Goal: Task Accomplishment & Management: Use online tool/utility

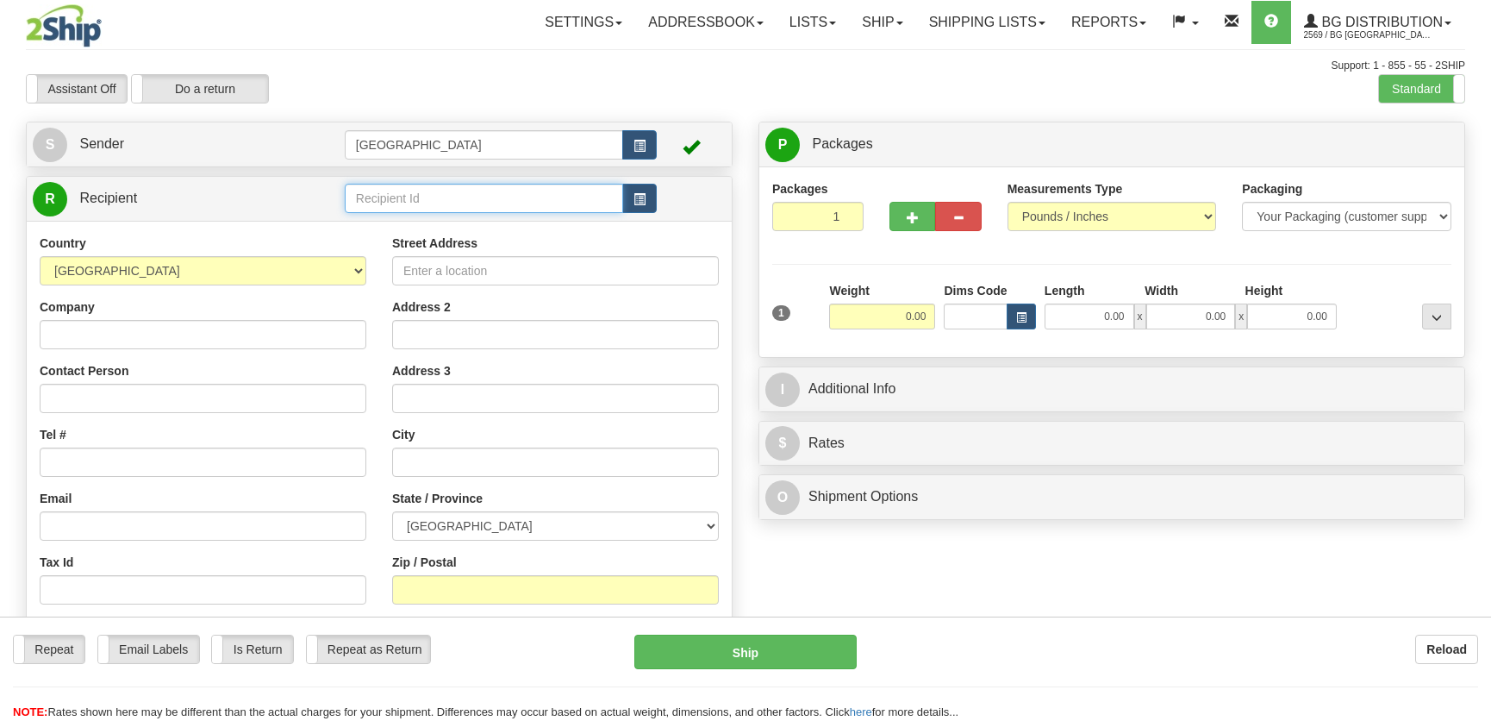
click at [432, 186] on input "text" at bounding box center [484, 198] width 278 height 29
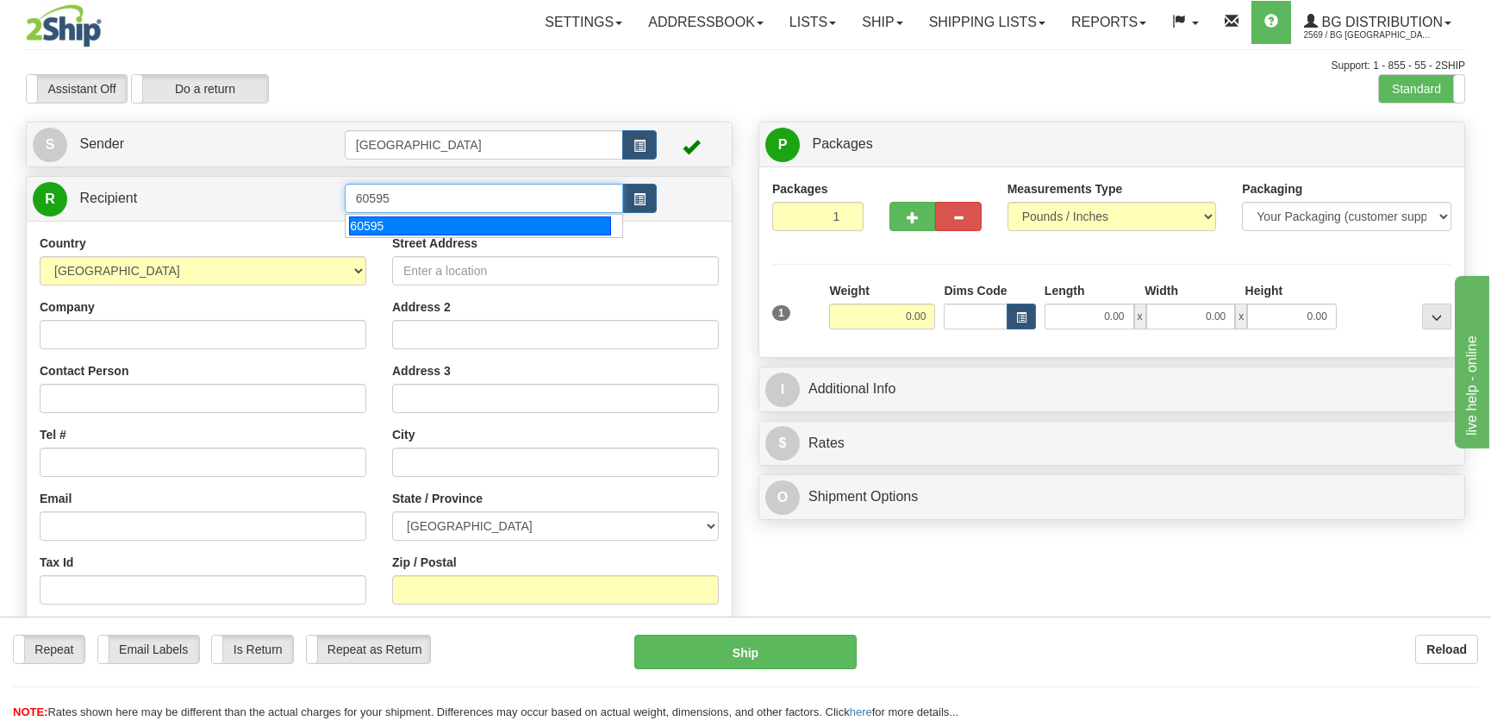
click at [421, 222] on div "60595" at bounding box center [479, 225] width 261 height 19
type input "60595"
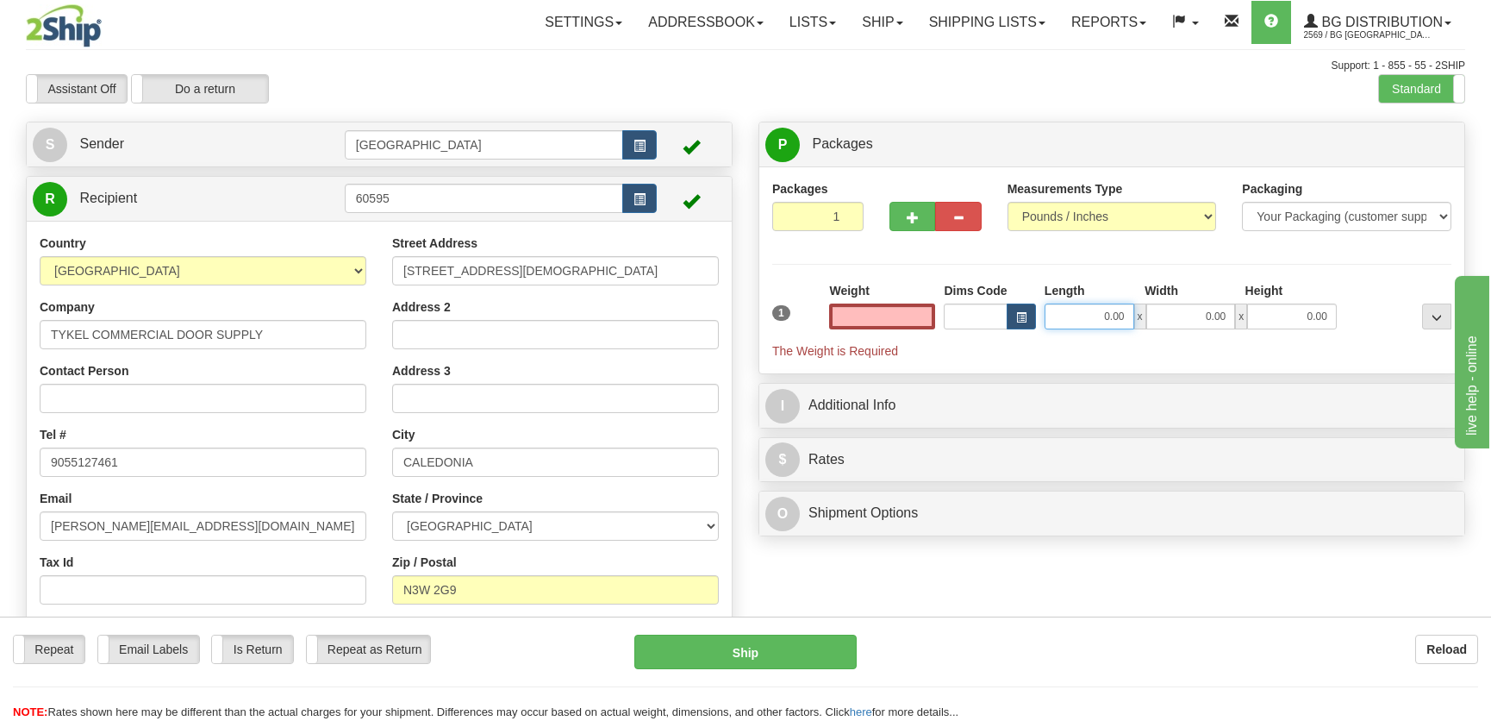
type input "0.00"
click at [1064, 315] on input "0.00" at bounding box center [1090, 316] width 90 height 26
type input "2.00"
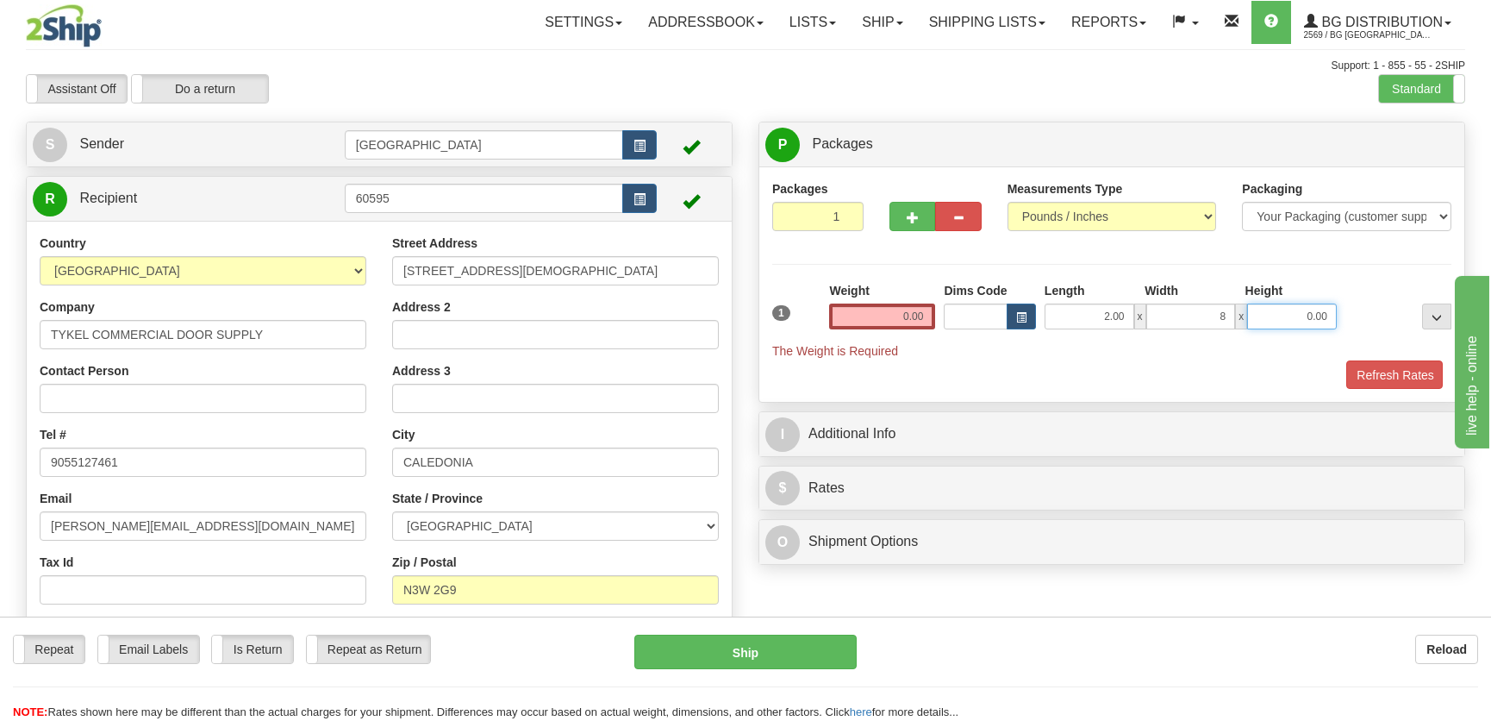
type input "8.00"
type input "7.00"
click at [1086, 310] on input "2.00" at bounding box center [1090, 316] width 90 height 26
type input "12.00"
click at [926, 312] on input "0.00" at bounding box center [882, 316] width 106 height 26
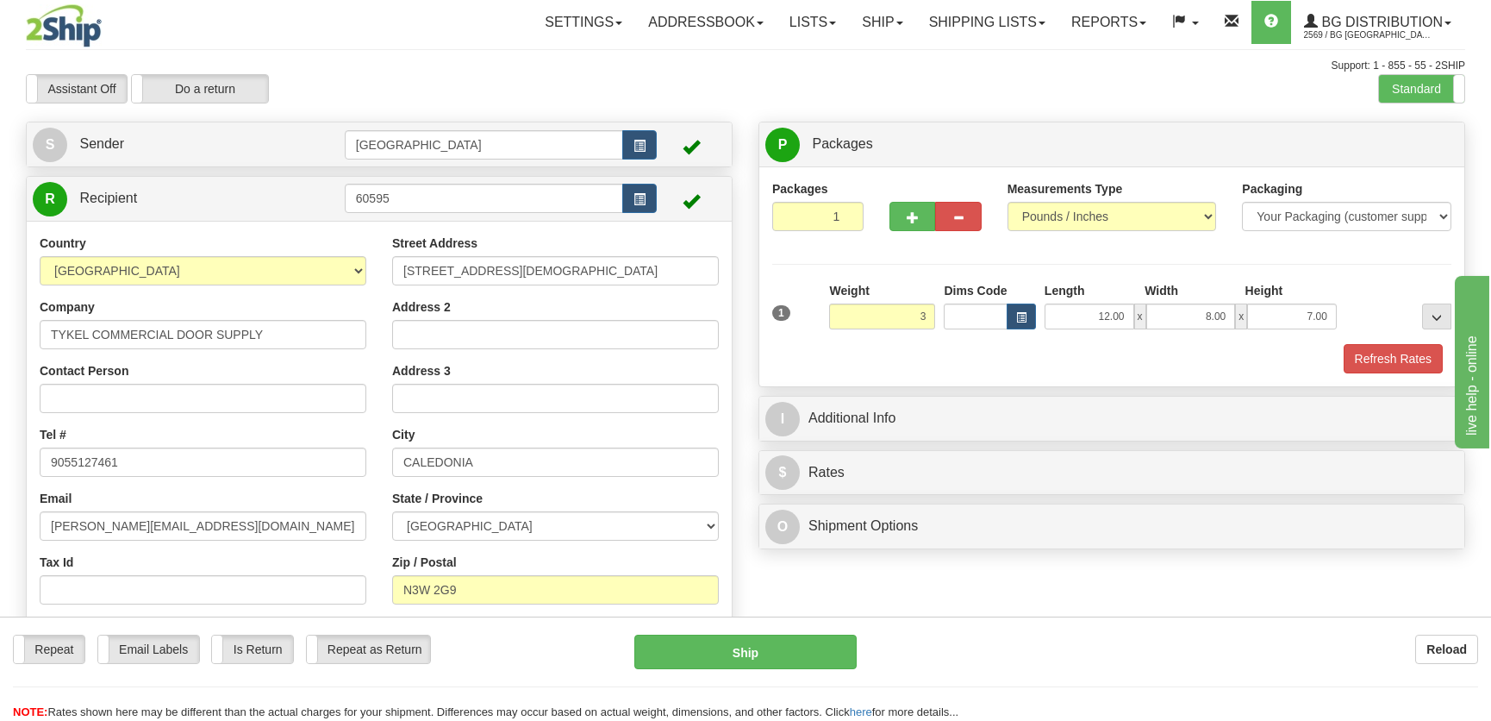
type input "3.00"
click at [1374, 343] on div "Packaging Your Packaging (customer supplied) Envelope (carrier supplied) Pack (…" at bounding box center [1140, 343] width 631 height 1
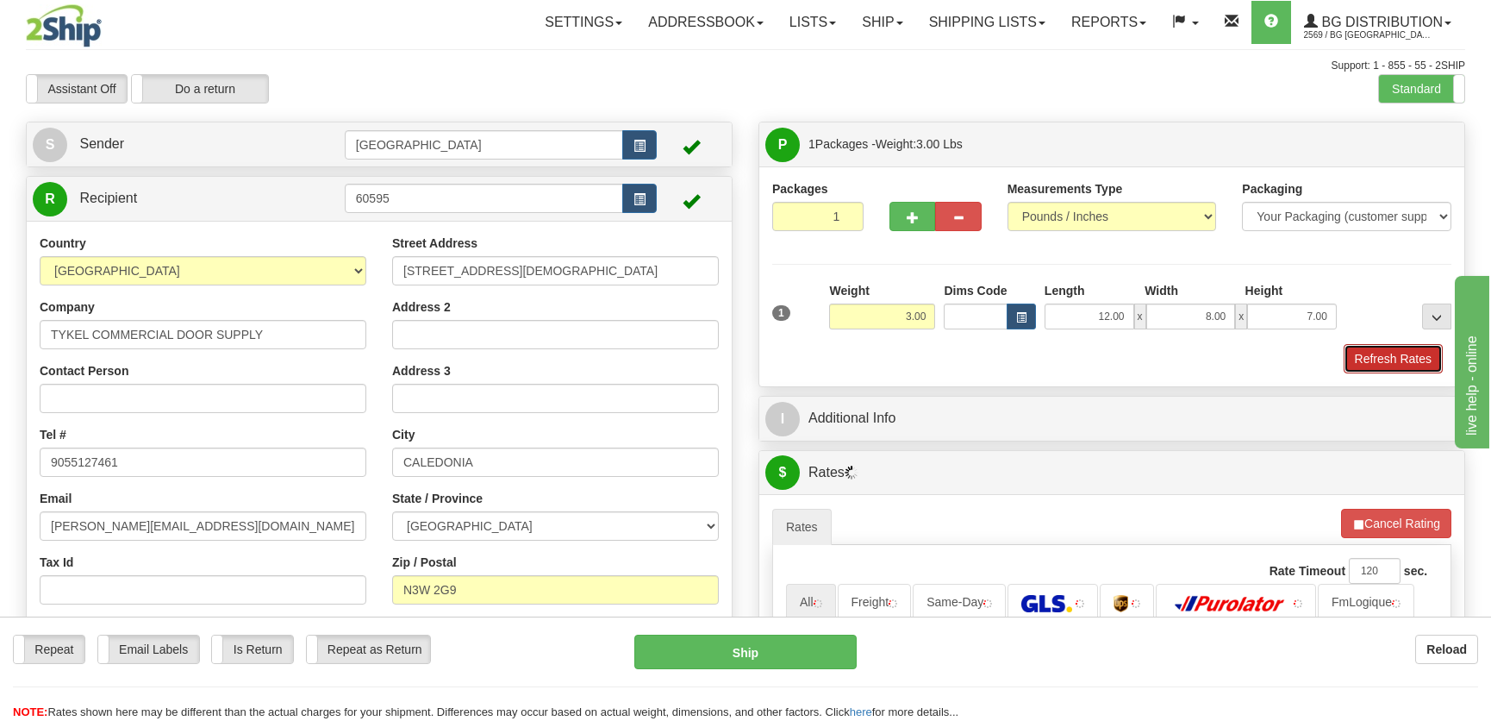
click at [1377, 353] on button "Refresh Rates" at bounding box center [1393, 358] width 99 height 29
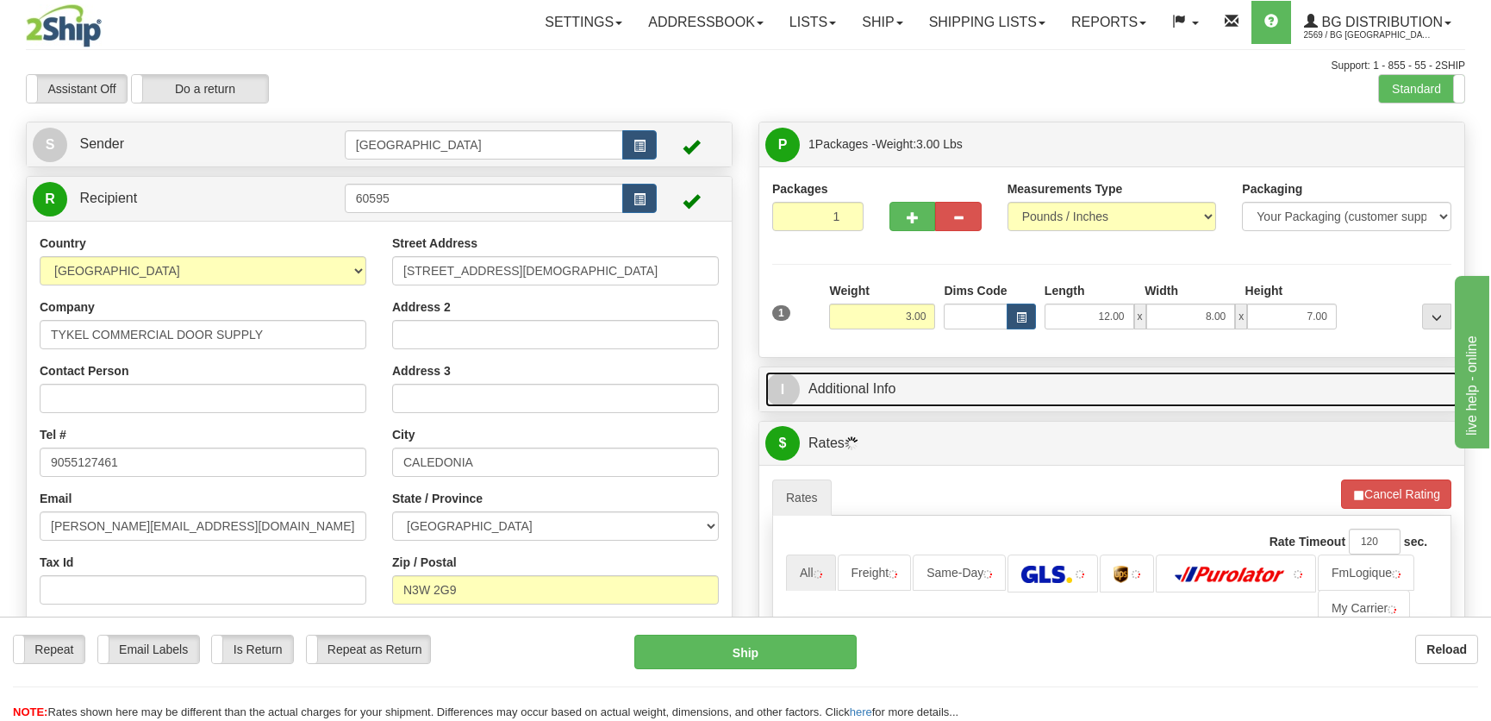
click at [1112, 386] on link "I Additional Info" at bounding box center [1111, 388] width 693 height 35
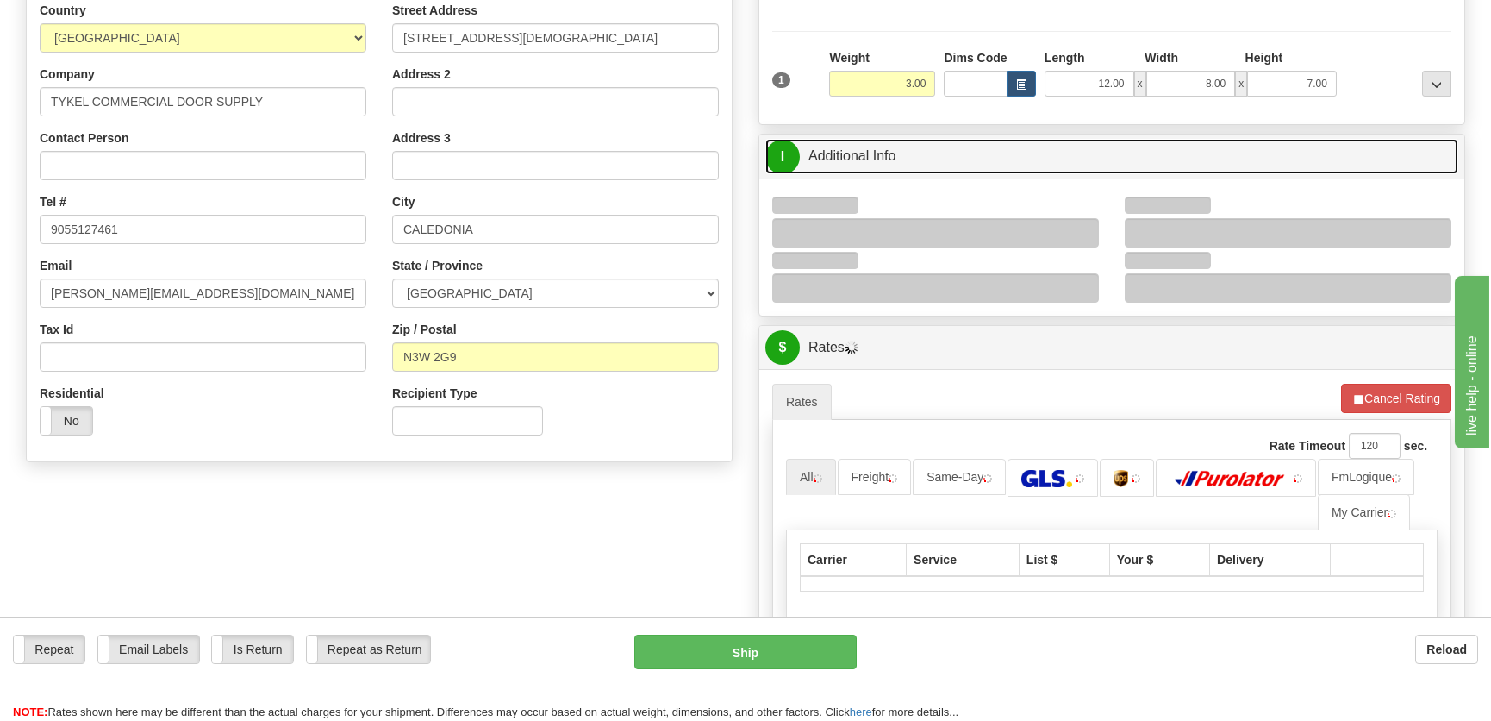
scroll to position [234, 0]
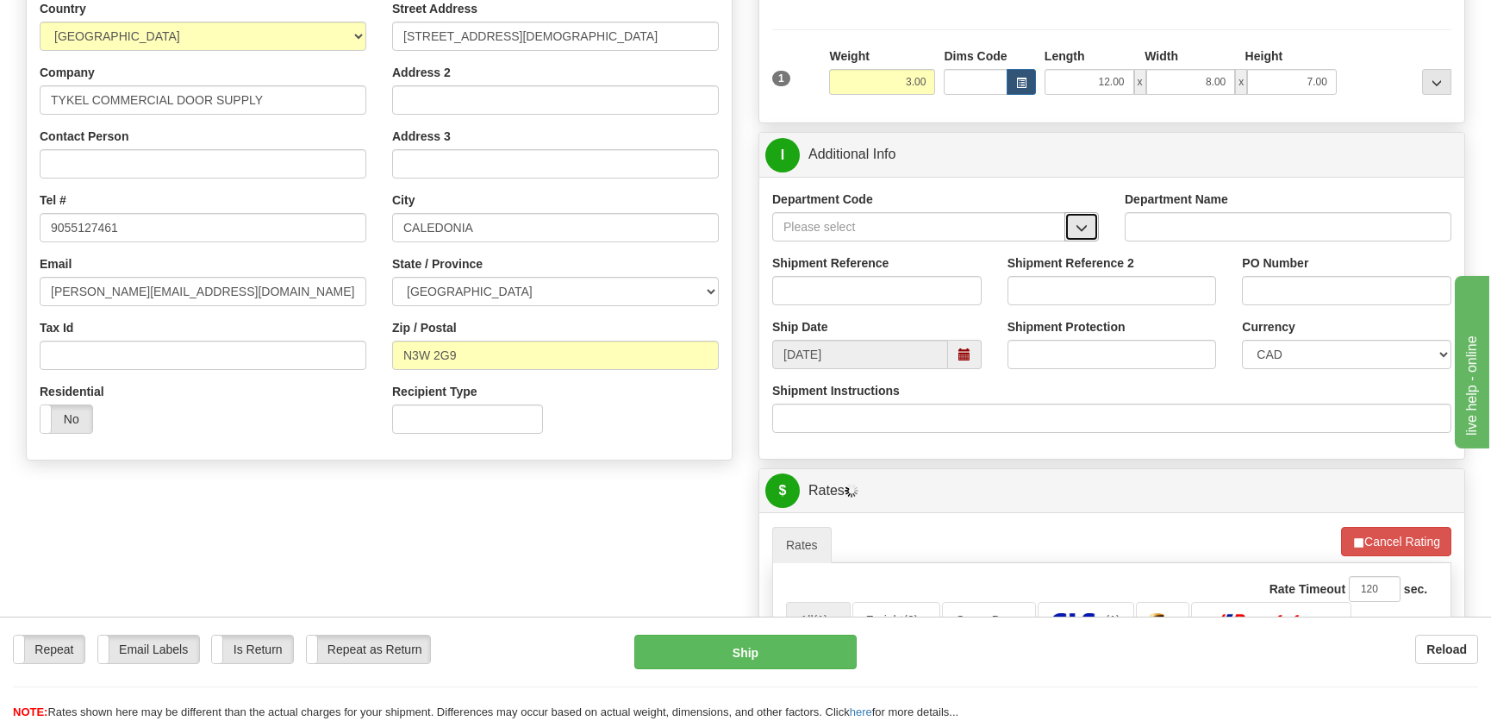
click at [1078, 222] on span "button" at bounding box center [1082, 227] width 12 height 11
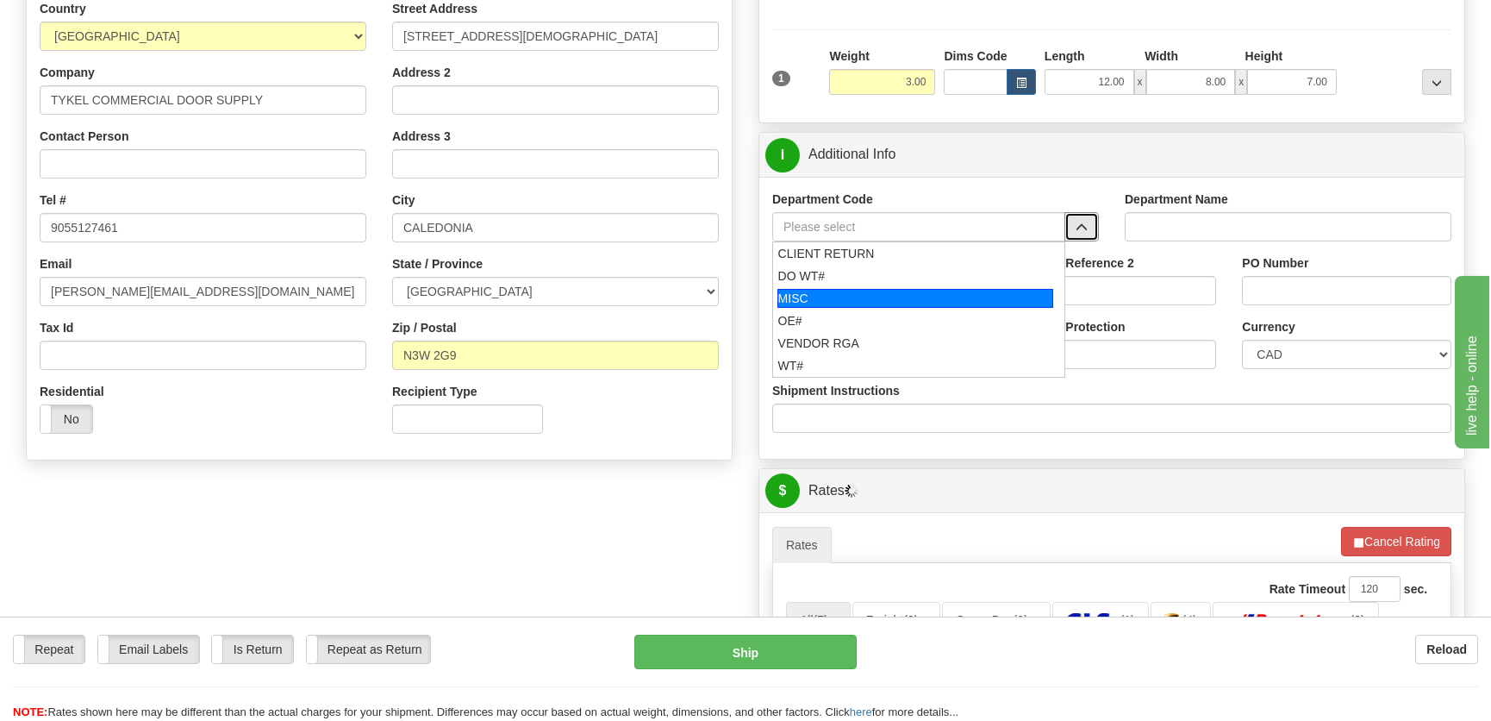
click at [867, 272] on div "DO WT#" at bounding box center [915, 275] width 275 height 17
type input "DO WT#"
type input "DIRECT ORDERS"
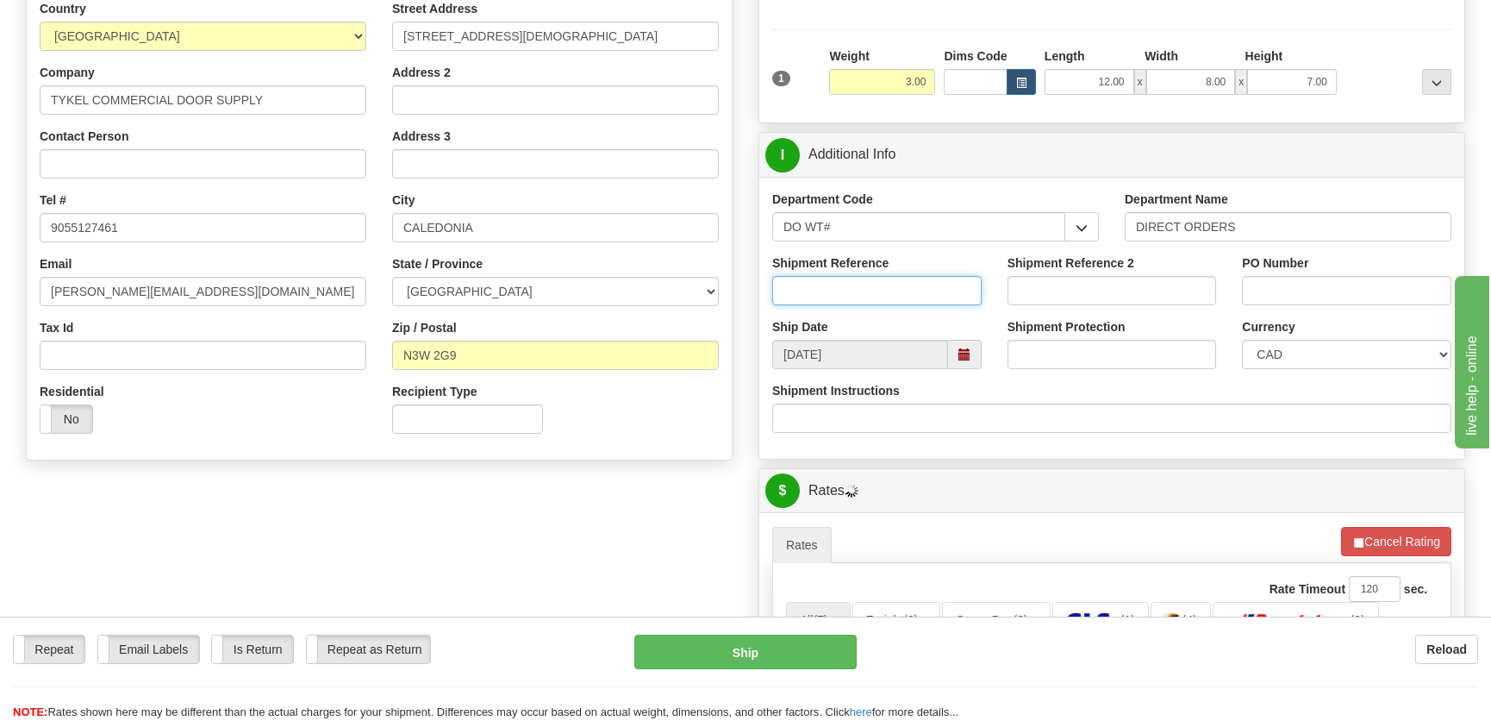
click at [859, 288] on input "Shipment Reference" at bounding box center [876, 290] width 209 height 29
type input "166448-00,165397-00"
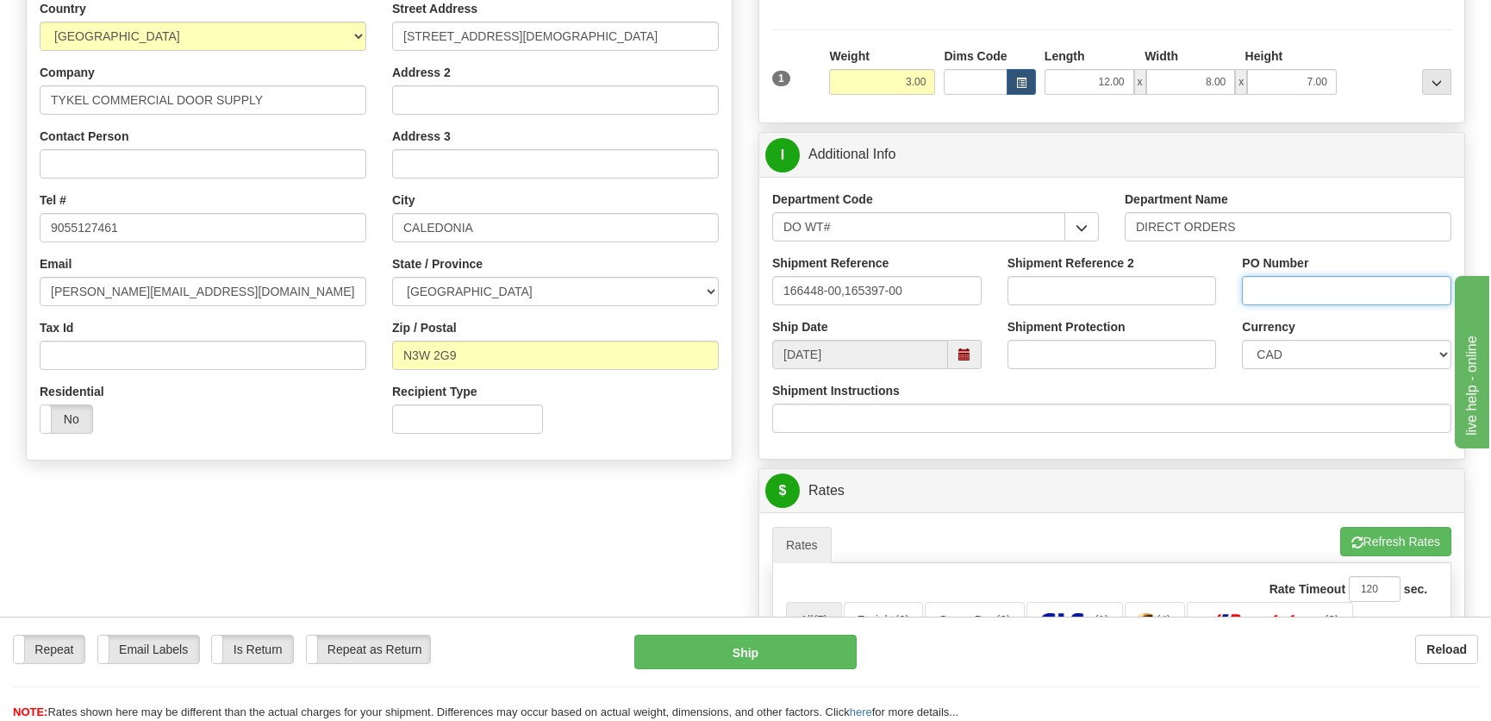
click at [1300, 283] on input "PO Number" at bounding box center [1346, 290] width 209 height 29
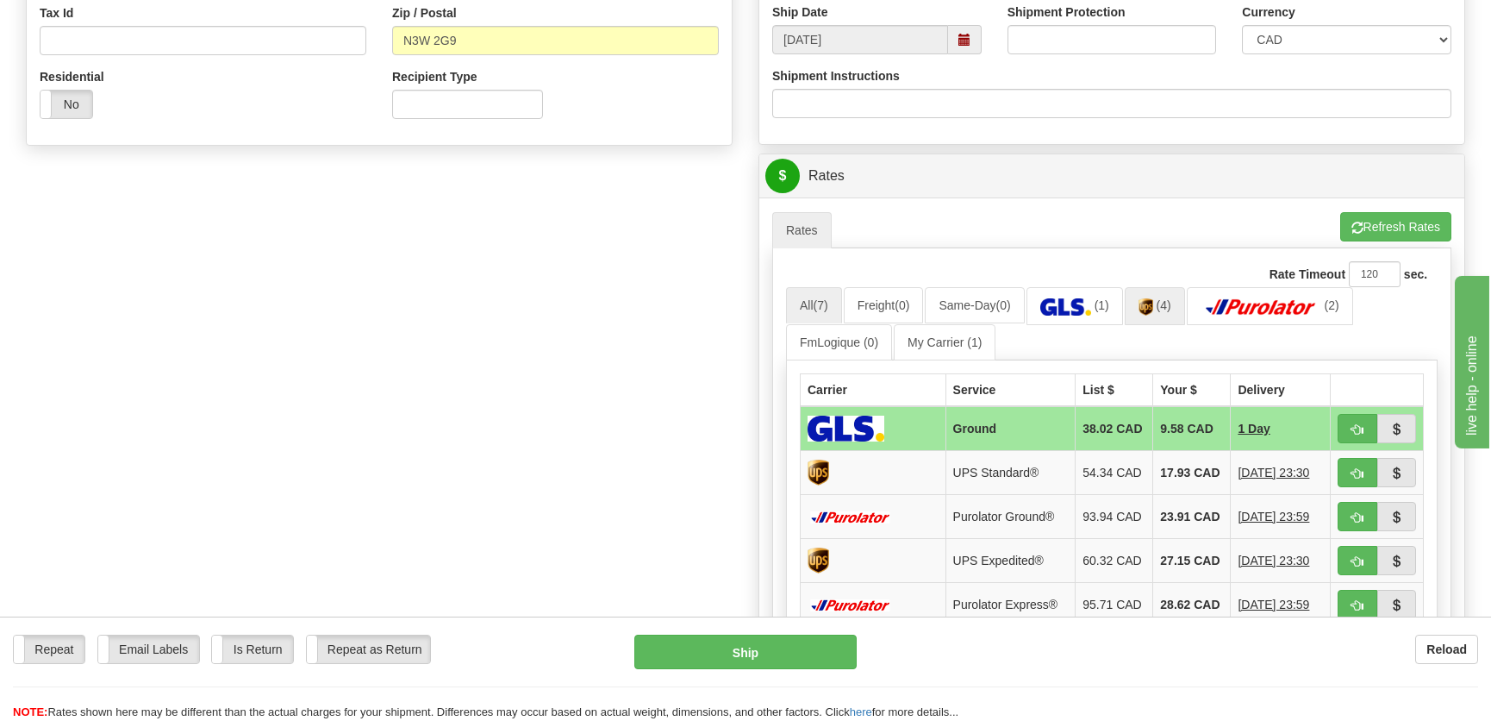
scroll to position [705, 0]
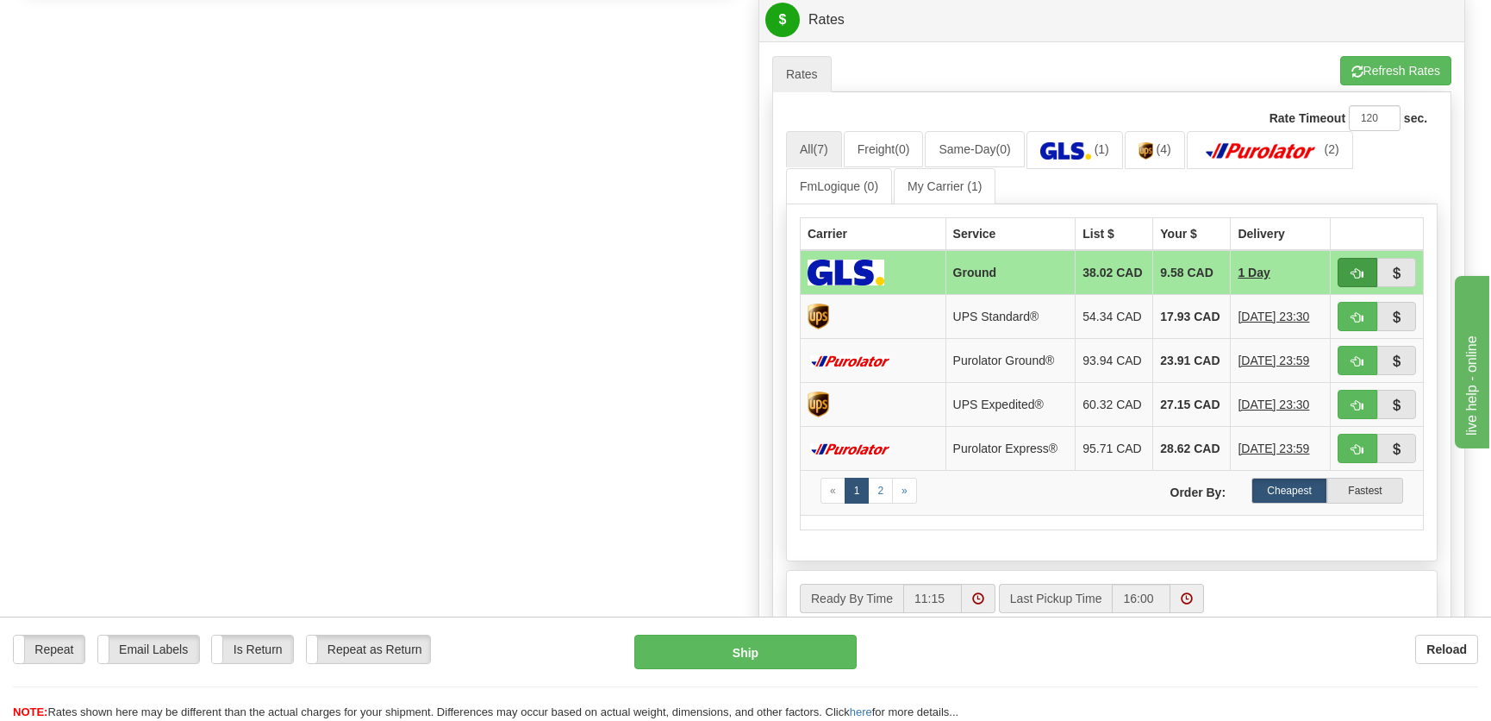
type input "."
click at [1351, 269] on span "button" at bounding box center [1357, 273] width 12 height 11
type input "1"
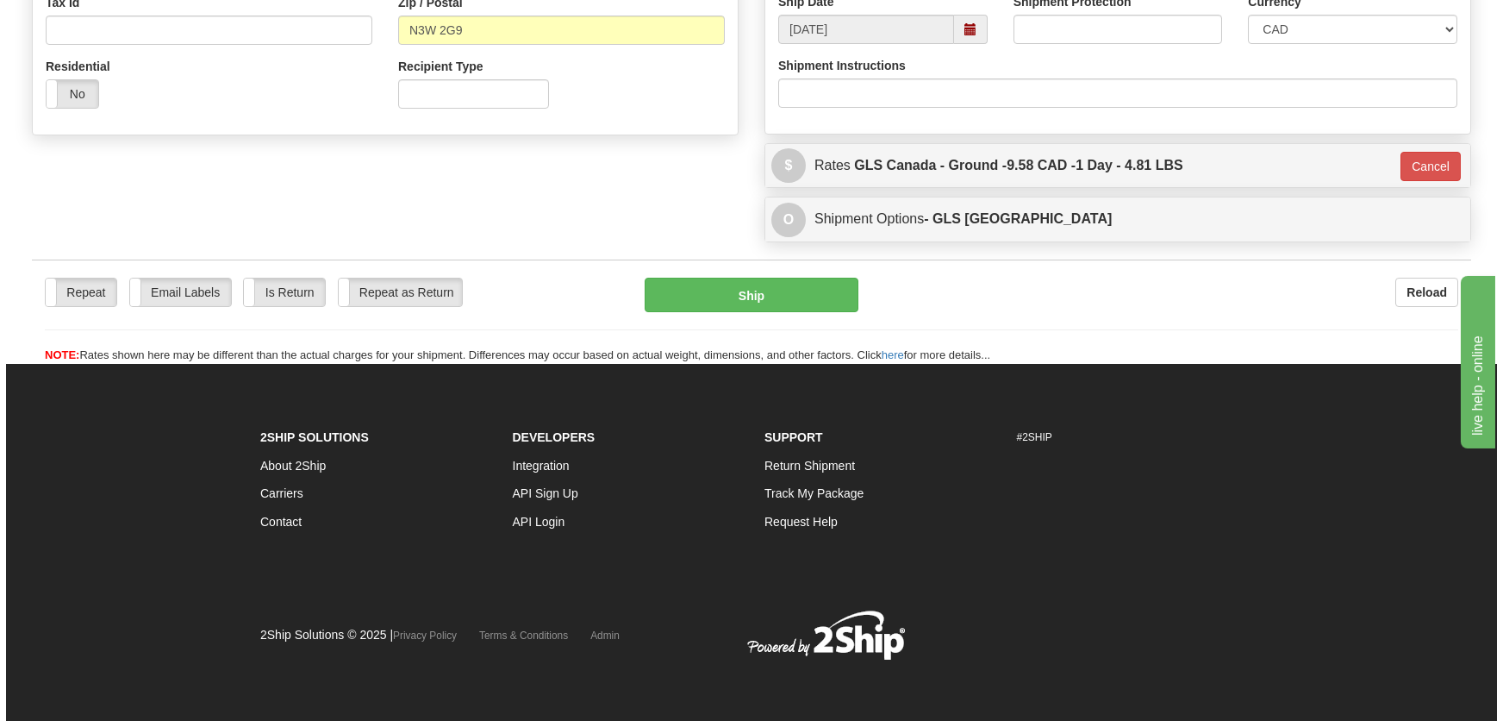
scroll to position [559, 0]
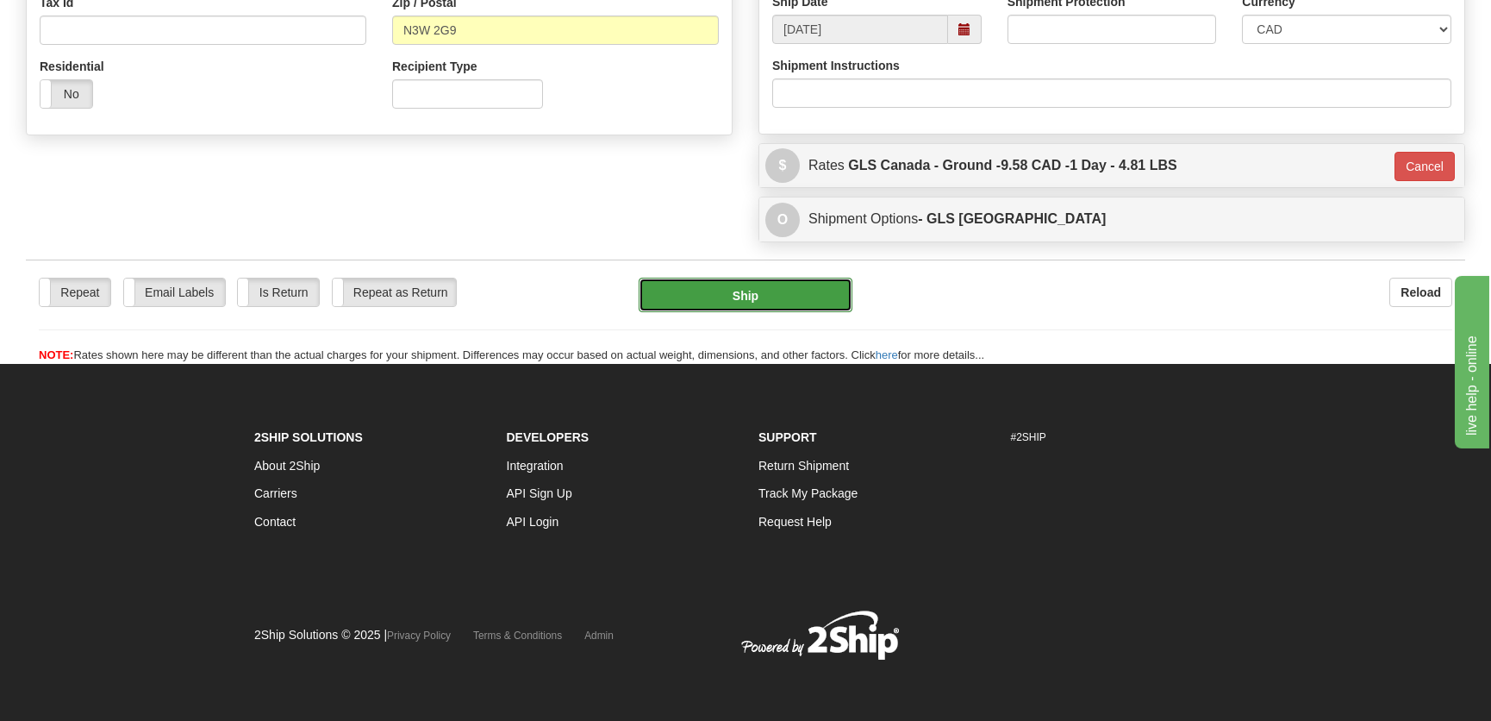
click at [677, 298] on button "Ship" at bounding box center [746, 295] width 214 height 34
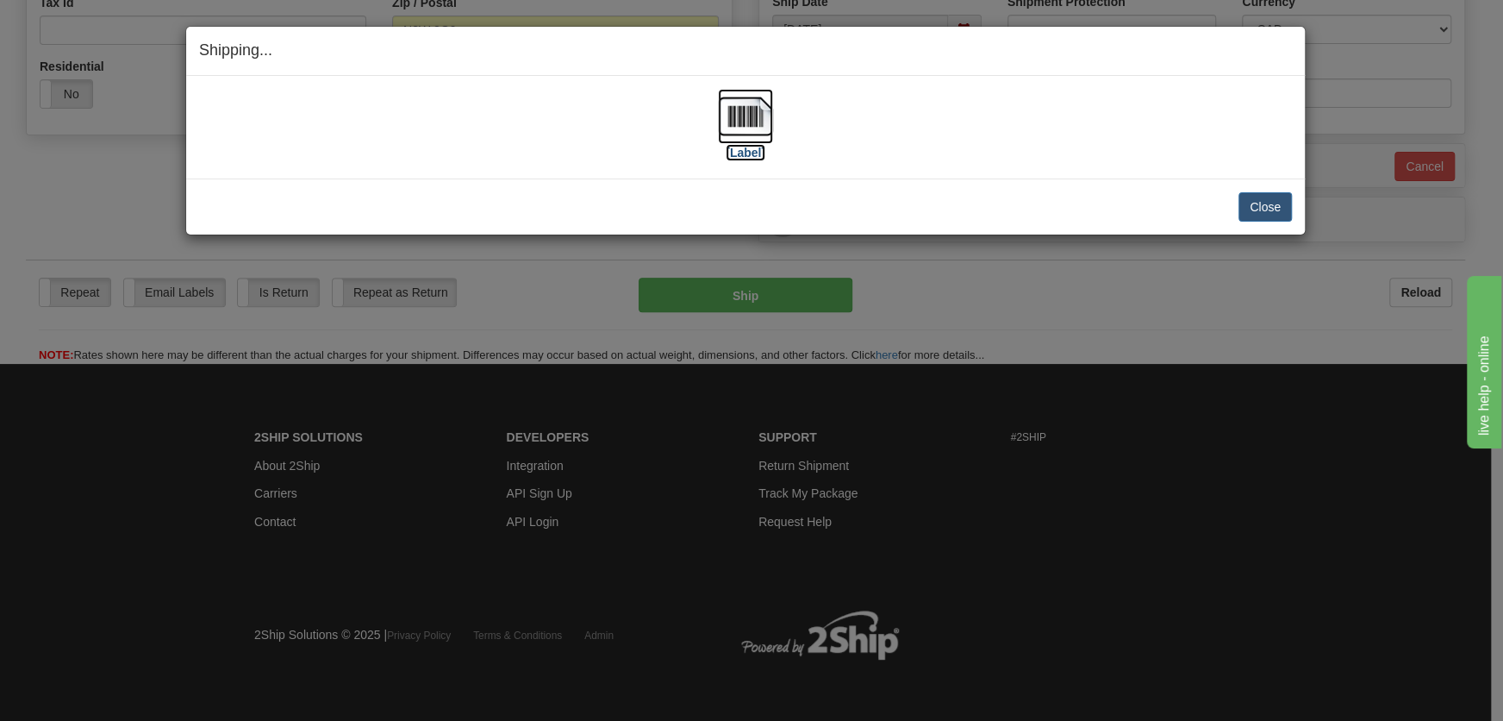
click at [758, 142] on img at bounding box center [745, 116] width 55 height 55
click at [1248, 204] on button "Close" at bounding box center [1265, 206] width 53 height 29
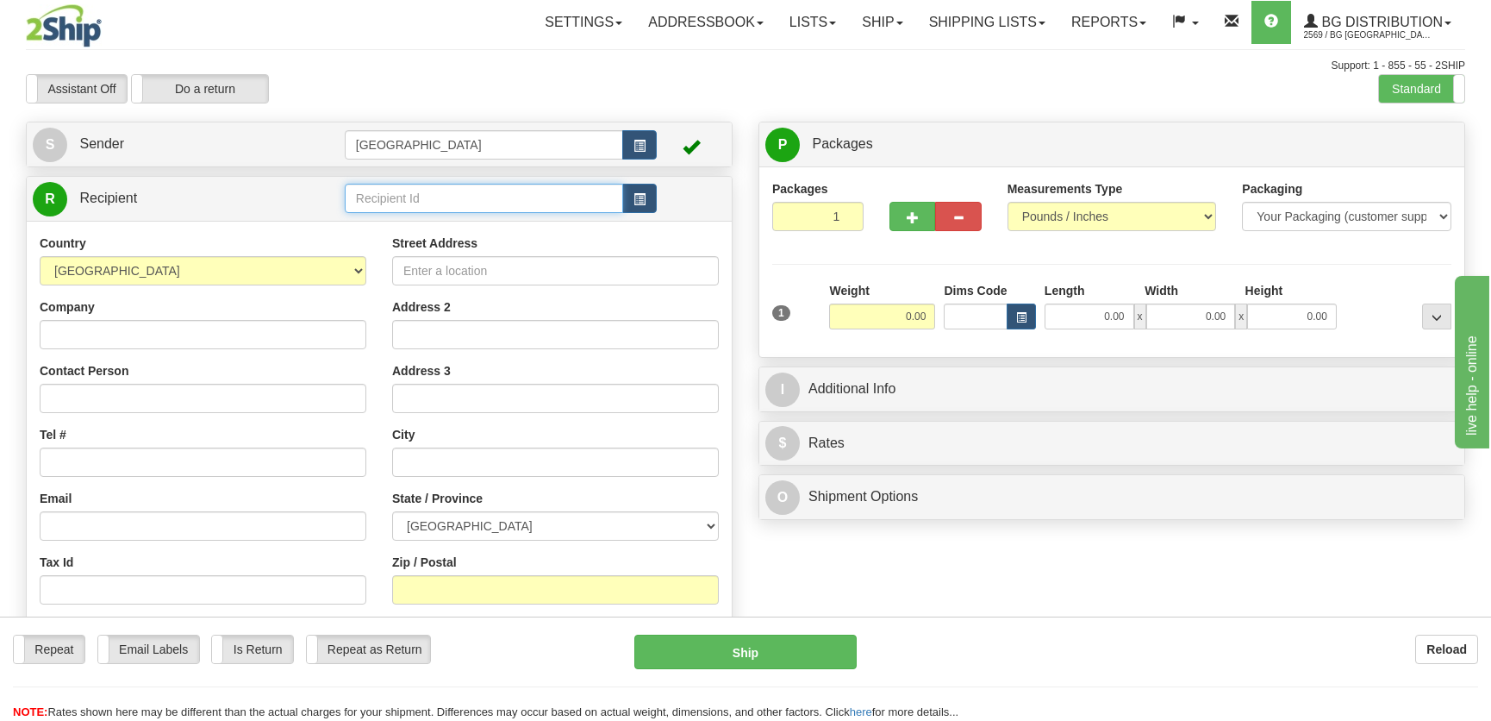
click at [428, 192] on input "text" at bounding box center [484, 198] width 278 height 29
click at [421, 228] on div "4096" at bounding box center [479, 225] width 261 height 19
type input "4096"
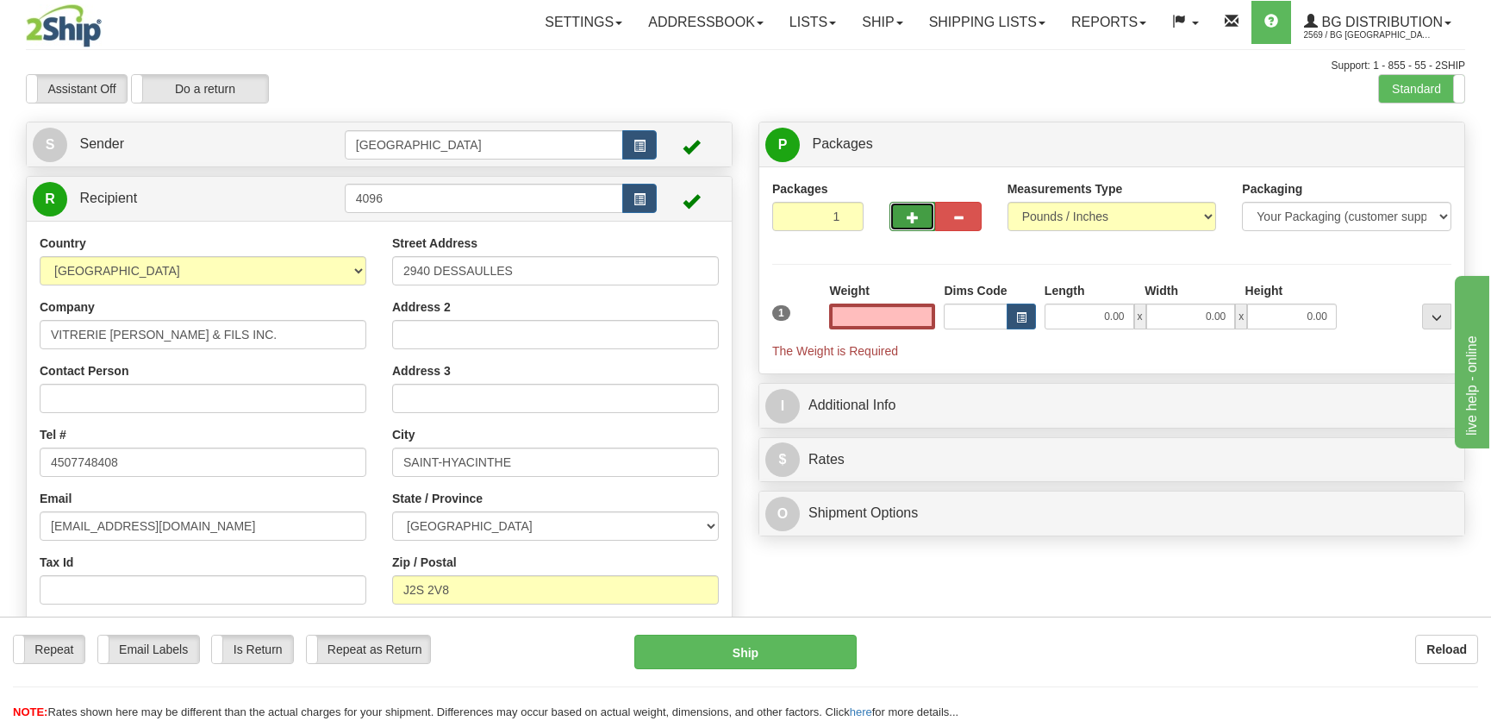
type input "0.00"
click at [900, 216] on button "button" at bounding box center [912, 216] width 46 height 29
radio input "true"
type input "2"
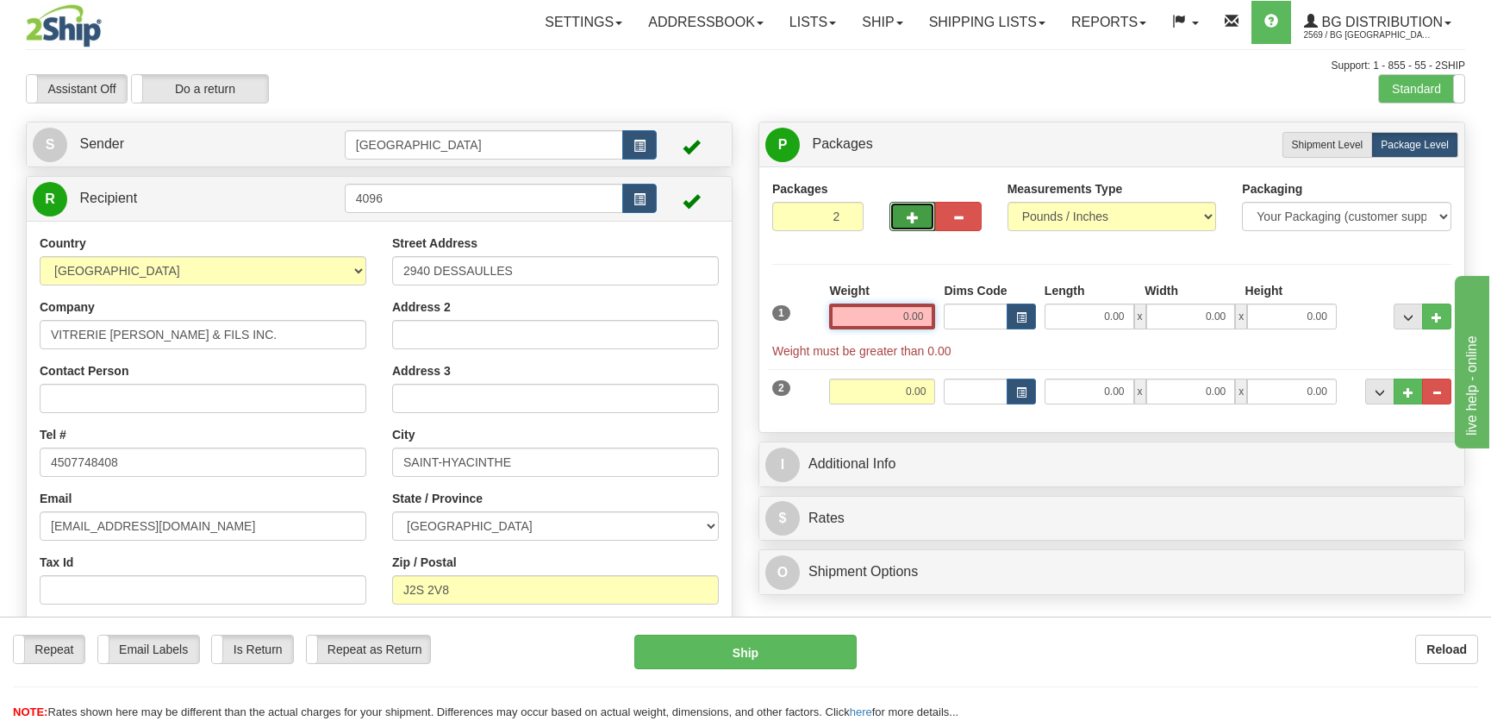
click at [917, 317] on input "0.00" at bounding box center [882, 316] width 106 height 26
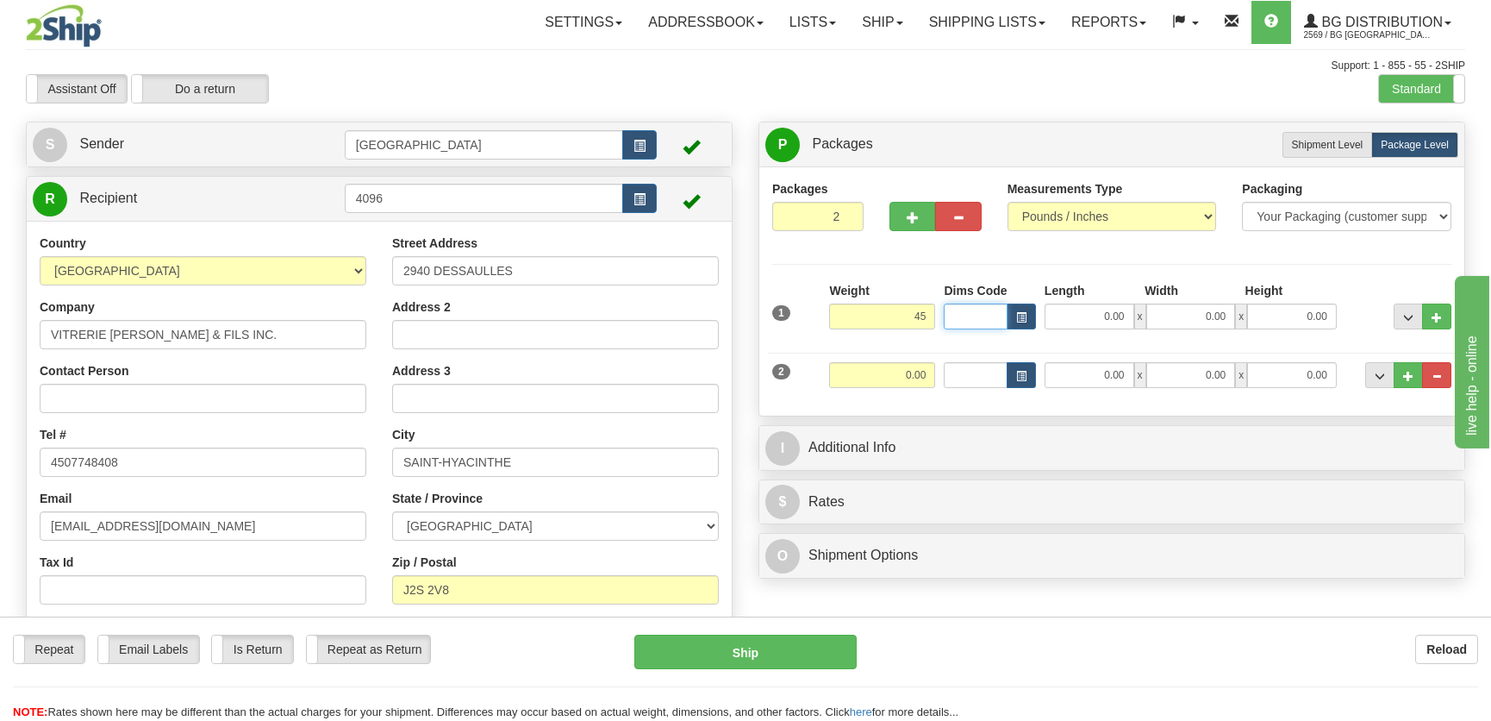
type input "45.00"
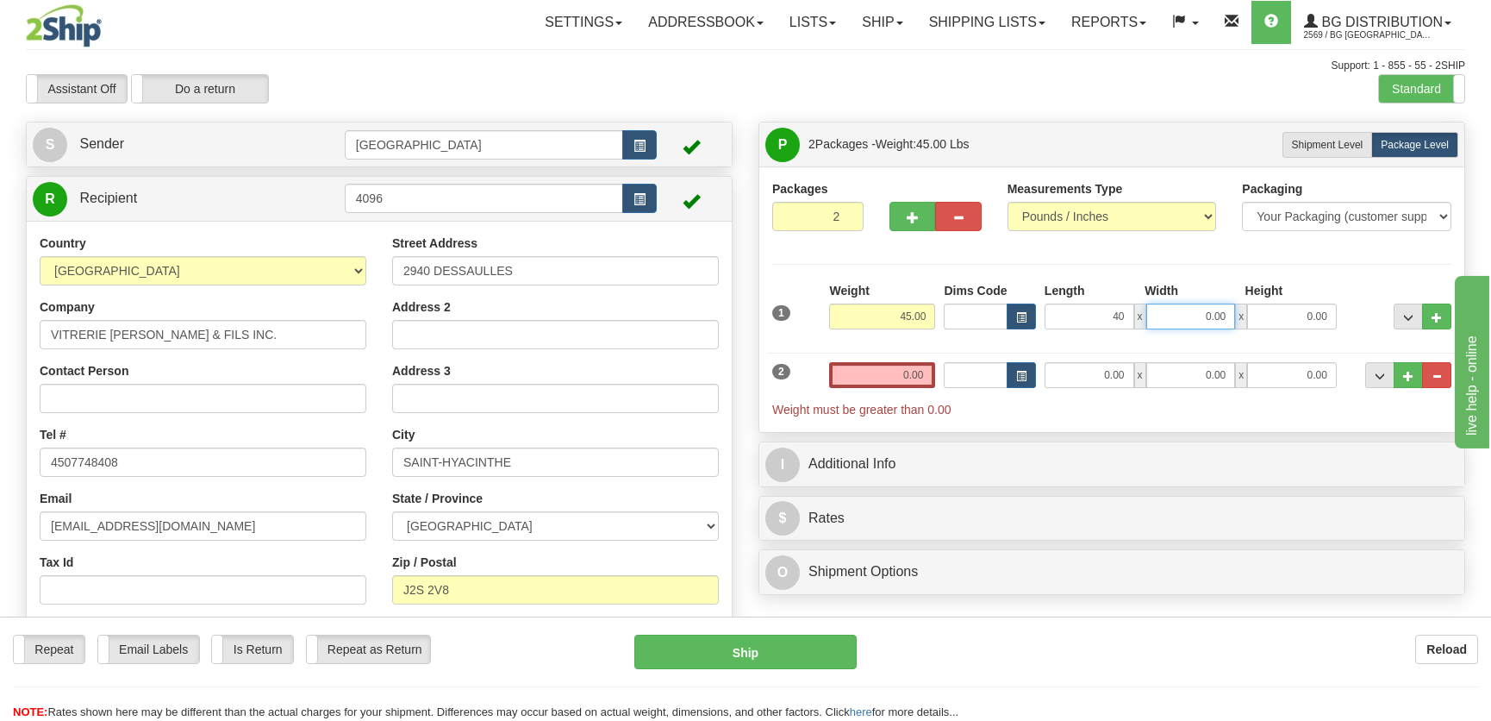
type input "40.00"
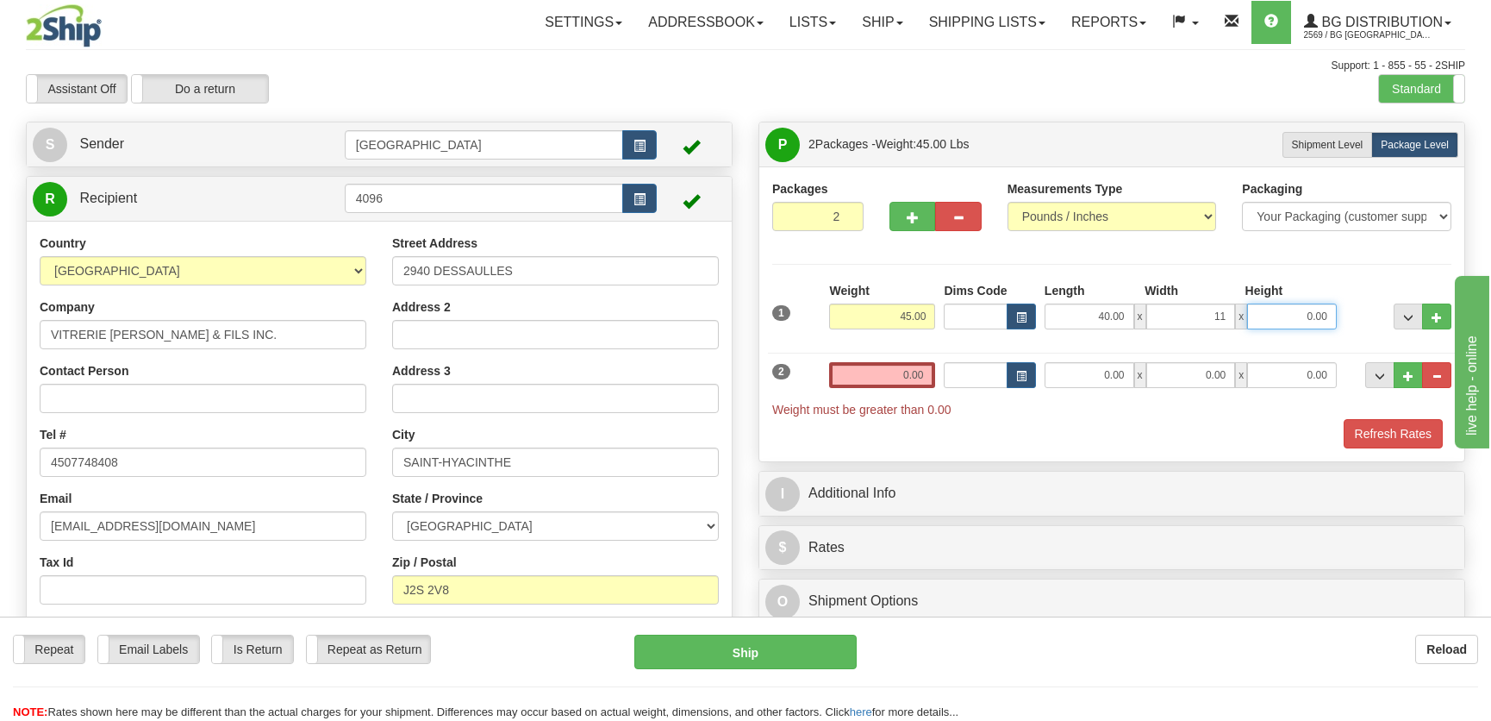
type input "11.00"
type input "15.00"
click at [1120, 380] on input "0.00" at bounding box center [1090, 375] width 90 height 26
type input "12.00"
type input "8.00"
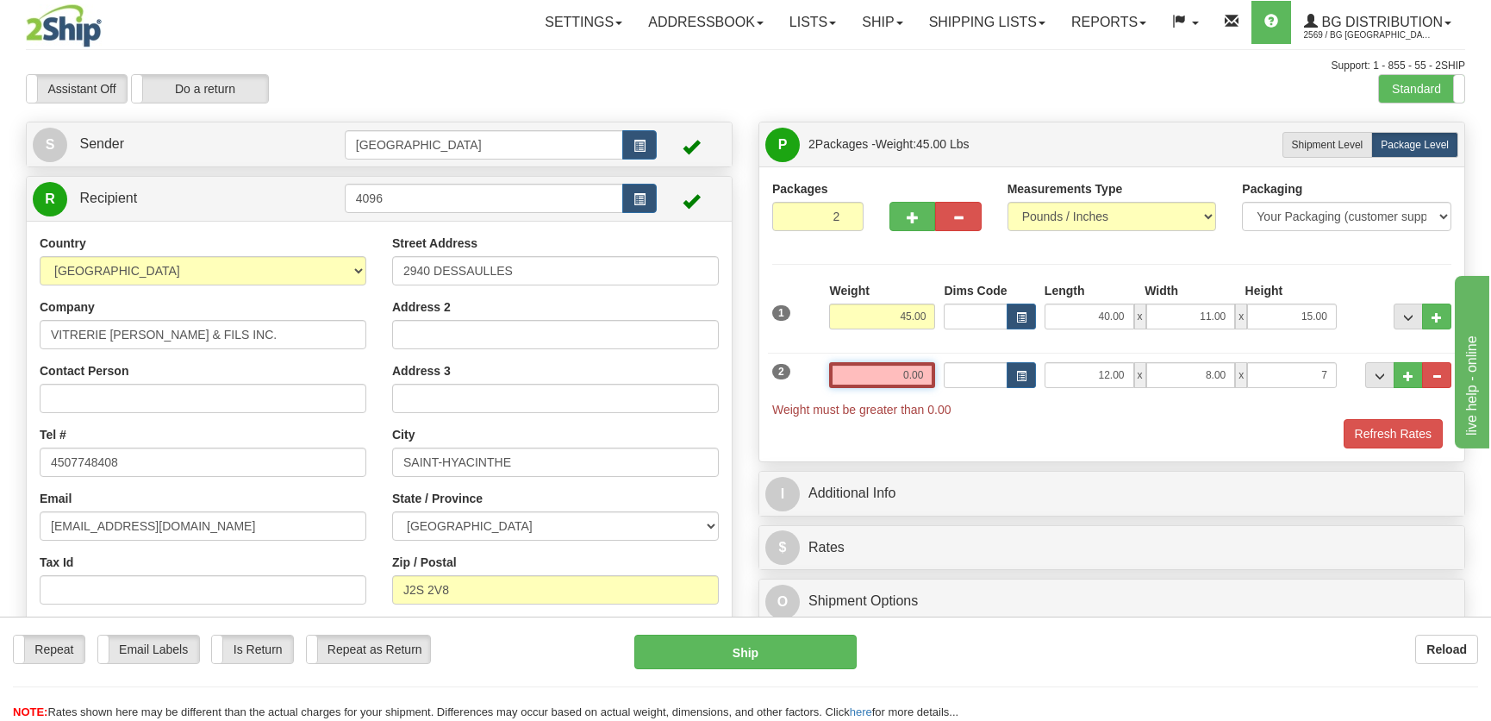
type input "7.00"
click at [929, 378] on input "0.00" at bounding box center [882, 375] width 106 height 26
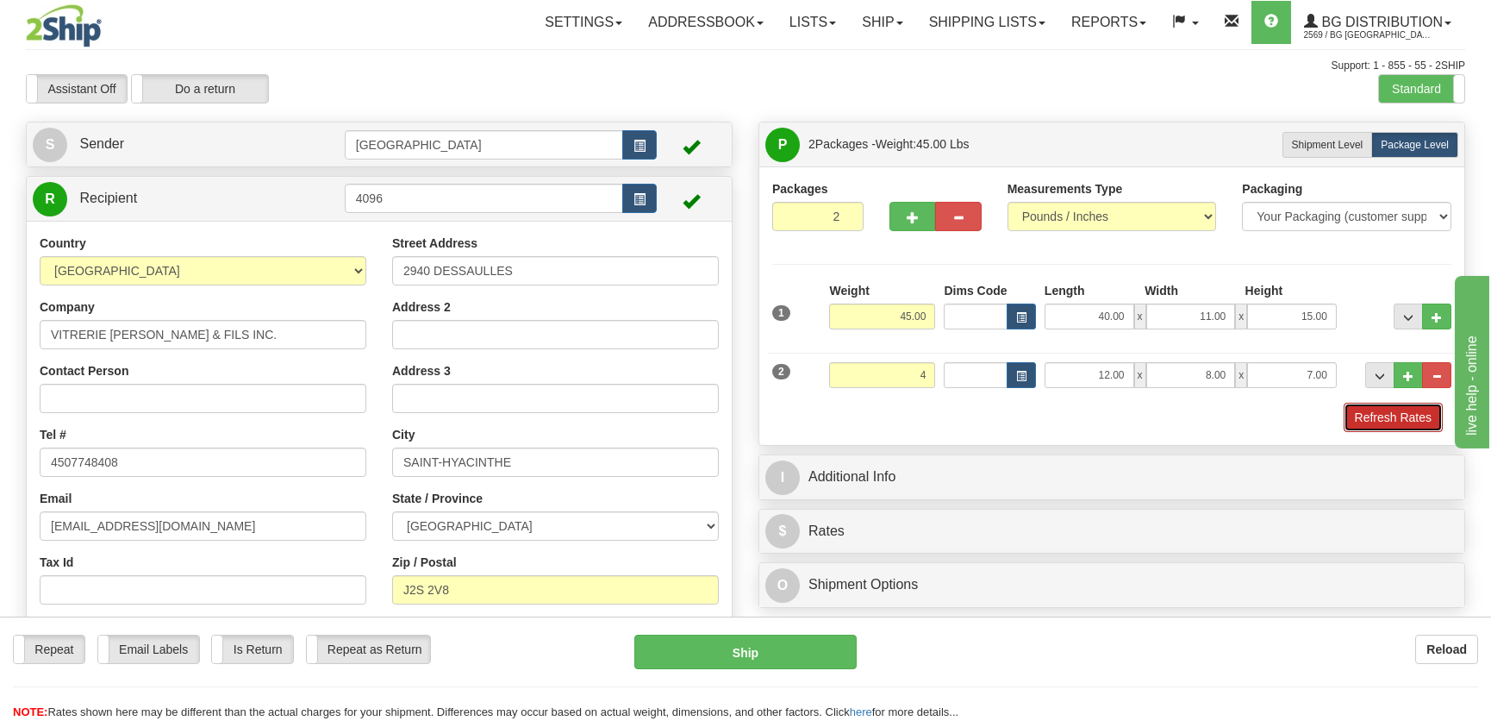
click at [1364, 416] on button "Refresh Rates" at bounding box center [1393, 417] width 99 height 29
type input "4.00"
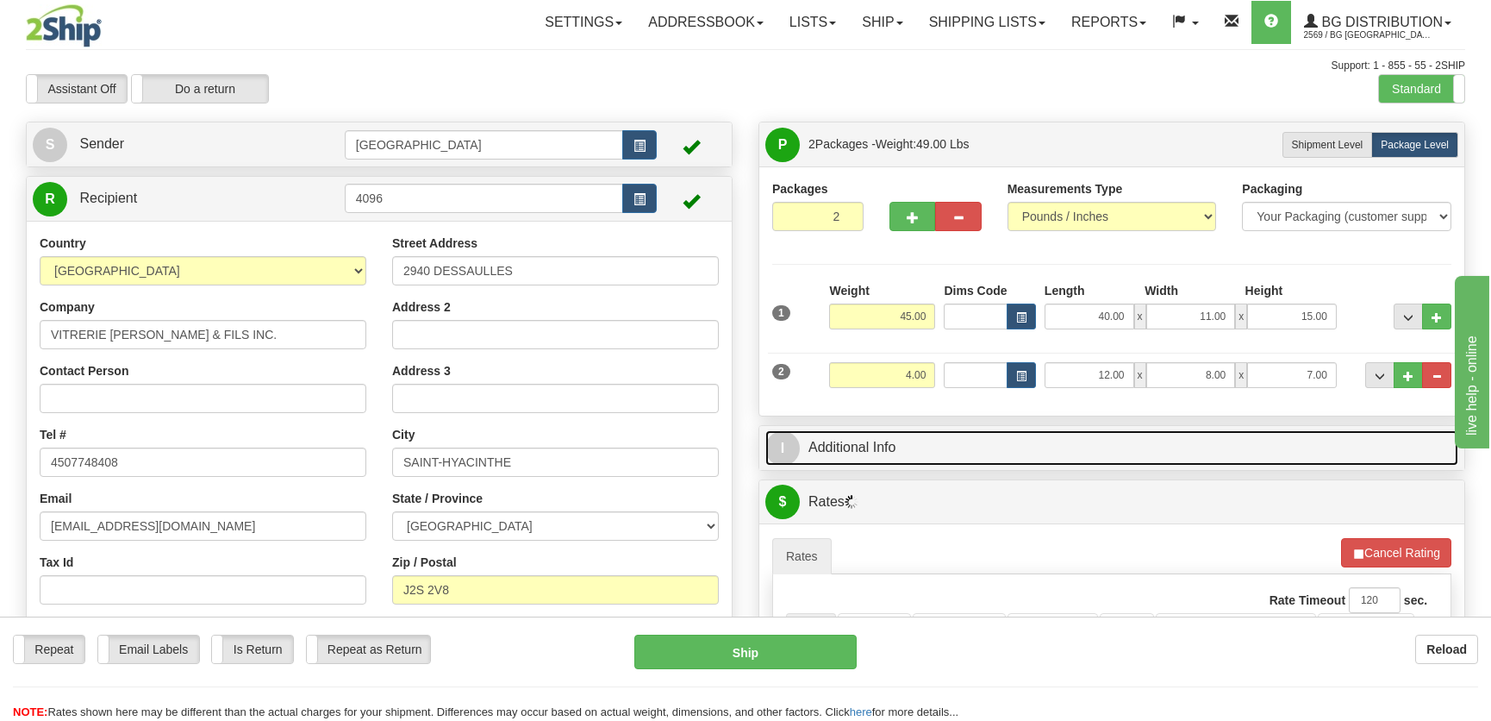
click at [1312, 461] on link "I Additional Info" at bounding box center [1111, 447] width 693 height 35
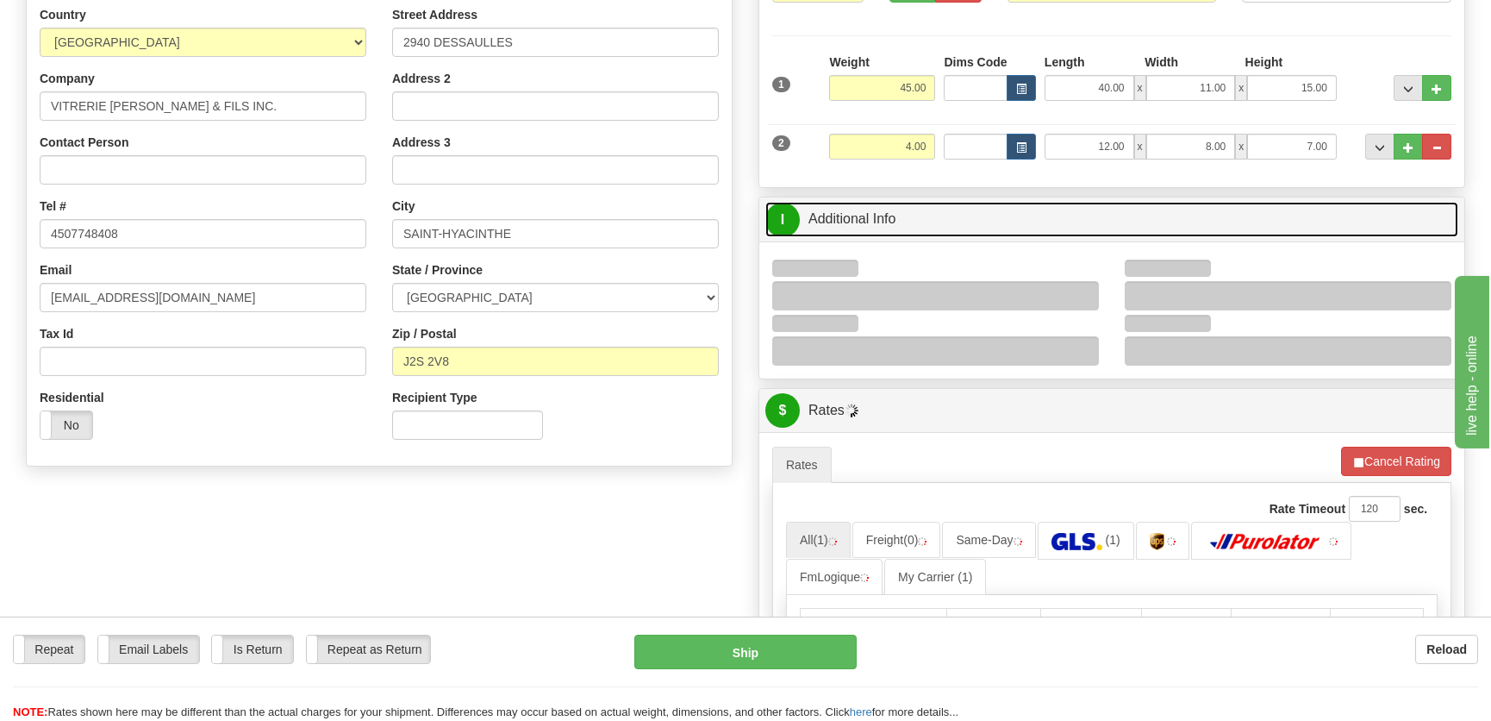
scroll to position [234, 0]
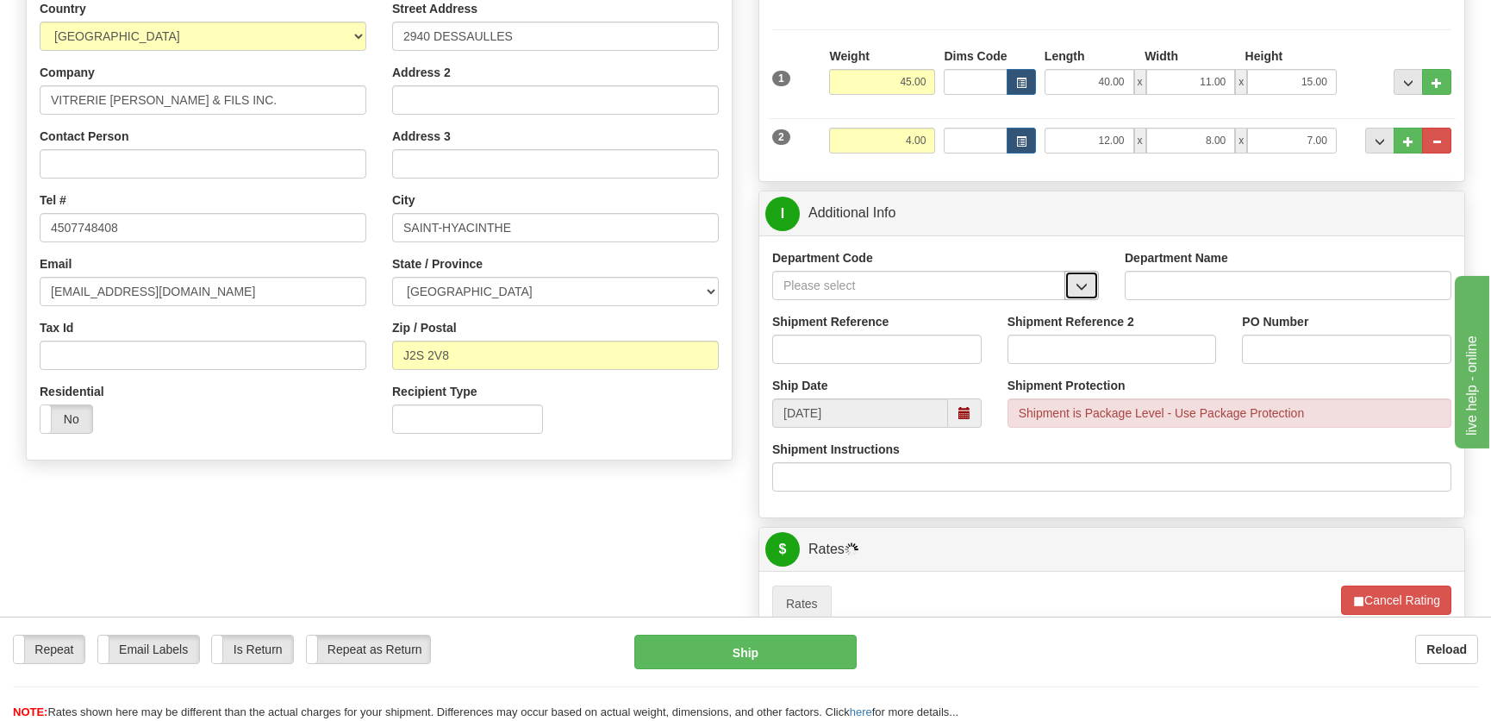
click at [1077, 281] on span "button" at bounding box center [1082, 286] width 12 height 11
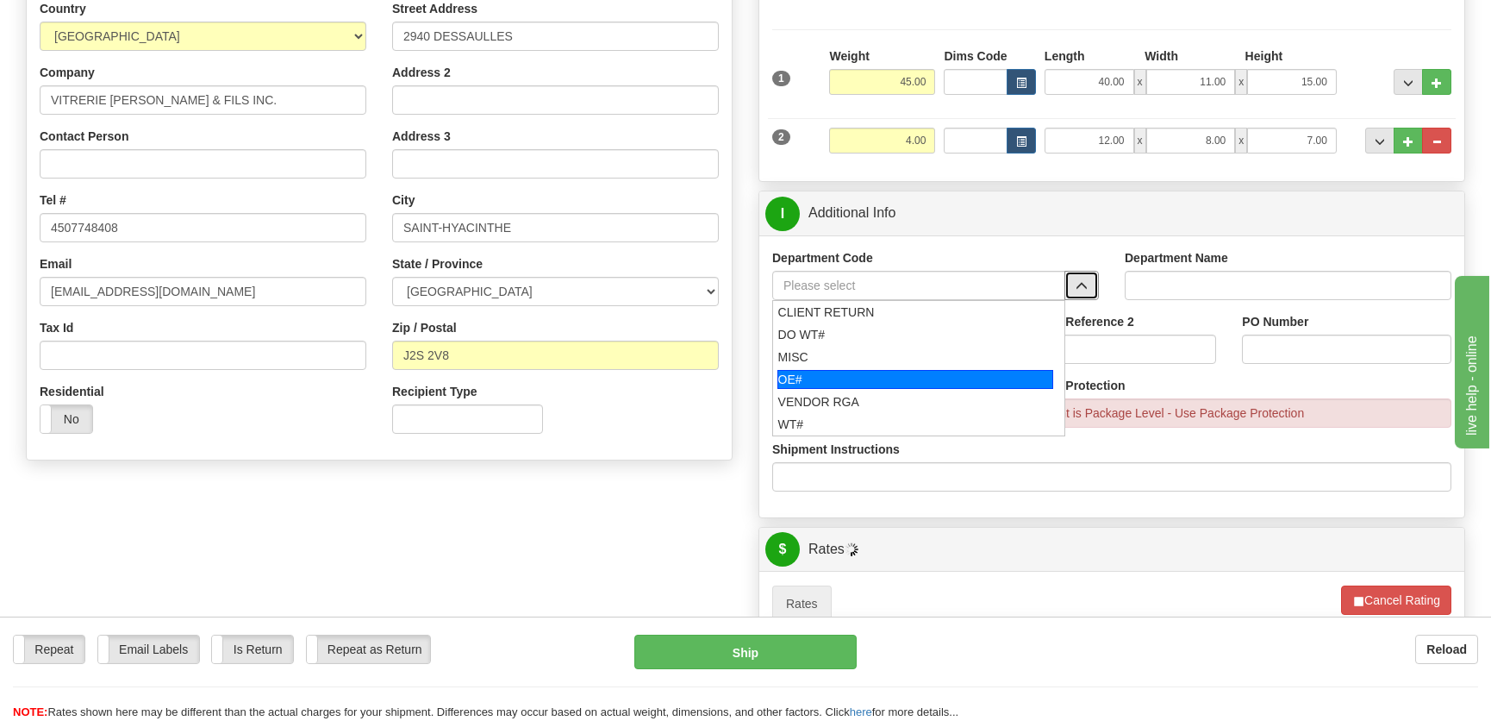
click at [856, 378] on div "OE#" at bounding box center [915, 379] width 277 height 19
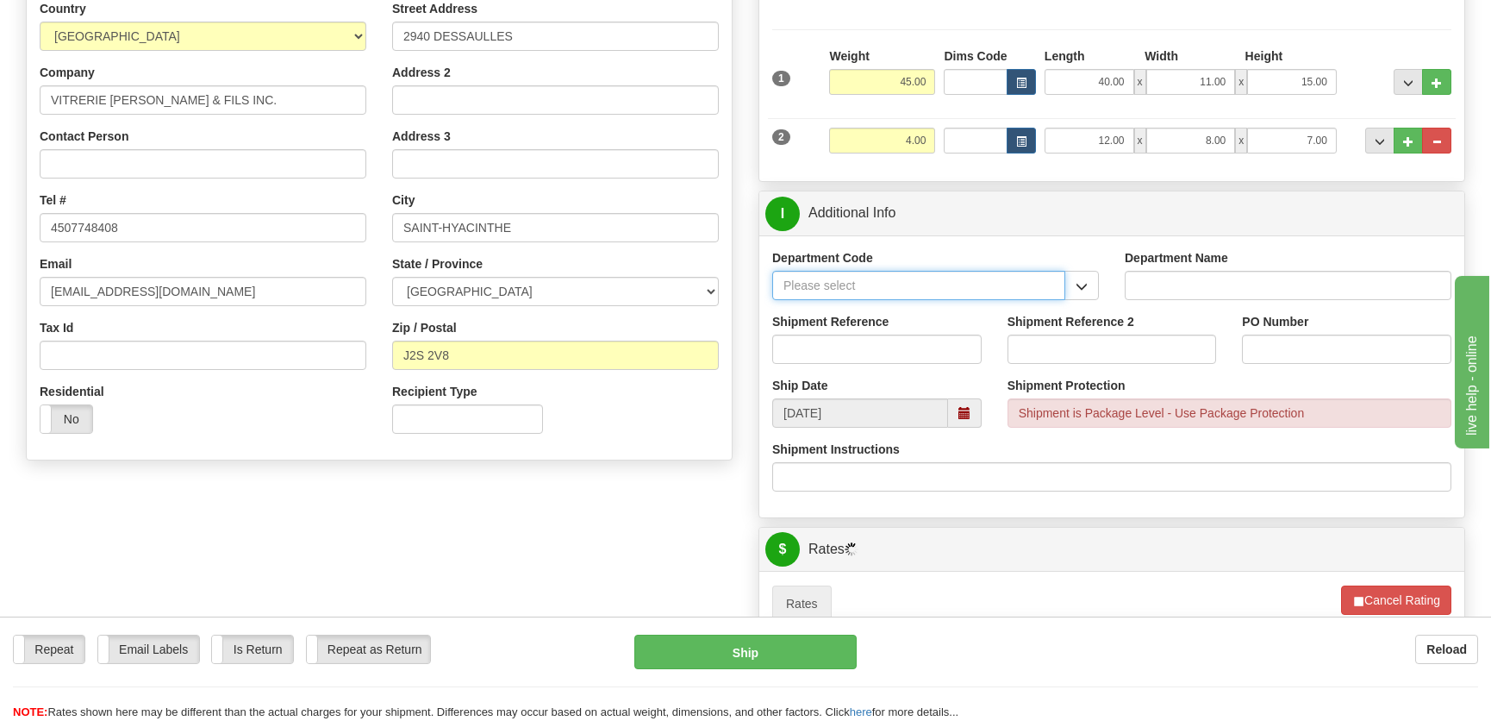
type input "OE#"
type input "ORDERS"
click at [867, 356] on input "Shipment Reference" at bounding box center [876, 348] width 209 height 29
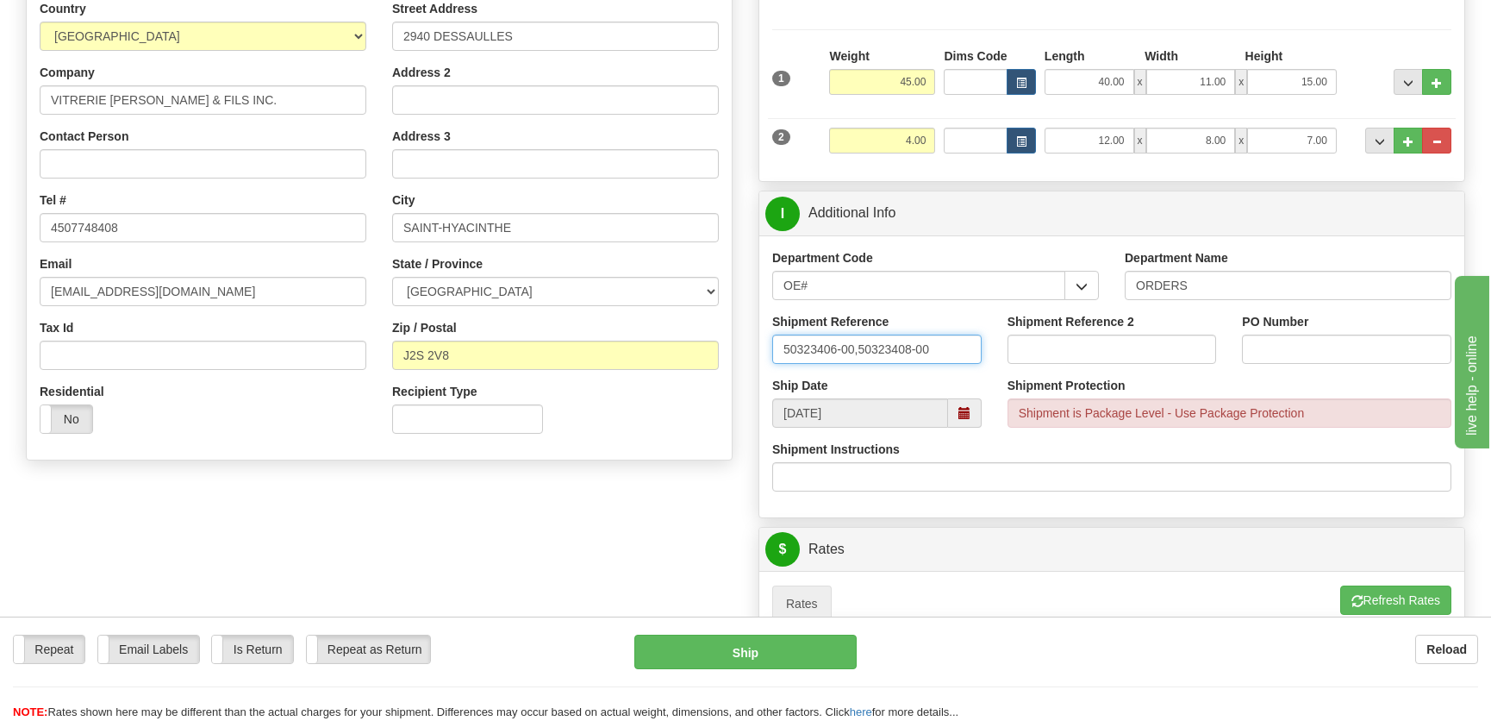
type input "50323406-00,50323408-00"
click at [1320, 332] on div "PO Number" at bounding box center [1346, 338] width 209 height 51
click at [1324, 353] on input "PO Number" at bounding box center [1346, 348] width 209 height 29
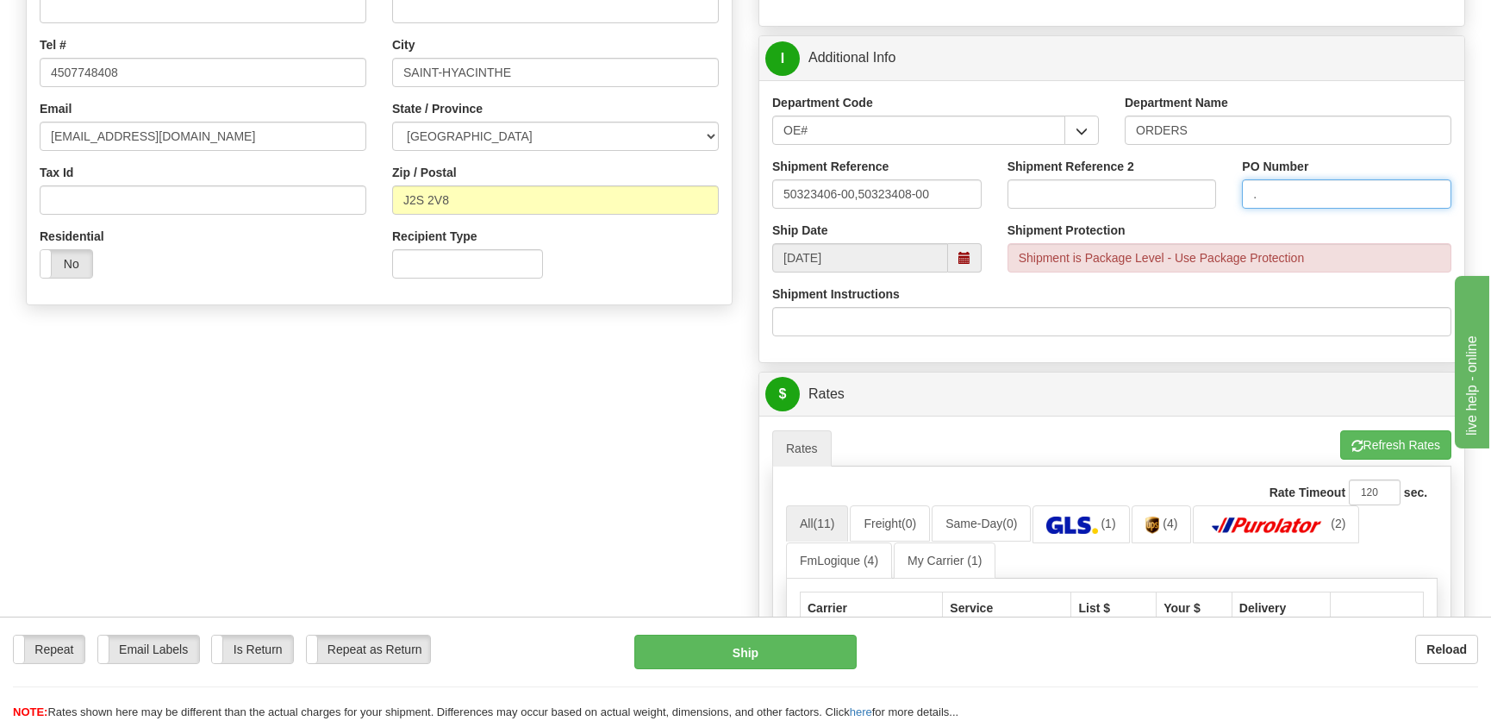
scroll to position [627, 0]
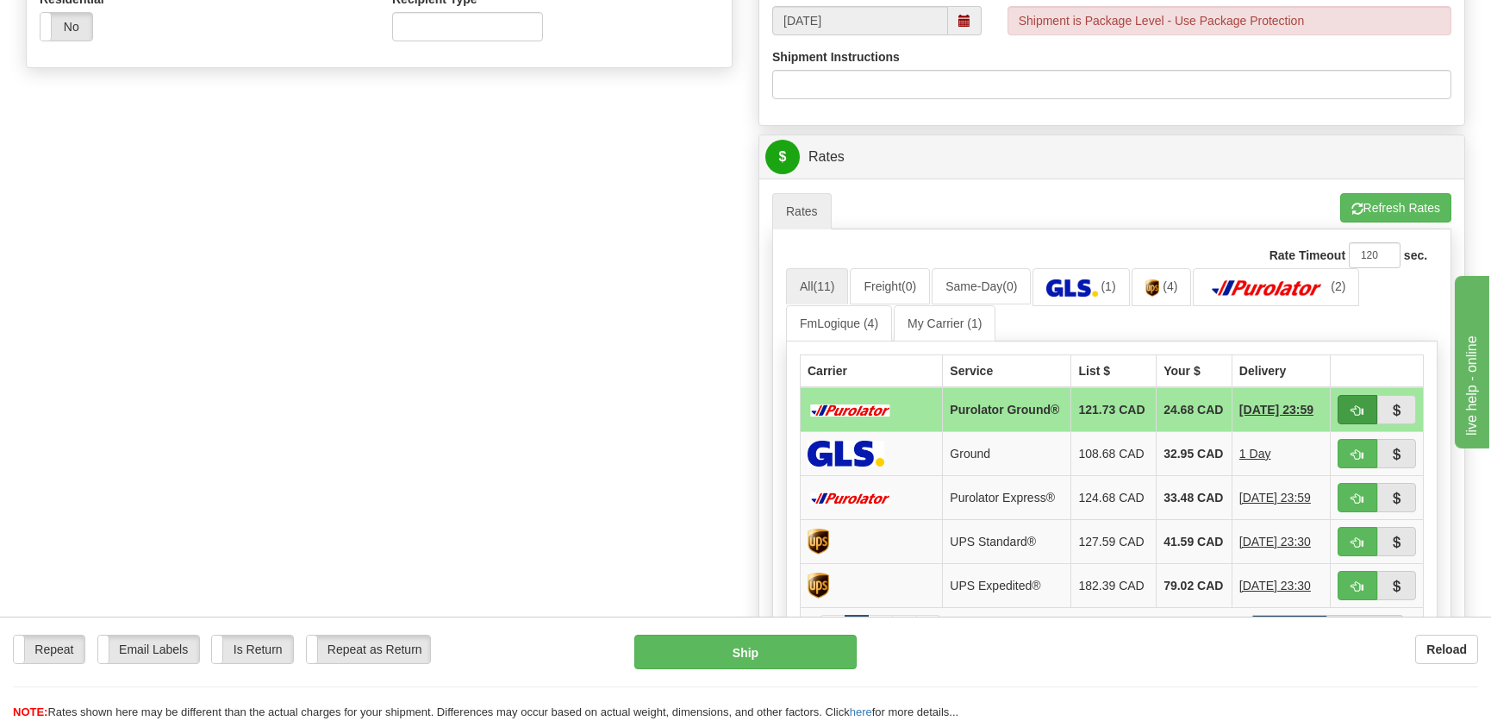
type input "."
click at [1353, 409] on span "button" at bounding box center [1357, 410] width 12 height 11
type input "260"
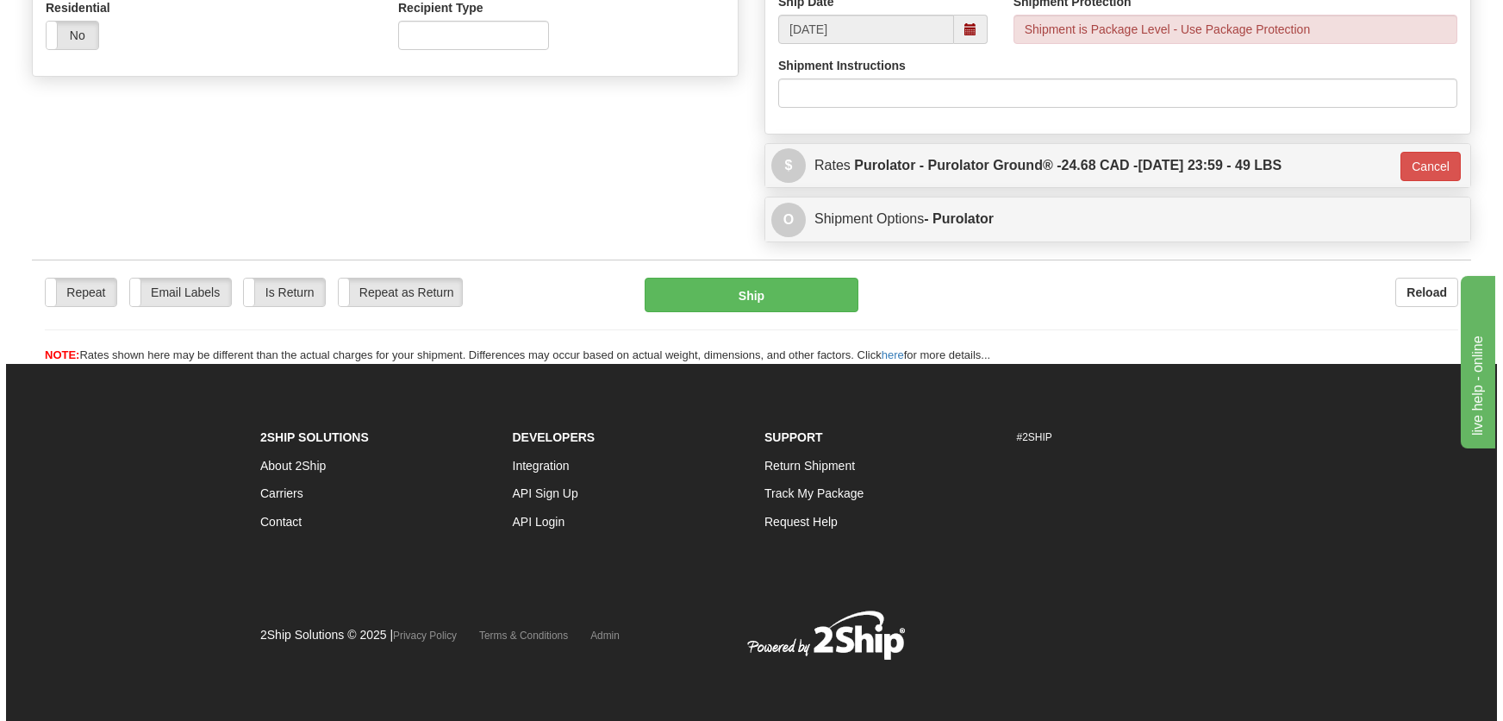
scroll to position [616, 0]
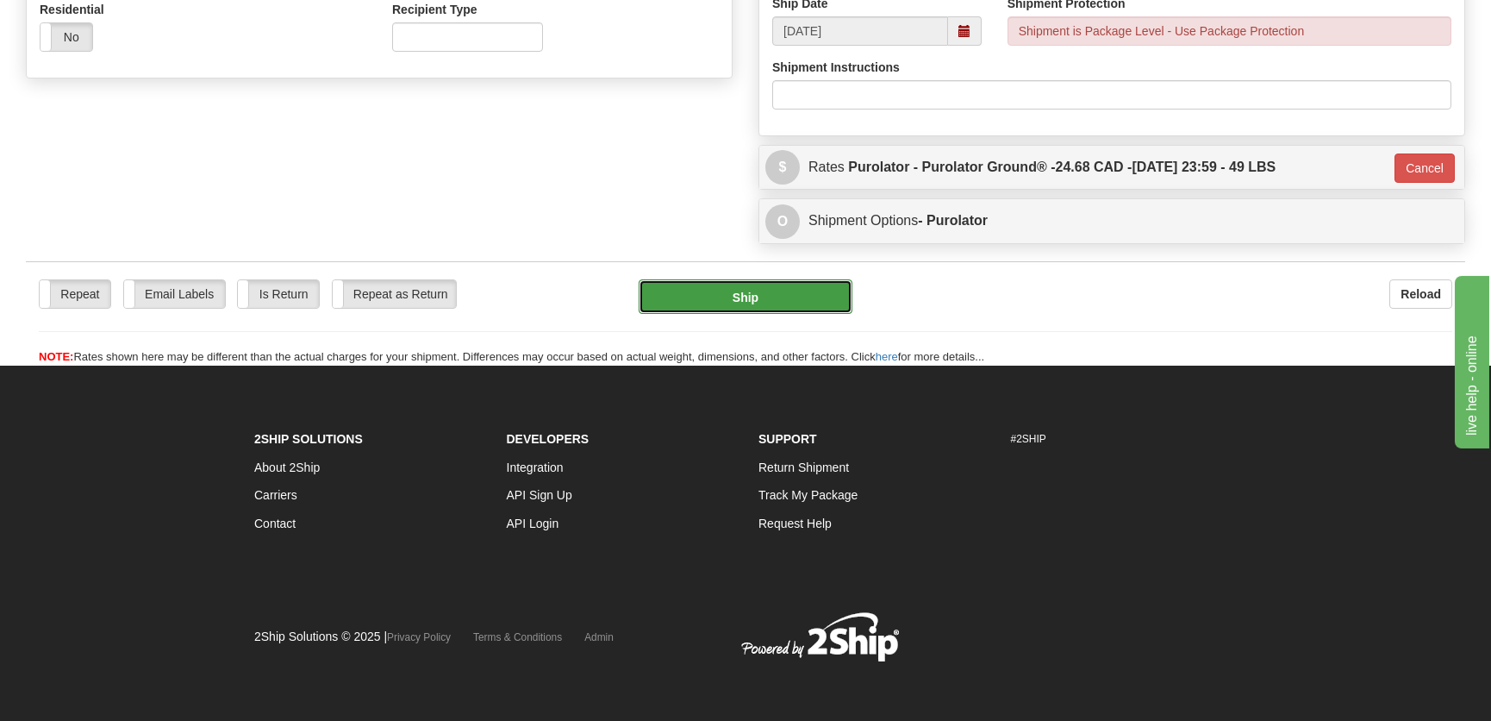
click at [715, 306] on button "Ship" at bounding box center [746, 296] width 214 height 34
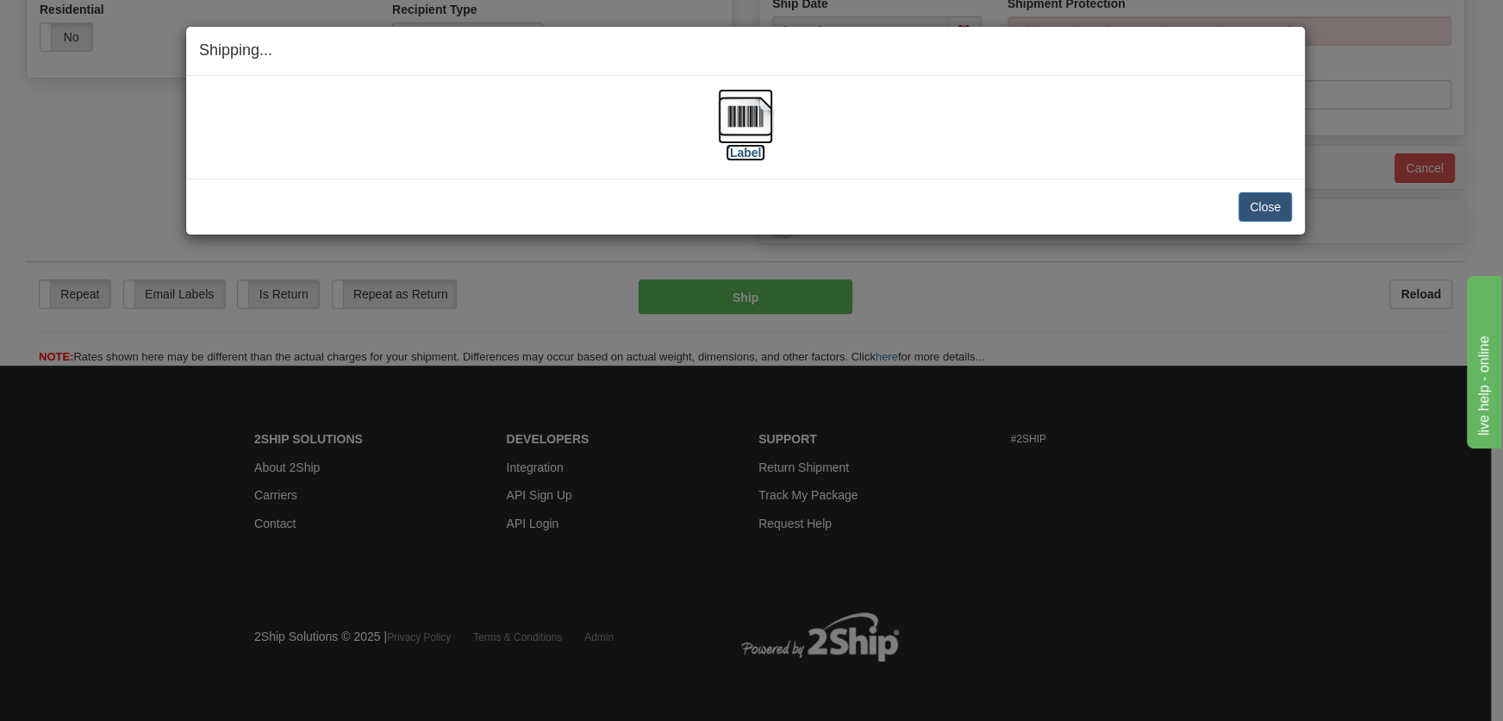
click at [752, 129] on img at bounding box center [745, 116] width 55 height 55
click at [1254, 209] on button "Close" at bounding box center [1265, 206] width 53 height 29
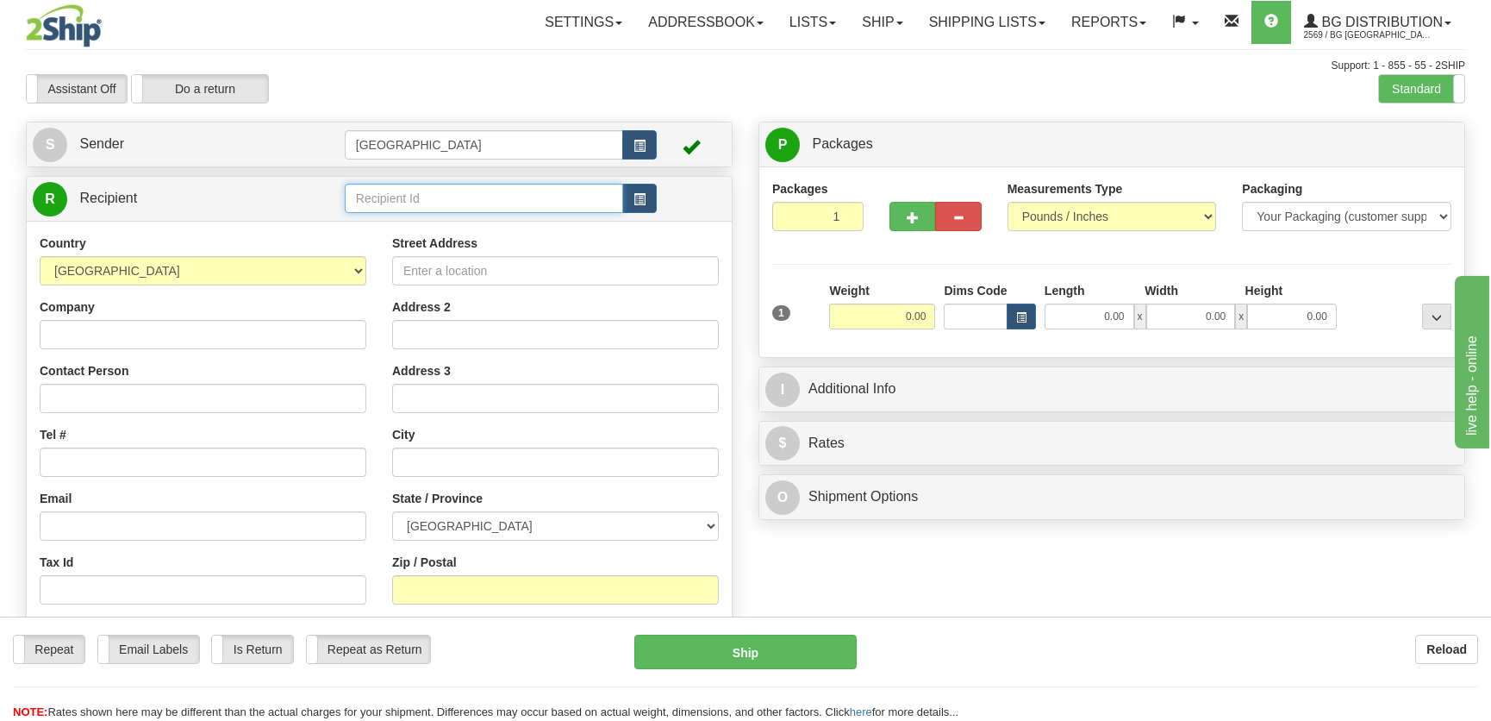
click at [477, 202] on input "text" at bounding box center [484, 198] width 278 height 29
click at [505, 228] on div "5001" at bounding box center [479, 225] width 261 height 19
type input "5001"
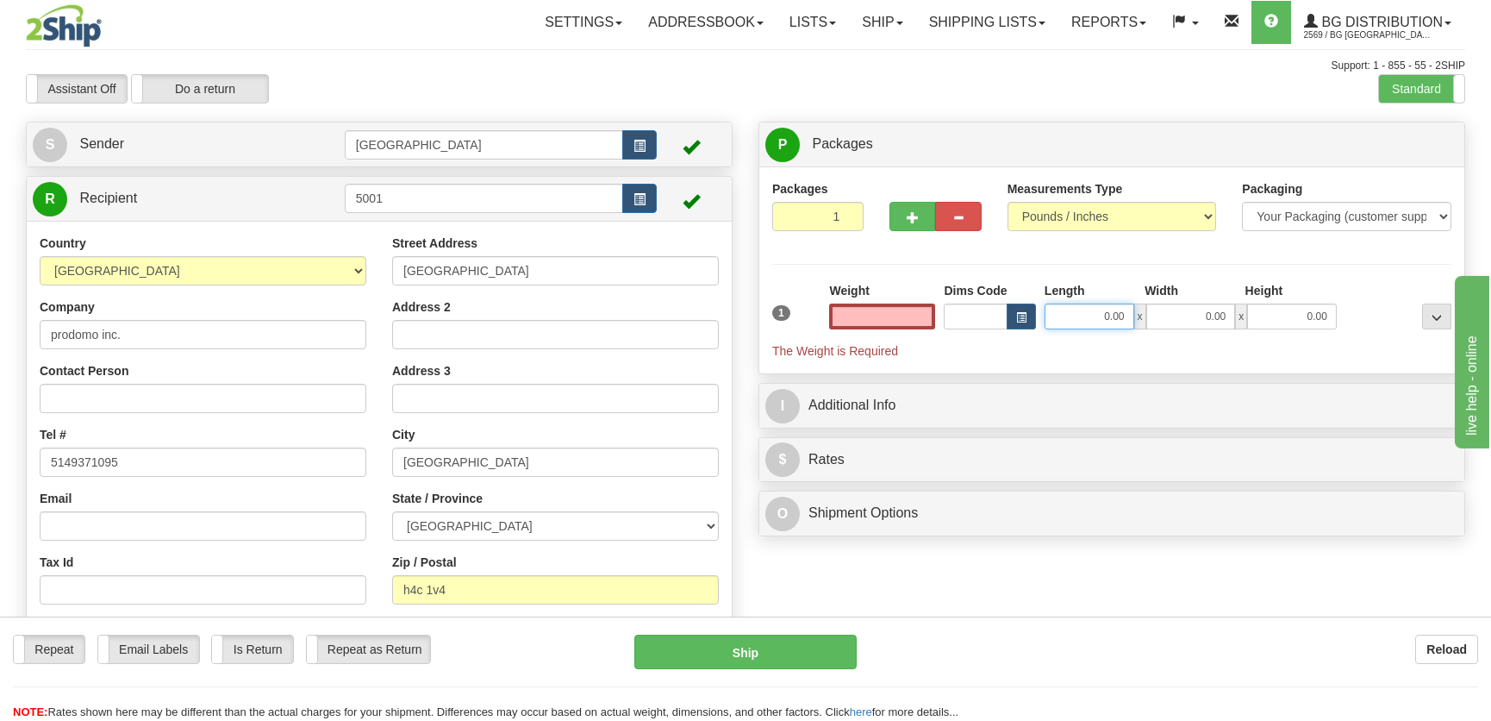
type input "0.00"
click at [1100, 319] on input "0.00" at bounding box center [1090, 316] width 90 height 26
type input "12.00"
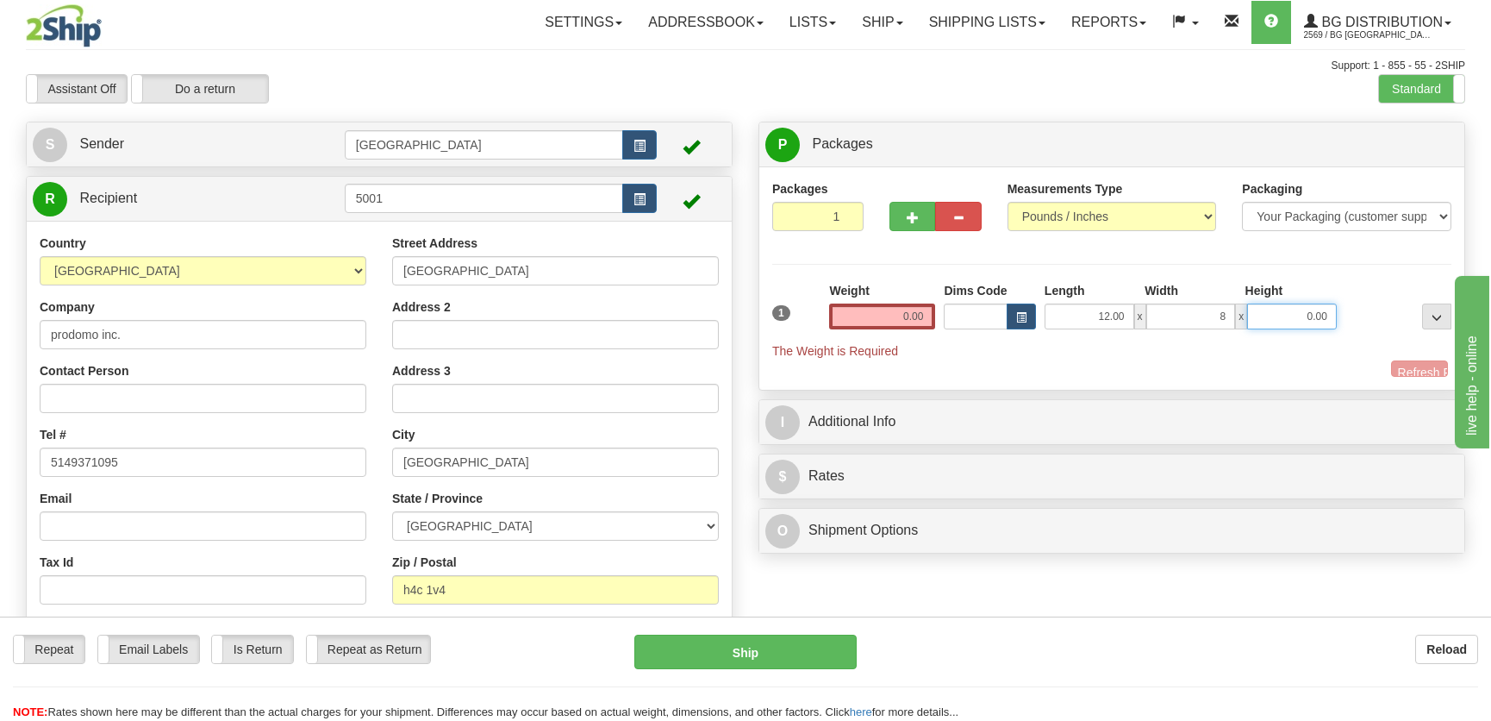
type input "8.00"
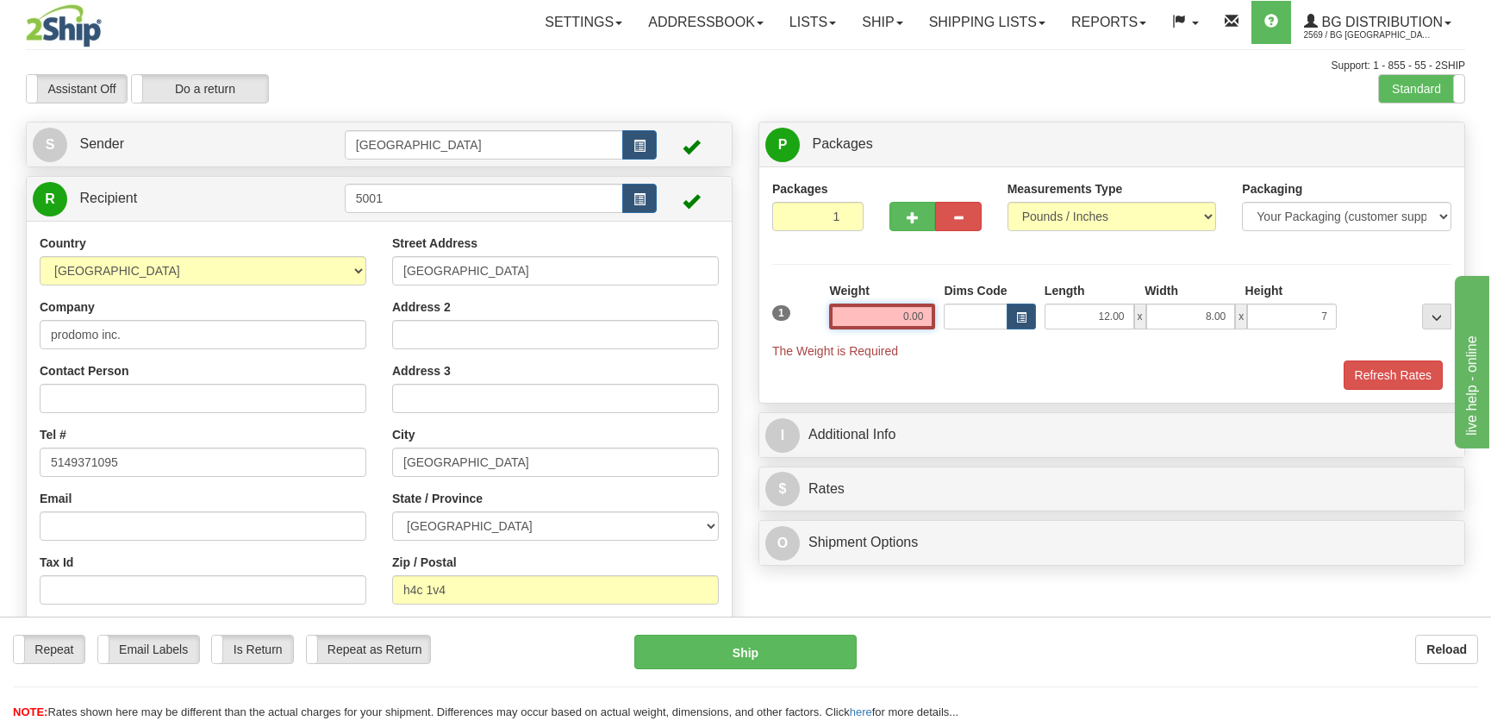
type input "7.00"
click at [864, 317] on input "0.00" at bounding box center [882, 316] width 106 height 26
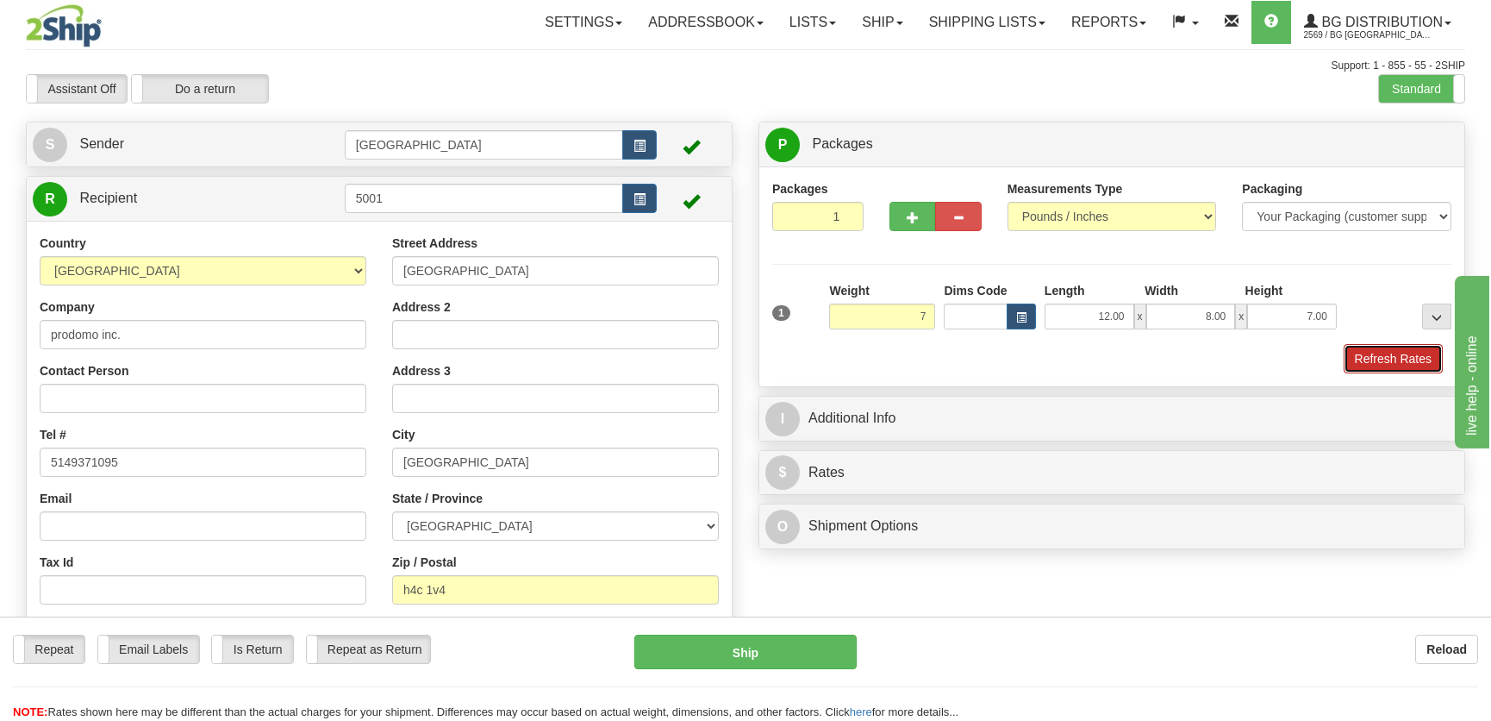
click at [1375, 368] on button "Refresh Rates" at bounding box center [1393, 358] width 99 height 29
type input "7.00"
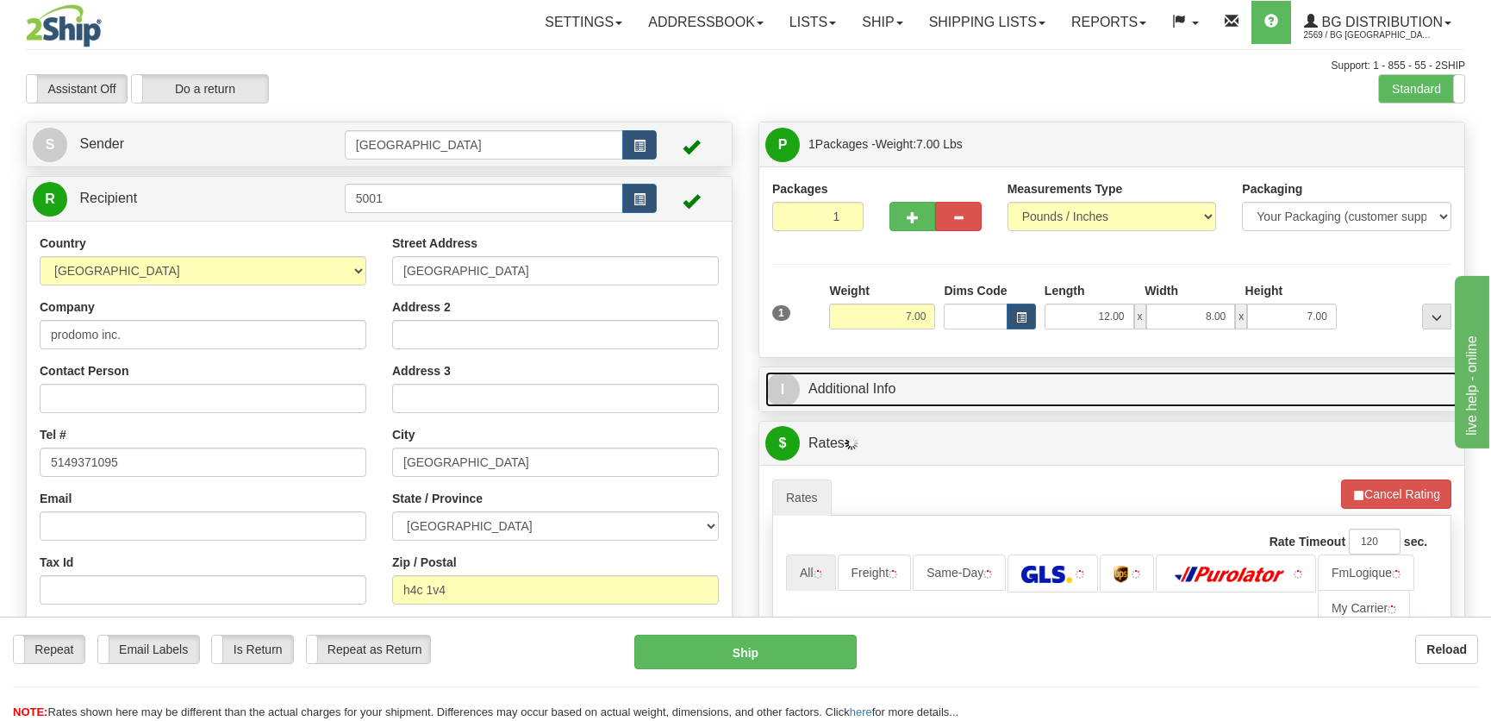
click at [1250, 384] on link "I Additional Info" at bounding box center [1111, 388] width 693 height 35
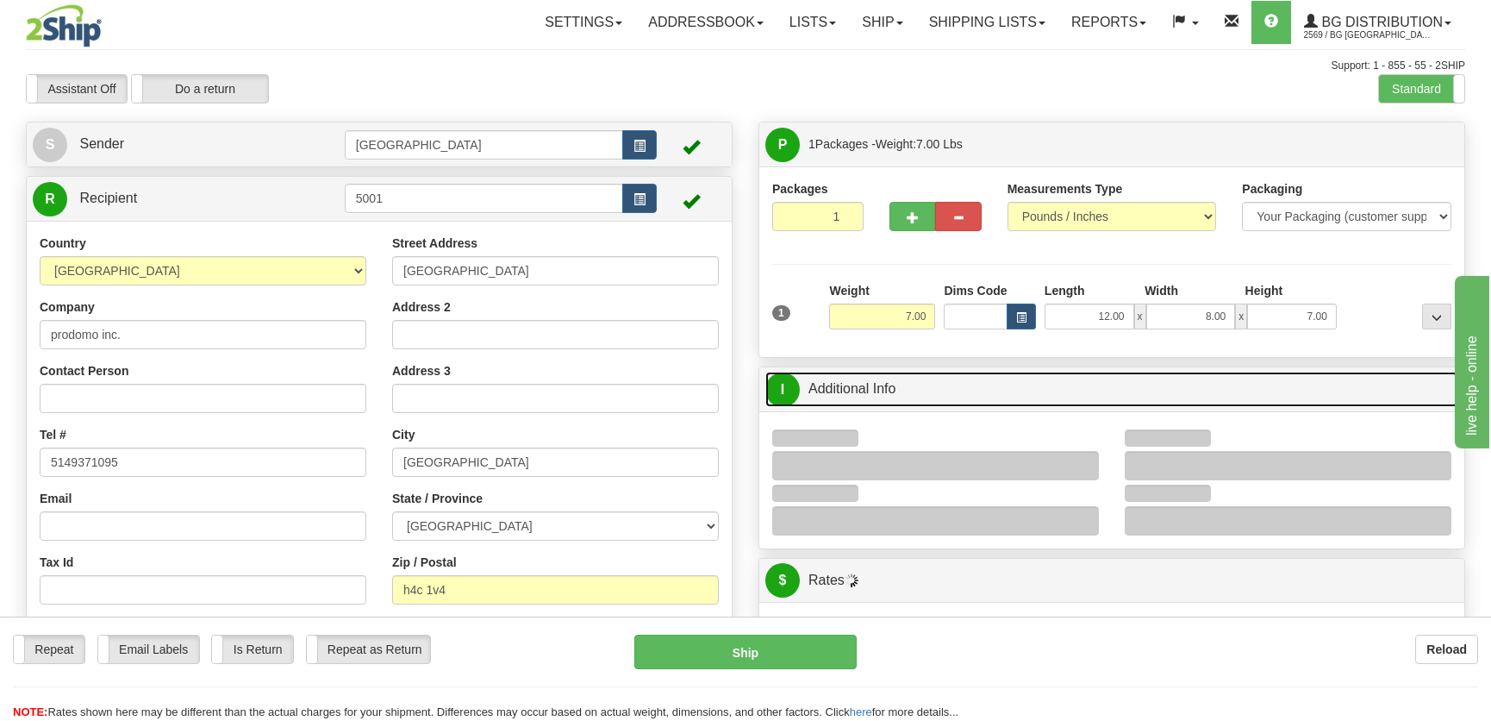
scroll to position [156, 0]
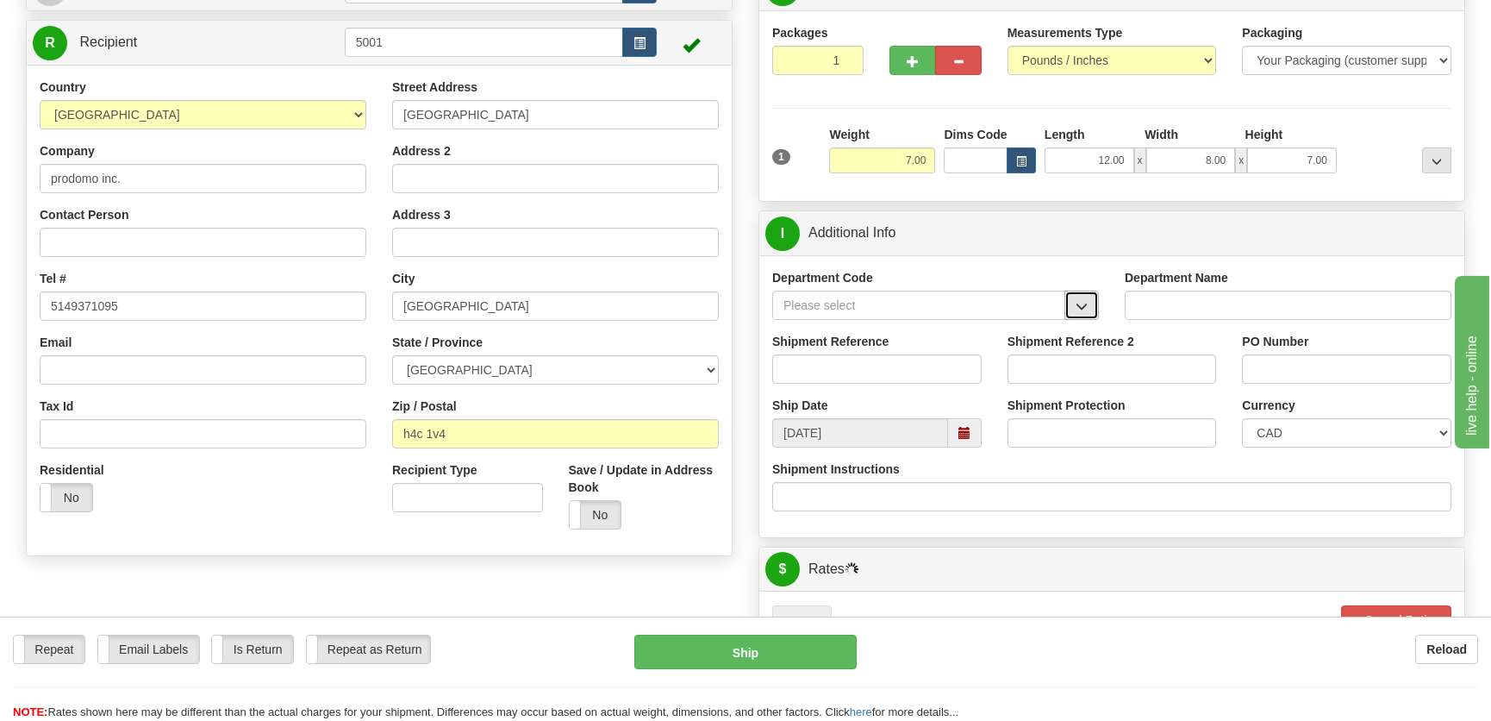
click at [1082, 308] on span "button" at bounding box center [1082, 306] width 12 height 11
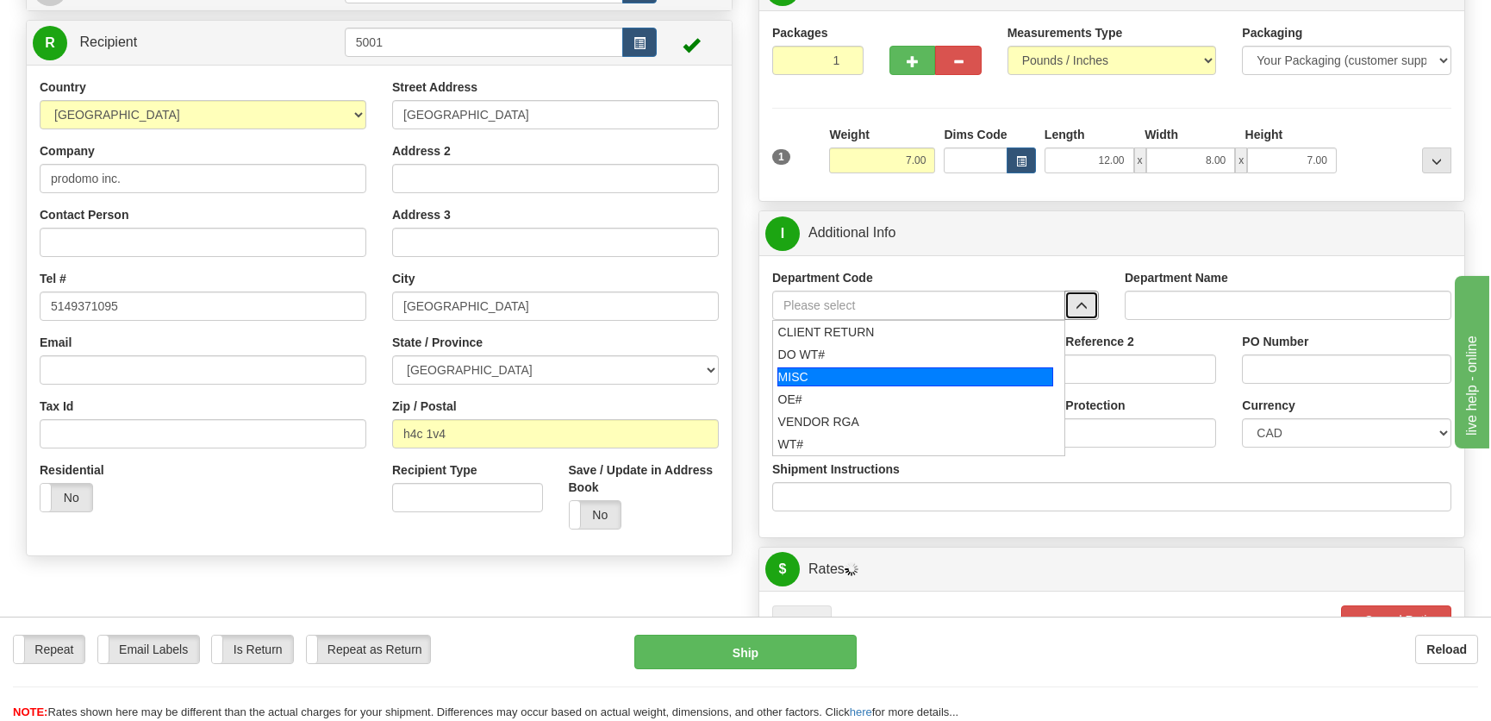
click at [849, 396] on div "OE#" at bounding box center [915, 398] width 275 height 17
type input "OE#"
type input "ORDERS"
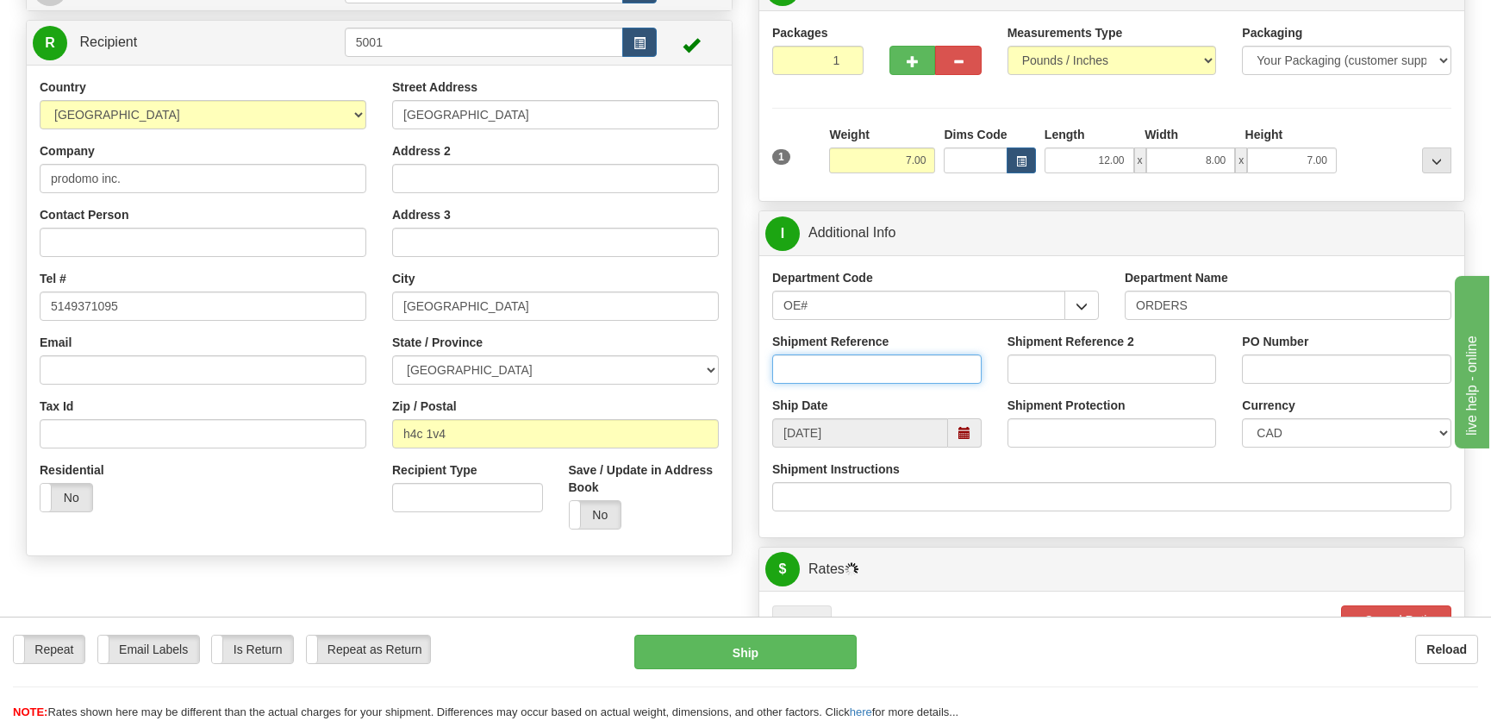
click at [871, 362] on input "Shipment Reference" at bounding box center [876, 368] width 209 height 29
type input "50319842-01"
click at [1327, 370] on input "PO Number" at bounding box center [1346, 368] width 209 height 29
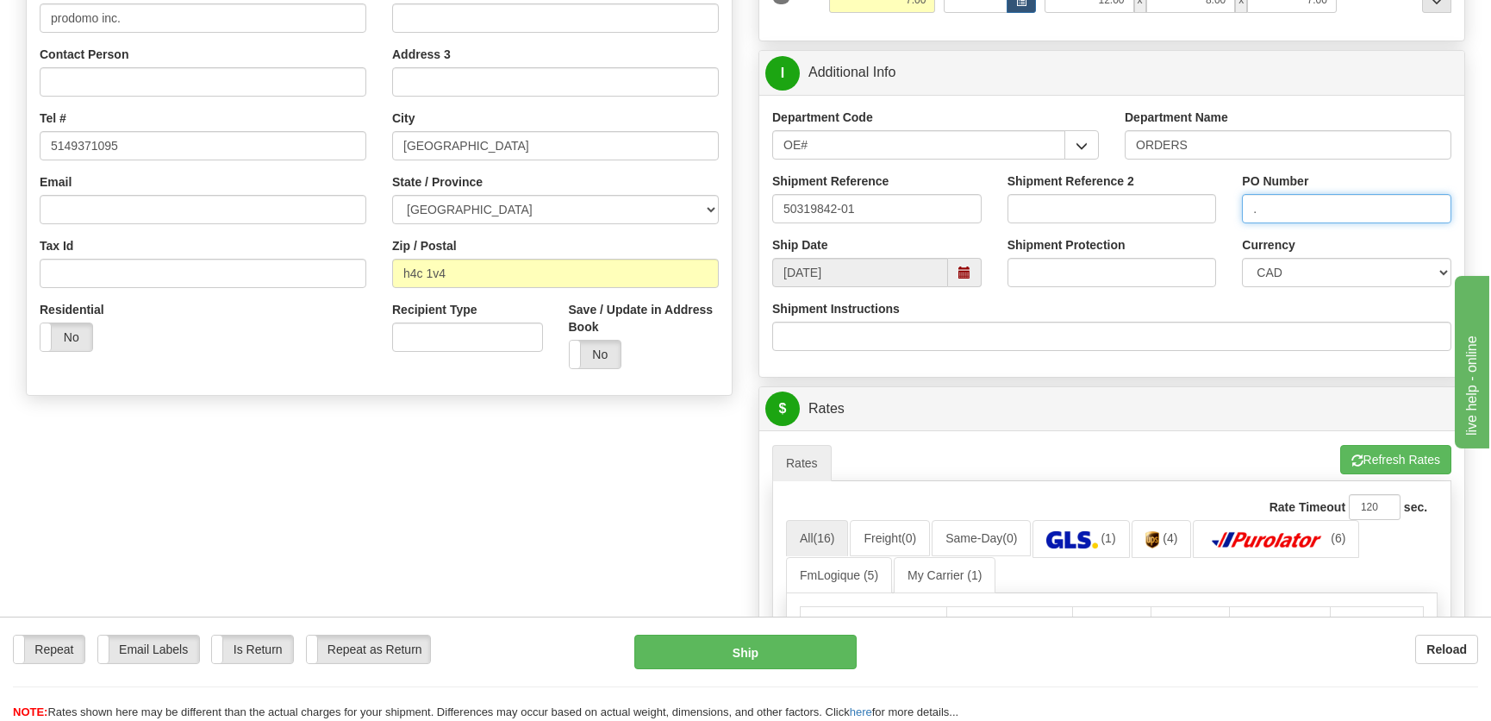
scroll to position [548, 0]
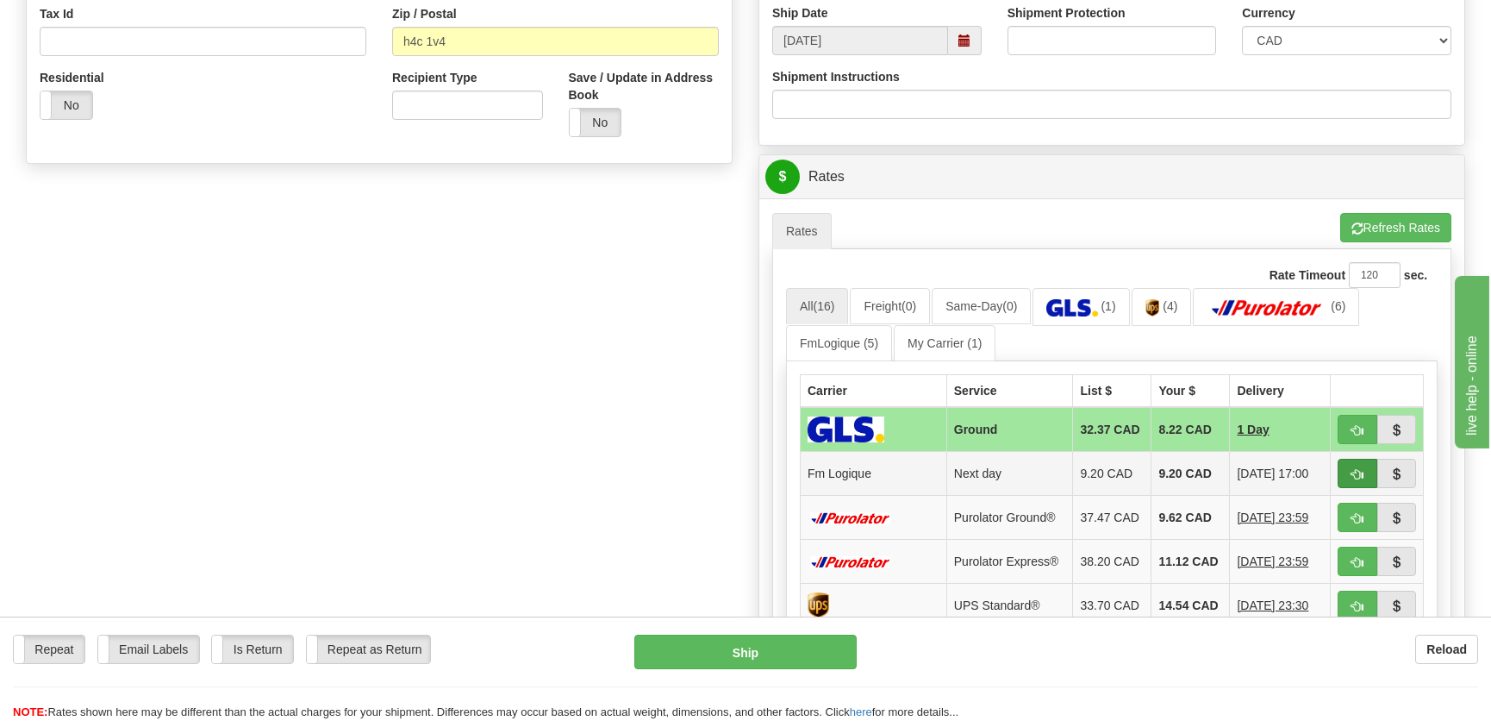
type input "."
click at [1354, 474] on span "button" at bounding box center [1357, 474] width 12 height 11
type input "jour"
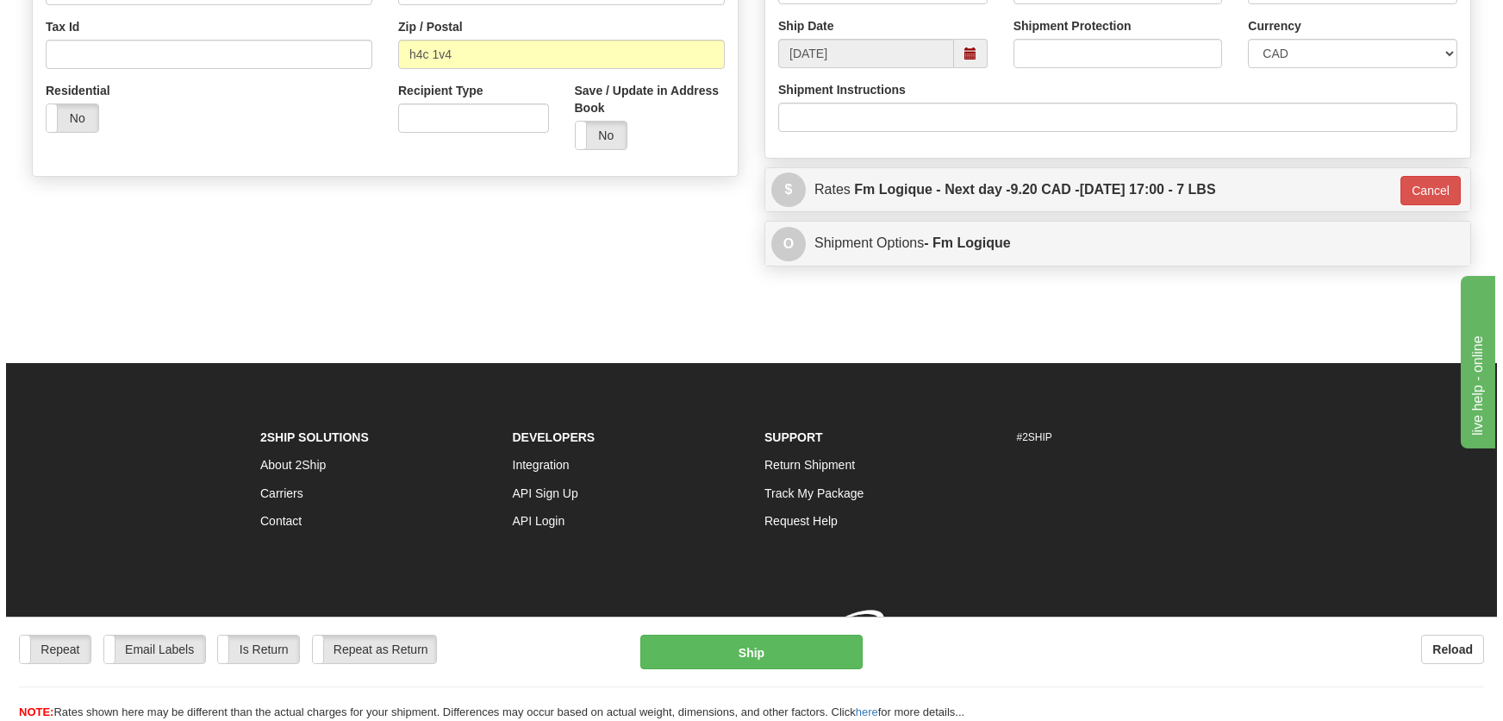
scroll to position [542, 0]
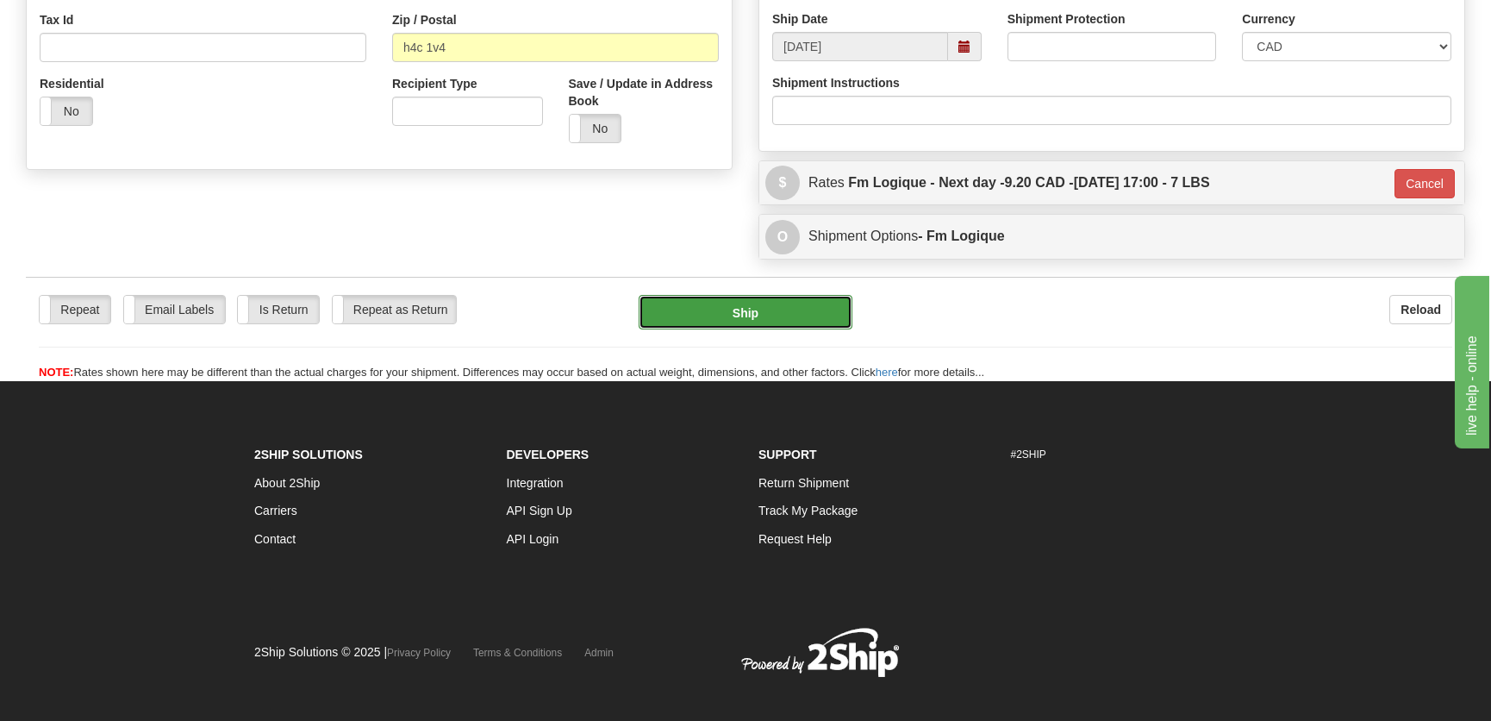
click at [749, 305] on button "Ship" at bounding box center [746, 312] width 214 height 34
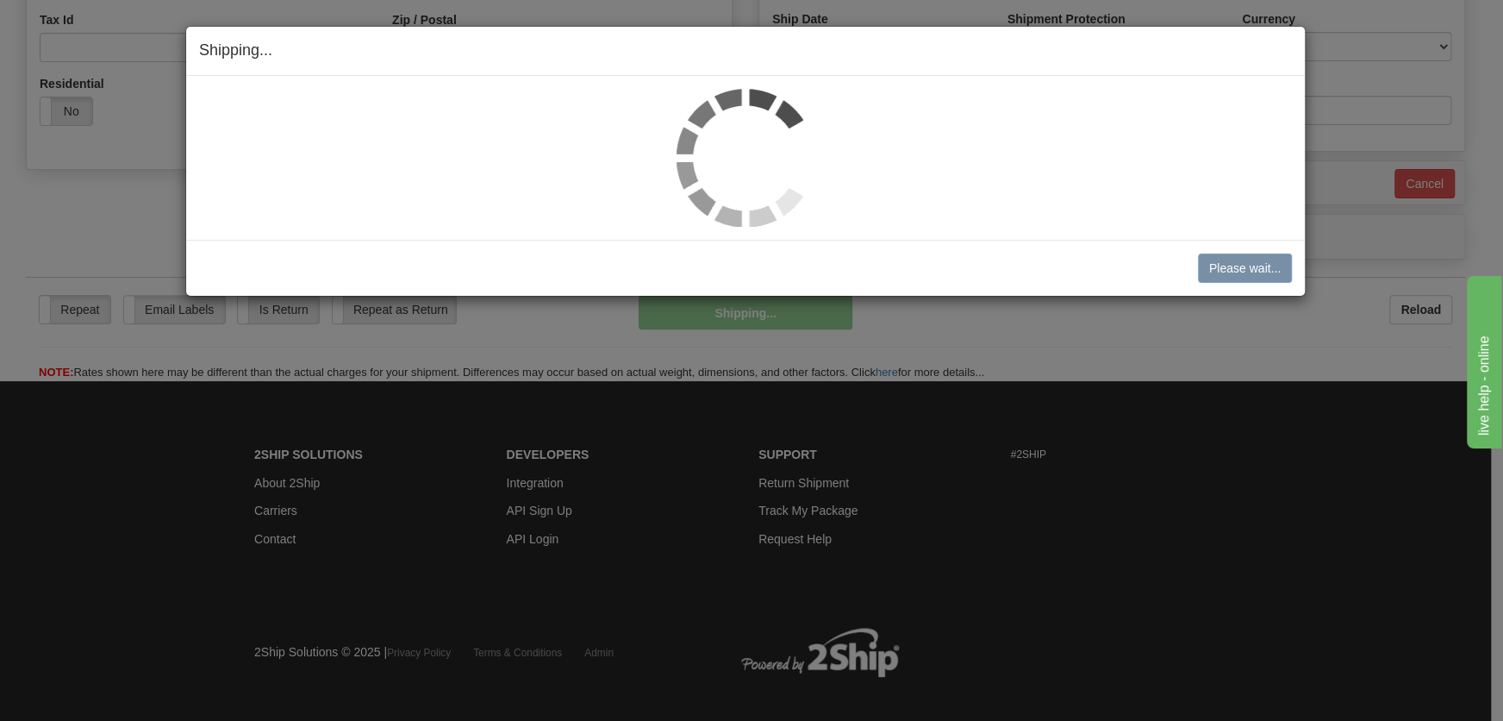
click at [746, 127] on img at bounding box center [746, 158] width 138 height 138
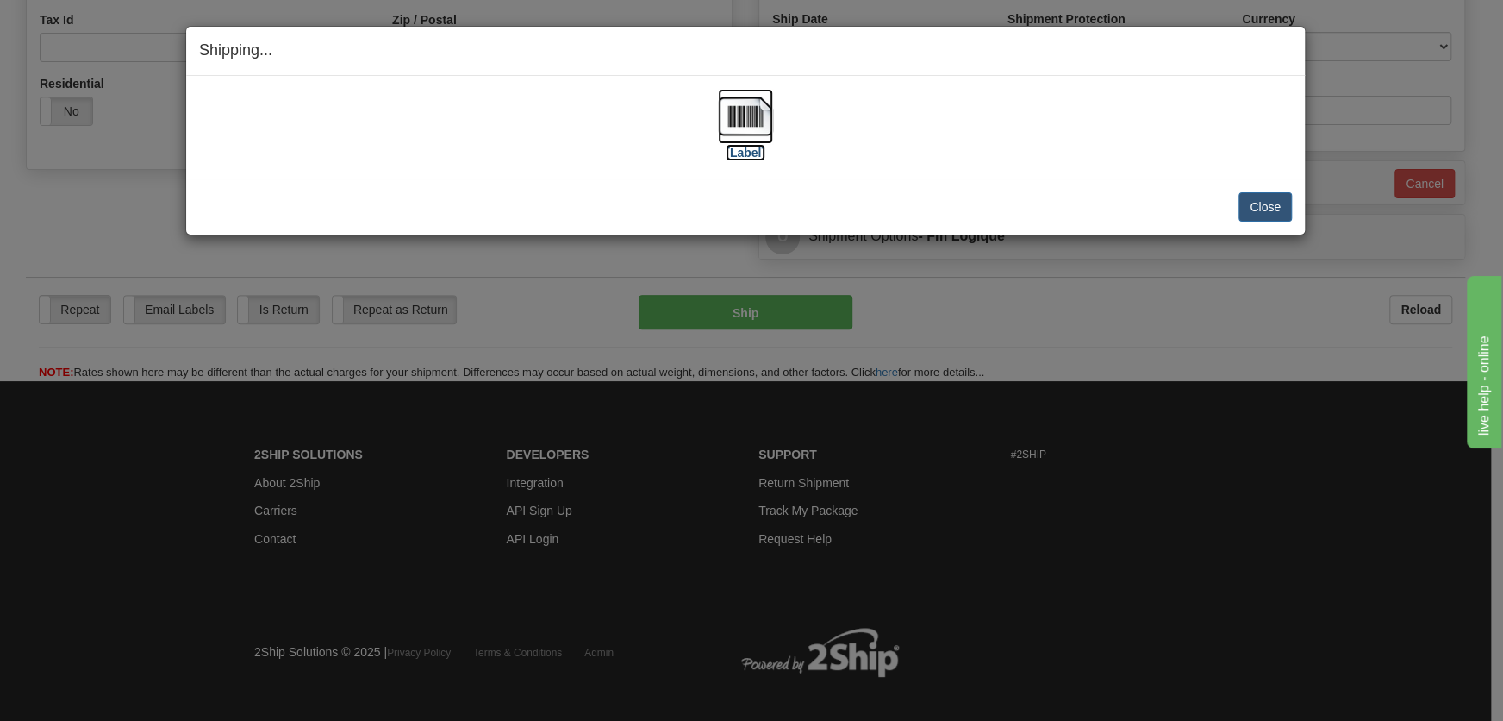
click at [739, 140] on img at bounding box center [745, 116] width 55 height 55
click at [1257, 198] on button "Close" at bounding box center [1265, 206] width 53 height 29
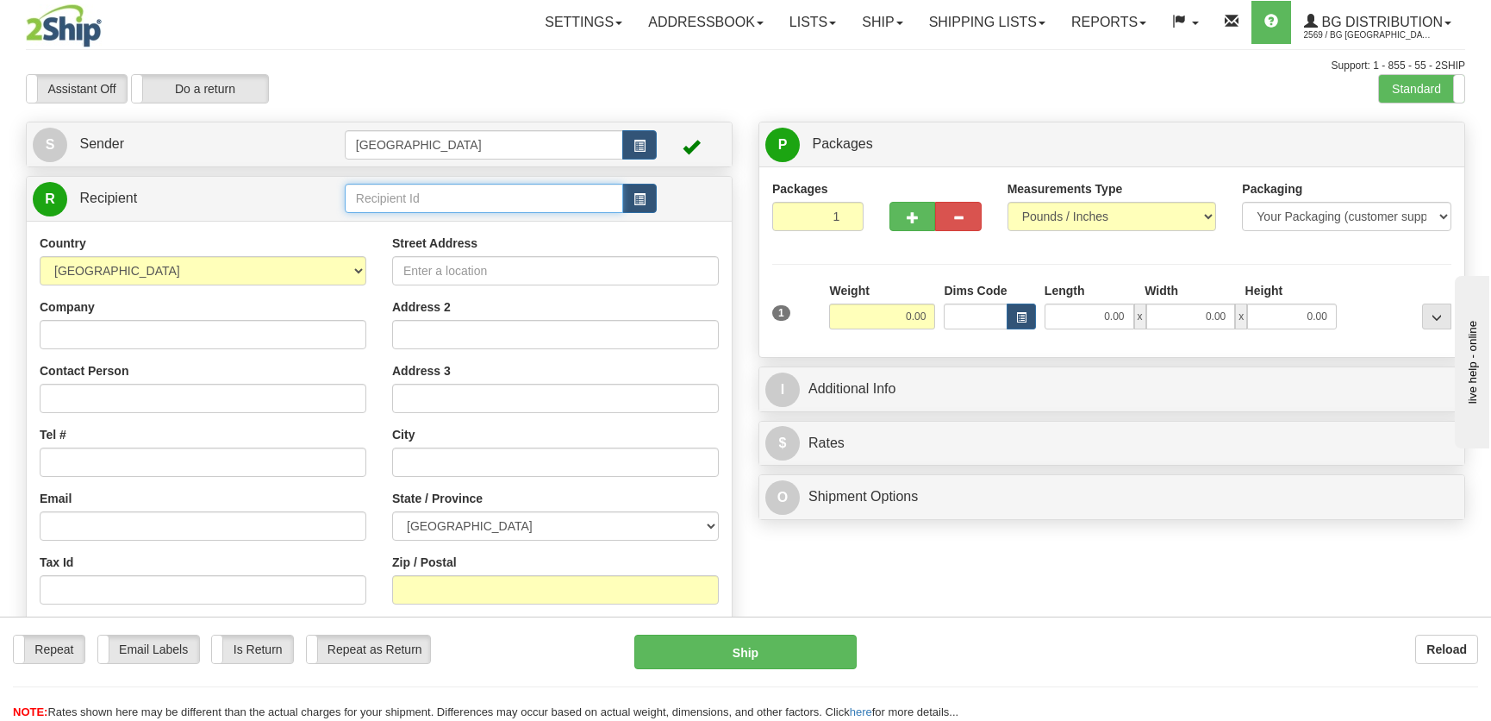
click at [390, 203] on input "text" at bounding box center [484, 198] width 278 height 29
click at [434, 226] on div "20051" at bounding box center [479, 225] width 261 height 19
type input "20051"
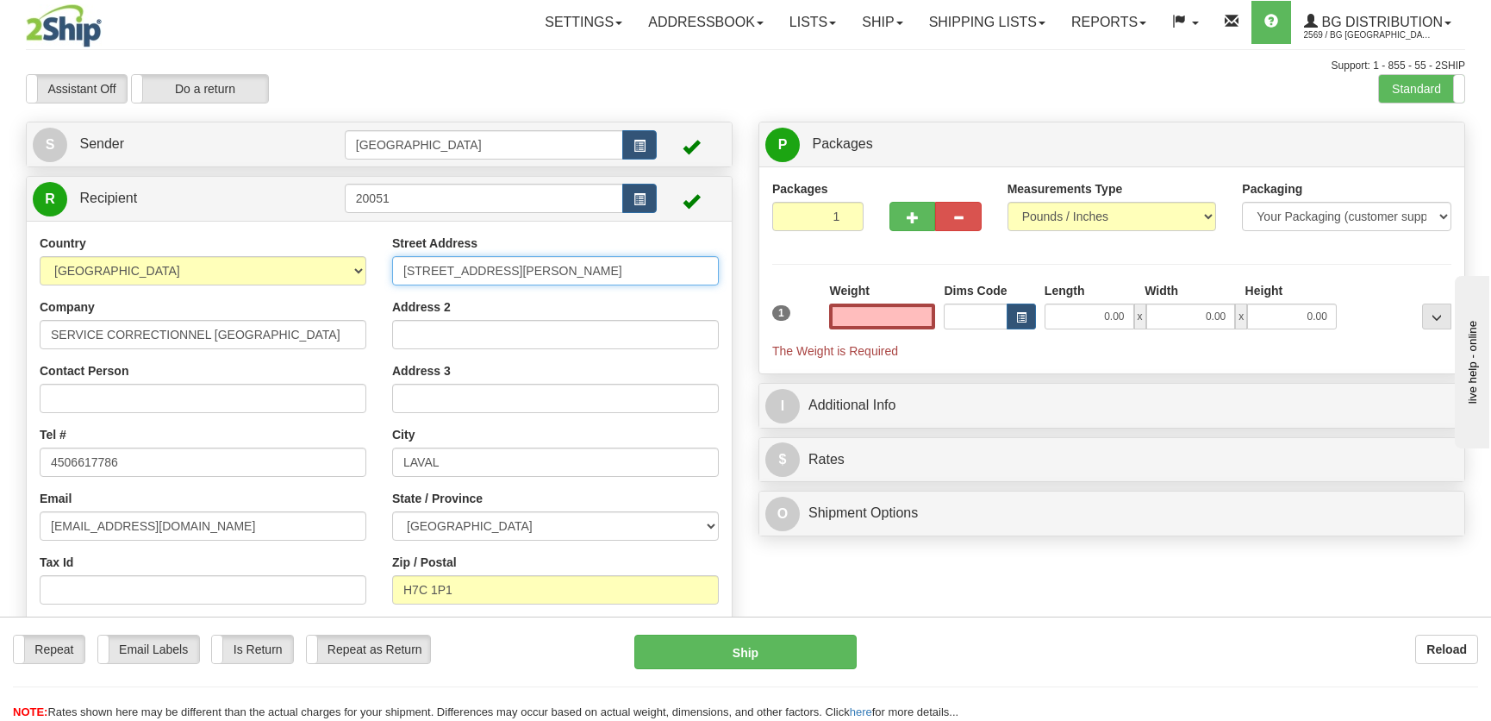
type input "0.00"
drag, startPoint x: 590, startPoint y: 265, endPoint x: 191, endPoint y: 247, distance: 399.5
click at [191, 247] on div "Country [GEOGRAPHIC_DATA] [GEOGRAPHIC_DATA] [GEOGRAPHIC_DATA] [GEOGRAPHIC_DATA]…" at bounding box center [379, 457] width 705 height 446
click at [474, 269] on input "[STREET_ADDRESS]" at bounding box center [555, 270] width 327 height 29
type input "[STREET_ADDRESS]"
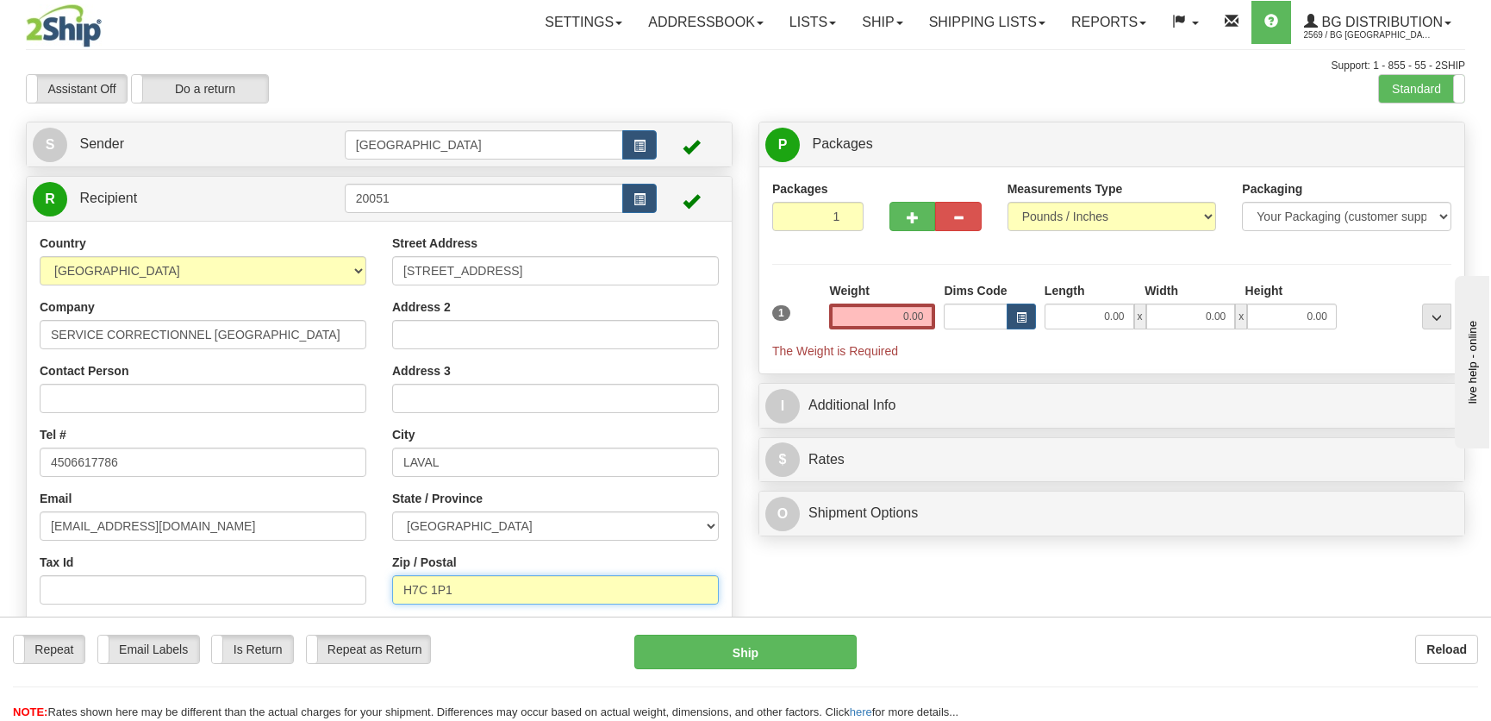
click at [490, 592] on input "H7C 1P1" at bounding box center [555, 589] width 327 height 29
type input "H7C 1S5"
click at [1112, 309] on input "0.00" at bounding box center [1090, 316] width 90 height 26
type input "12.00"
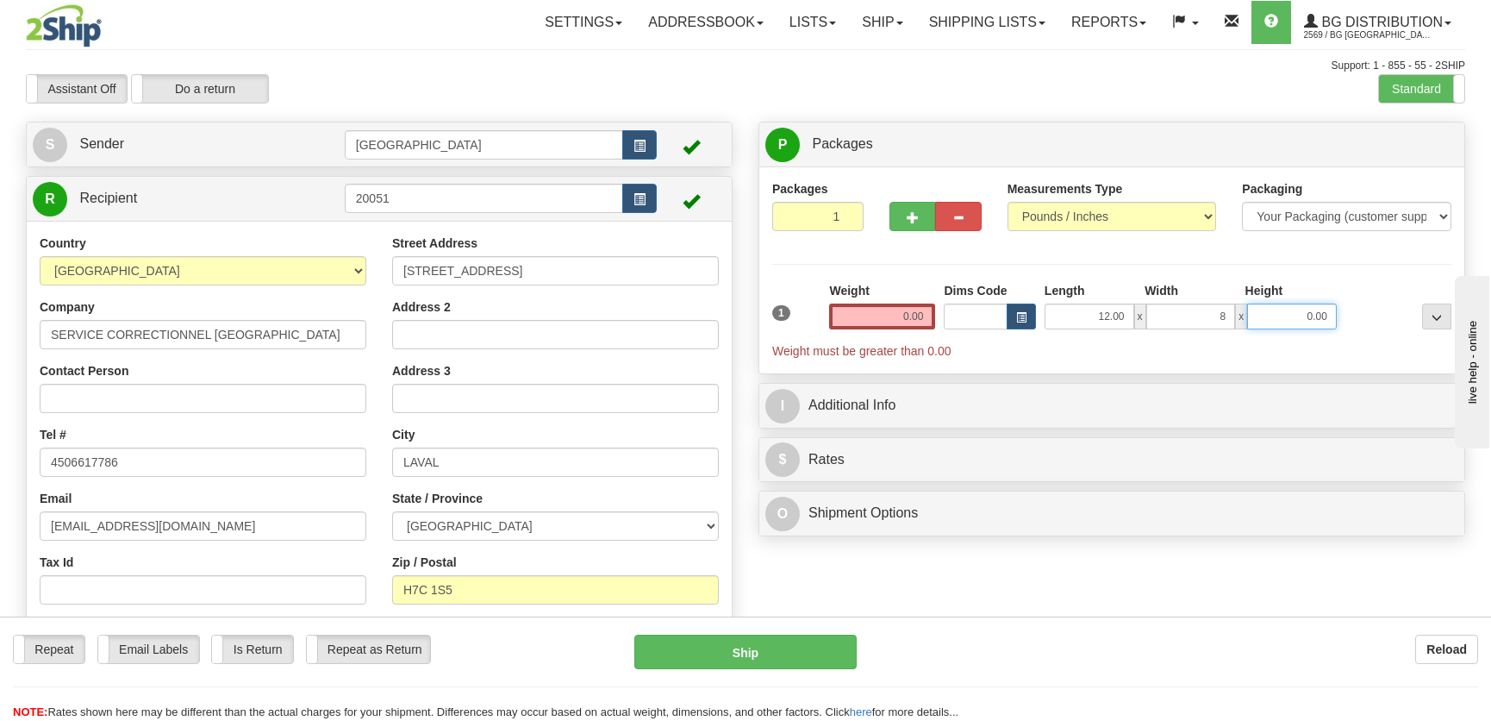
type input "8.00"
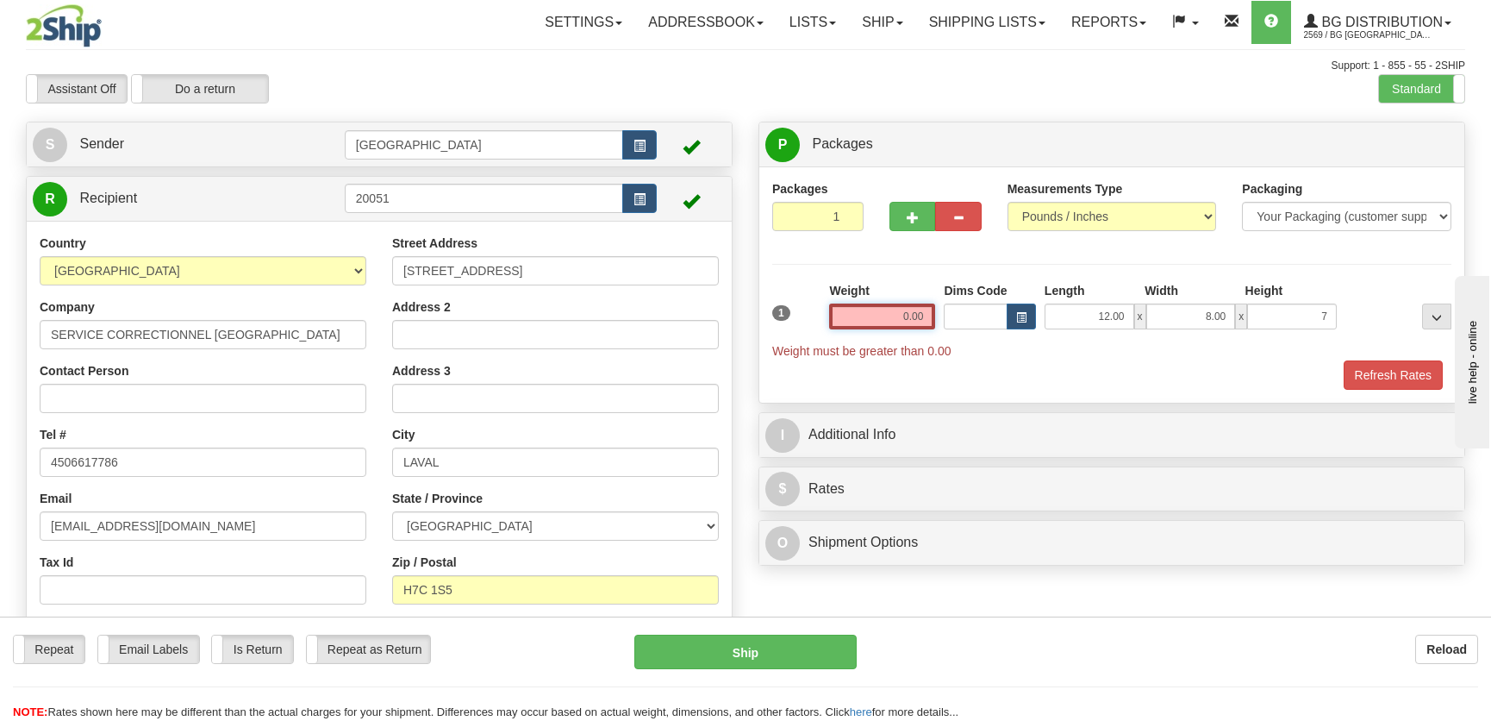
type input "7.00"
click at [846, 316] on input "0.00" at bounding box center [882, 316] width 106 height 26
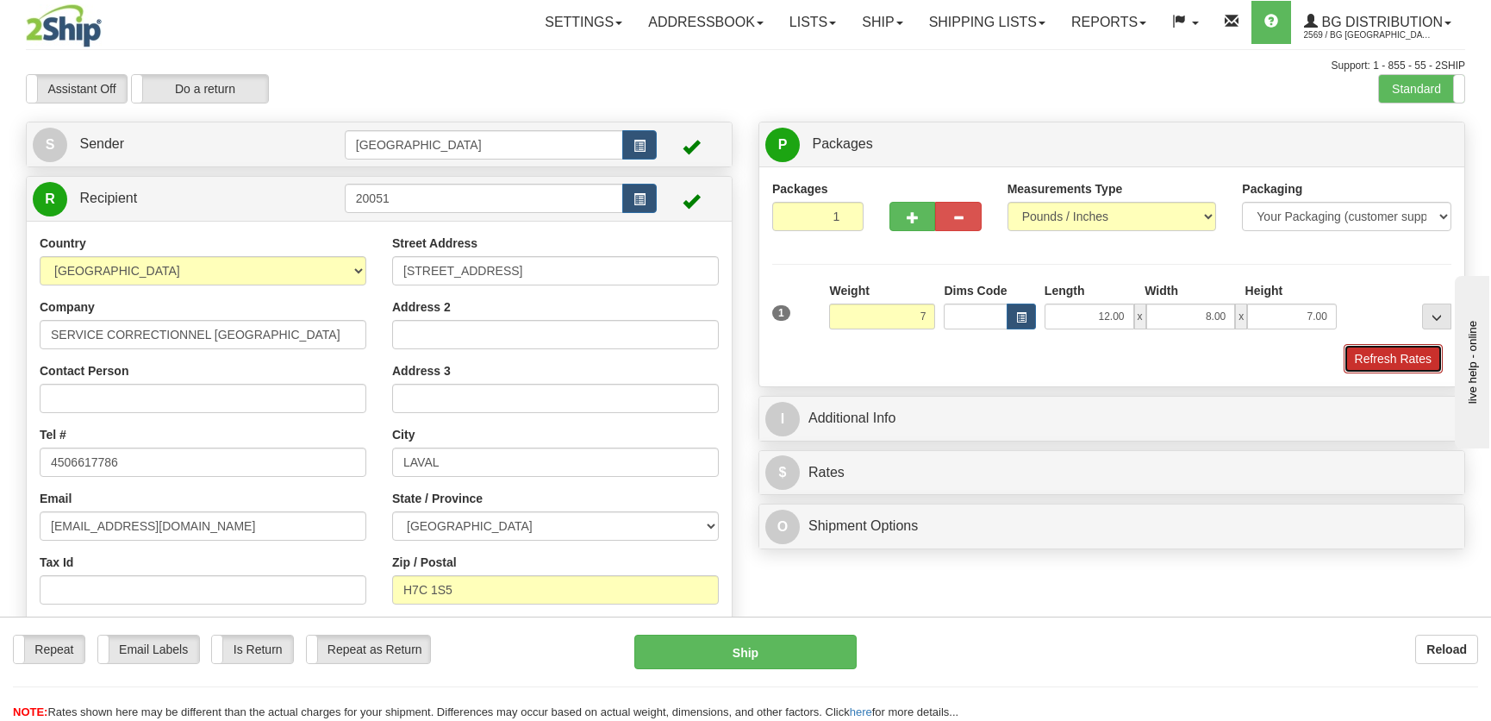
click at [1380, 365] on button "Refresh Rates" at bounding box center [1393, 358] width 99 height 29
type input "7.00"
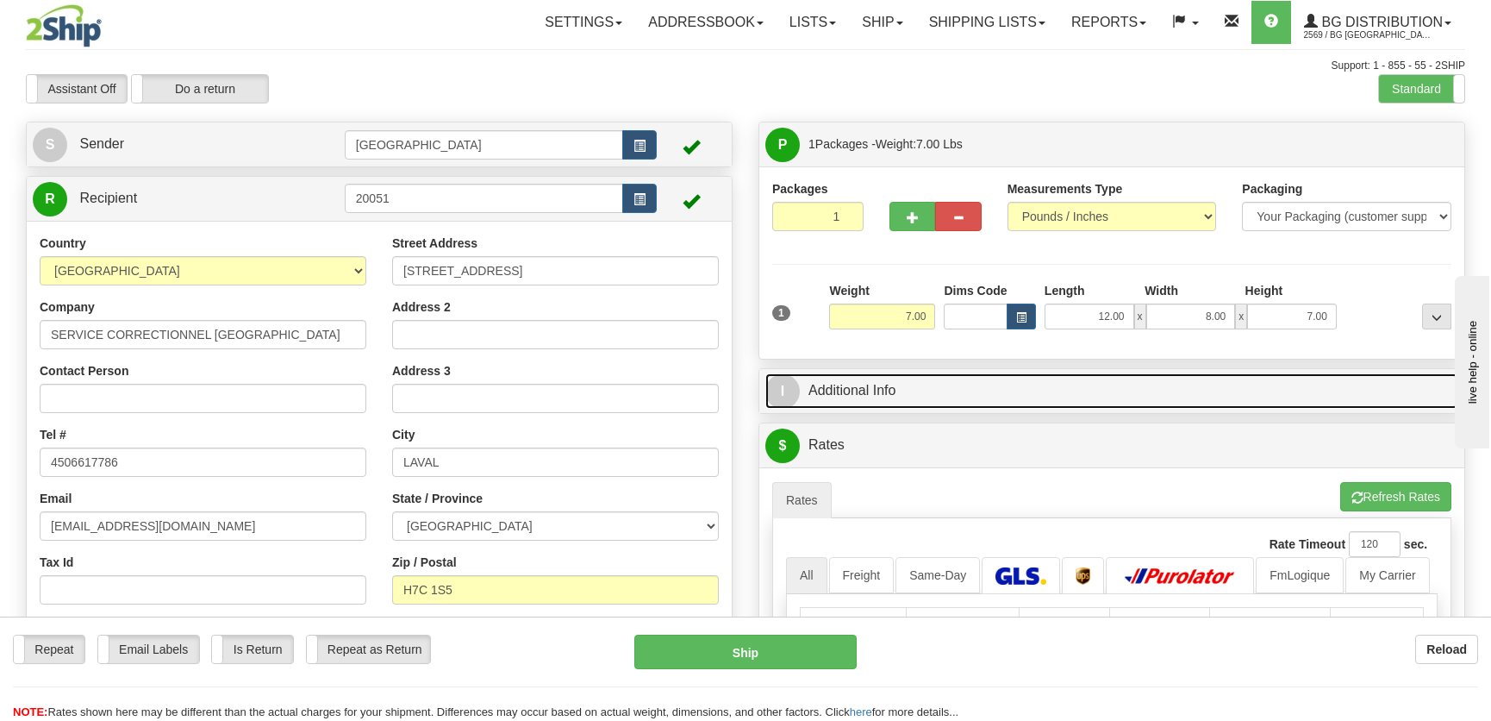
click at [1119, 396] on link "I Additional Info" at bounding box center [1111, 390] width 693 height 35
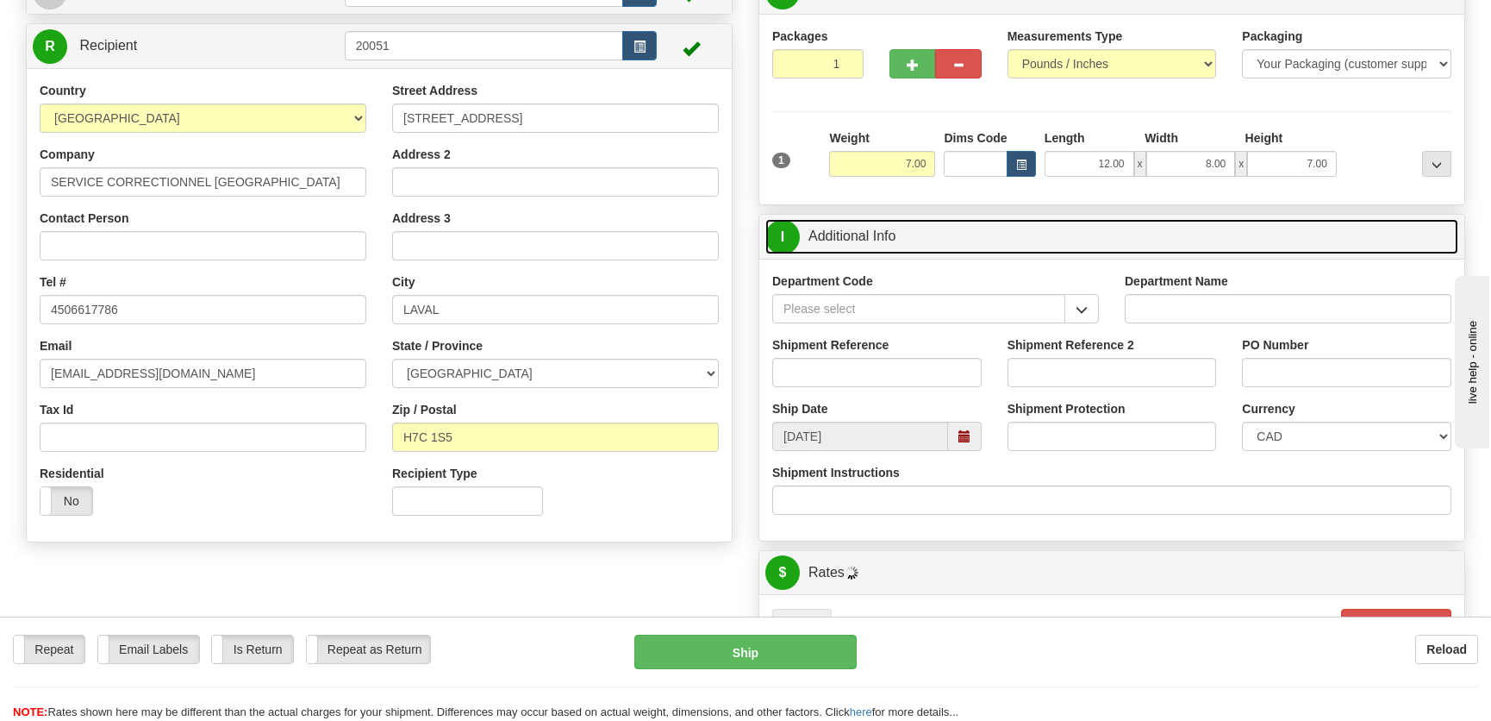
scroll to position [156, 0]
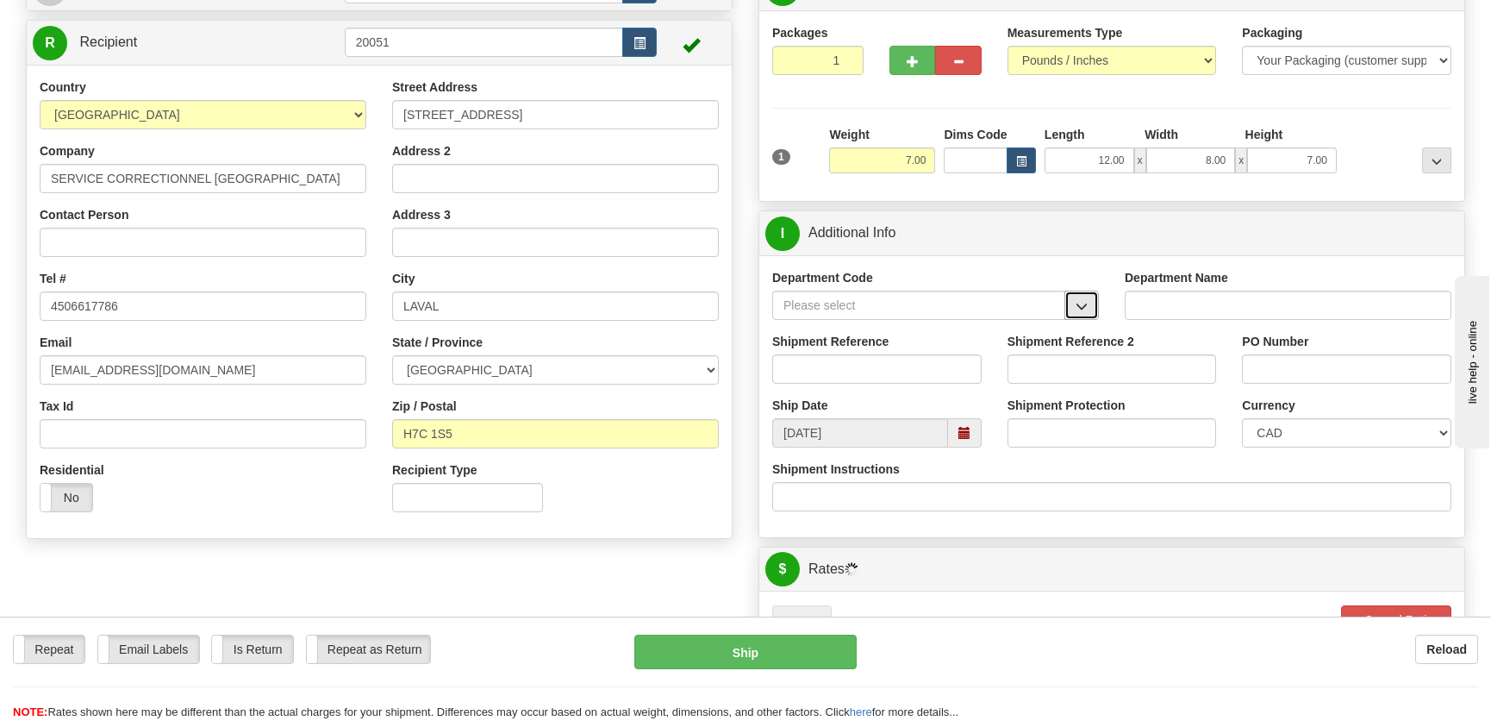
click at [1086, 309] on span "button" at bounding box center [1082, 306] width 12 height 11
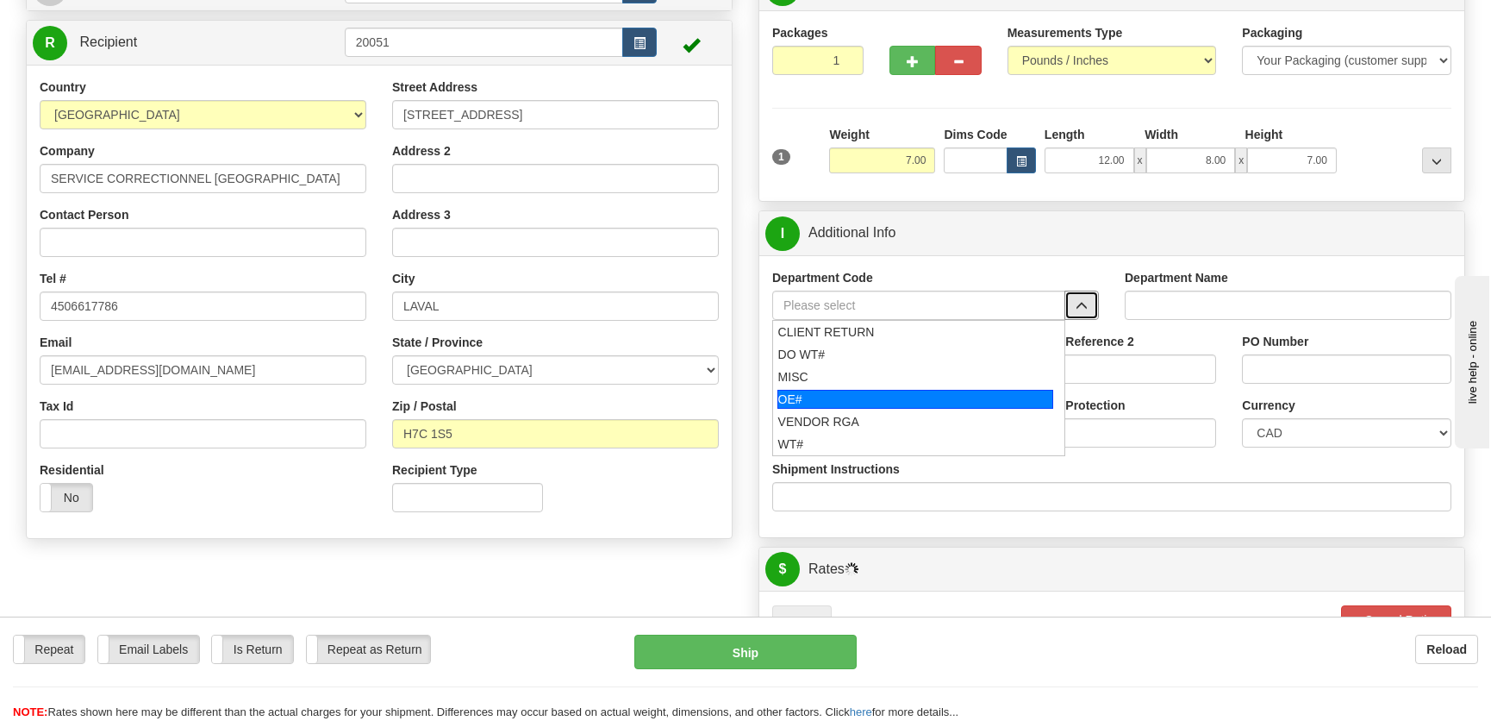
click at [862, 391] on div "OE#" at bounding box center [915, 399] width 277 height 19
type input "OE#"
type input "ORDERS"
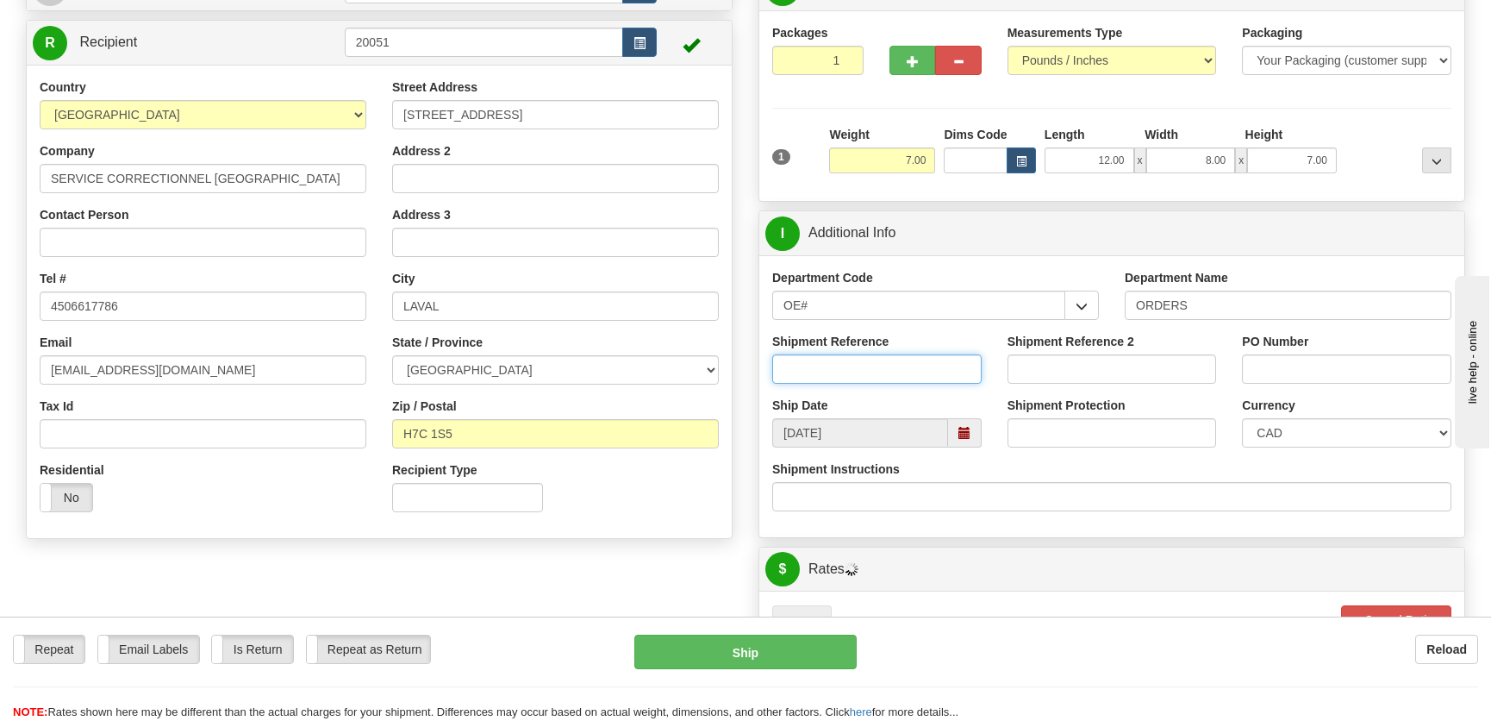
click at [869, 368] on input "Shipment Reference" at bounding box center [876, 368] width 209 height 29
type input "50322952-00"
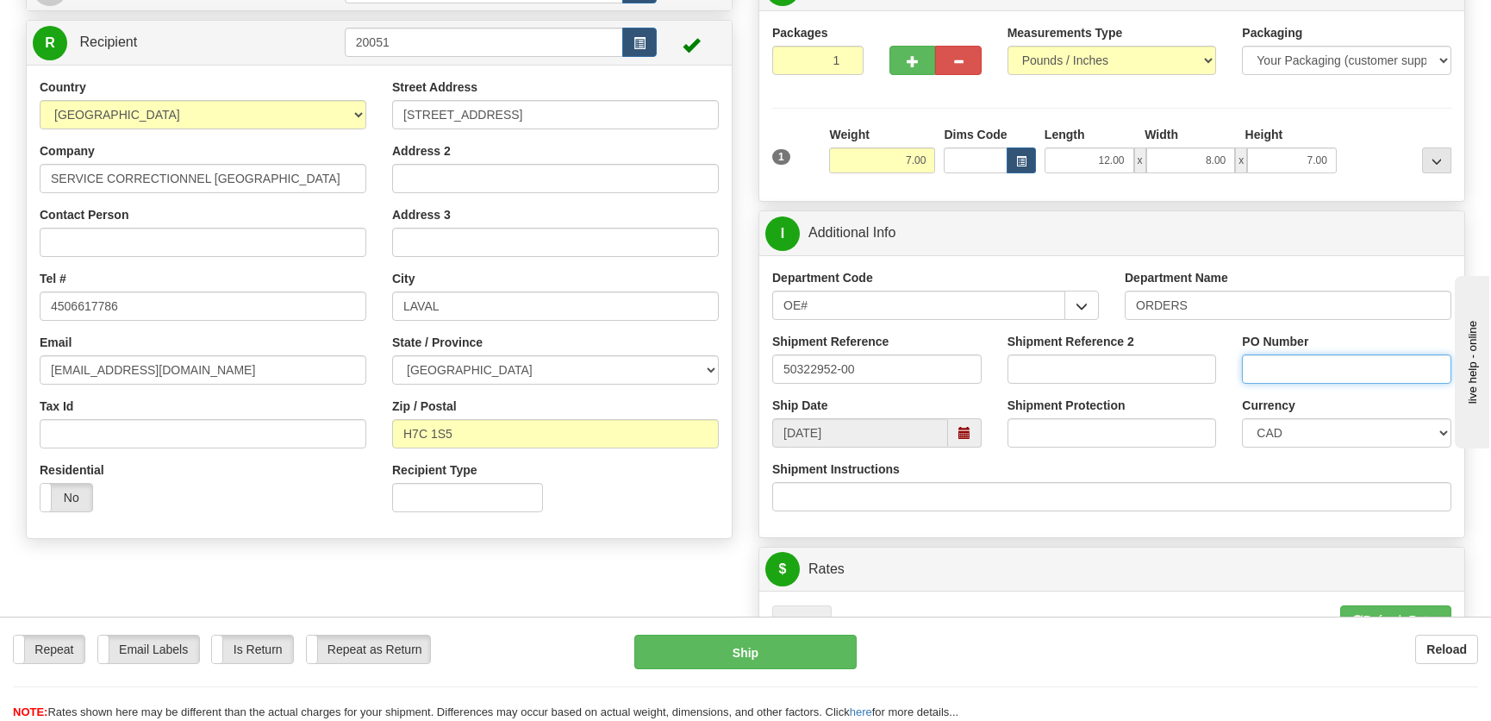
click at [1245, 368] on input "PO Number" at bounding box center [1346, 368] width 209 height 29
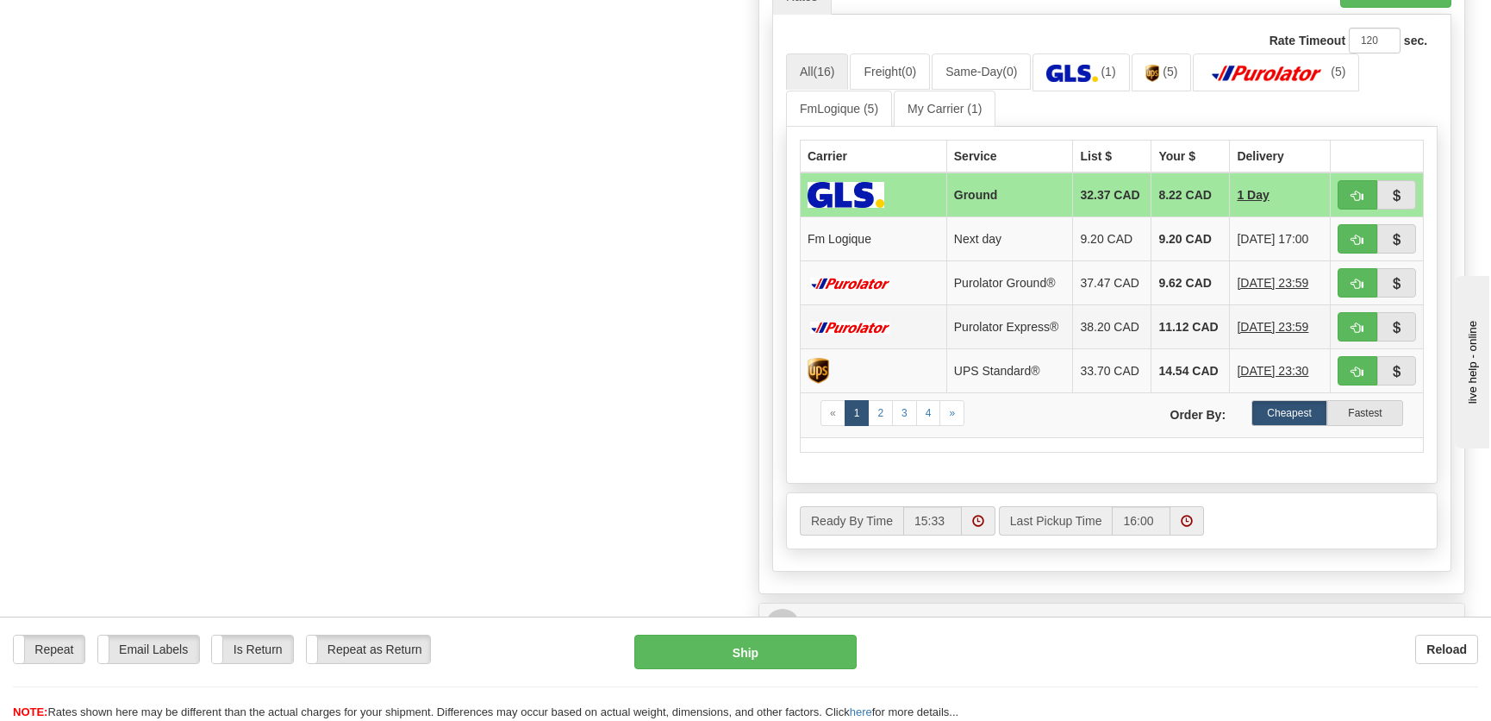
scroll to position [783, 0]
type input "."
click at [1365, 239] on button "button" at bounding box center [1358, 237] width 40 height 29
type input "jour"
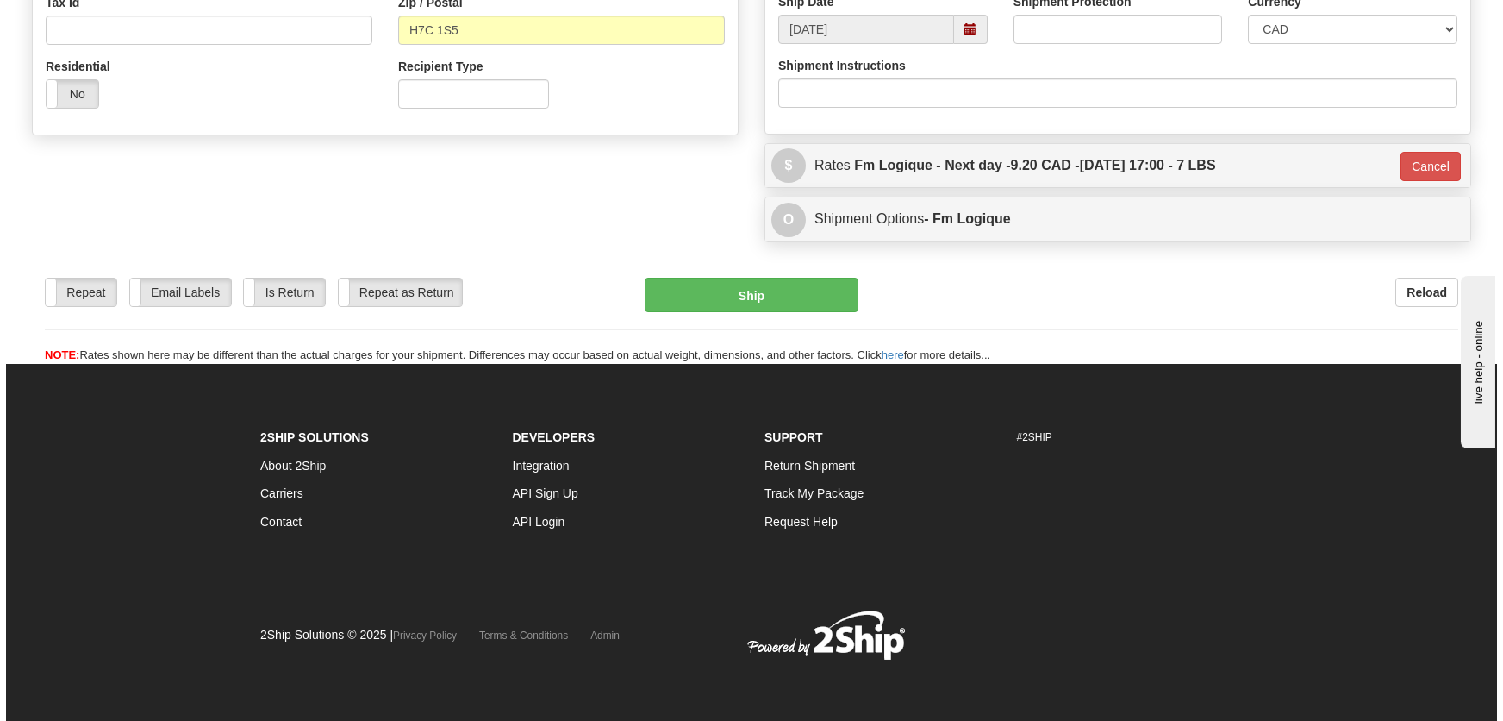
scroll to position [559, 0]
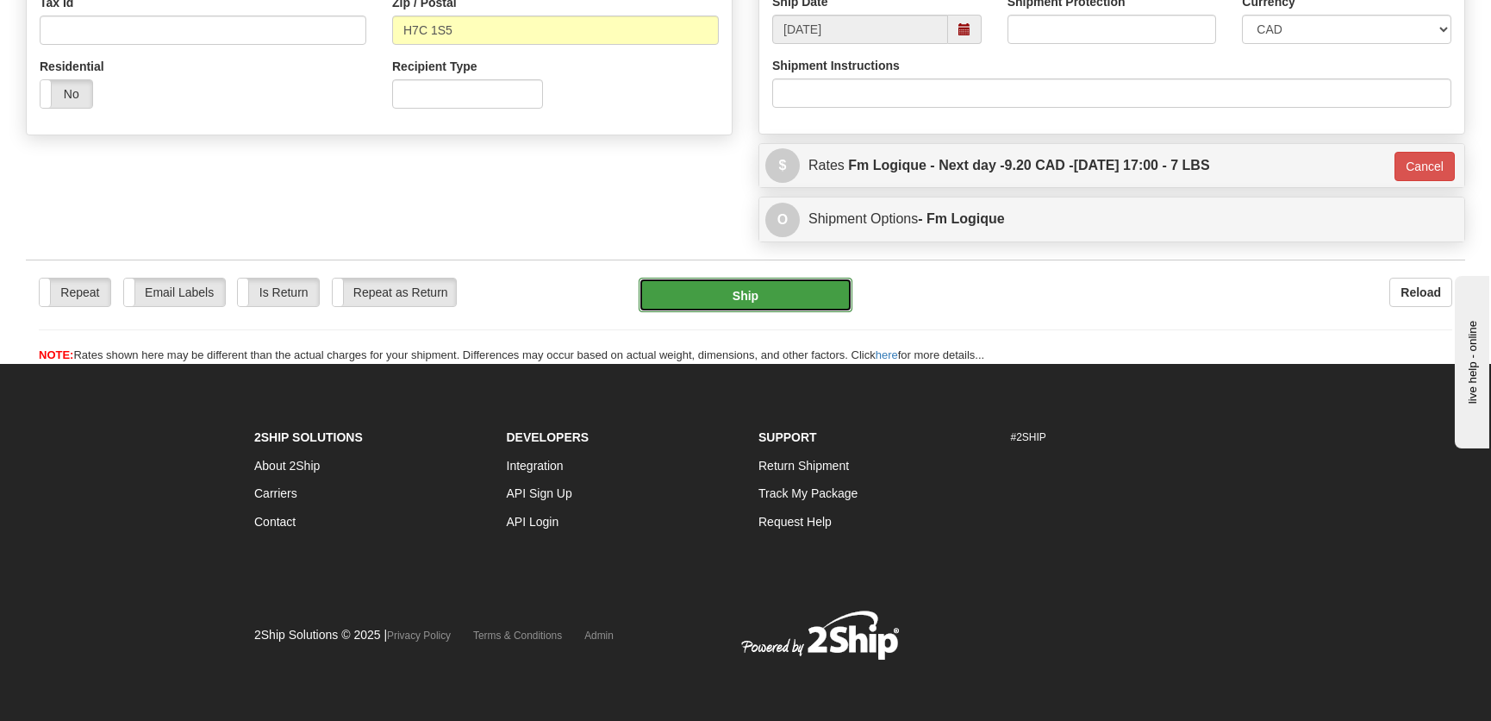
click at [759, 295] on button "Ship" at bounding box center [746, 295] width 214 height 34
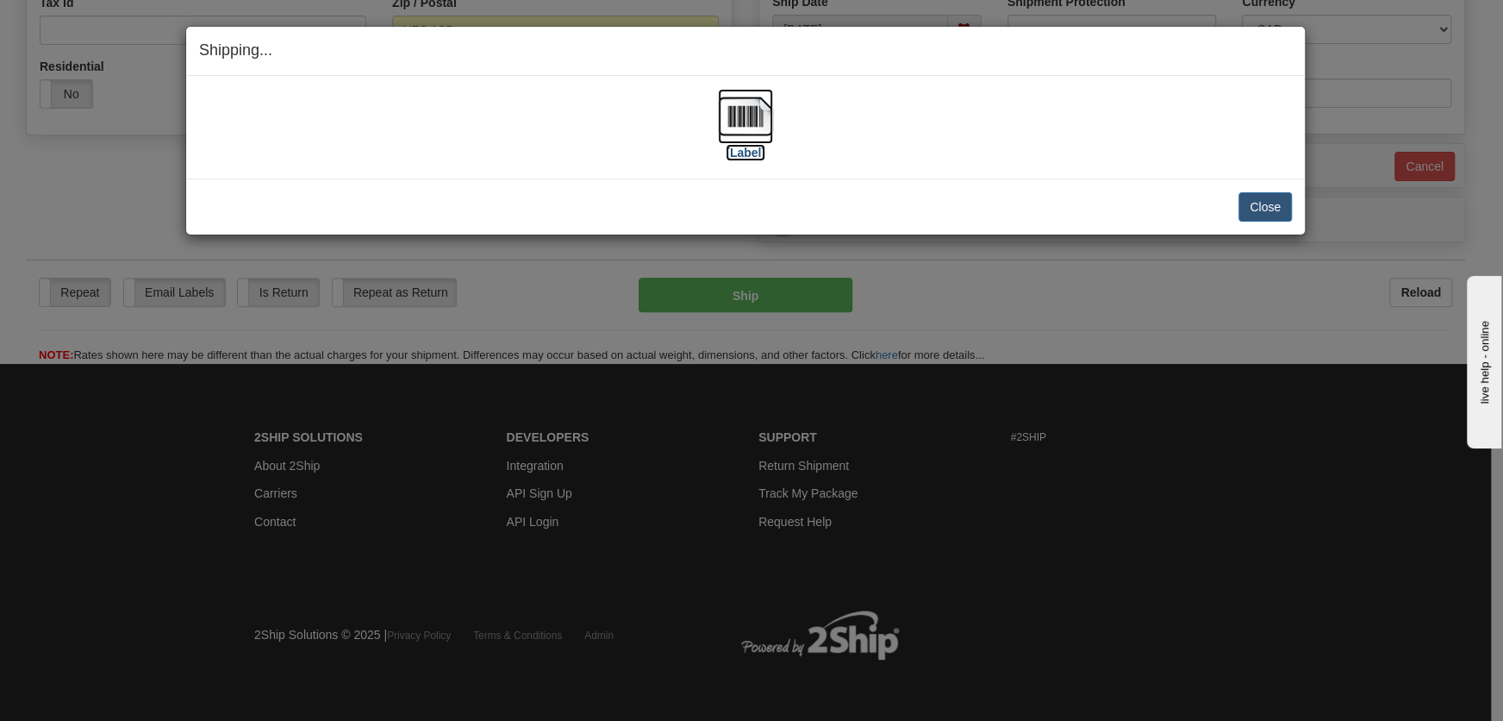
click at [758, 114] on img at bounding box center [745, 116] width 55 height 55
click at [1282, 206] on button "Close" at bounding box center [1265, 206] width 53 height 29
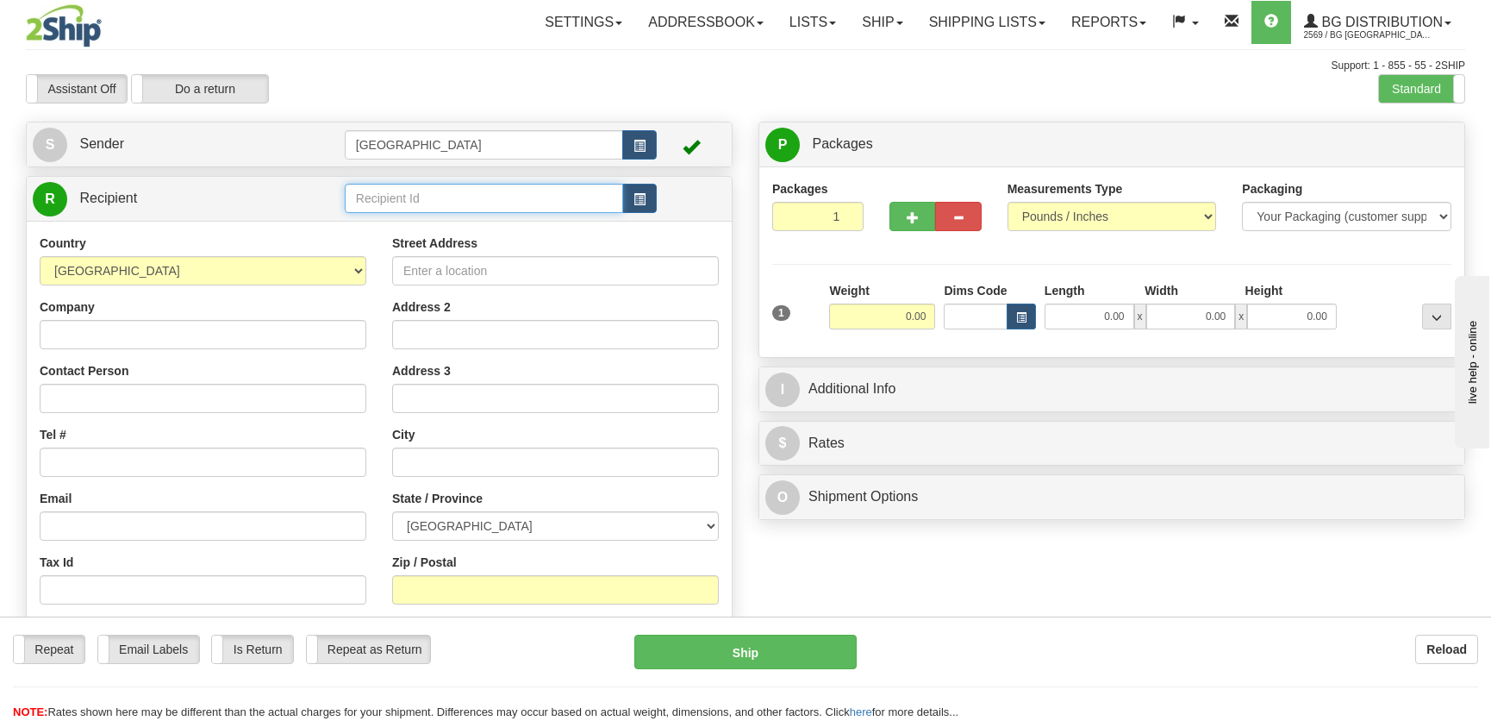
click at [402, 203] on input "text" at bounding box center [484, 198] width 278 height 29
click at [425, 222] on div "1207" at bounding box center [479, 225] width 259 height 17
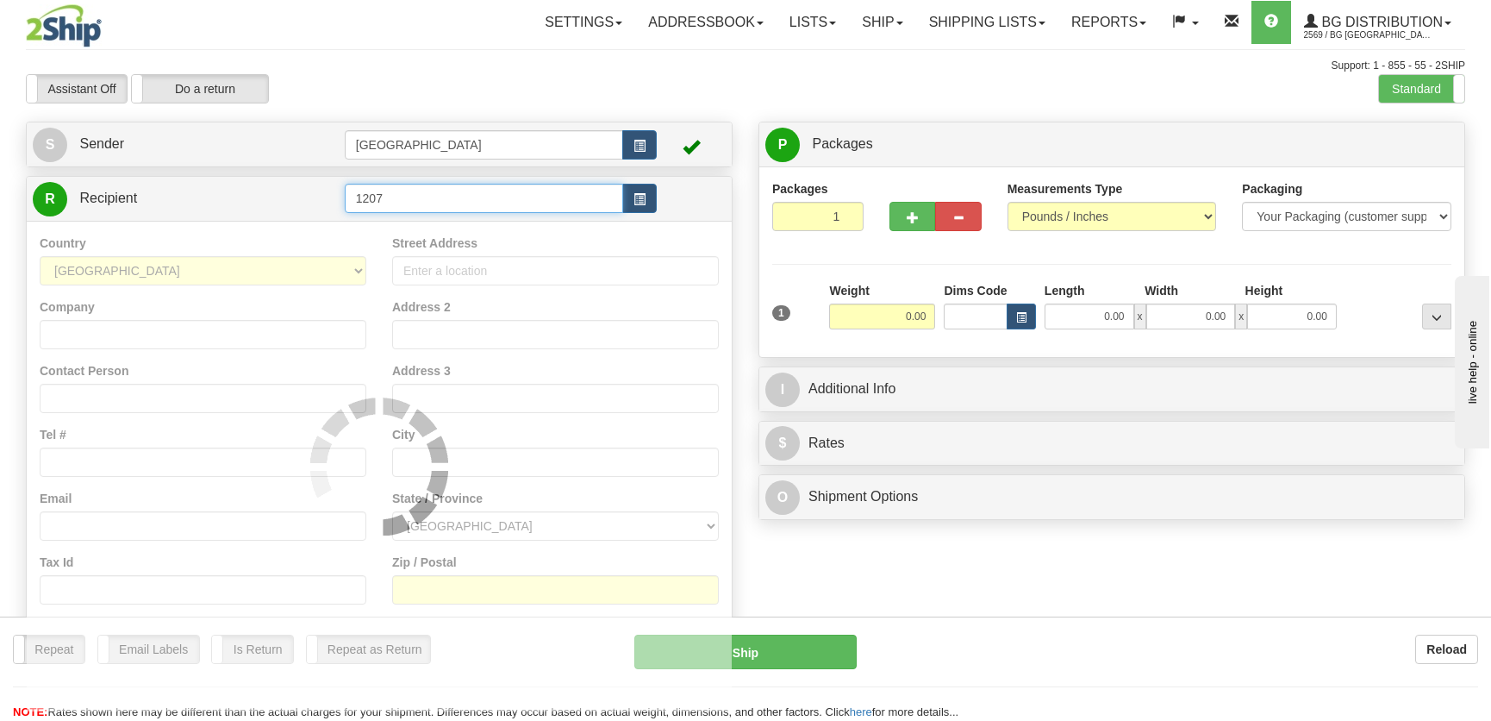
type input "1207"
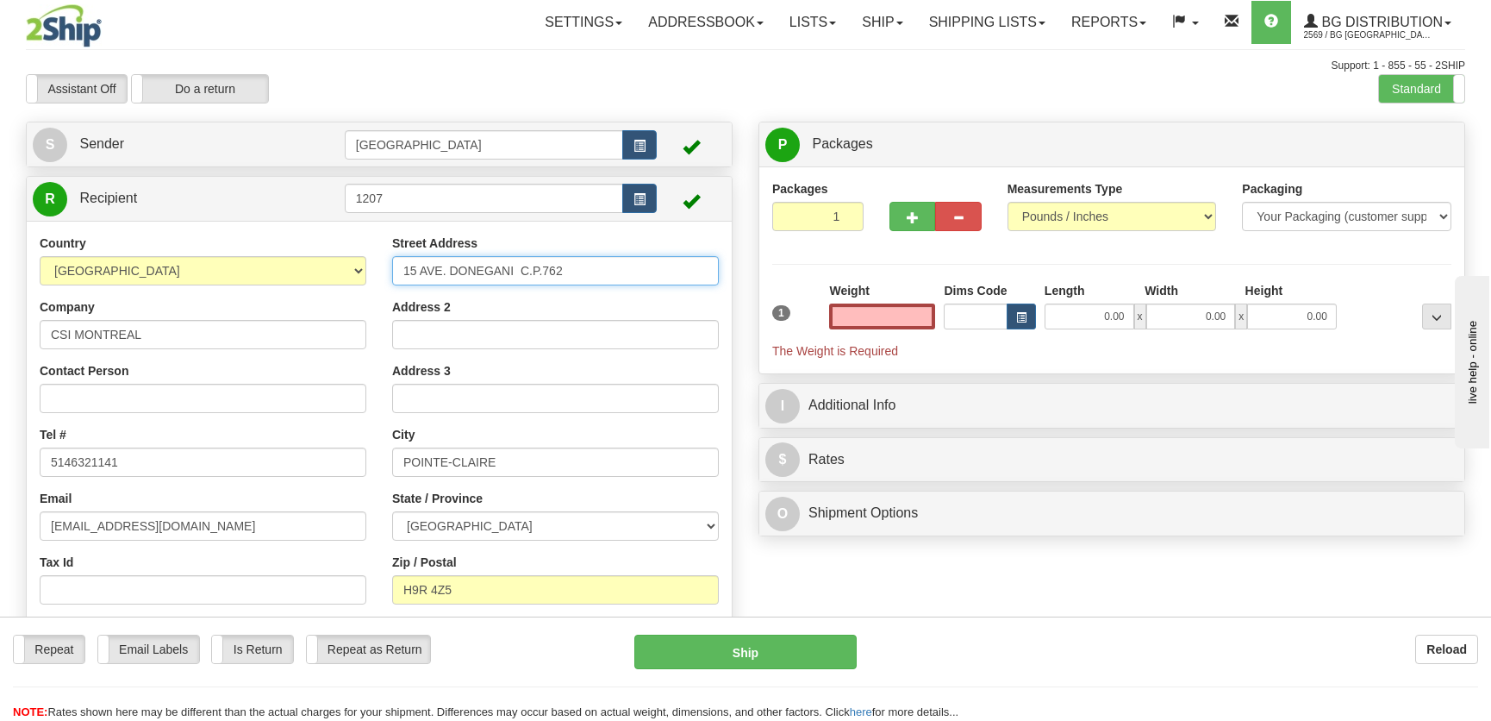
type input "0.00"
drag, startPoint x: 665, startPoint y: 264, endPoint x: 157, endPoint y: 239, distance: 509.1
click at [159, 242] on div "Country [GEOGRAPHIC_DATA] [GEOGRAPHIC_DATA] [GEOGRAPHIC_DATA] [GEOGRAPHIC_DATA]…" at bounding box center [379, 457] width 705 height 446
type input "555 lee ave"
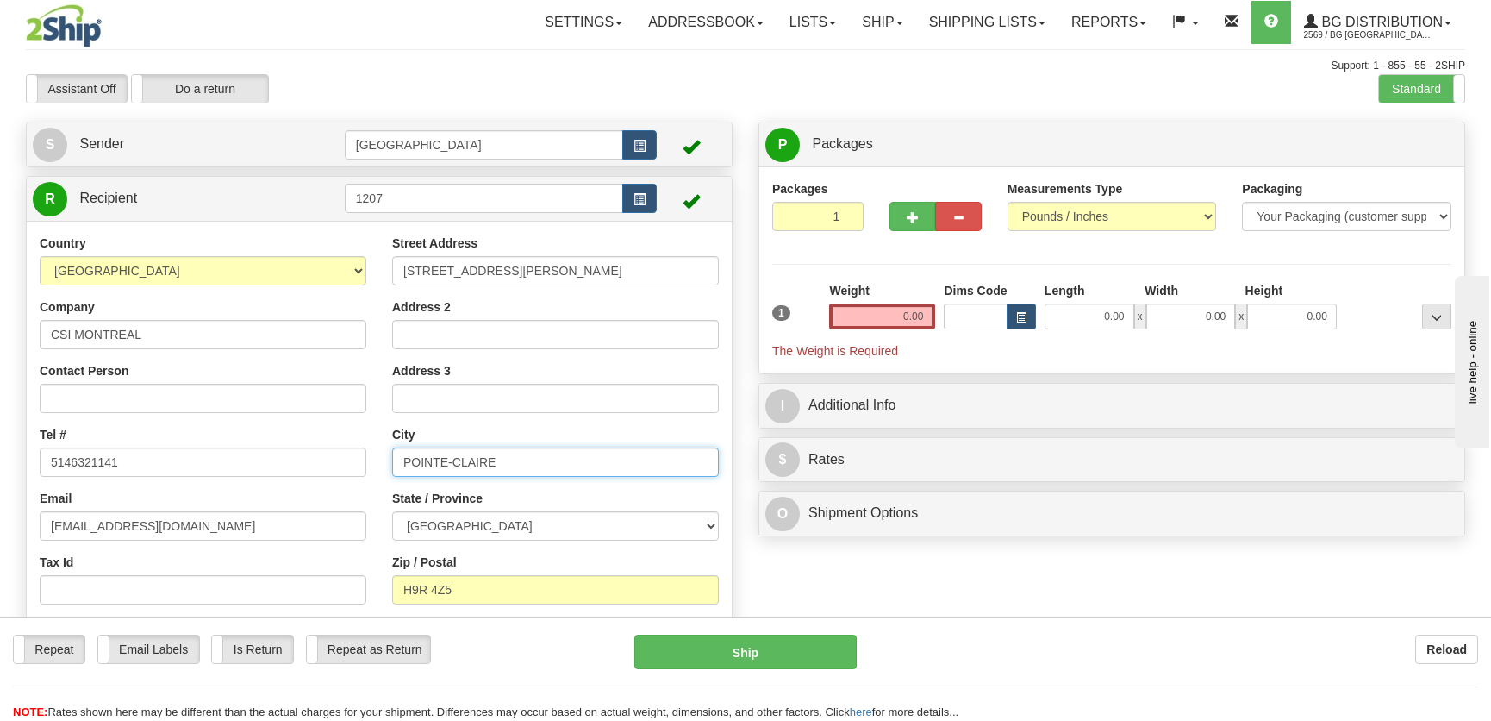
type input "baie-d'urfe"
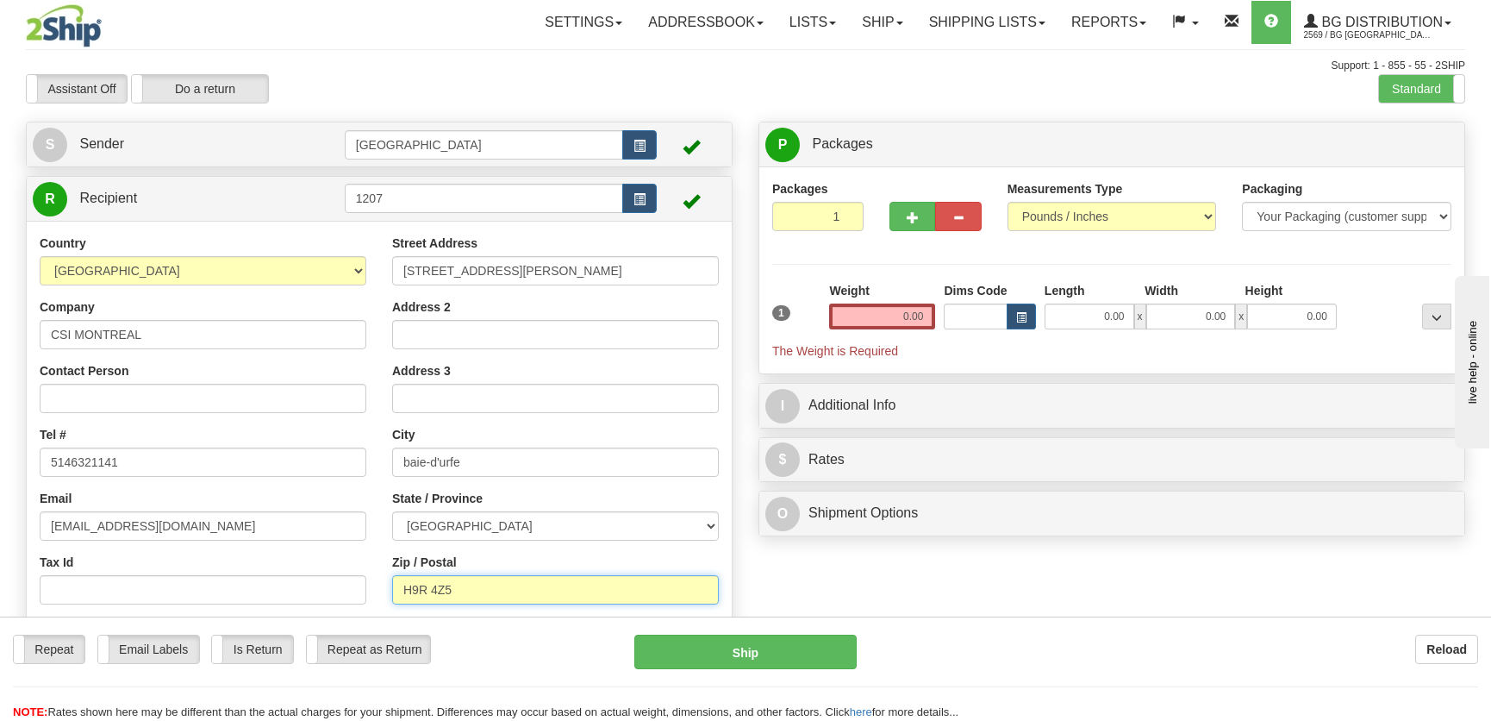
type input "H9X 3S3"
click at [1075, 319] on input "0.00" at bounding box center [1090, 316] width 90 height 26
type input "9.00"
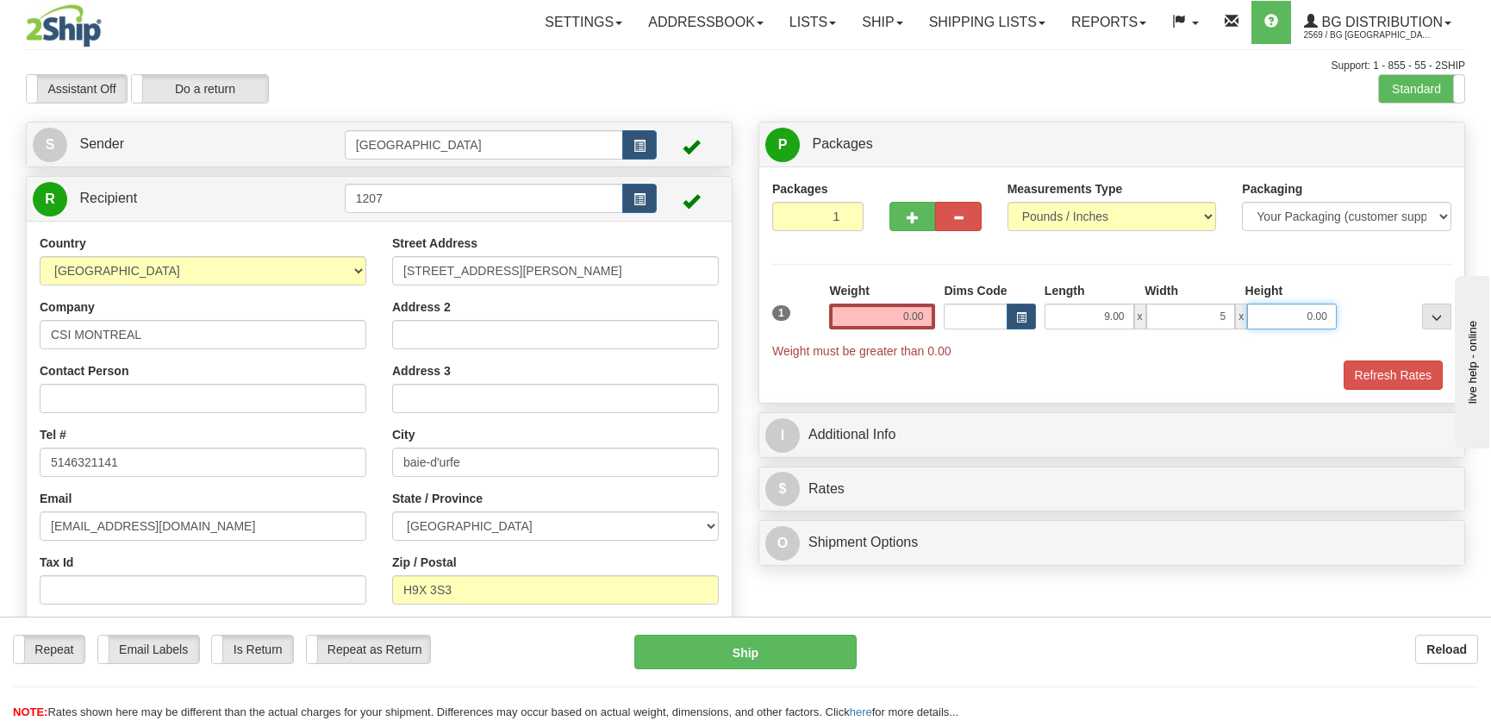
type input "5.00"
click at [913, 314] on input "0.00" at bounding box center [882, 316] width 106 height 26
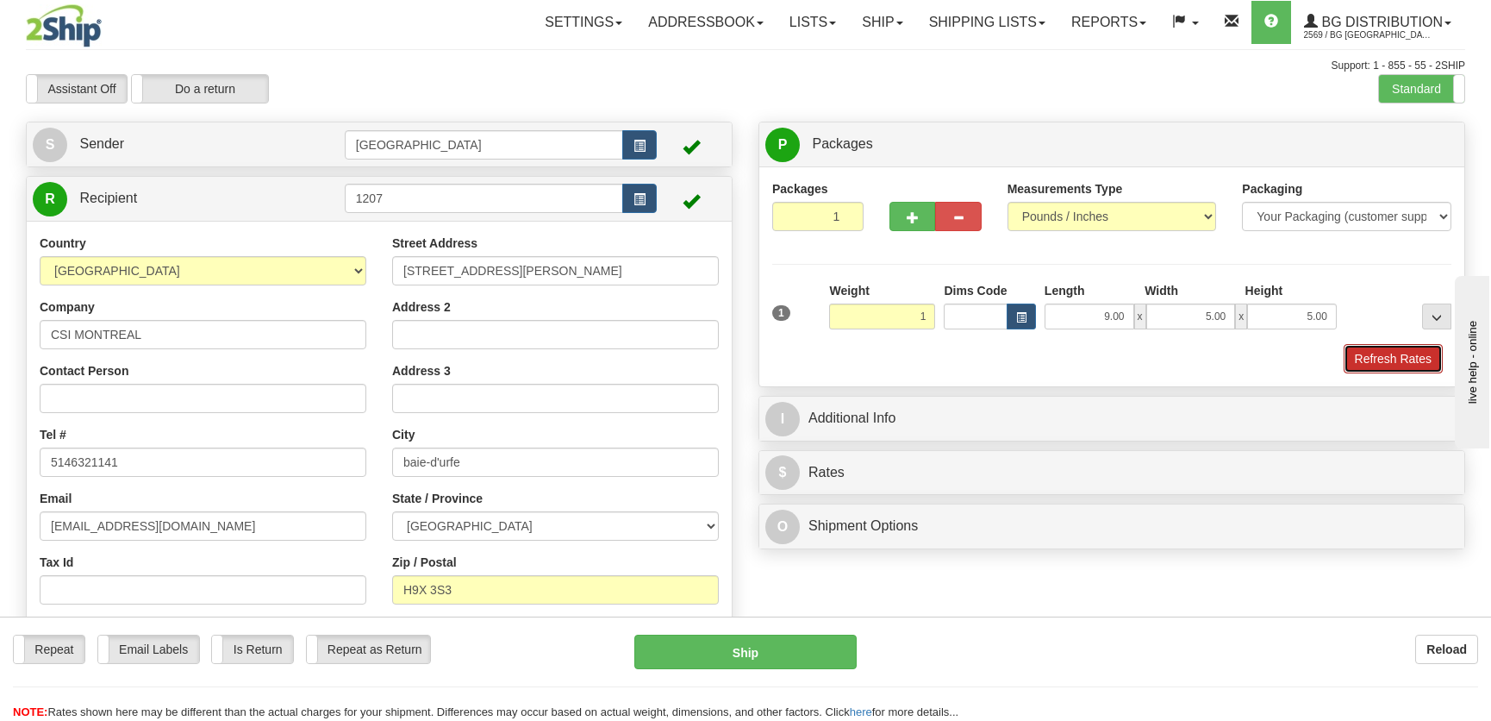
click at [1376, 353] on button "Refresh Rates" at bounding box center [1393, 358] width 99 height 29
type input "1.00"
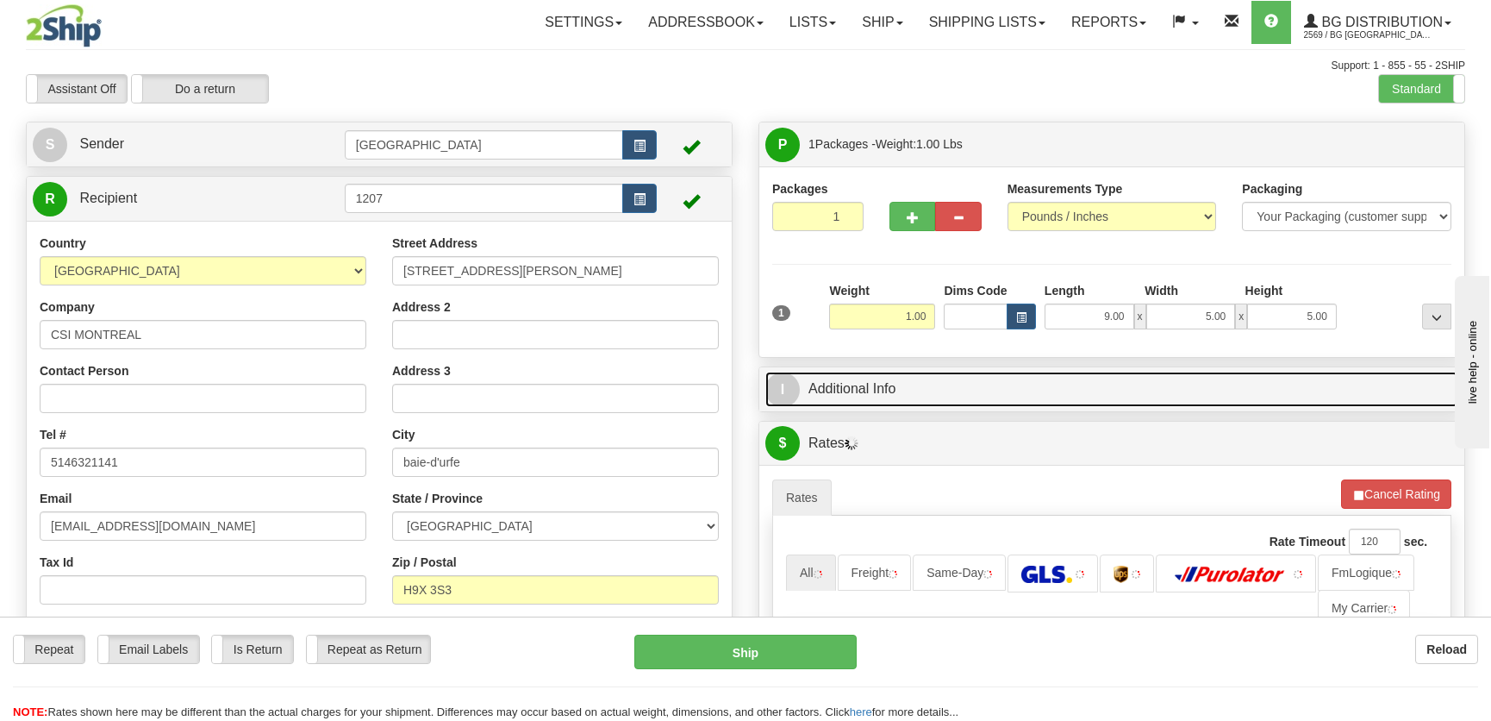
click at [1264, 387] on link "I Additional Info" at bounding box center [1111, 388] width 693 height 35
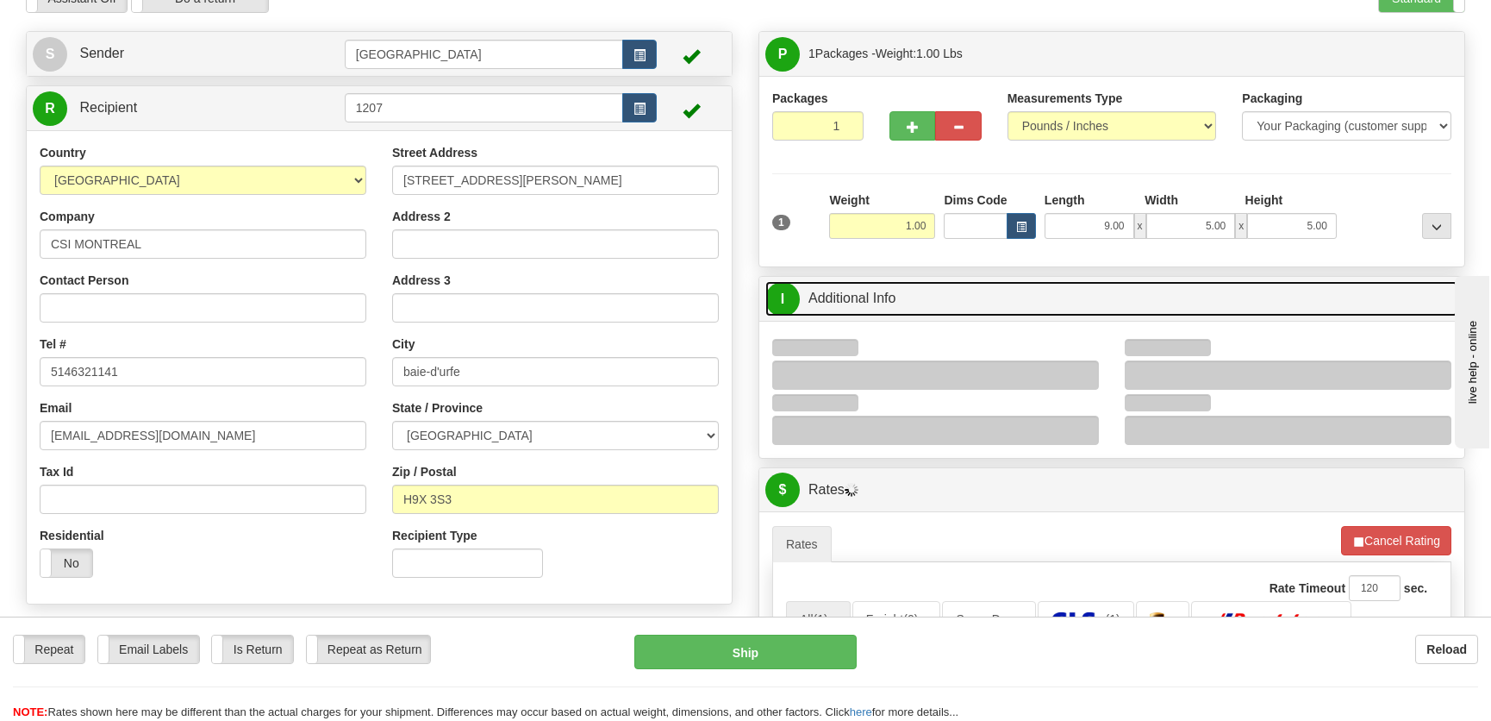
scroll to position [234, 0]
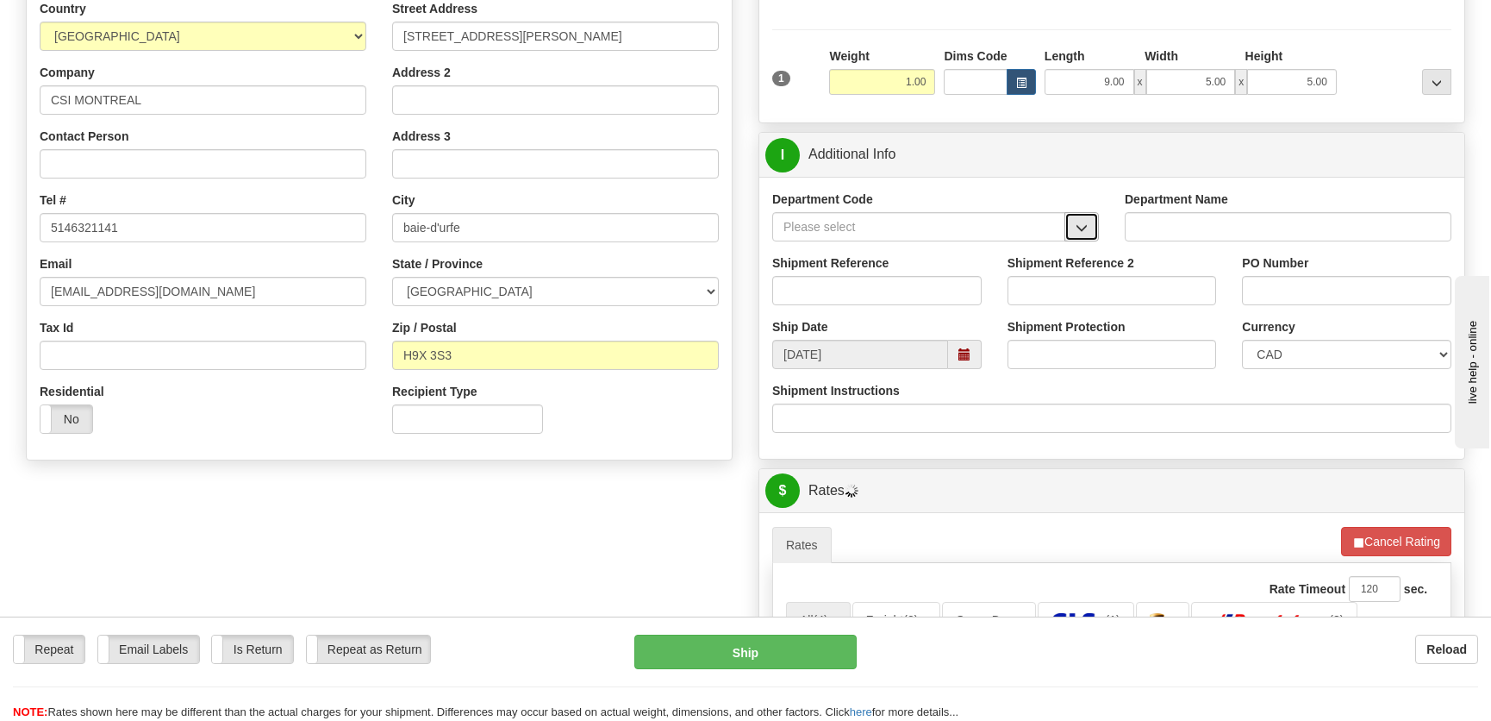
click at [1078, 228] on span "button" at bounding box center [1082, 227] width 12 height 11
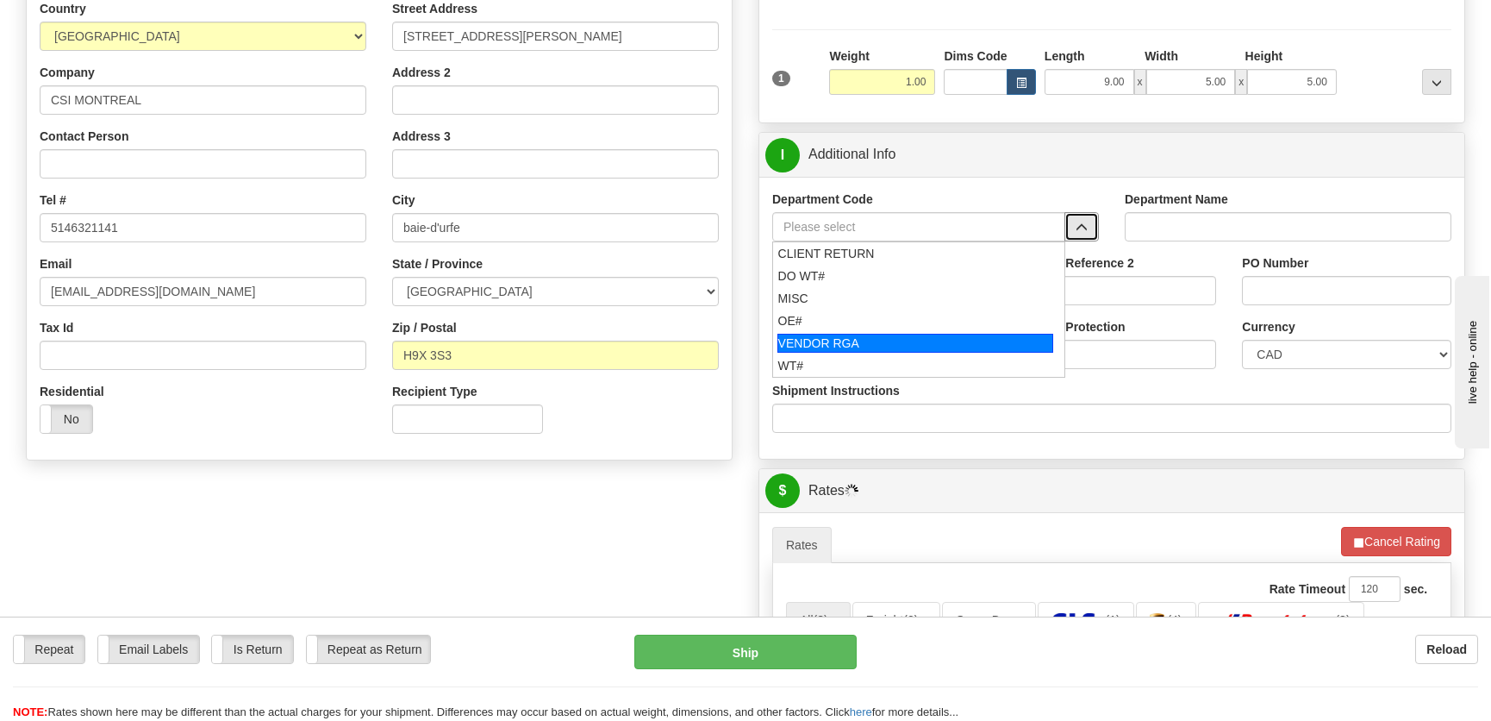
click at [863, 332] on li "VENDOR RGA" at bounding box center [918, 343] width 291 height 22
type input "VENDOR RGA"
type input "VENDOR RETURNS"
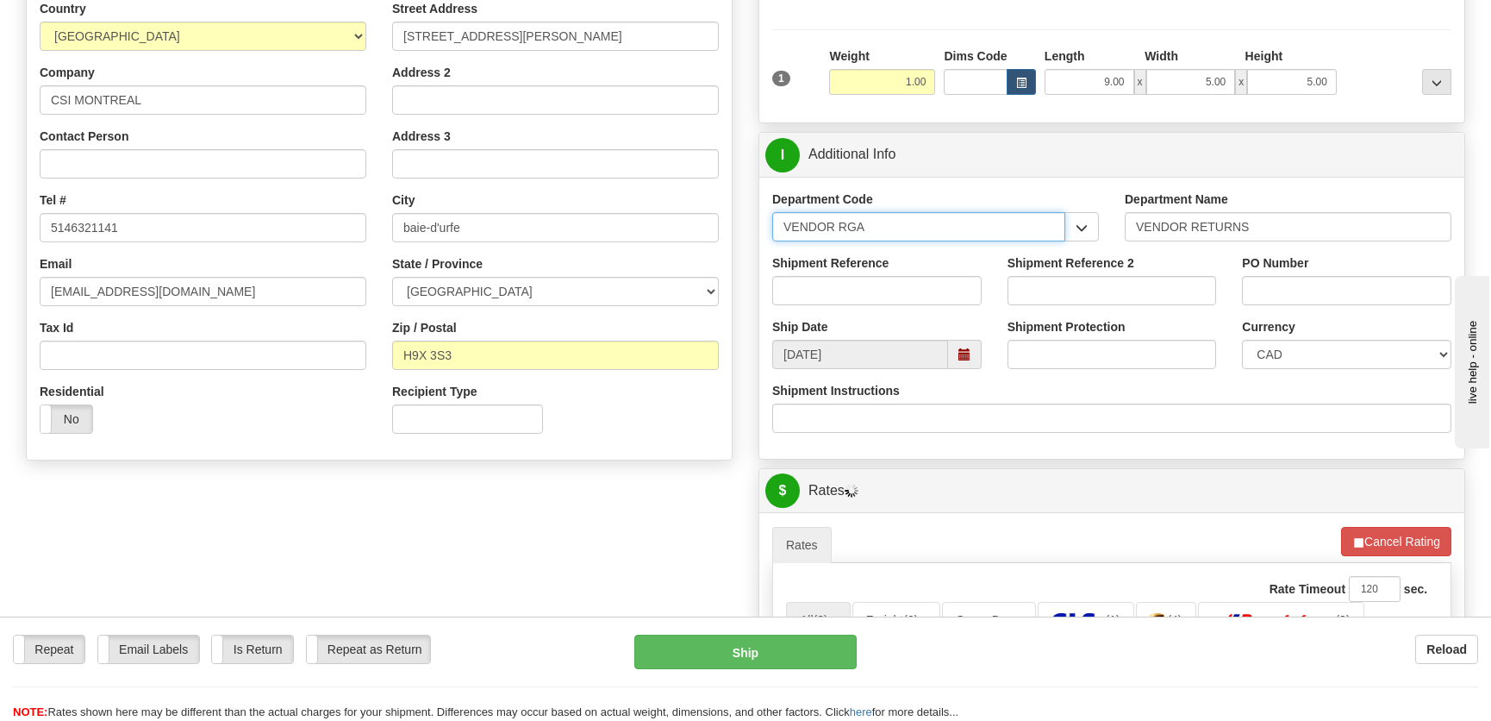
click at [890, 235] on input "VENDOR RGA" at bounding box center [918, 226] width 293 height 29
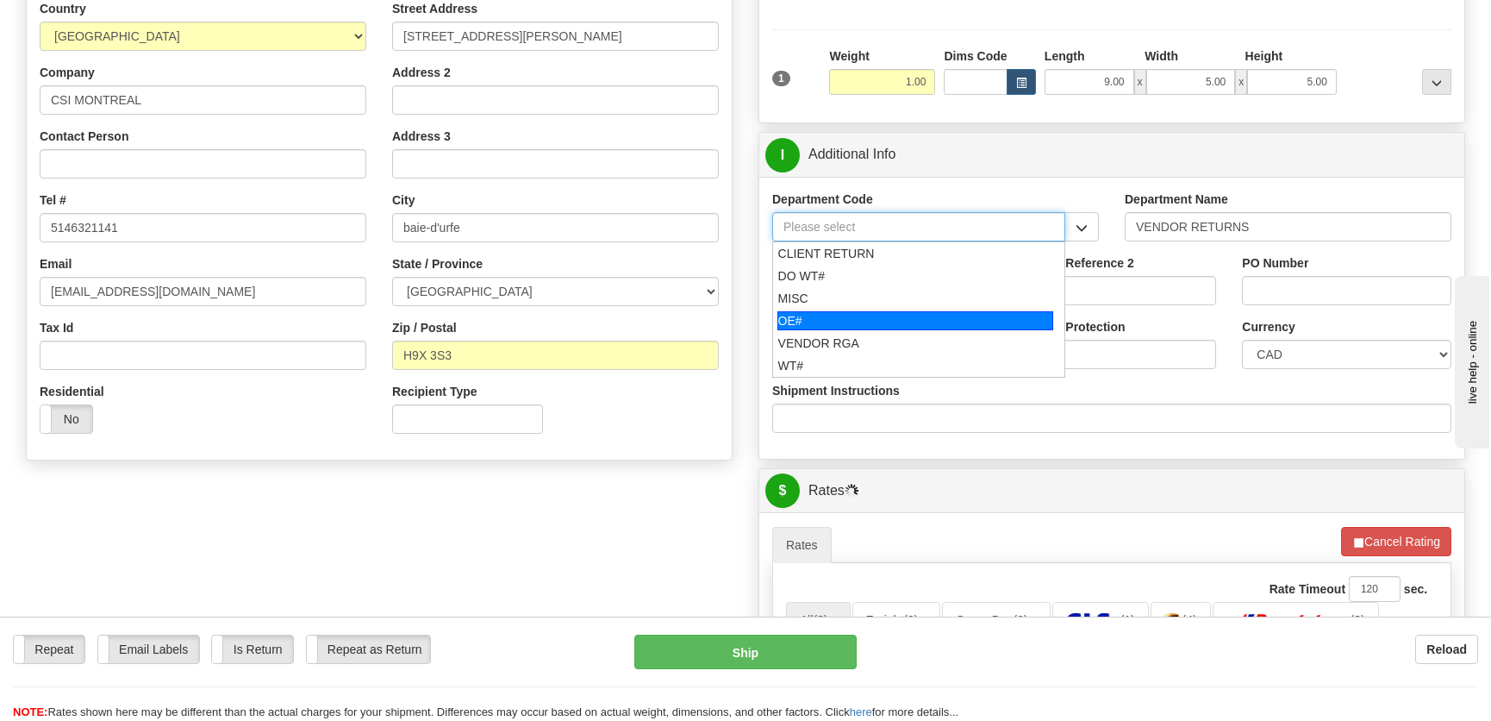
click at [874, 317] on div "OE#" at bounding box center [915, 320] width 277 height 19
type input "OE#"
type input "ORDERS"
type input "OE#"
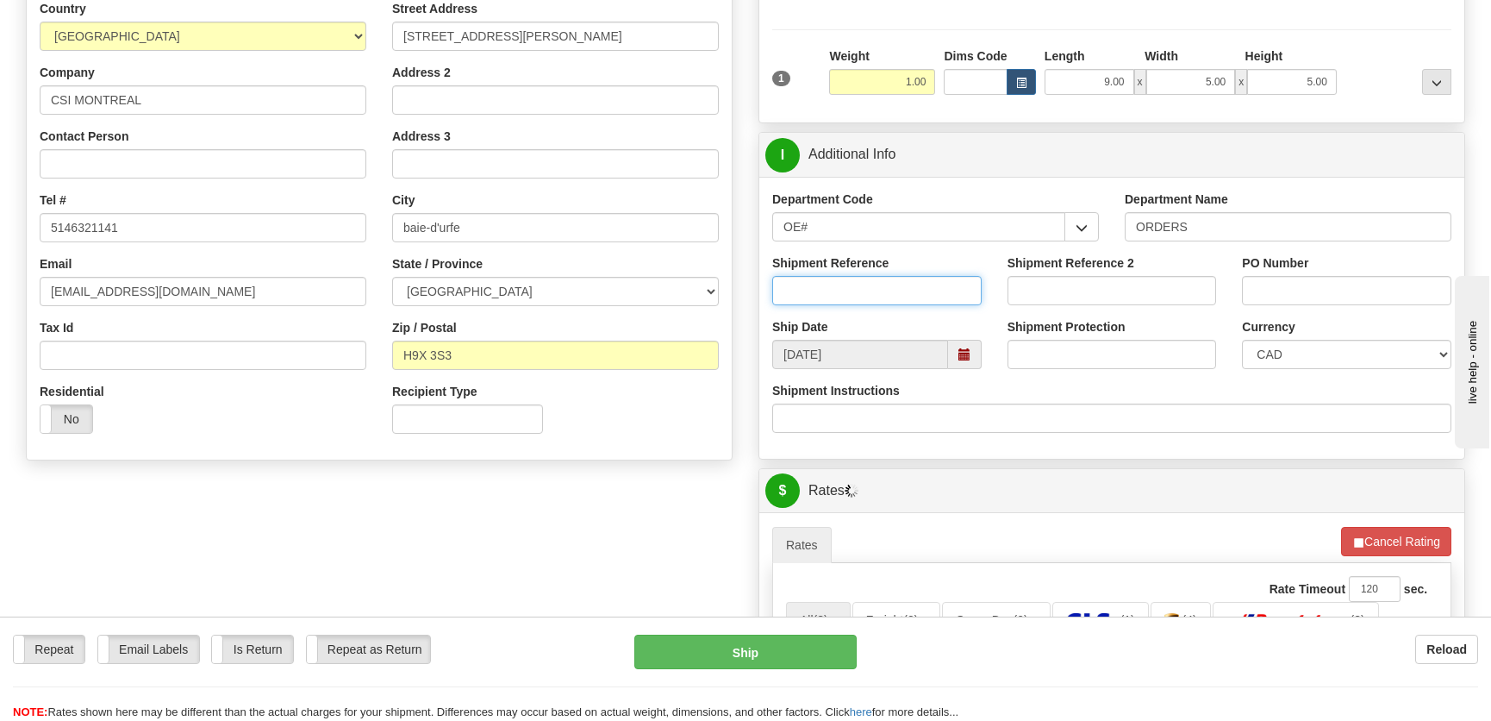
click at [870, 297] on input "Shipment Reference" at bounding box center [876, 290] width 209 height 29
type input "50321843-01"
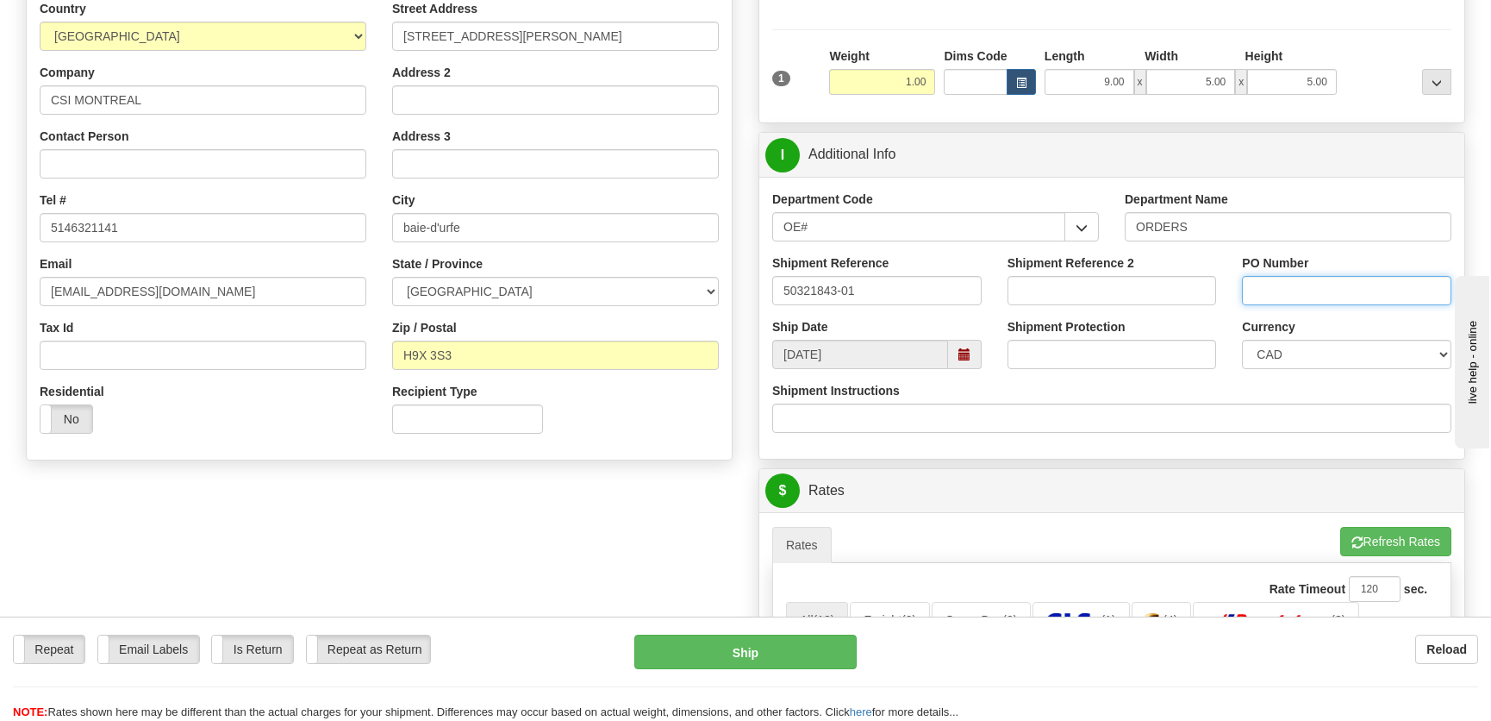
click at [1260, 297] on input "PO Number" at bounding box center [1346, 290] width 209 height 29
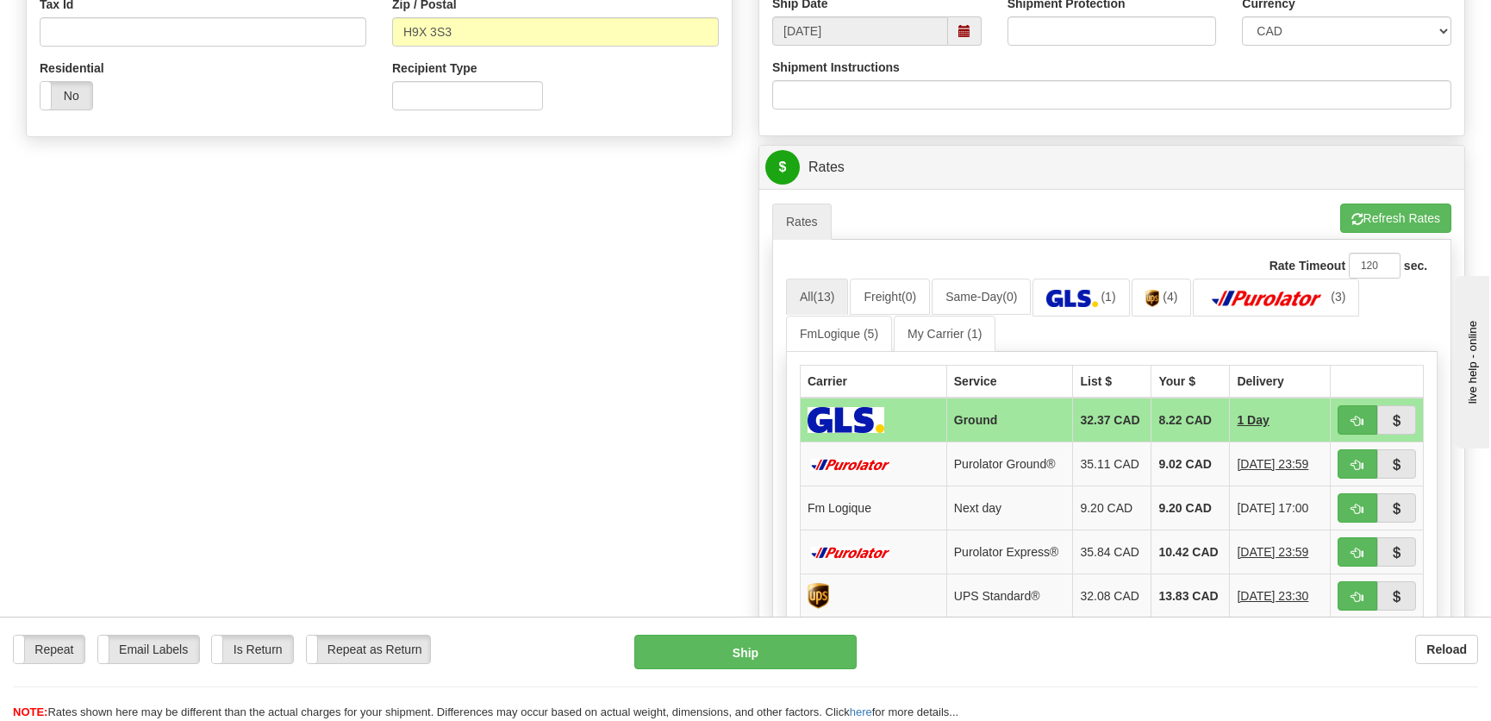
scroll to position [705, 0]
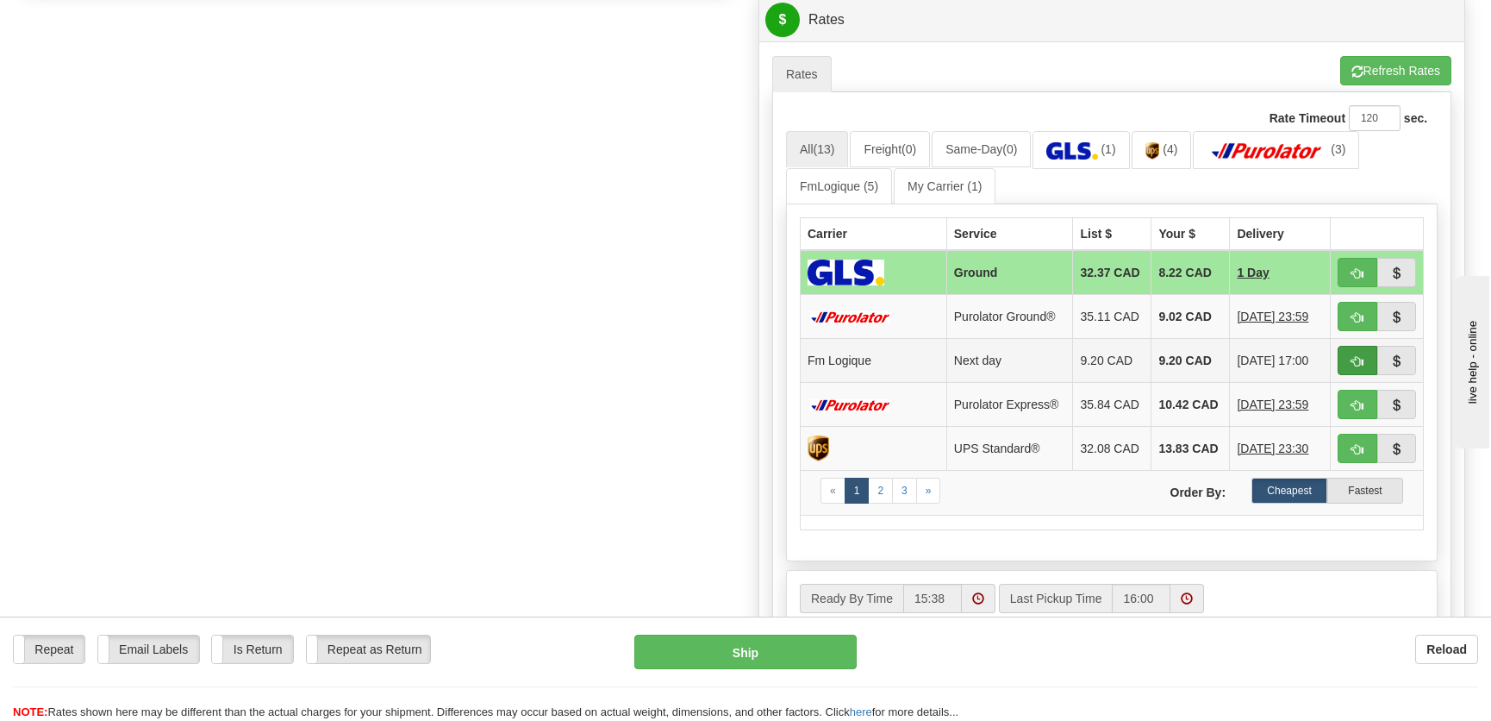
type input "."
click at [1357, 356] on span "button" at bounding box center [1357, 361] width 12 height 11
type input "jour"
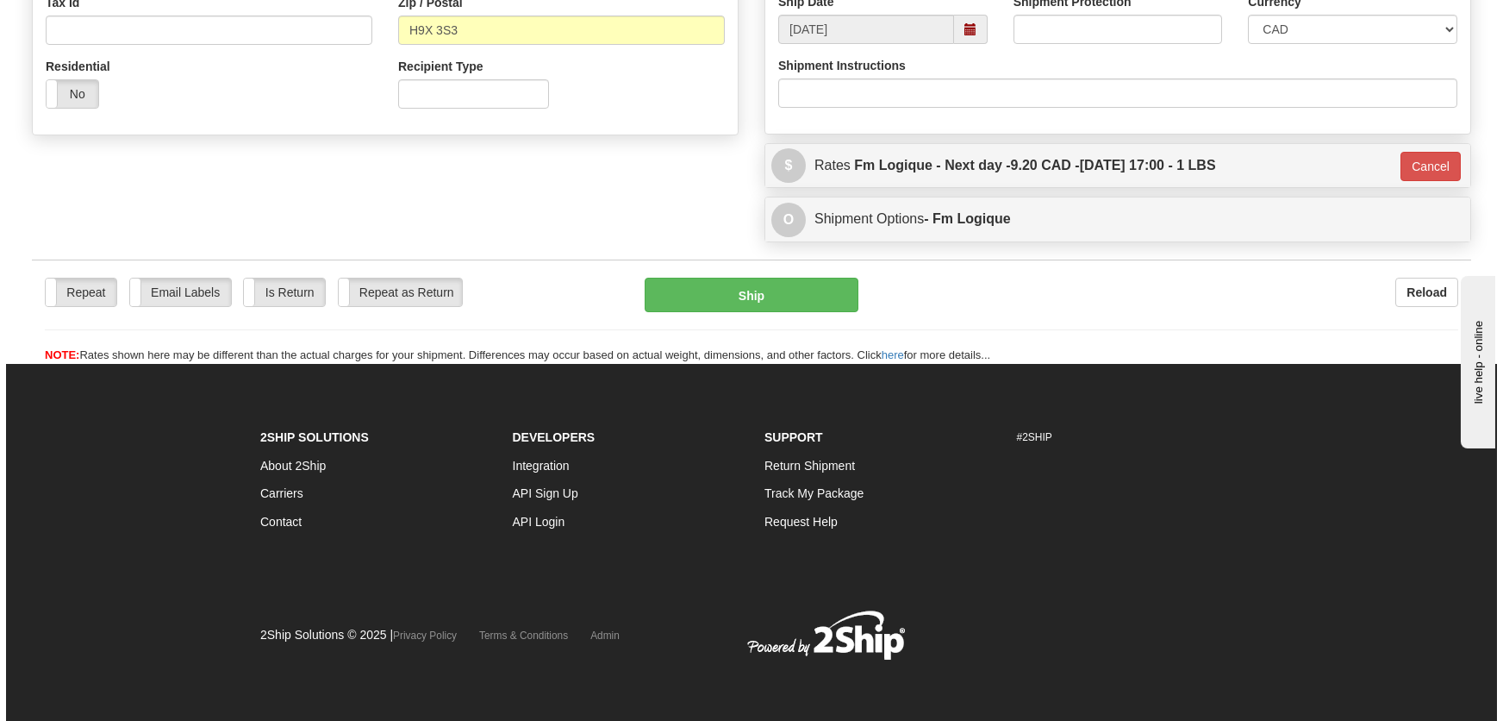
scroll to position [559, 0]
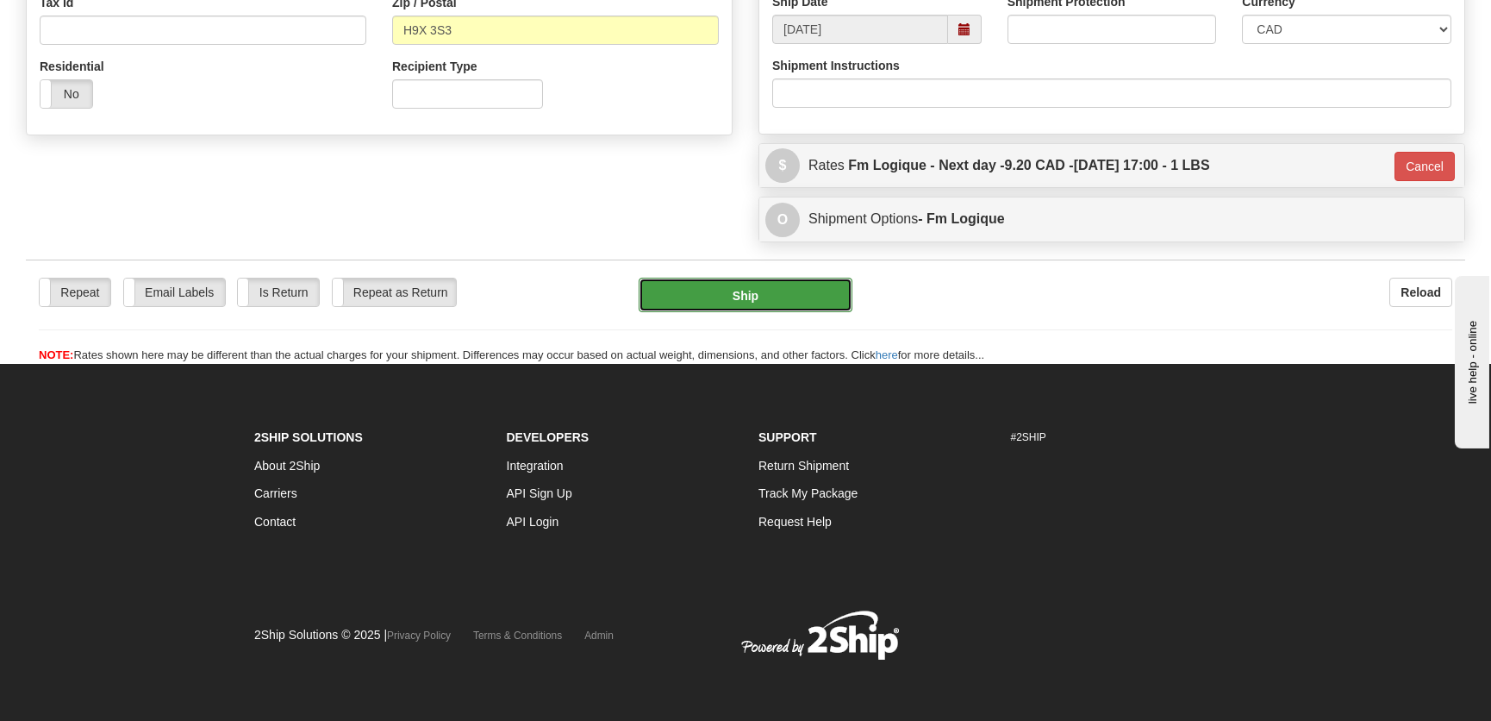
click at [689, 292] on button "Ship" at bounding box center [746, 295] width 214 height 34
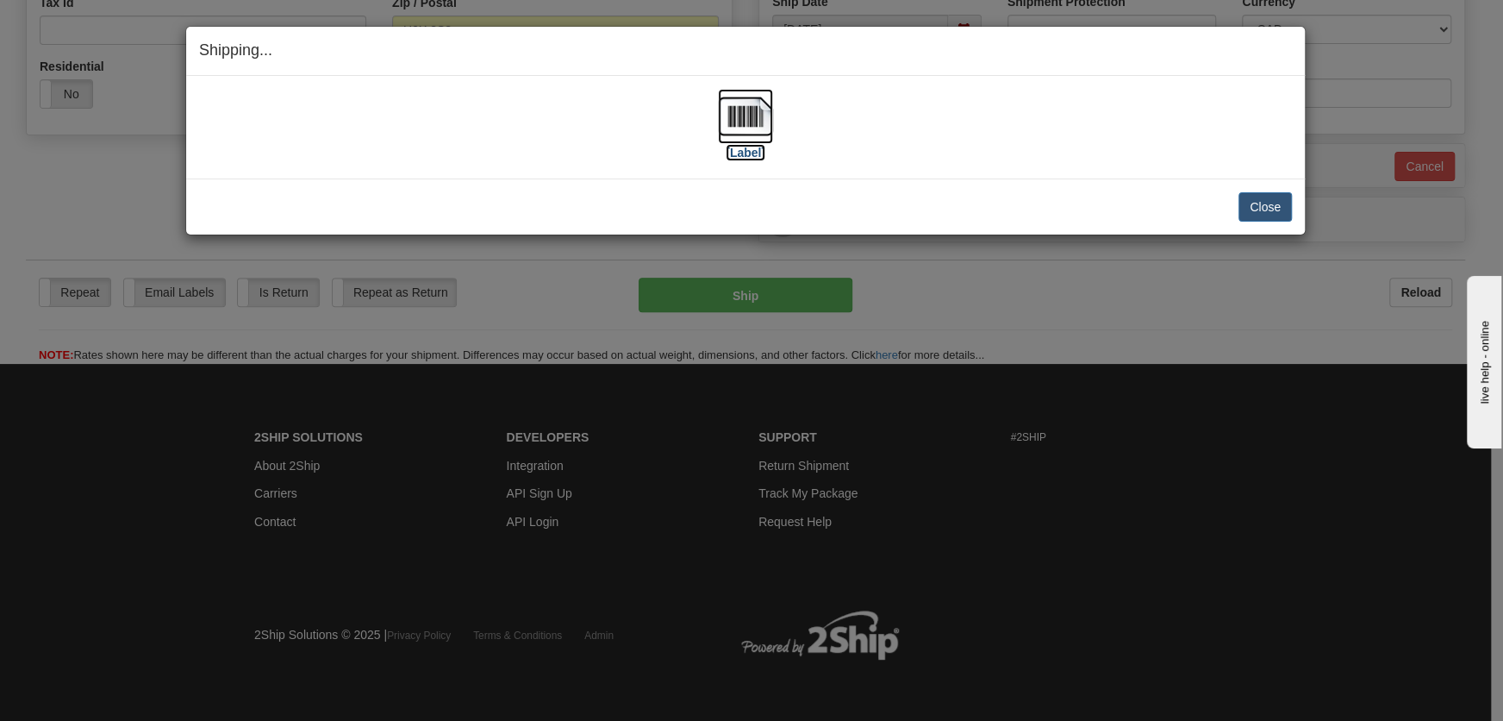
click at [741, 128] on img at bounding box center [745, 116] width 55 height 55
click at [1269, 199] on button "Close" at bounding box center [1265, 206] width 53 height 29
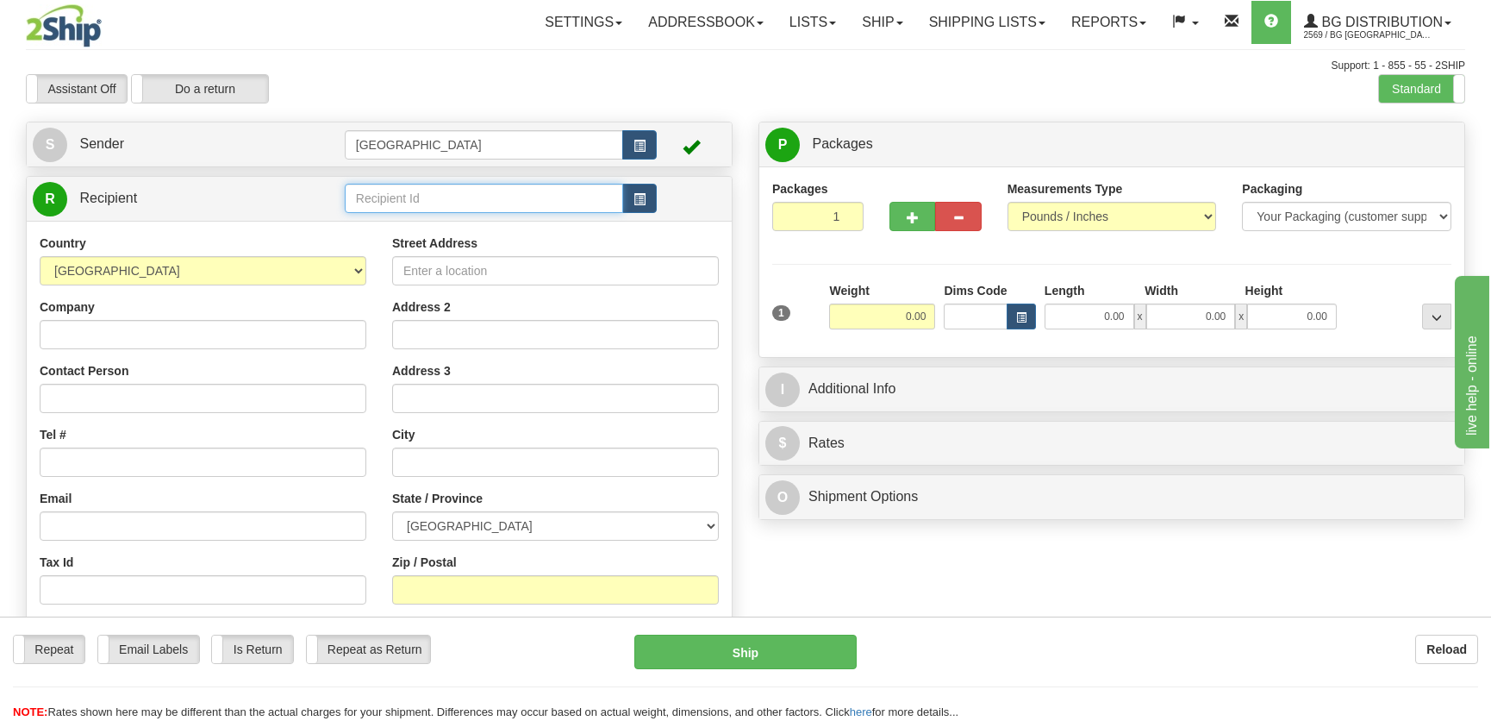
click at [395, 209] on input "text" at bounding box center [484, 198] width 278 height 29
click at [483, 229] on div "9545" at bounding box center [479, 225] width 261 height 19
type input "9545"
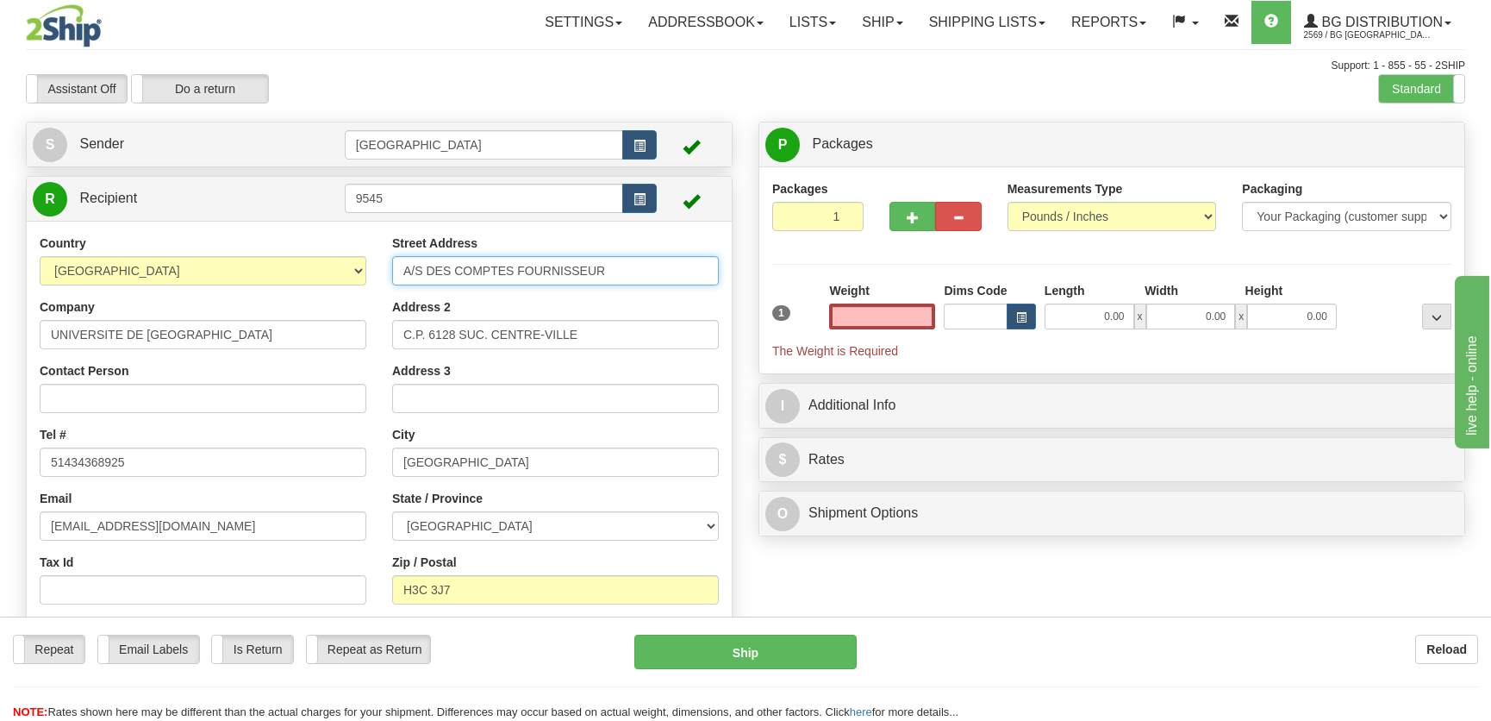
type input "0.00"
drag, startPoint x: 623, startPoint y: 272, endPoint x: 371, endPoint y: 272, distance: 252.5
click at [371, 272] on div "Country [GEOGRAPHIC_DATA] [GEOGRAPHIC_DATA] [GEOGRAPHIC_DATA] [GEOGRAPHIC_DATA]…" at bounding box center [379, 457] width 705 height 446
type input "2900 Boul. [PERSON_NAME]"
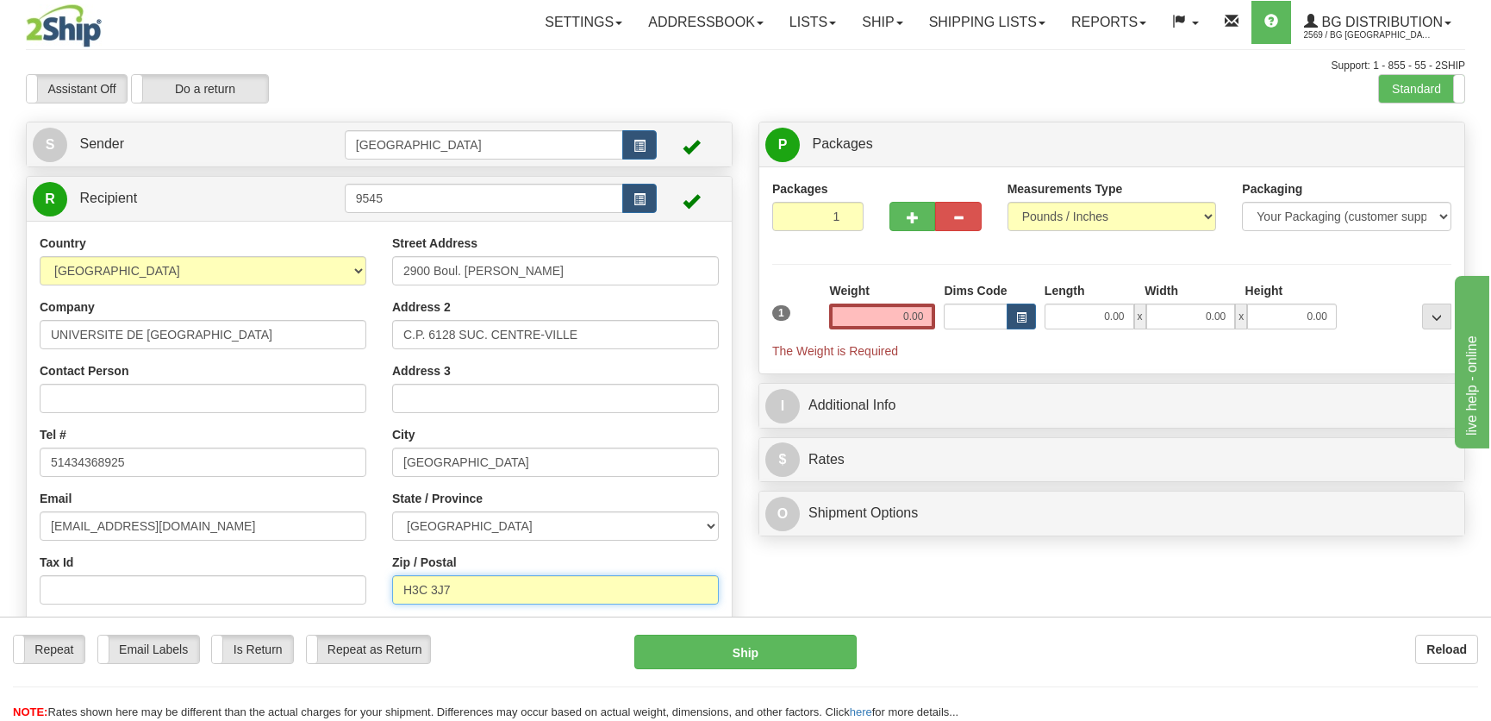
type input "H3T 1J4"
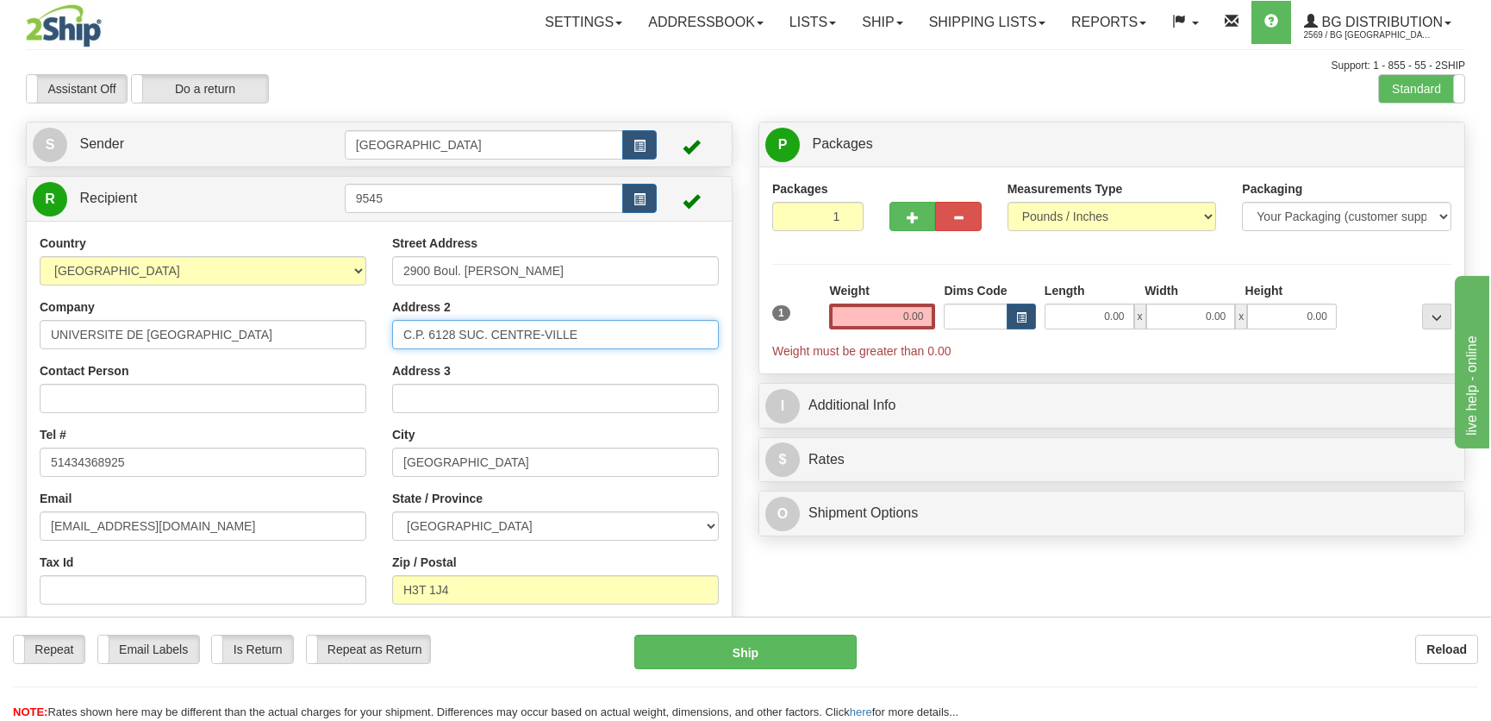
drag, startPoint x: 609, startPoint y: 344, endPoint x: 345, endPoint y: 344, distance: 264.6
click at [345, 344] on div "Country [GEOGRAPHIC_DATA] [GEOGRAPHIC_DATA] [GEOGRAPHIC_DATA] [GEOGRAPHIC_DATA]…" at bounding box center [379, 457] width 705 height 446
click at [1100, 310] on input "0.00" at bounding box center [1090, 316] width 90 height 26
type input "17.00"
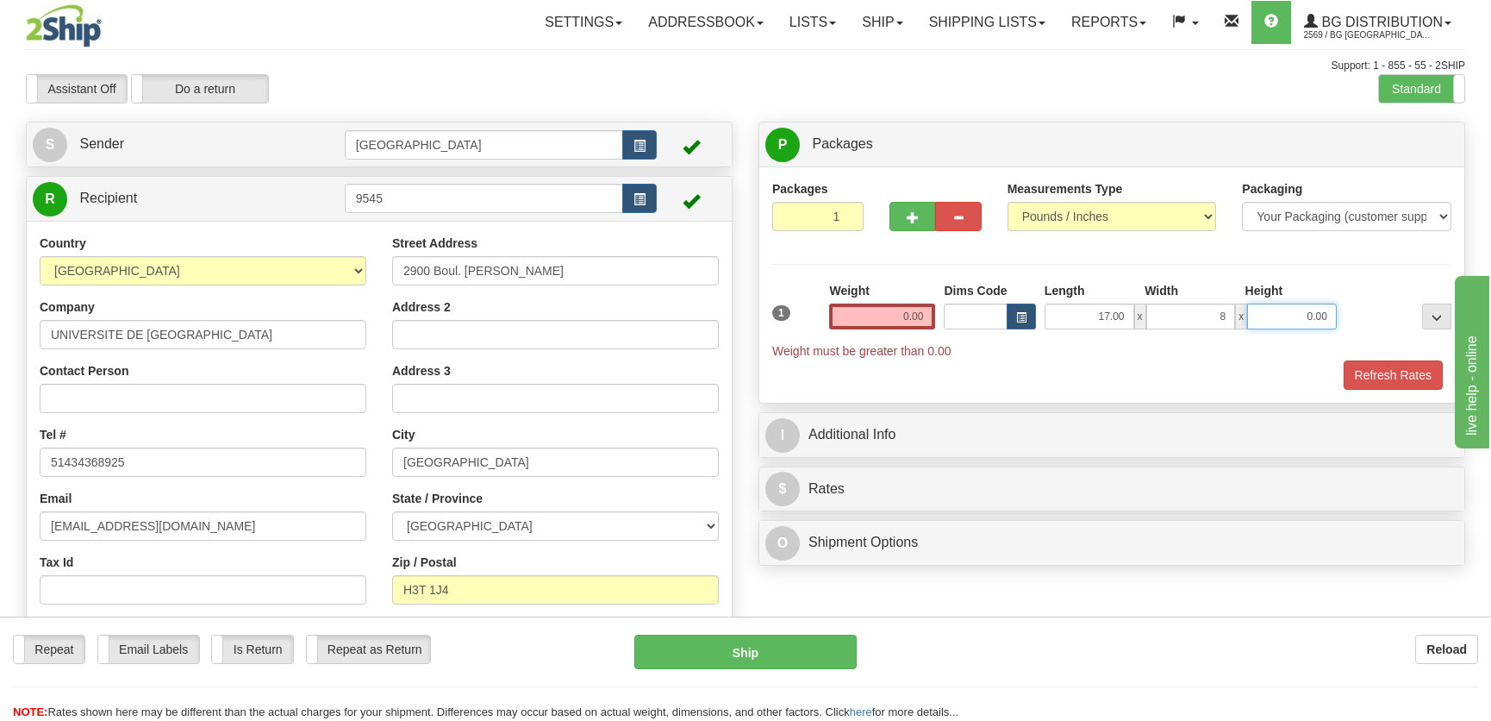
type input "8.00"
type input "9.00"
click at [919, 309] on input "0.00" at bounding box center [882, 316] width 106 height 26
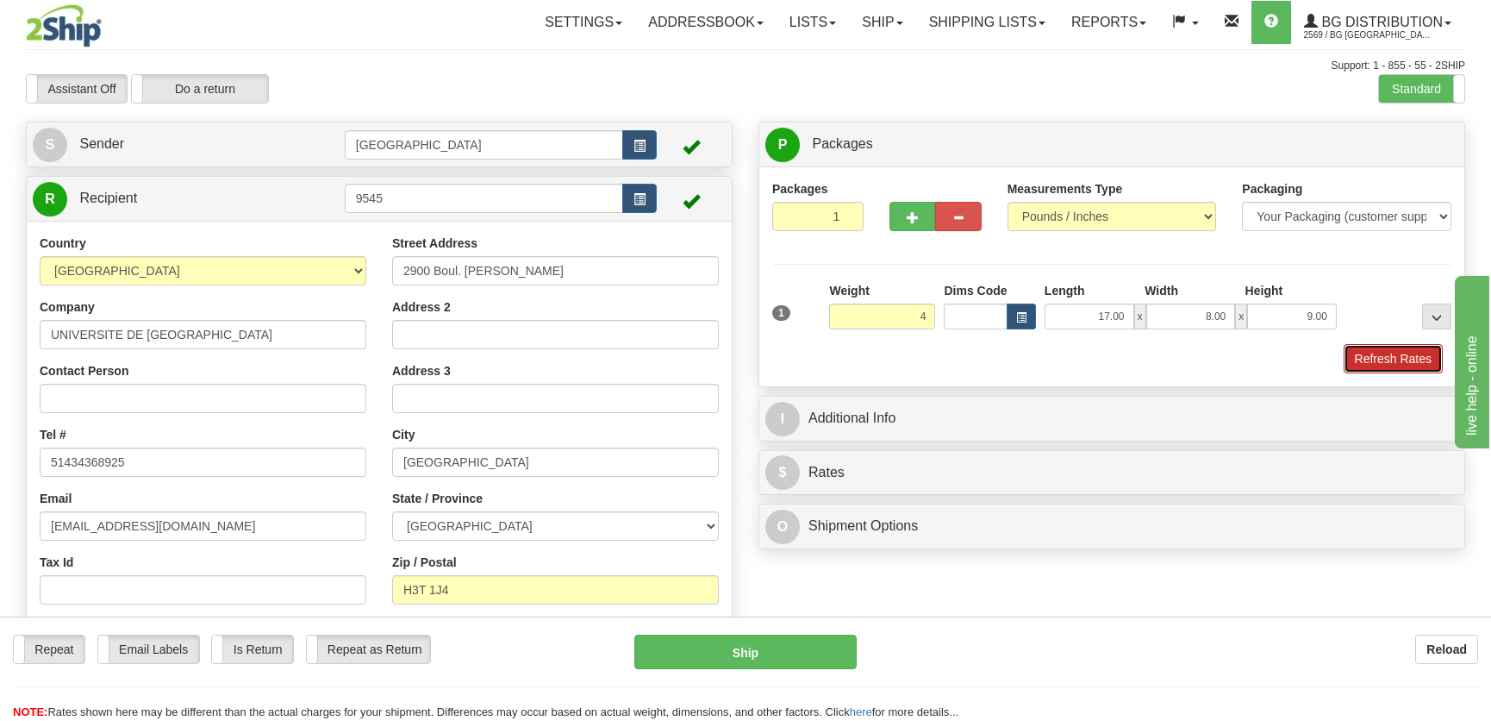
click at [1370, 351] on button "Refresh Rates" at bounding box center [1393, 358] width 99 height 29
type input "4.00"
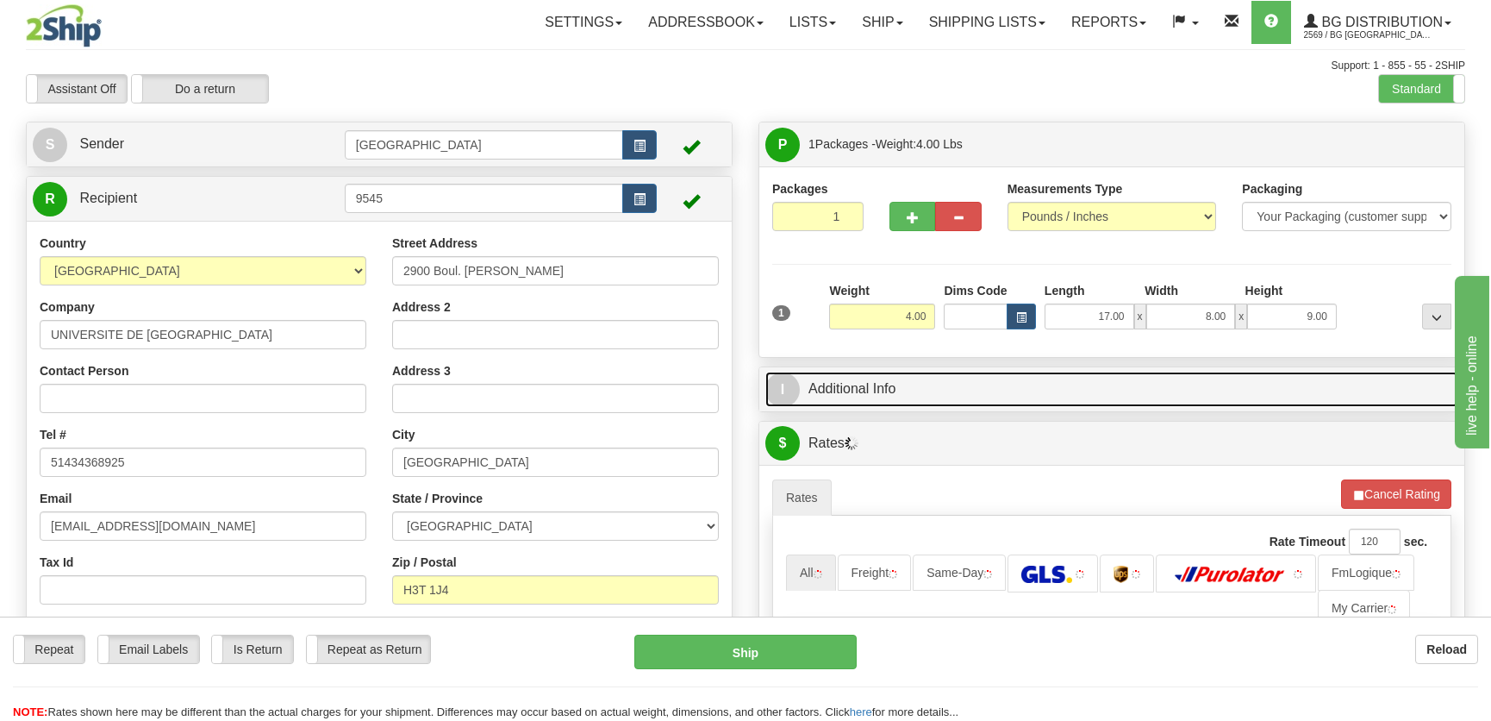
click at [1291, 376] on link "I Additional Info" at bounding box center [1111, 388] width 693 height 35
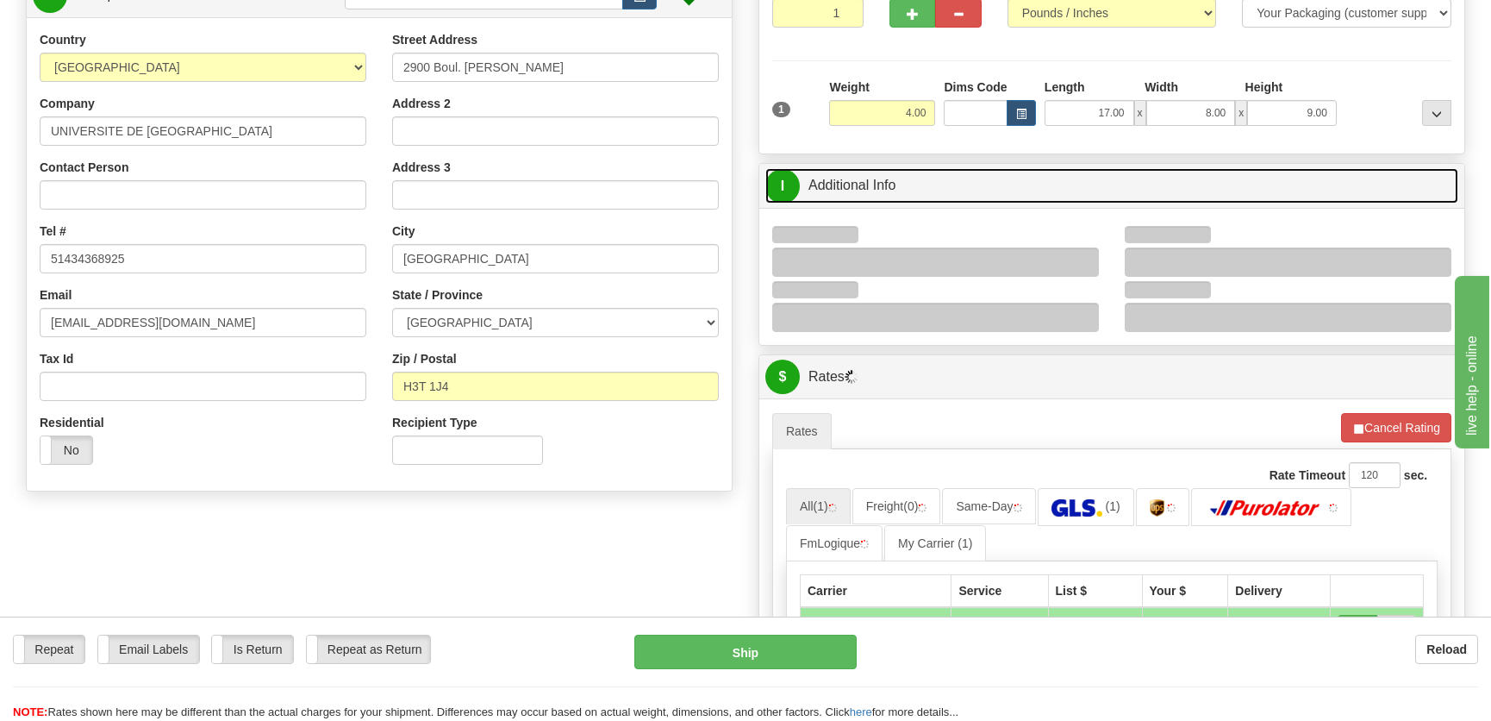
scroll to position [234, 0]
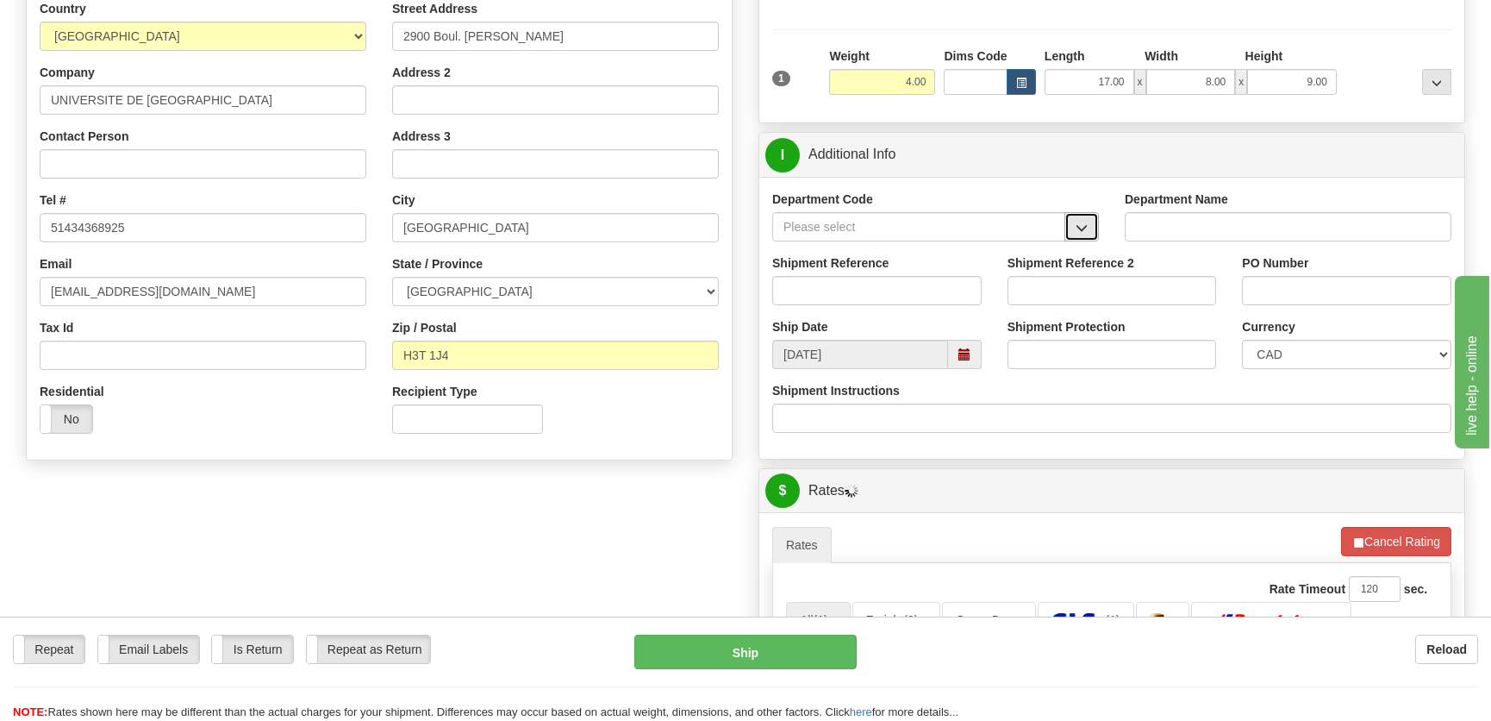
click at [1075, 215] on button "button" at bounding box center [1081, 226] width 34 height 29
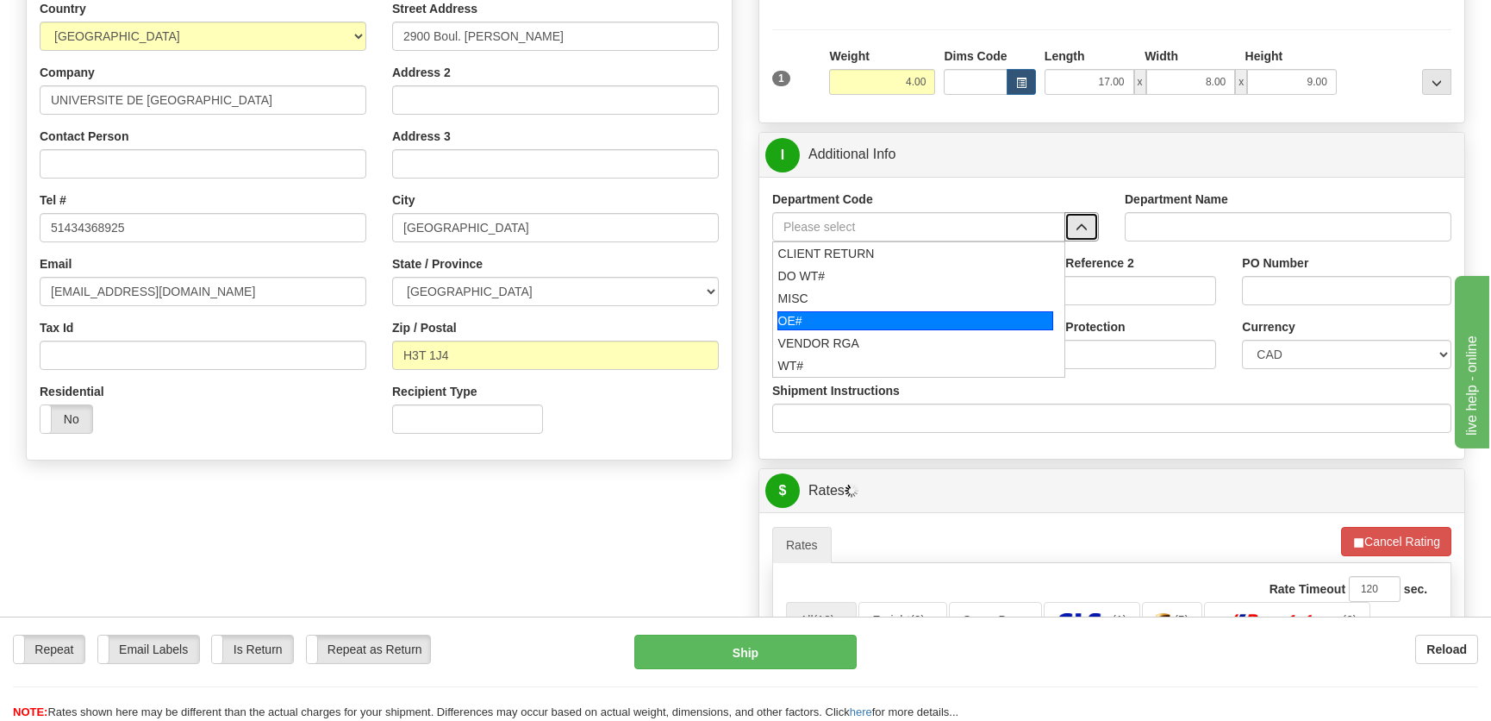
click at [868, 318] on div "OE#" at bounding box center [915, 320] width 277 height 19
type input "OE#"
type input "ORDERS"
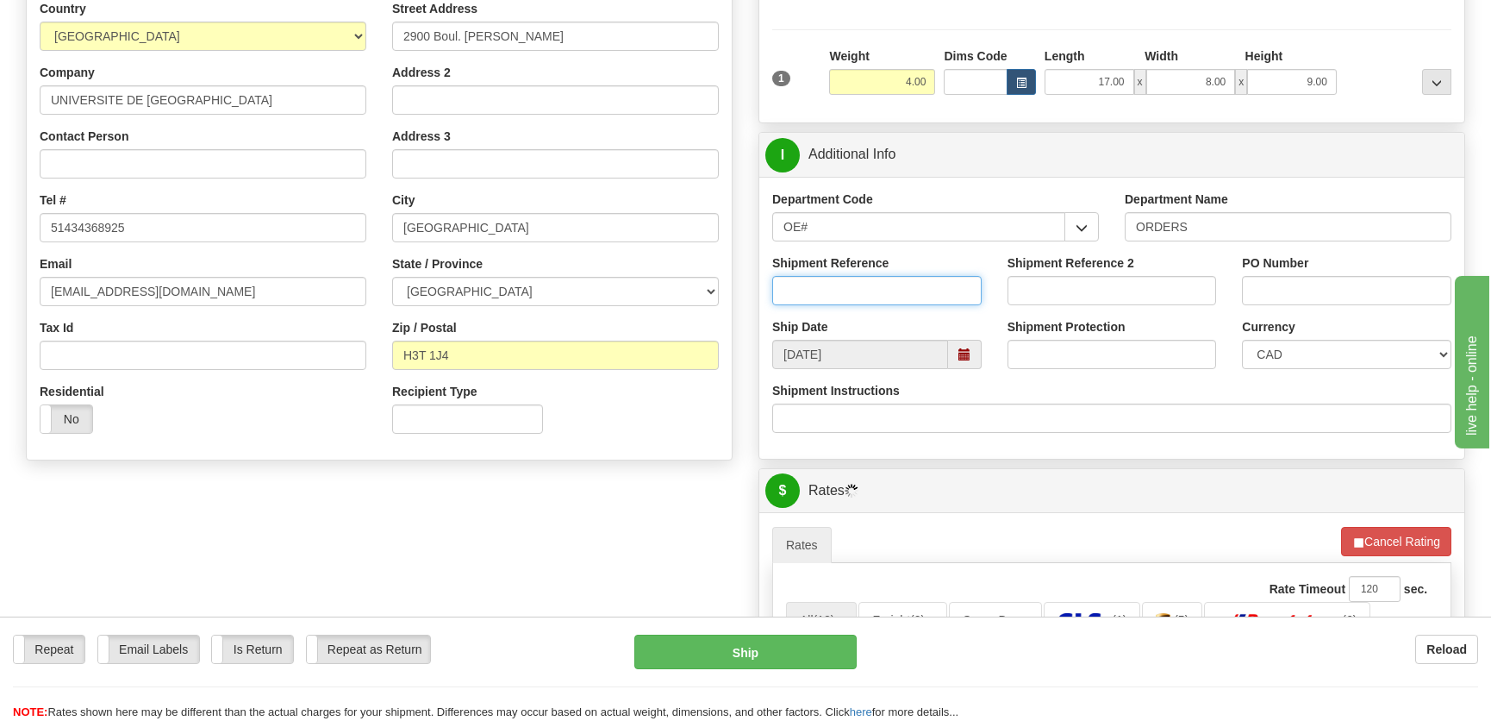
click at [875, 300] on input "Shipment Reference" at bounding box center [876, 290] width 209 height 29
type input "50321459-01"
click at [1245, 290] on div "PO Number" at bounding box center [1346, 286] width 235 height 64
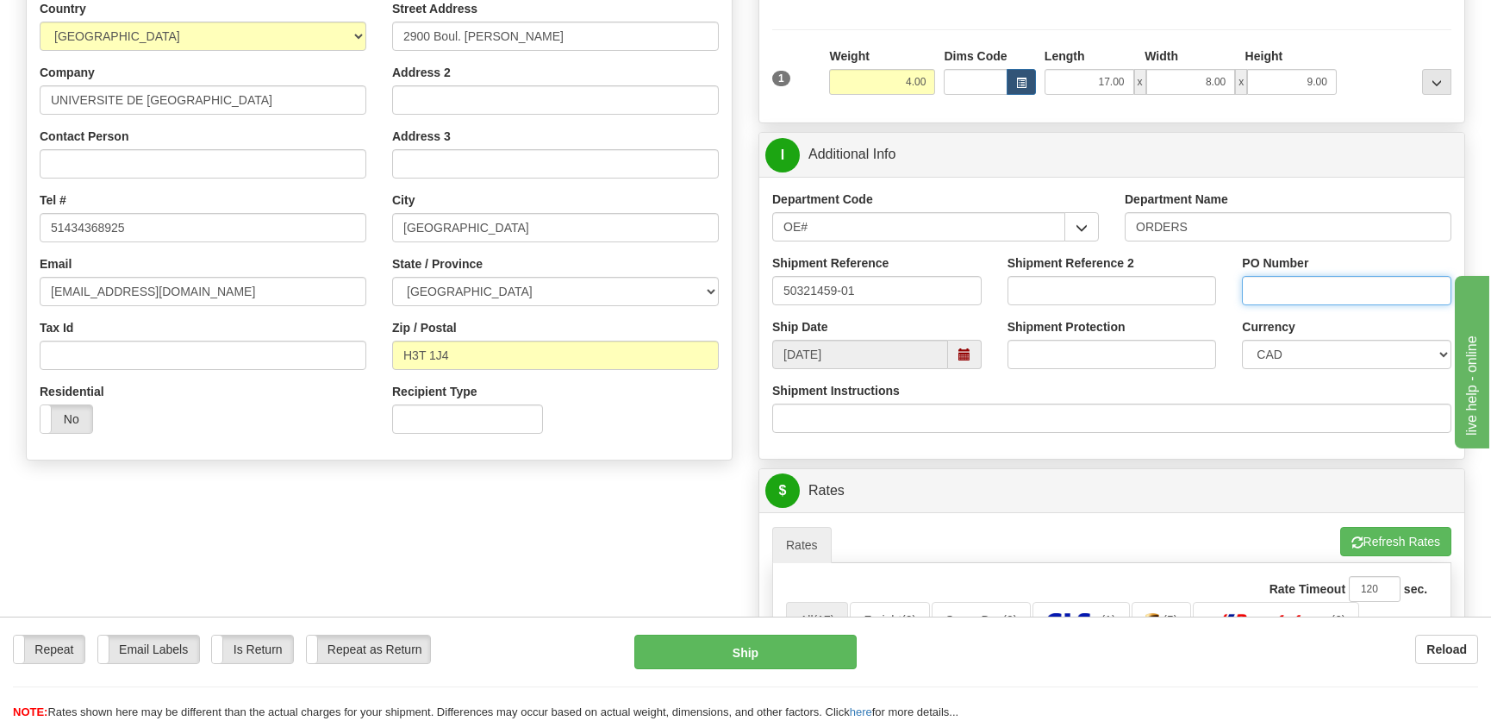
click at [1253, 288] on input "PO Number" at bounding box center [1346, 290] width 209 height 29
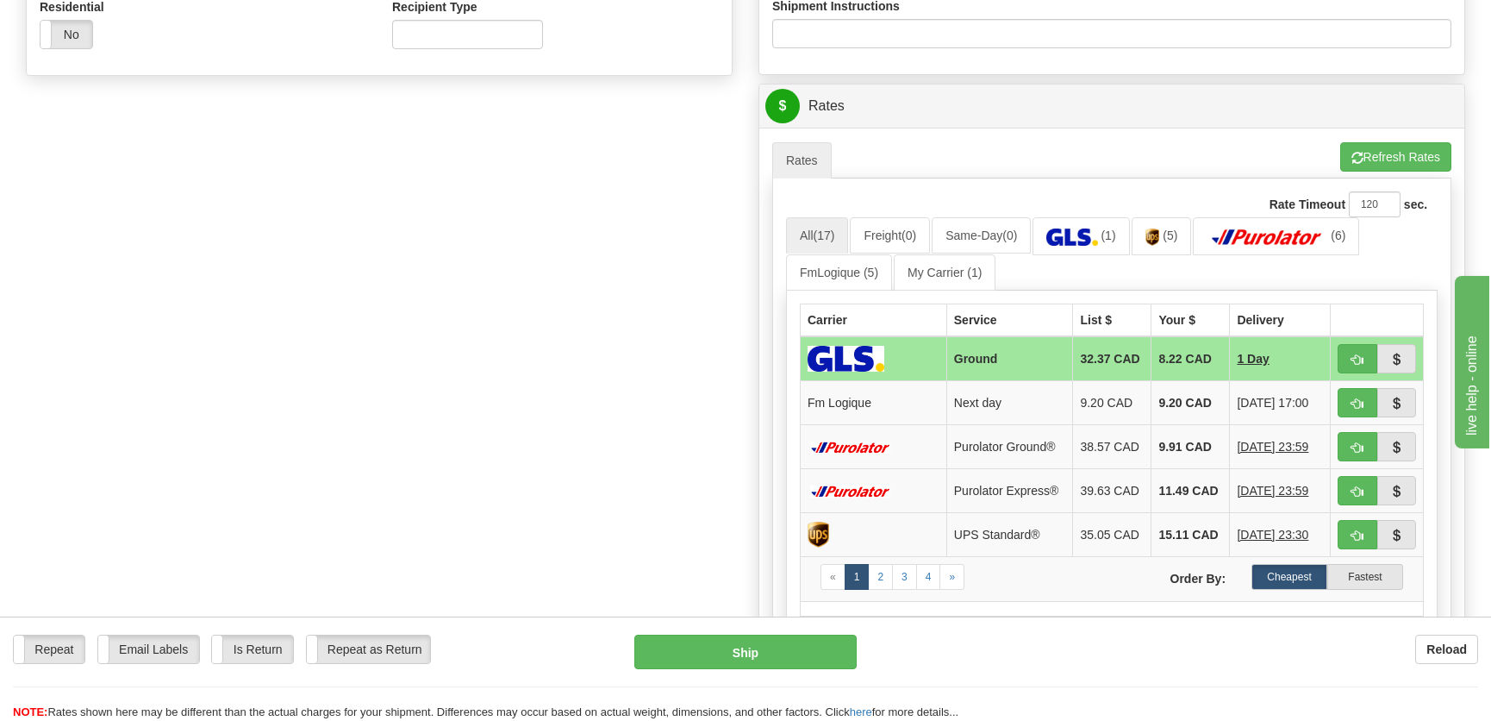
scroll to position [705, 0]
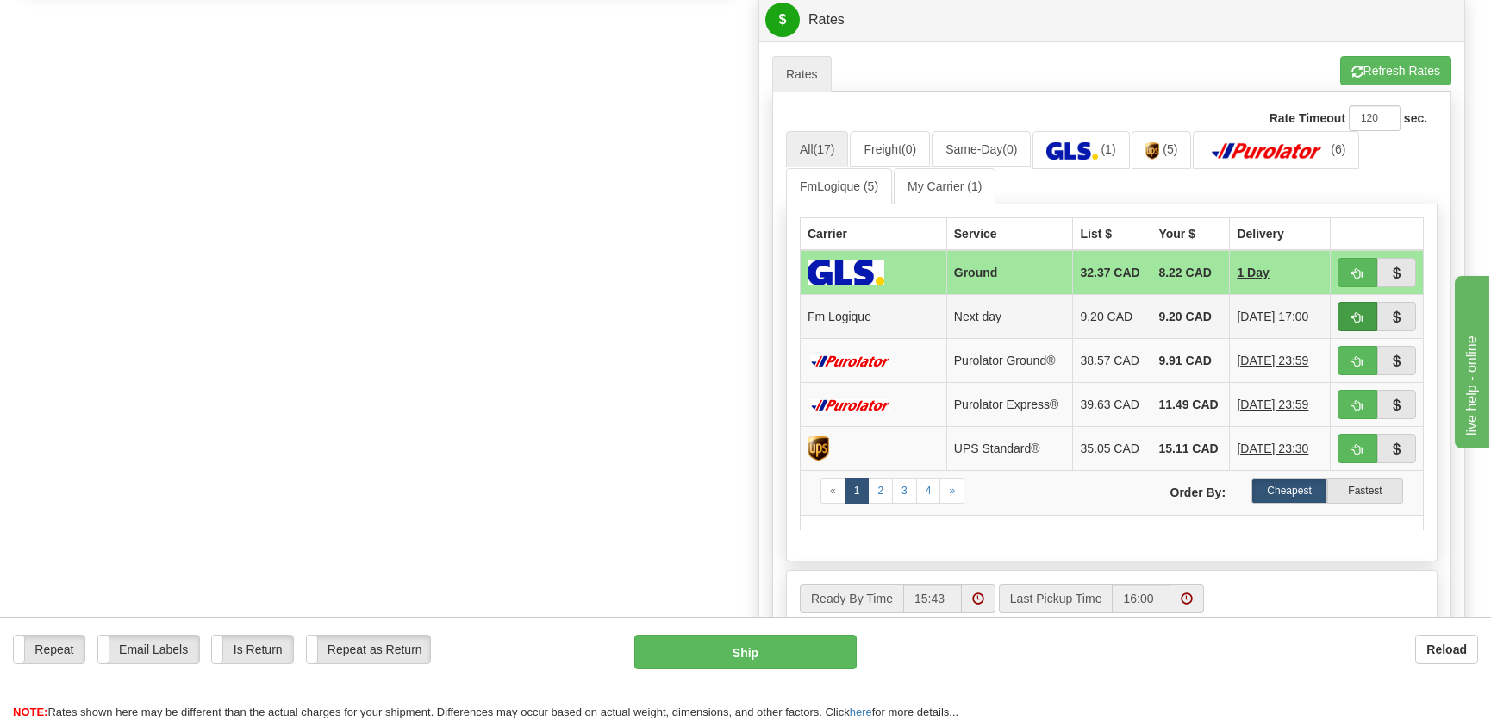
type input "."
click at [1356, 314] on span "button" at bounding box center [1357, 317] width 12 height 11
type input "jour"
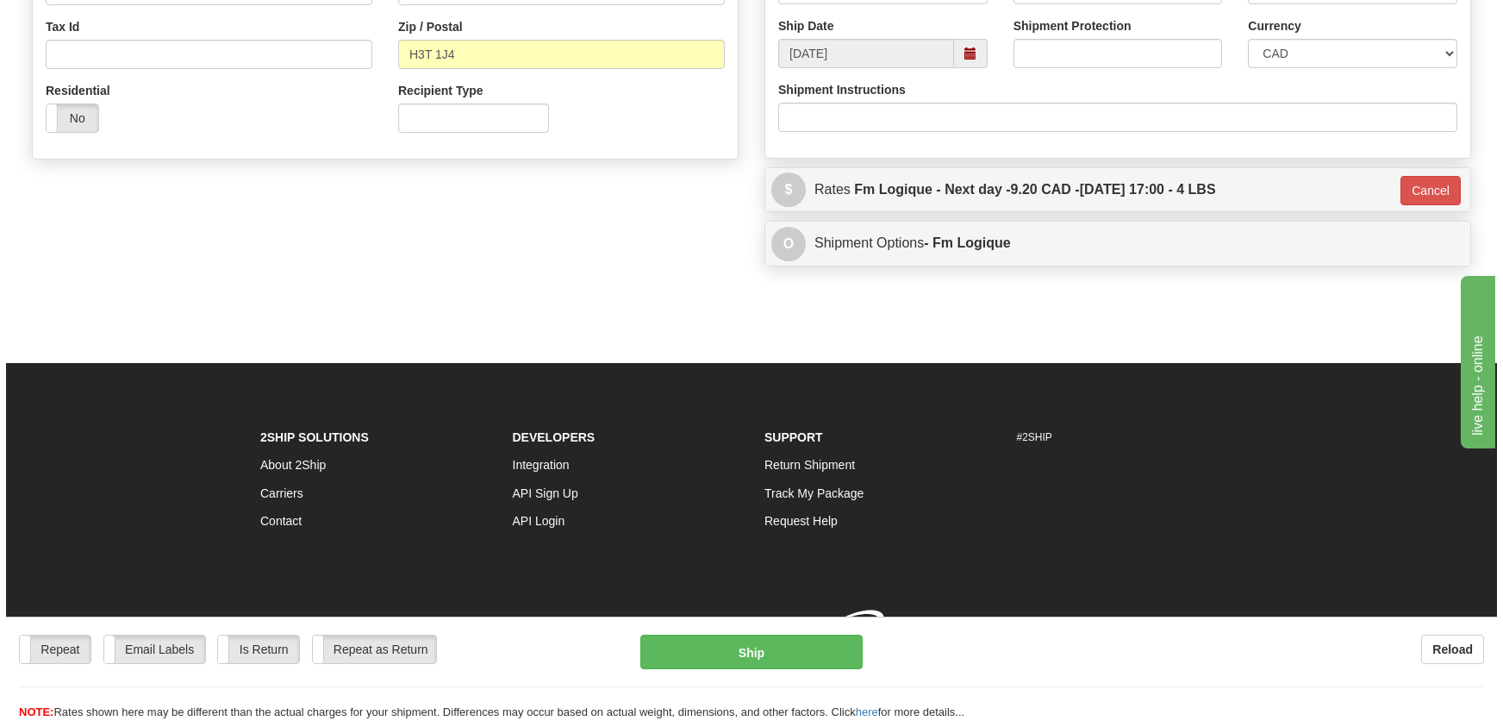
scroll to position [559, 0]
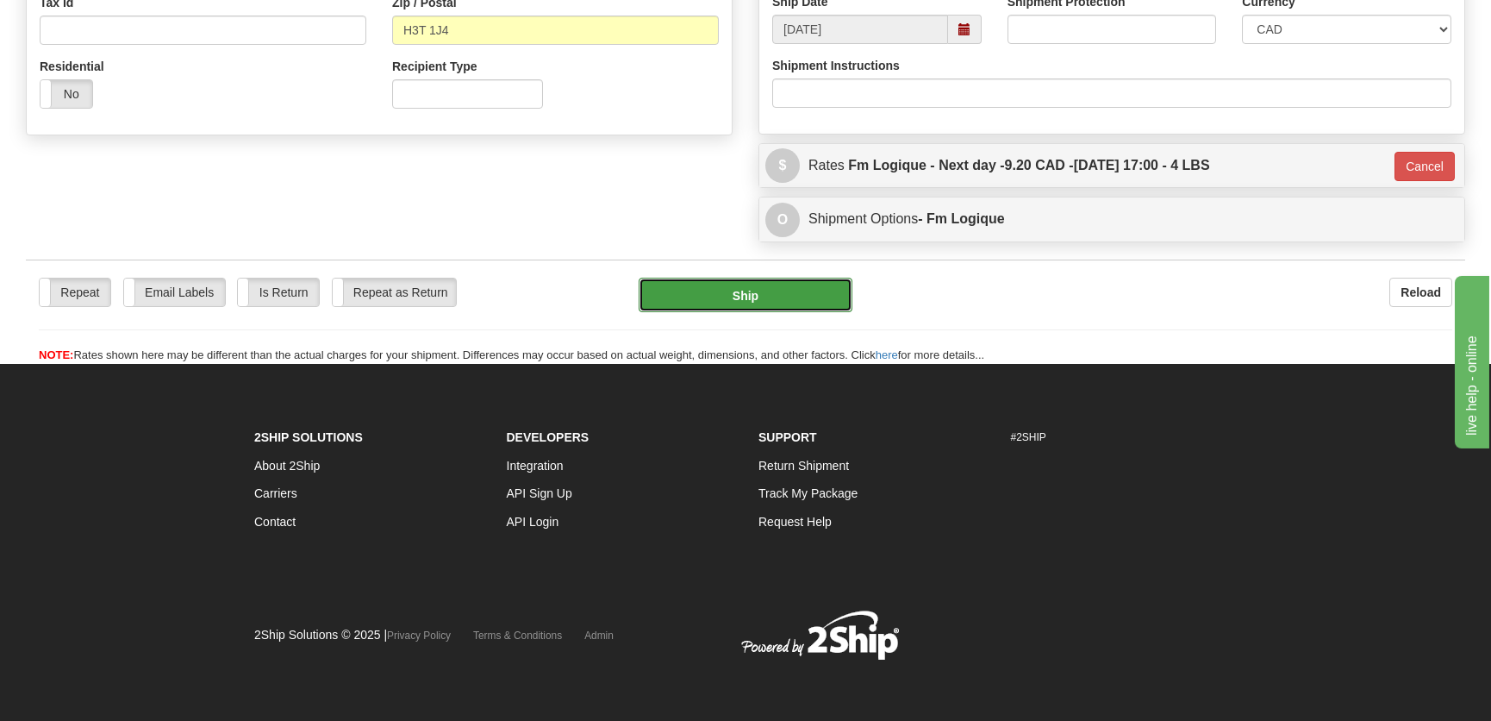
click at [812, 309] on button "Ship" at bounding box center [746, 295] width 214 height 34
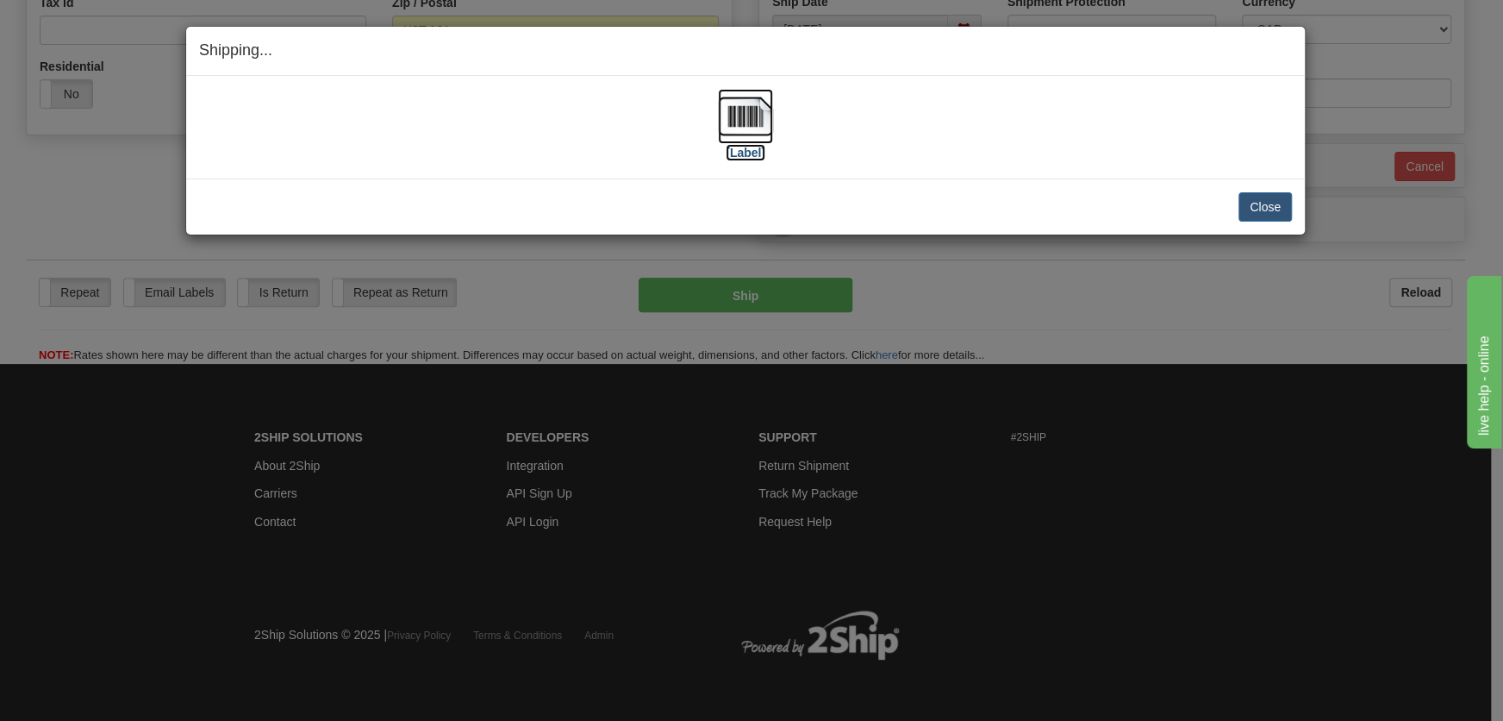
click at [746, 113] on img at bounding box center [745, 116] width 55 height 55
click at [1243, 199] on button "Close" at bounding box center [1265, 206] width 53 height 29
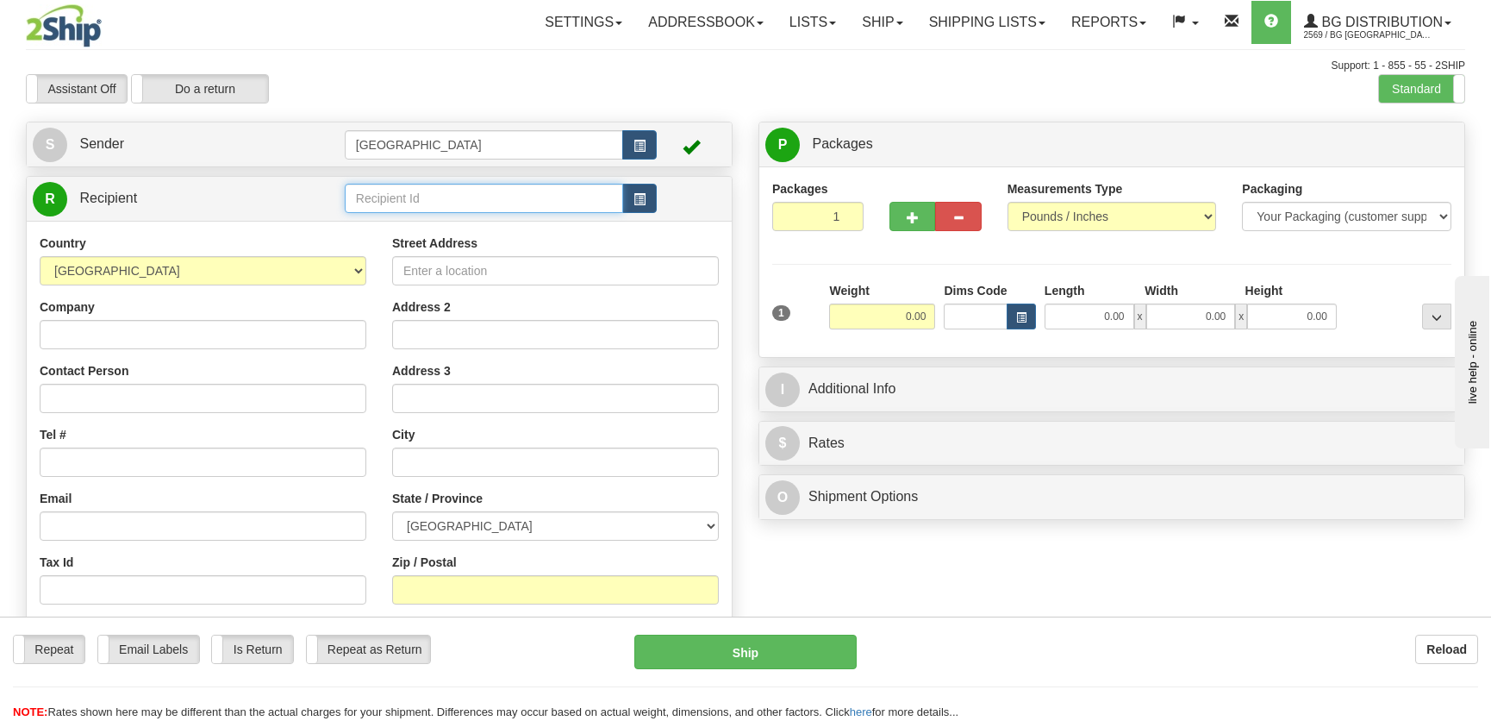
click at [370, 198] on input "text" at bounding box center [484, 198] width 278 height 29
click at [429, 234] on div "4092" at bounding box center [479, 225] width 261 height 19
type input "4092"
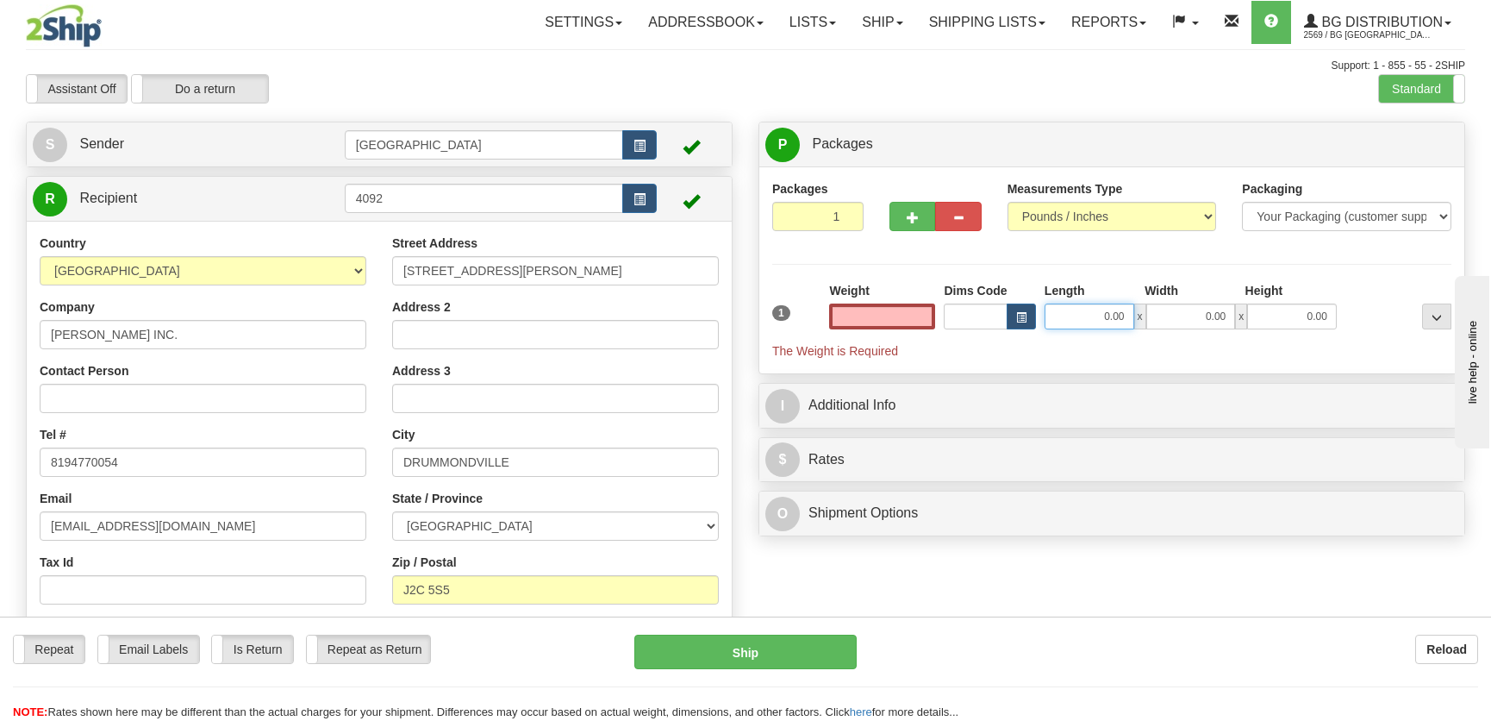
type input "0.00"
click at [1097, 313] on input "0.00" at bounding box center [1090, 316] width 90 height 26
type input "12.00"
type input "8.00"
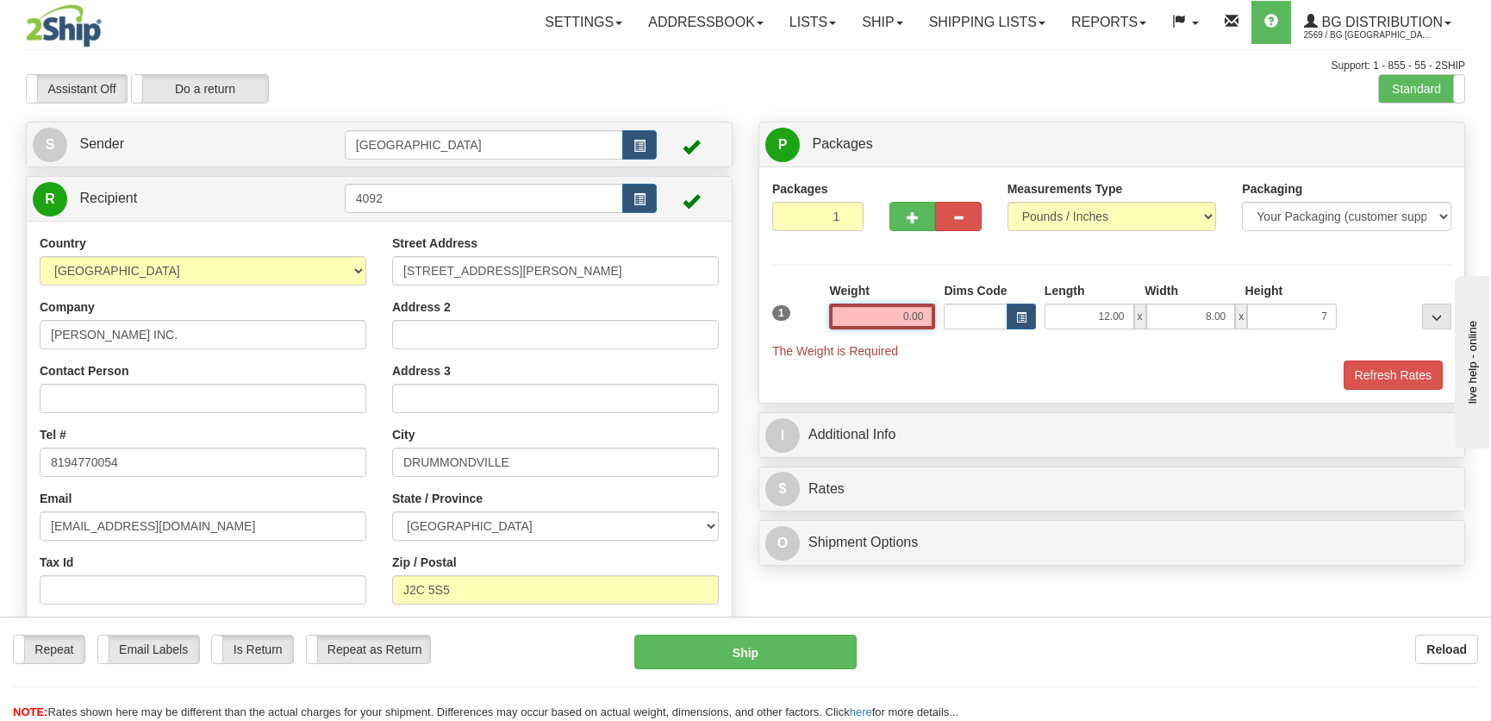
type input "7.00"
click at [868, 314] on input "0.00" at bounding box center [882, 316] width 106 height 26
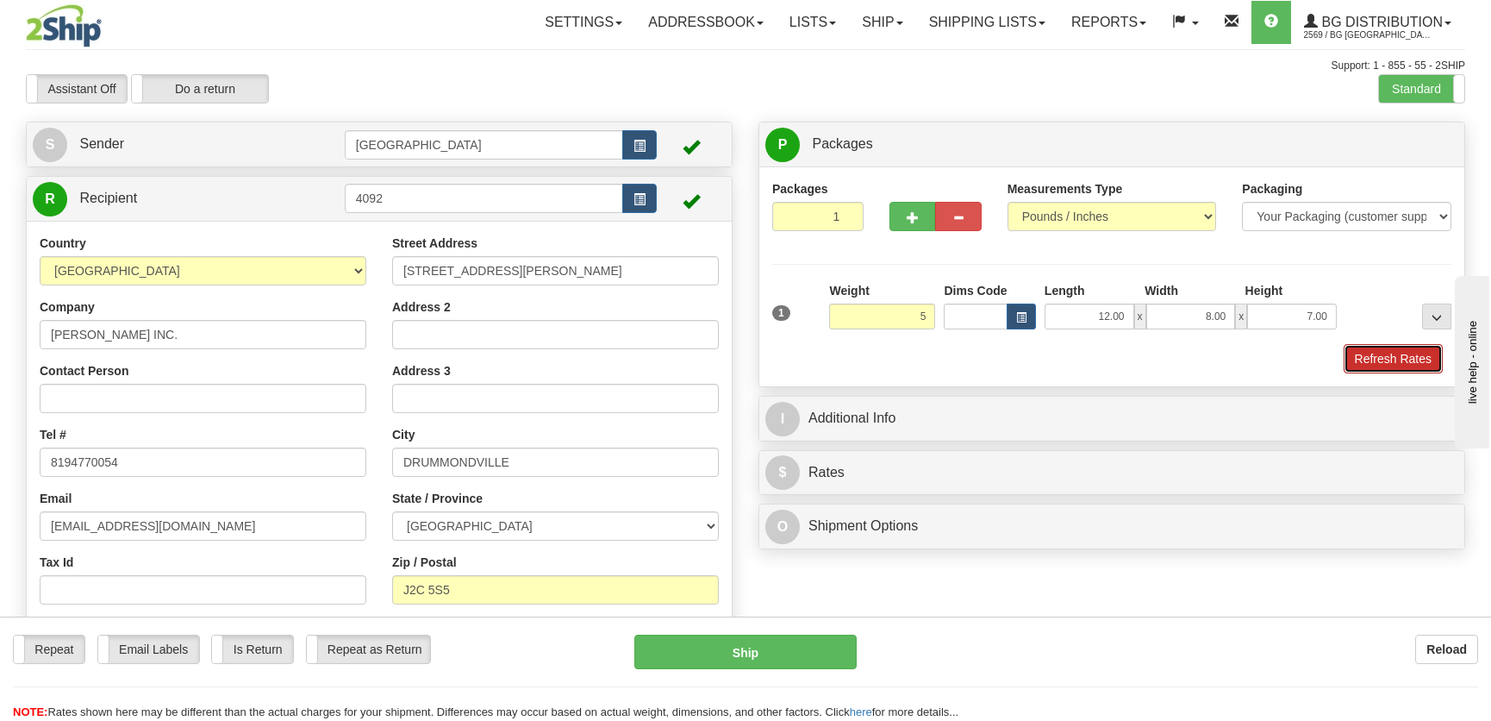
click at [1407, 355] on button "Refresh Rates" at bounding box center [1393, 358] width 99 height 29
type input "5.00"
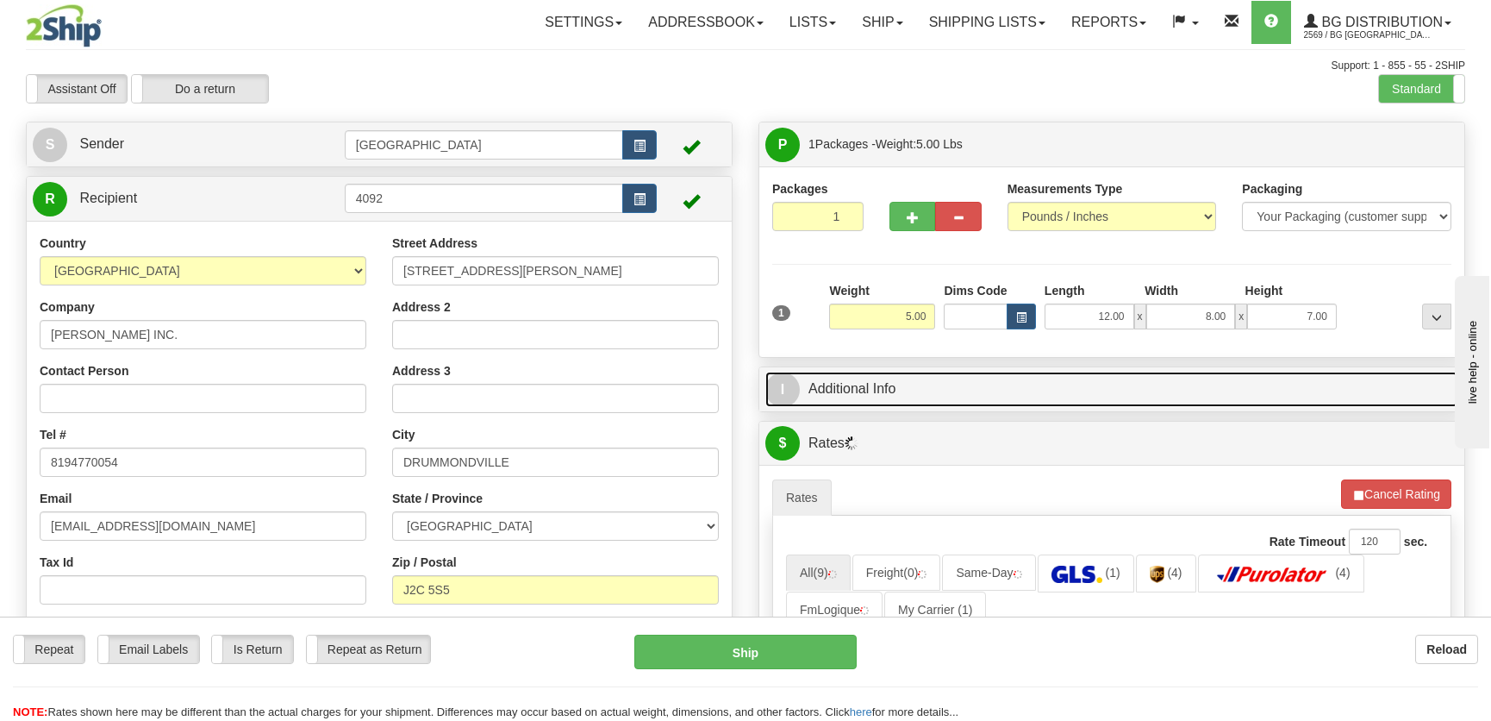
click at [1098, 378] on link "I Additional Info" at bounding box center [1111, 388] width 693 height 35
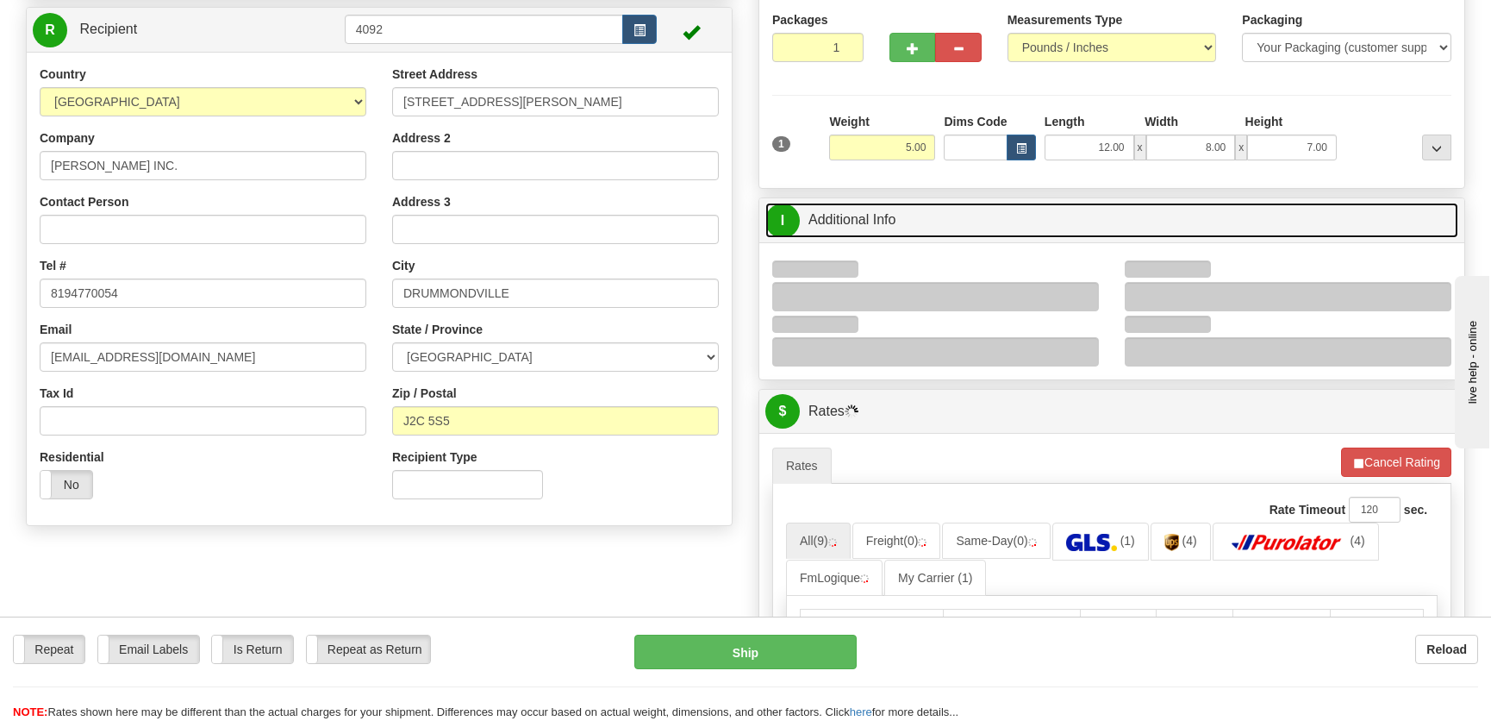
scroll to position [234, 0]
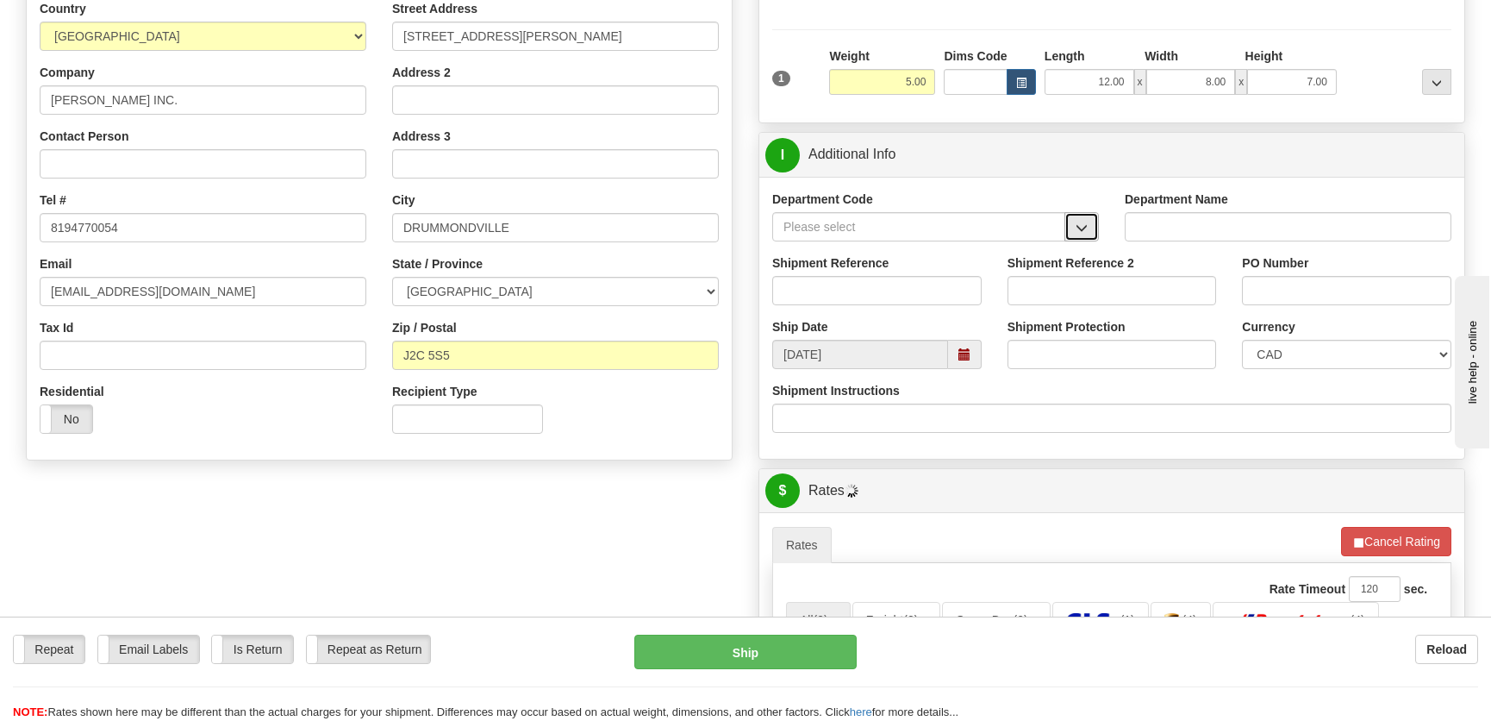
click at [1077, 225] on span "button" at bounding box center [1082, 227] width 12 height 11
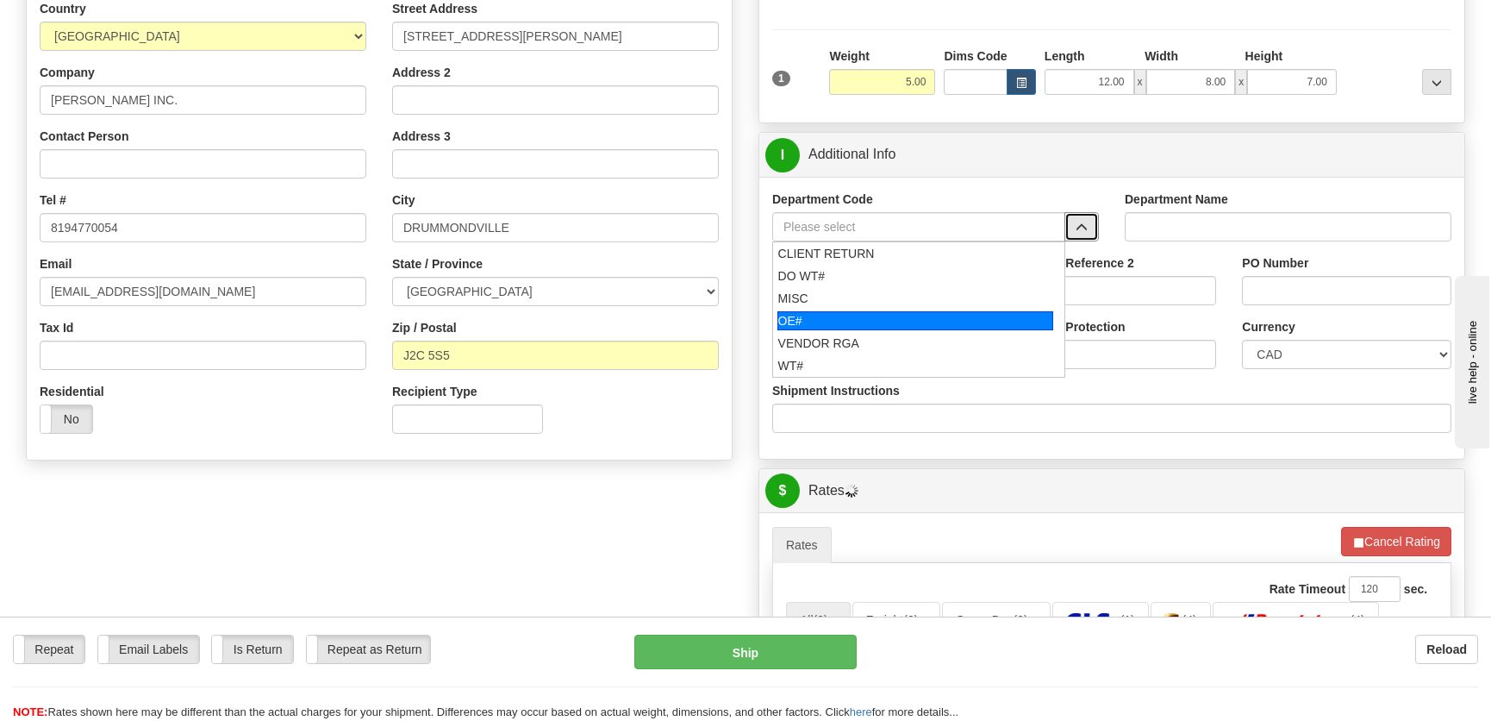
drag, startPoint x: 880, startPoint y: 315, endPoint x: 895, endPoint y: 290, distance: 29.0
click at [879, 315] on div "OE#" at bounding box center [915, 320] width 277 height 19
type input "OE#"
type input "ORDERS"
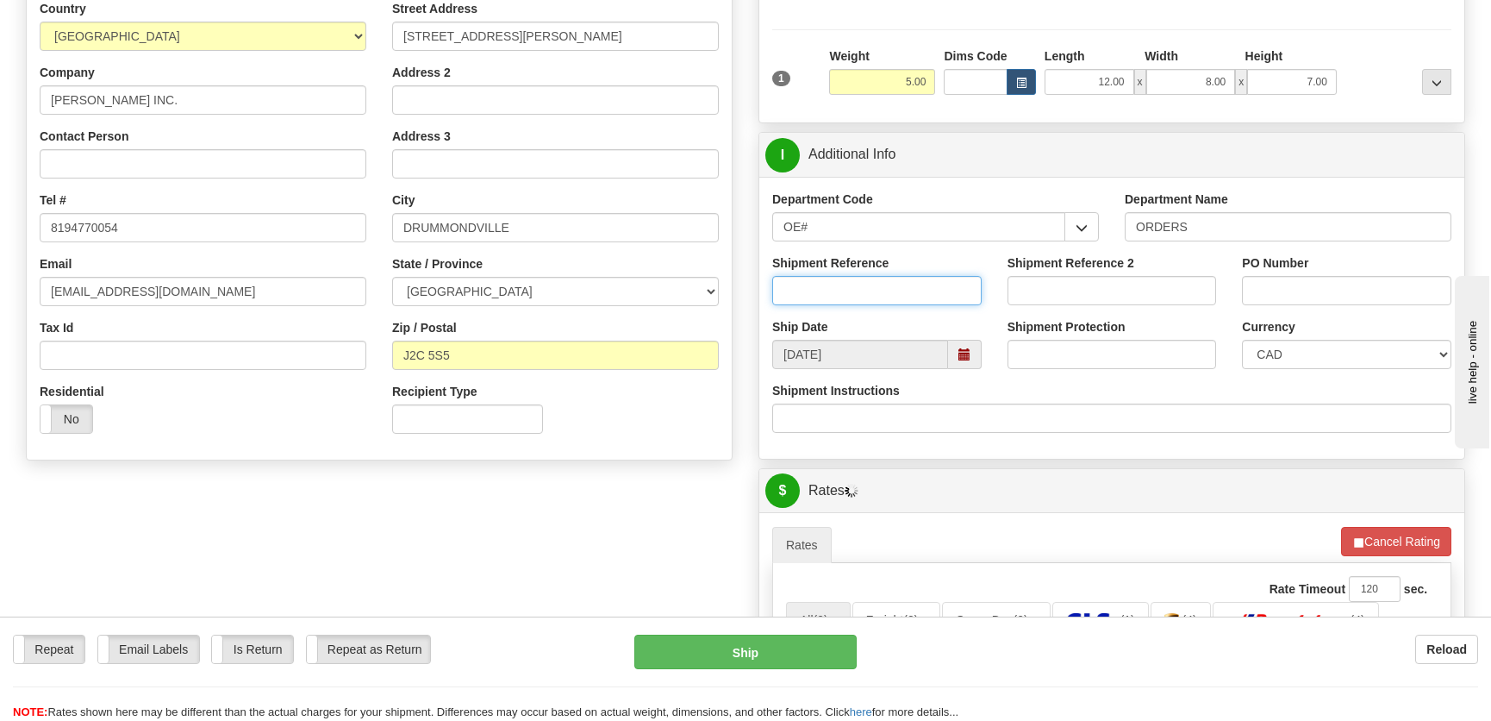
click at [896, 287] on input "Shipment Reference" at bounding box center [876, 290] width 209 height 29
type input "50321318-00"
click at [1349, 295] on input "PO Number" at bounding box center [1346, 290] width 209 height 29
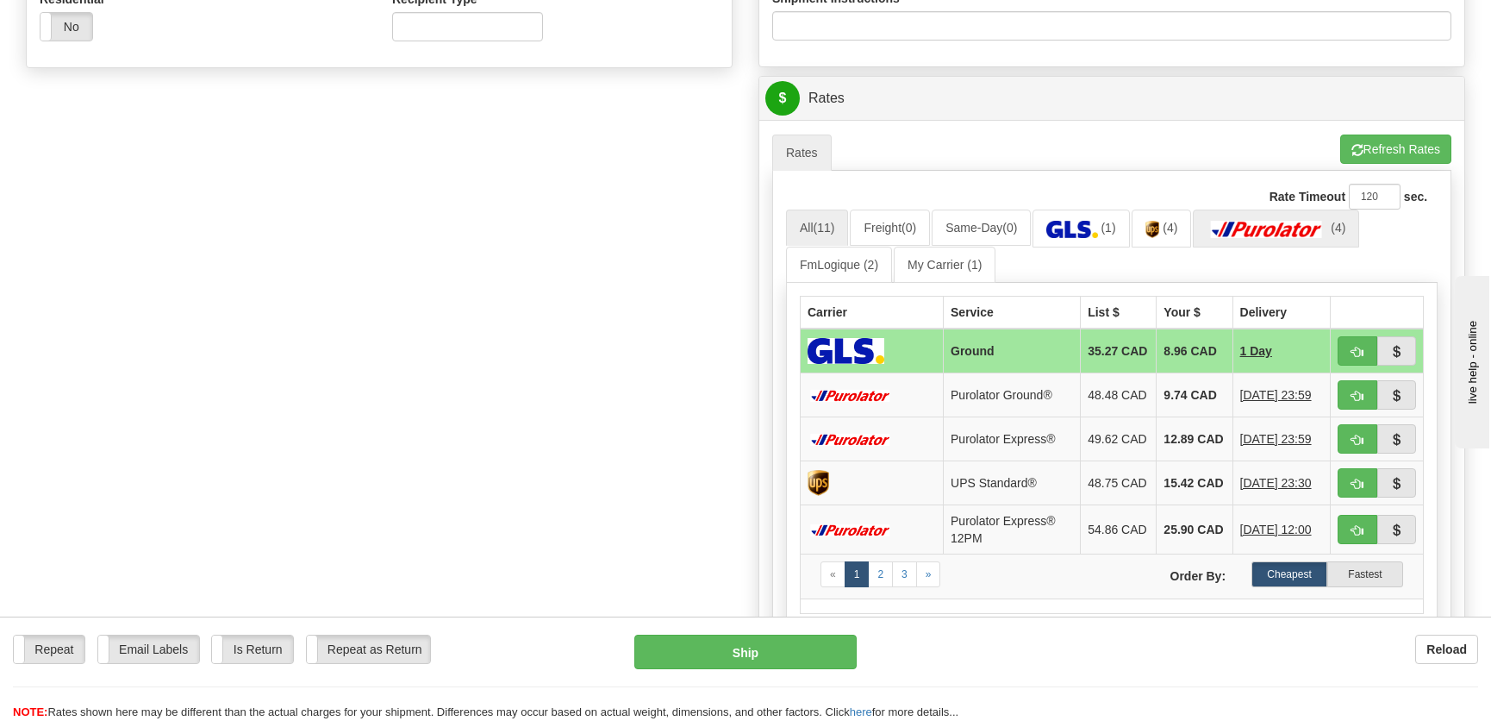
scroll to position [705, 0]
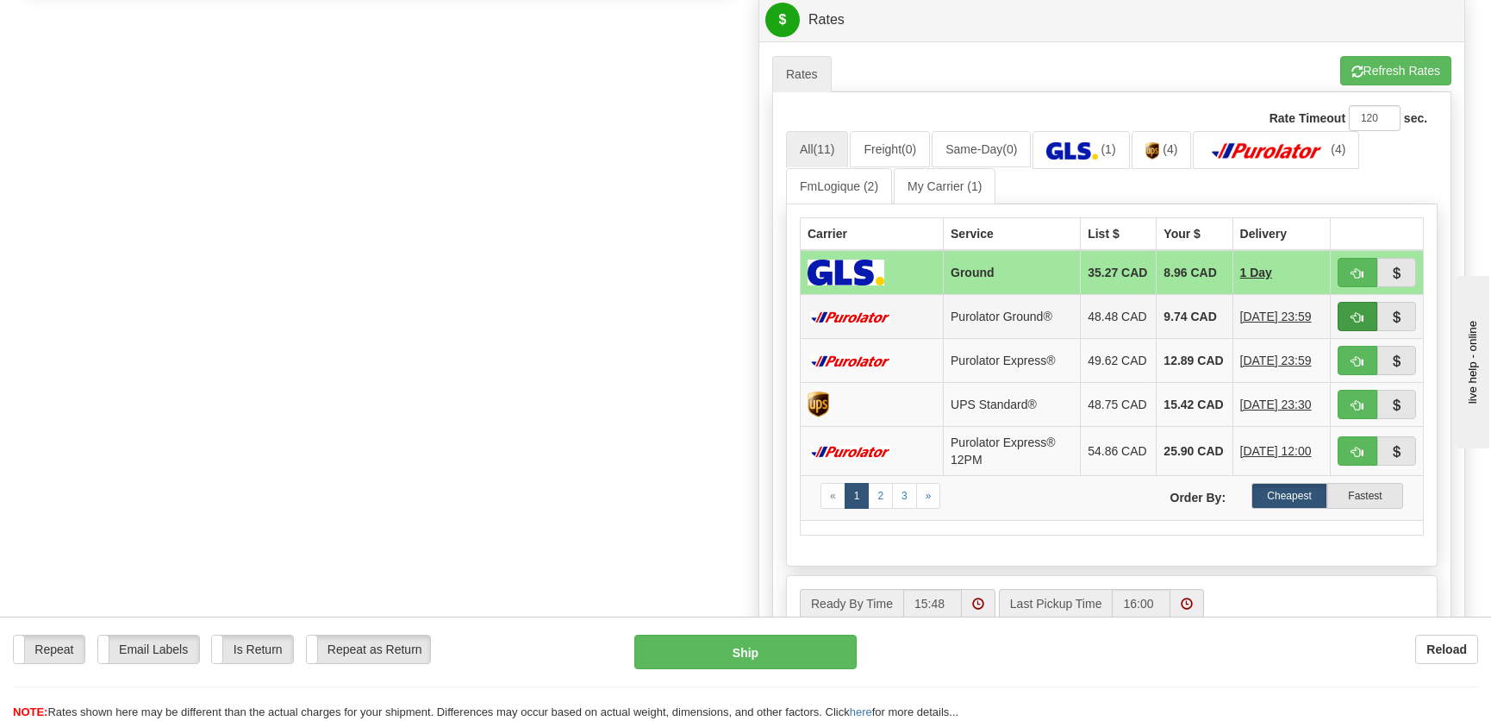
type input "."
click at [1363, 321] on span "button" at bounding box center [1357, 317] width 12 height 11
type input "260"
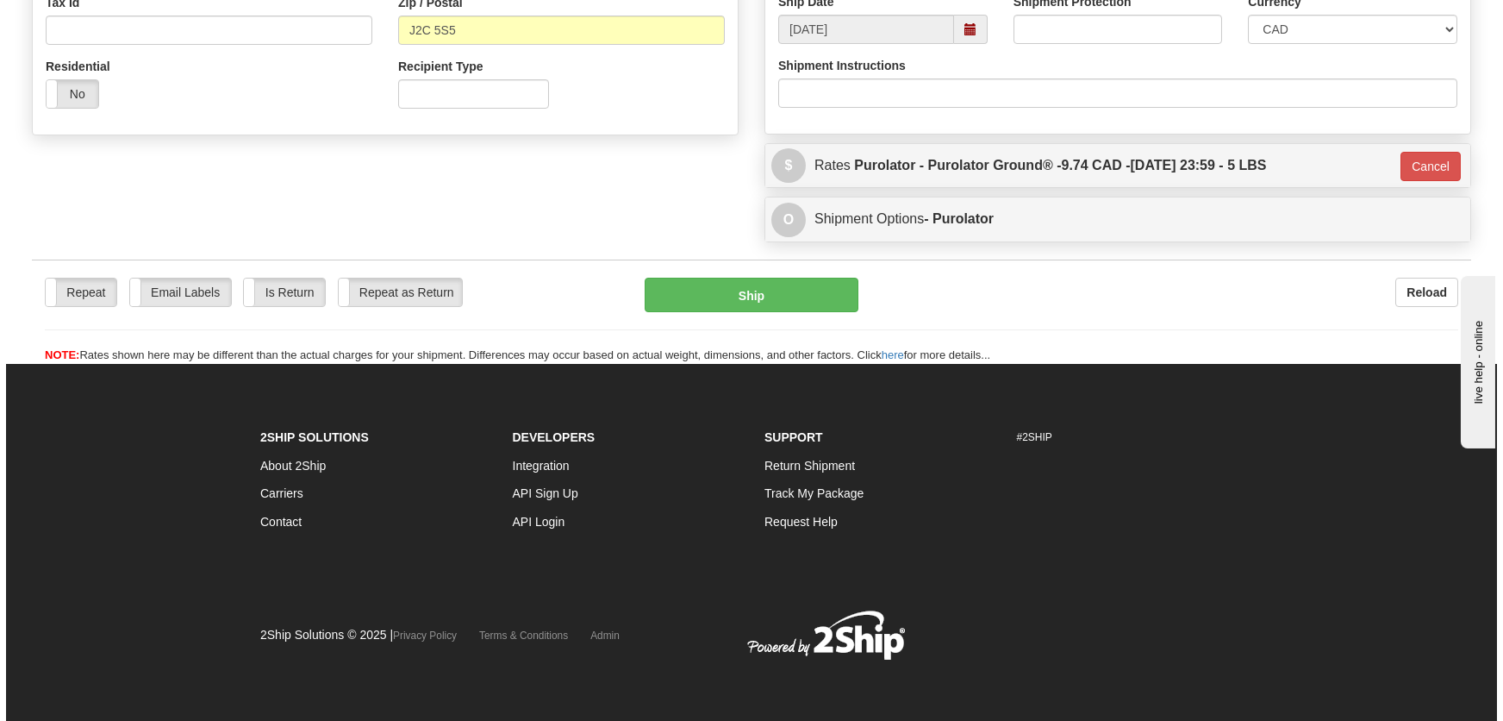
scroll to position [559, 0]
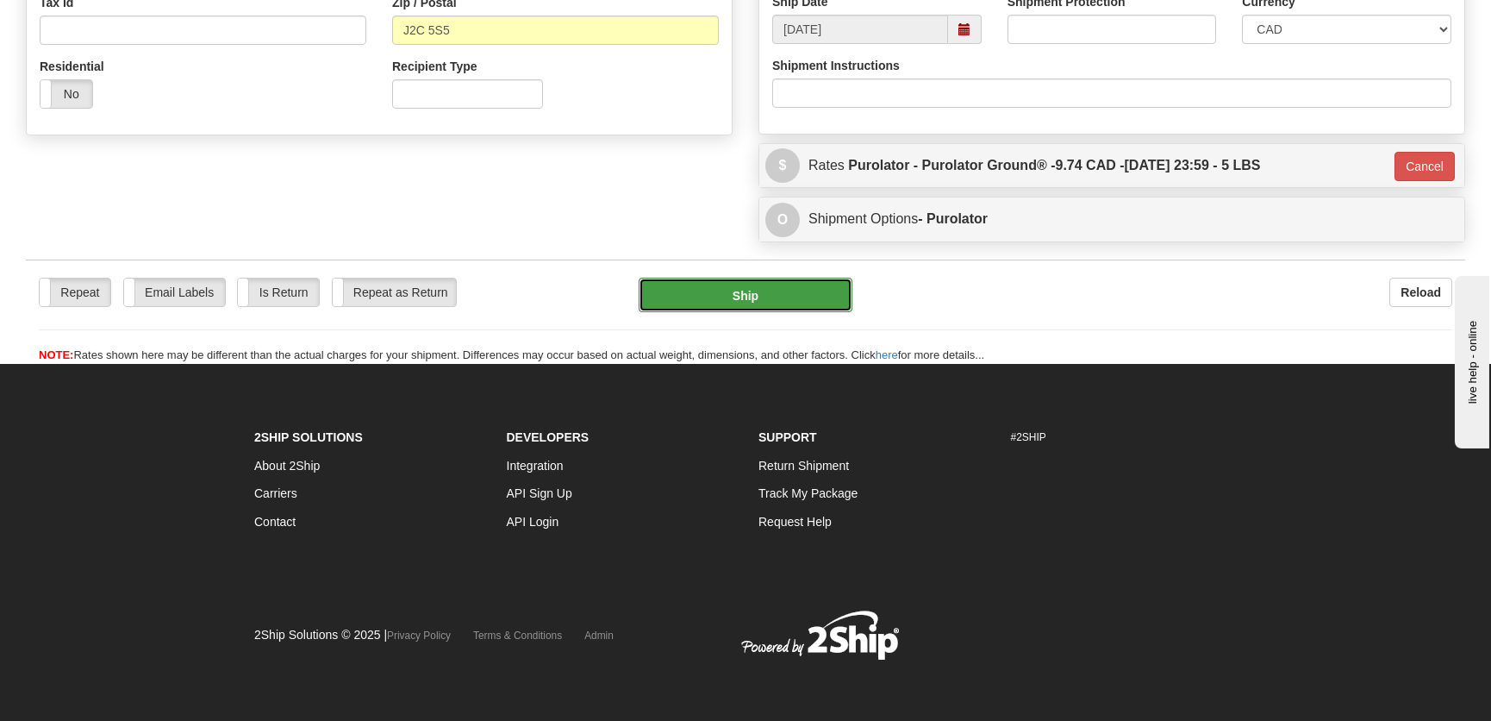
click at [808, 293] on button "Ship" at bounding box center [746, 295] width 214 height 34
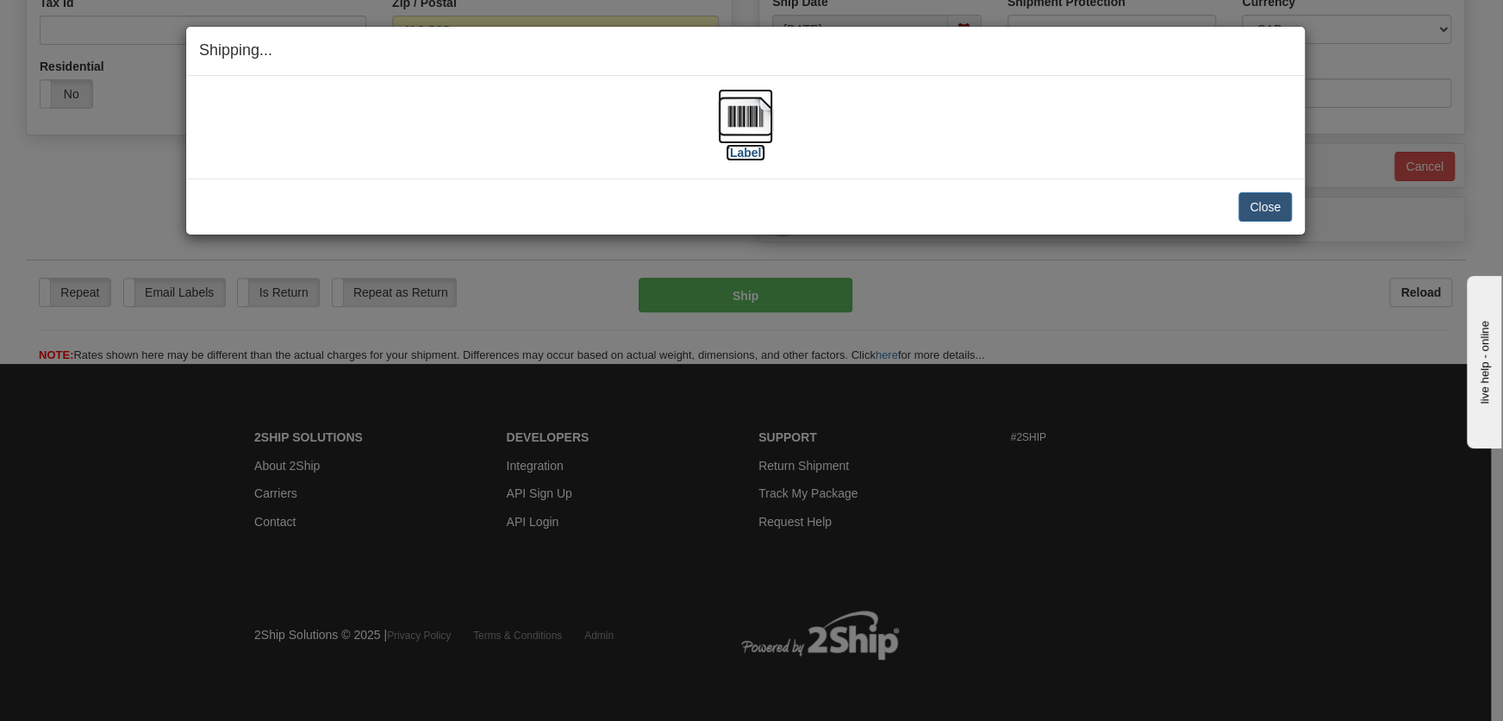
click at [748, 144] on label "[Label]" at bounding box center [746, 152] width 40 height 17
click at [1276, 190] on div "Close Cancel Cancel Shipment and Quit Pickup Quit Pickup ONLY" at bounding box center [745, 206] width 1119 height 56
click at [1271, 197] on button "Close" at bounding box center [1265, 206] width 53 height 29
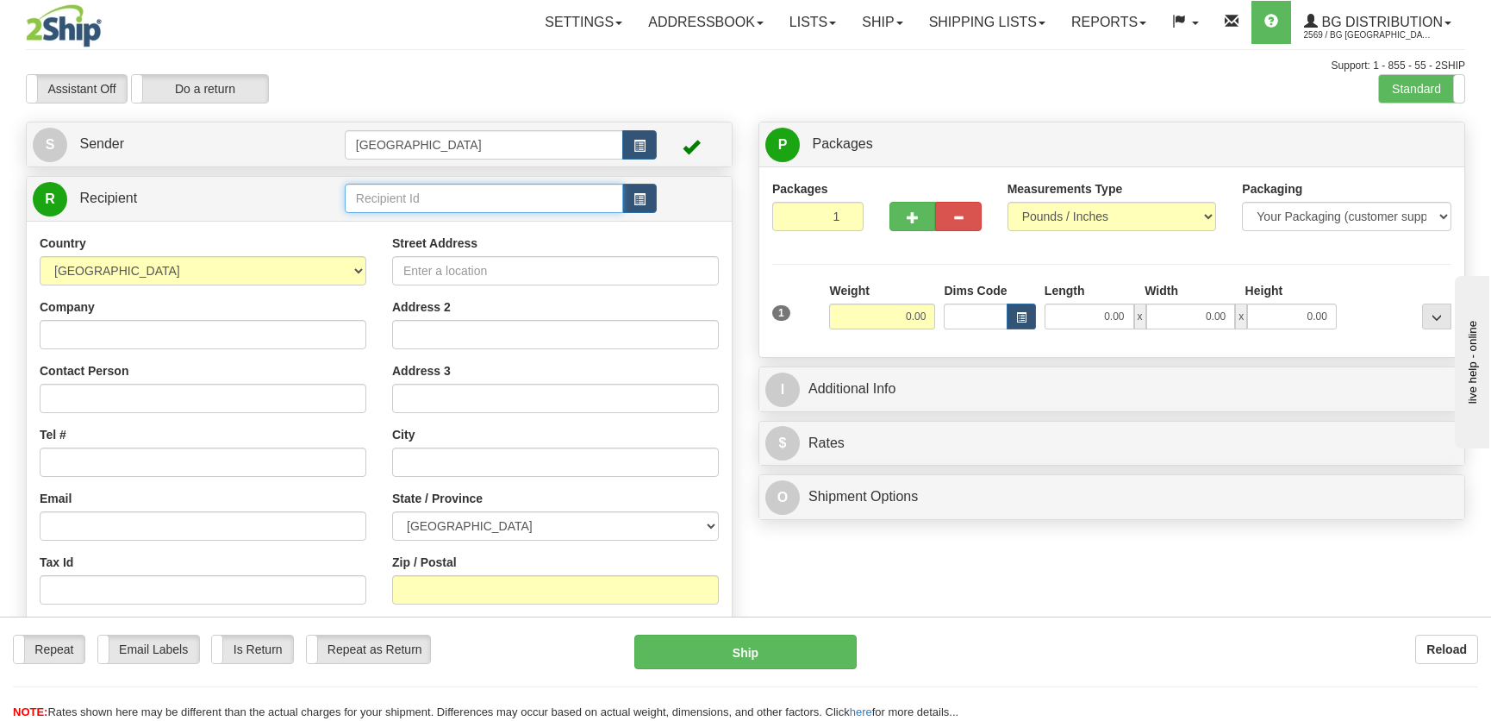
click at [457, 207] on input "text" at bounding box center [484, 198] width 278 height 29
click at [482, 230] on div "1035" at bounding box center [479, 225] width 259 height 17
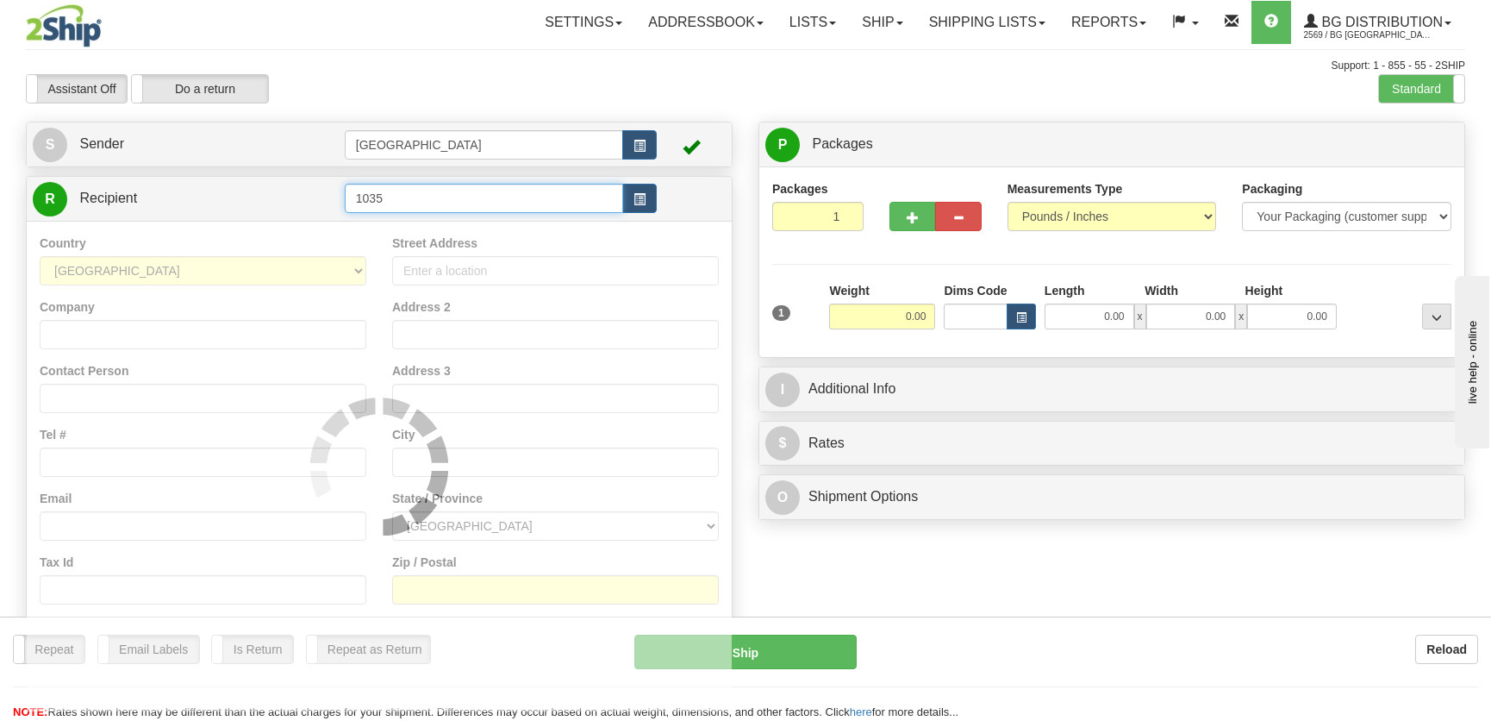
type input "1035"
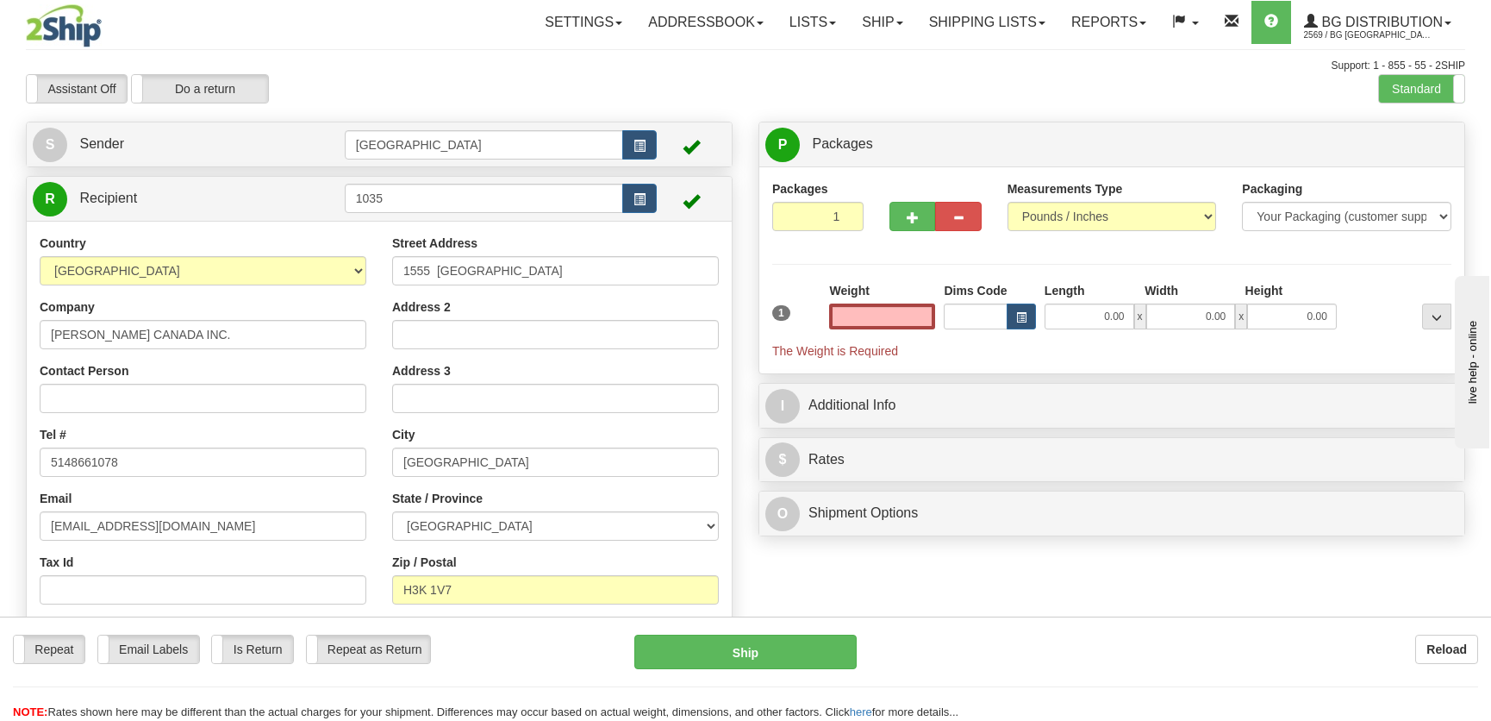
type input "0.00"
click at [1108, 334] on div "1 Weight 0.00 Dims Code 0.00" at bounding box center [1112, 321] width 688 height 78
click at [1113, 327] on input "0.00" at bounding box center [1090, 316] width 90 height 26
type input "17.00"
type input "2"
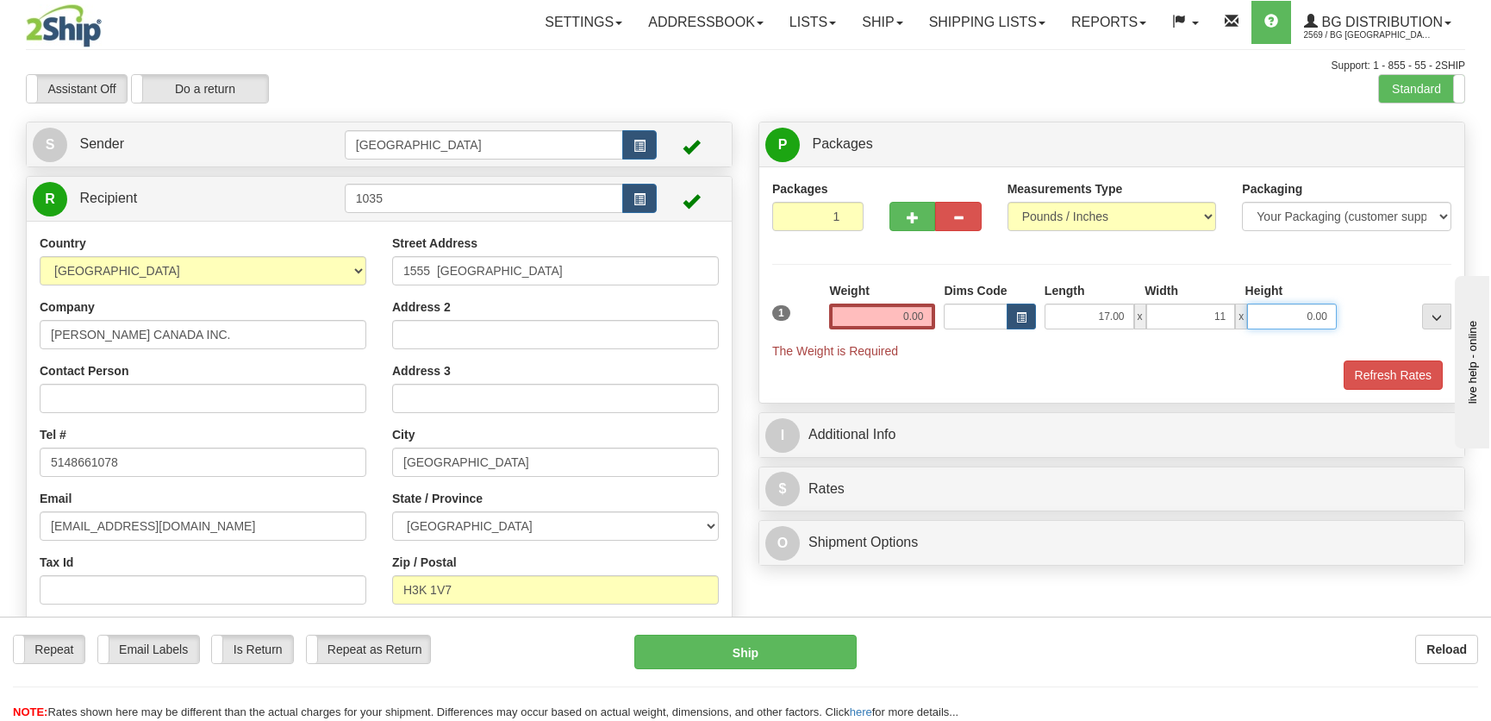
type input "11.00"
type input "7.00"
click at [839, 297] on label "Weight" at bounding box center [849, 290] width 40 height 17
click at [856, 312] on input "0.00" at bounding box center [882, 316] width 106 height 26
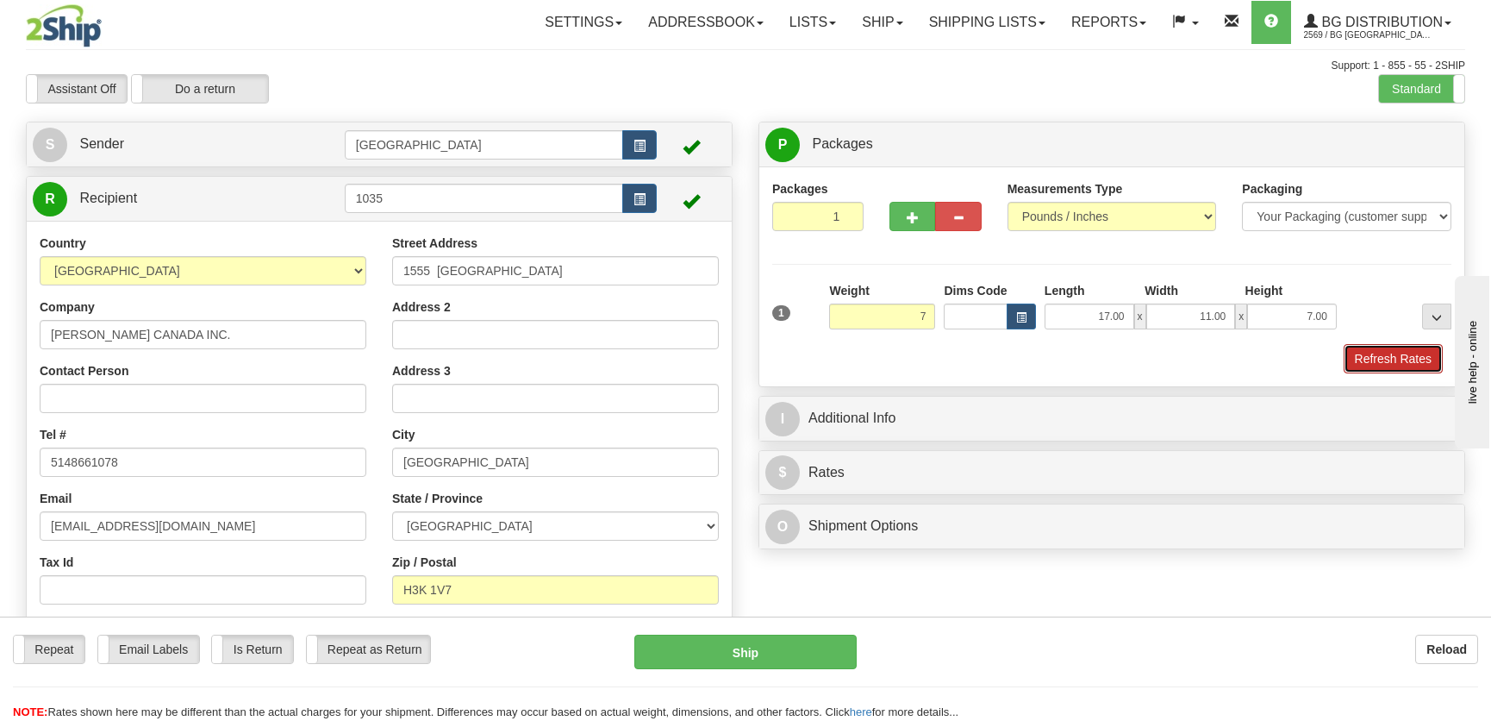
click at [1399, 359] on button "Refresh Rates" at bounding box center [1393, 358] width 99 height 29
type input "7.00"
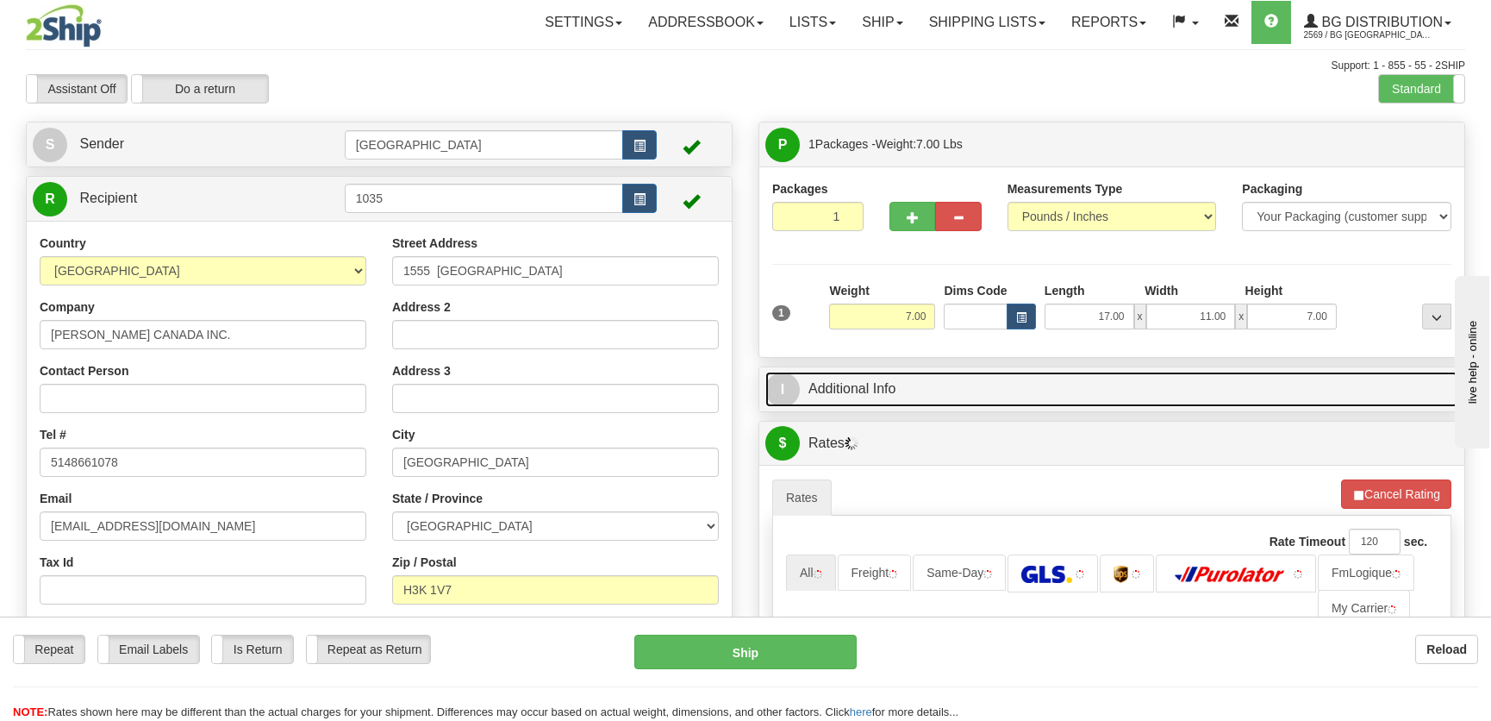
click at [1242, 378] on link "I Additional Info" at bounding box center [1111, 388] width 693 height 35
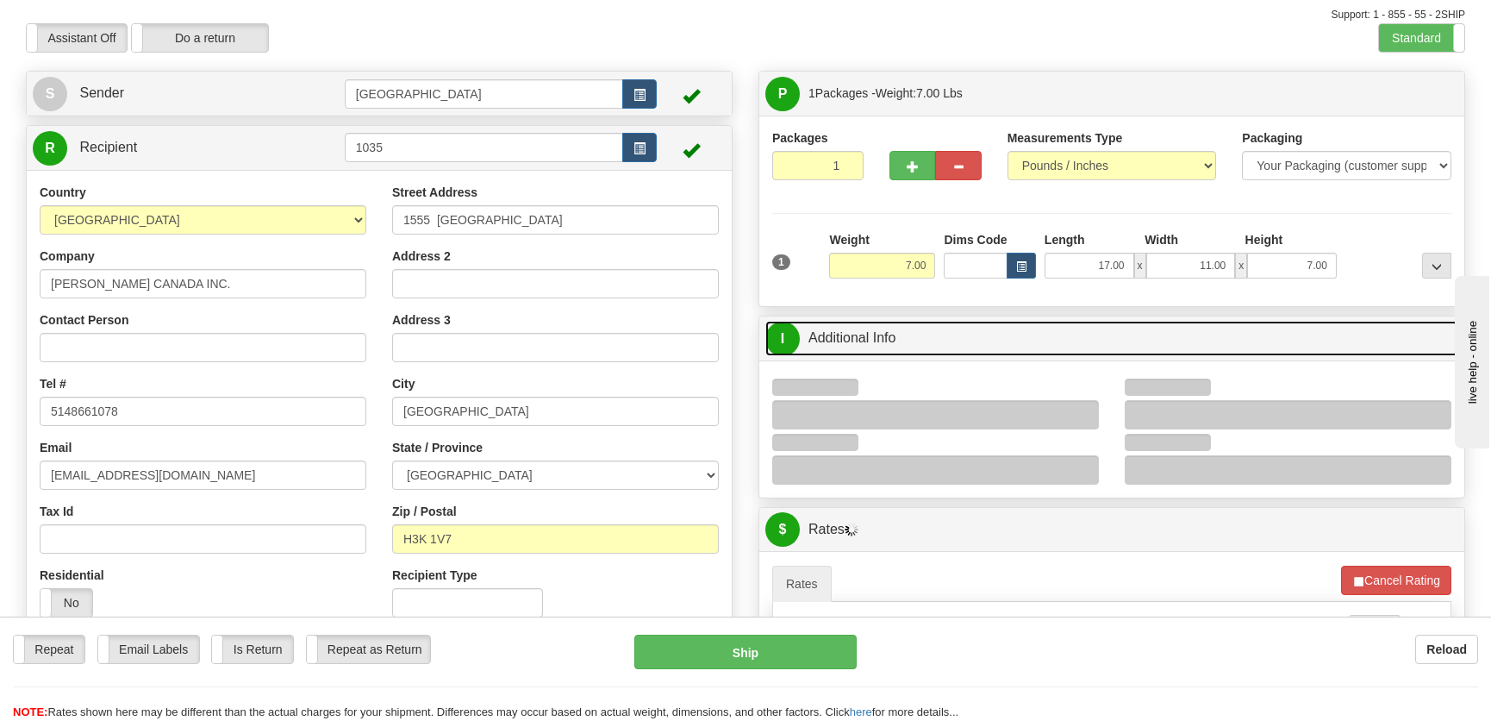
scroll to position [78, 0]
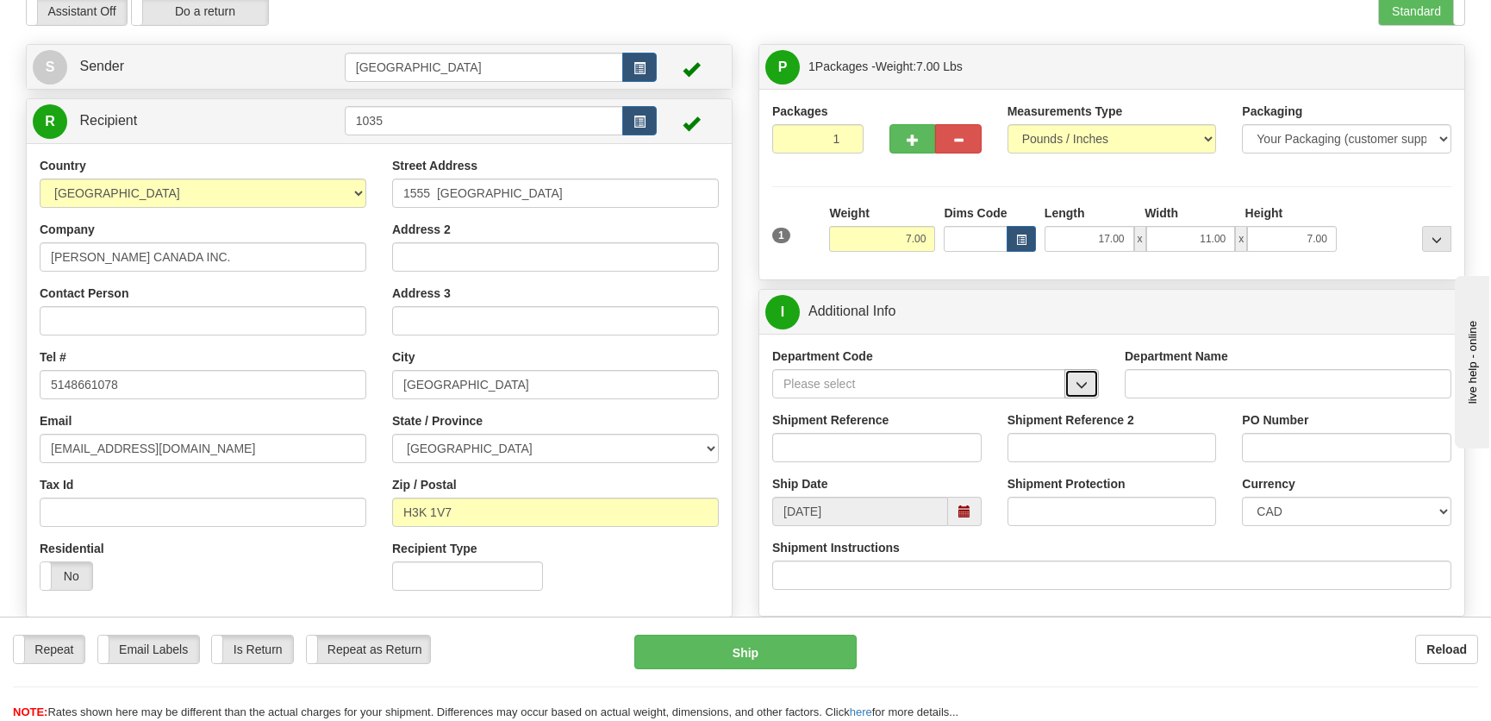
click at [1085, 384] on span "button" at bounding box center [1082, 384] width 12 height 11
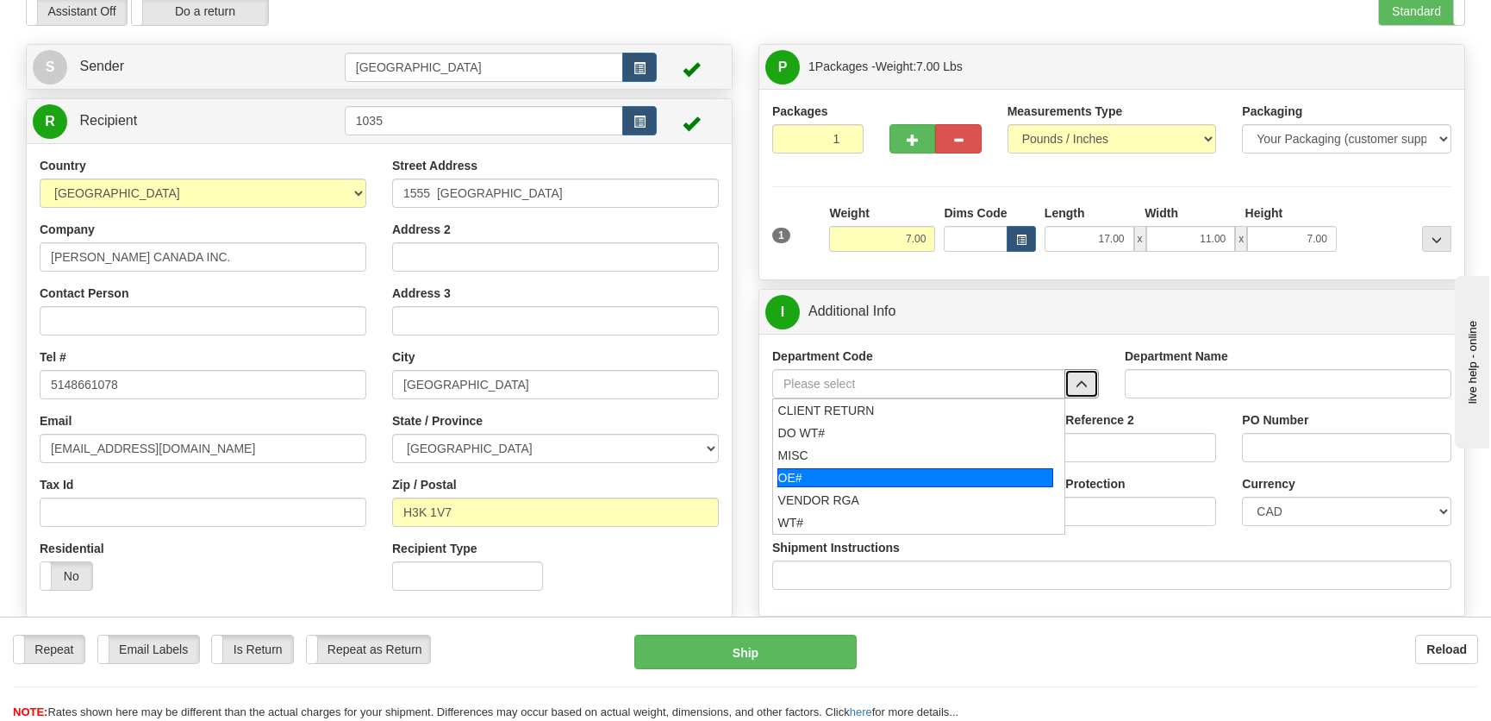
click at [844, 471] on div "OE#" at bounding box center [915, 477] width 277 height 19
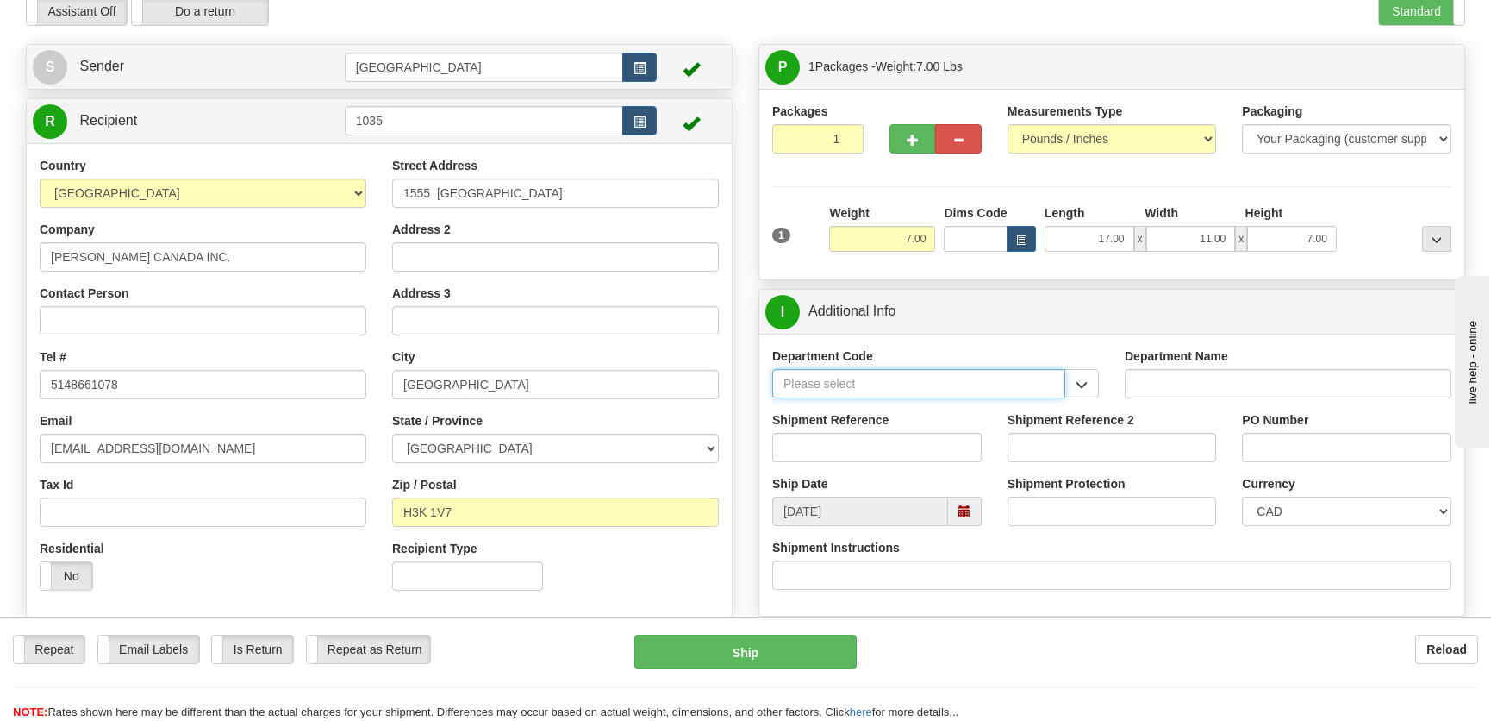
type input "OE#"
type input "ORDERS"
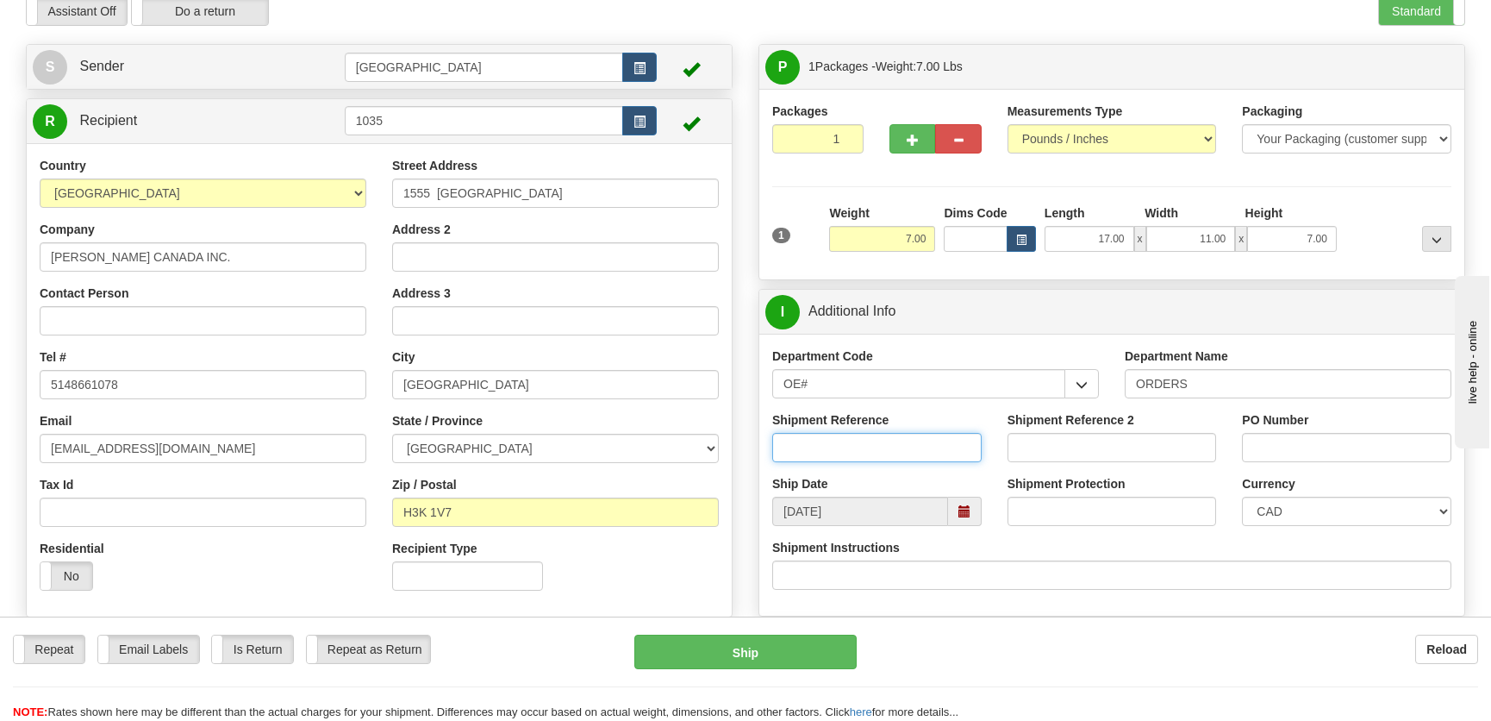
click at [864, 439] on input "Shipment Reference" at bounding box center [876, 447] width 209 height 29
type input "50322272-01"
drag, startPoint x: 1291, startPoint y: 465, endPoint x: 1297, endPoint y: 449, distance: 17.5
click at [1291, 465] on div "PO Number" at bounding box center [1346, 443] width 235 height 64
click at [1301, 441] on input "PO Number" at bounding box center [1346, 447] width 209 height 29
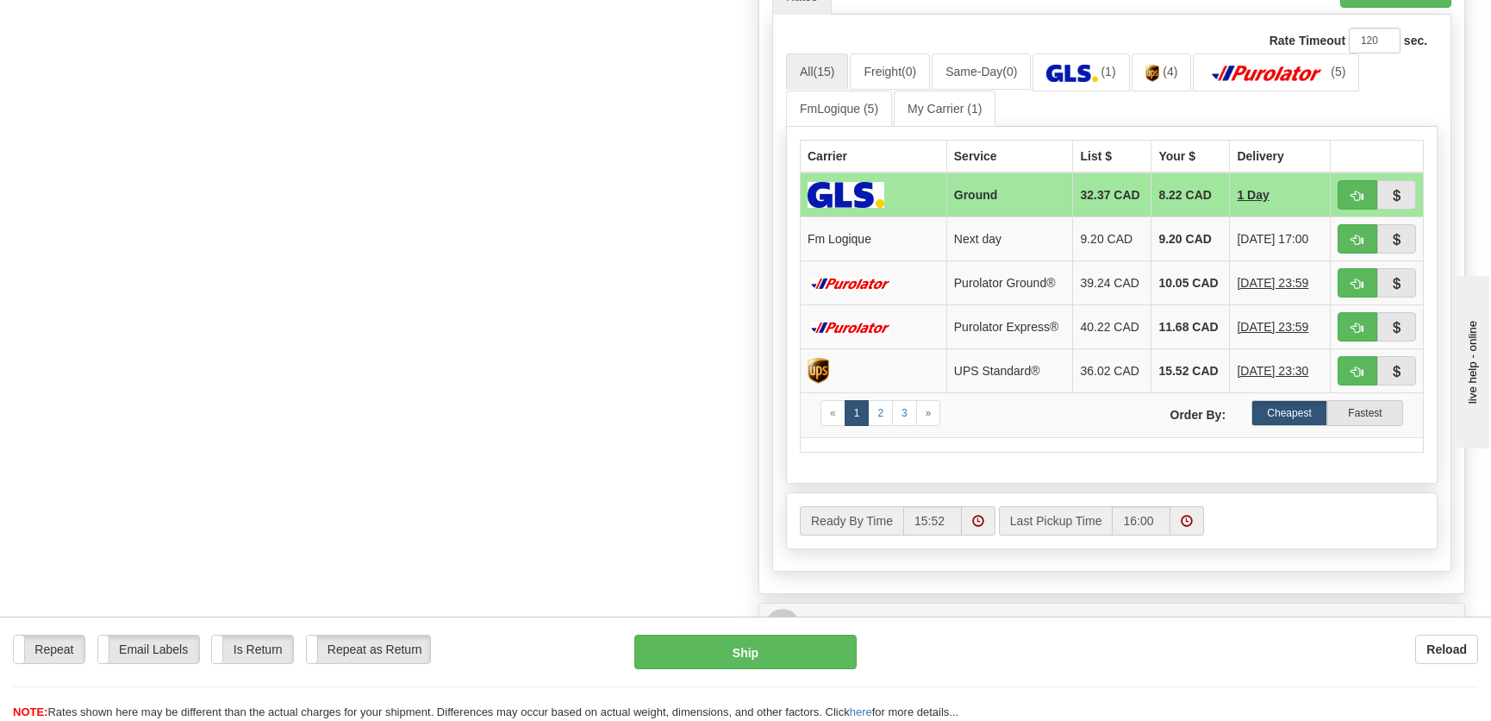
scroll to position [783, 0]
type input "."
click at [1353, 239] on span "button" at bounding box center [1357, 239] width 12 height 11
type input "jour"
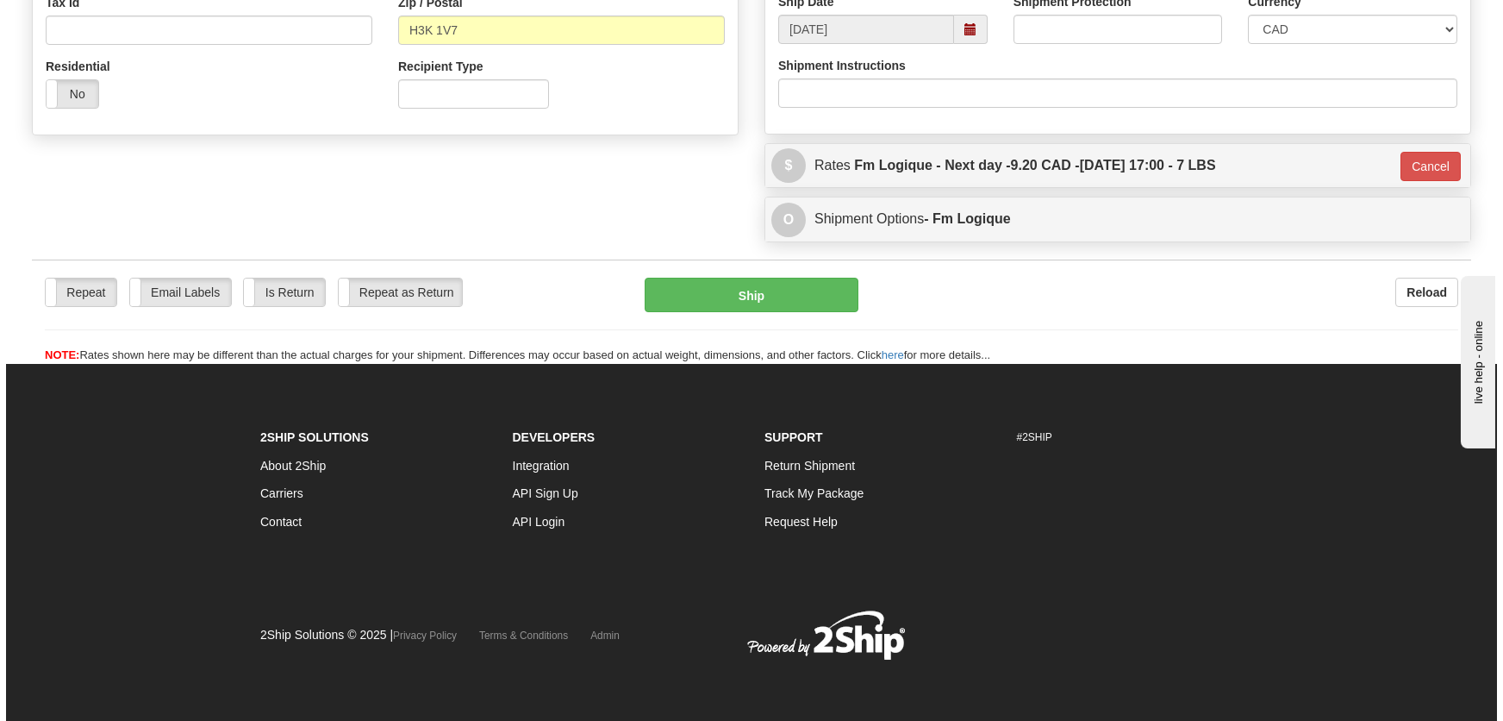
scroll to position [559, 0]
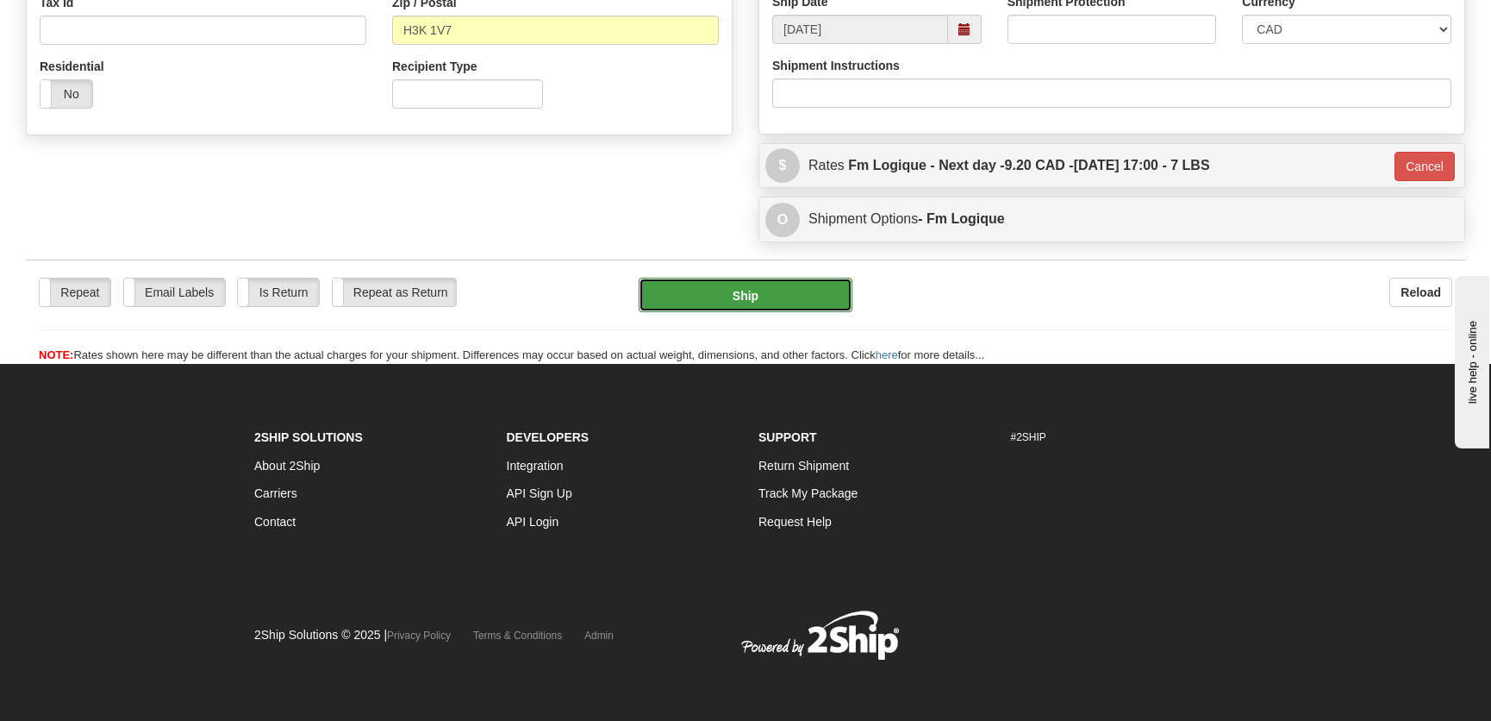
click at [786, 304] on button "Ship" at bounding box center [746, 295] width 214 height 34
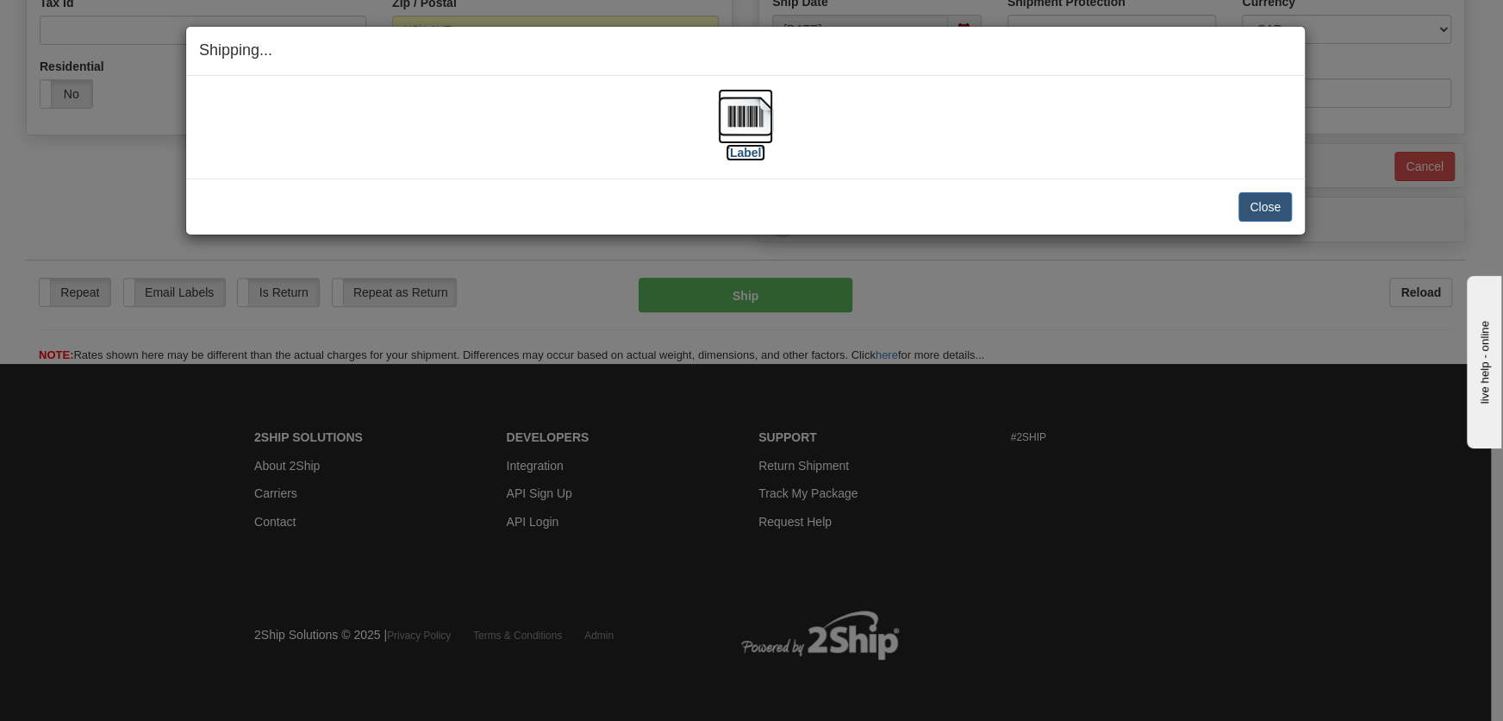
click at [740, 112] on img at bounding box center [745, 116] width 55 height 55
click at [1256, 204] on button "Close" at bounding box center [1265, 206] width 53 height 29
